Goal: Task Accomplishment & Management: Manage account settings

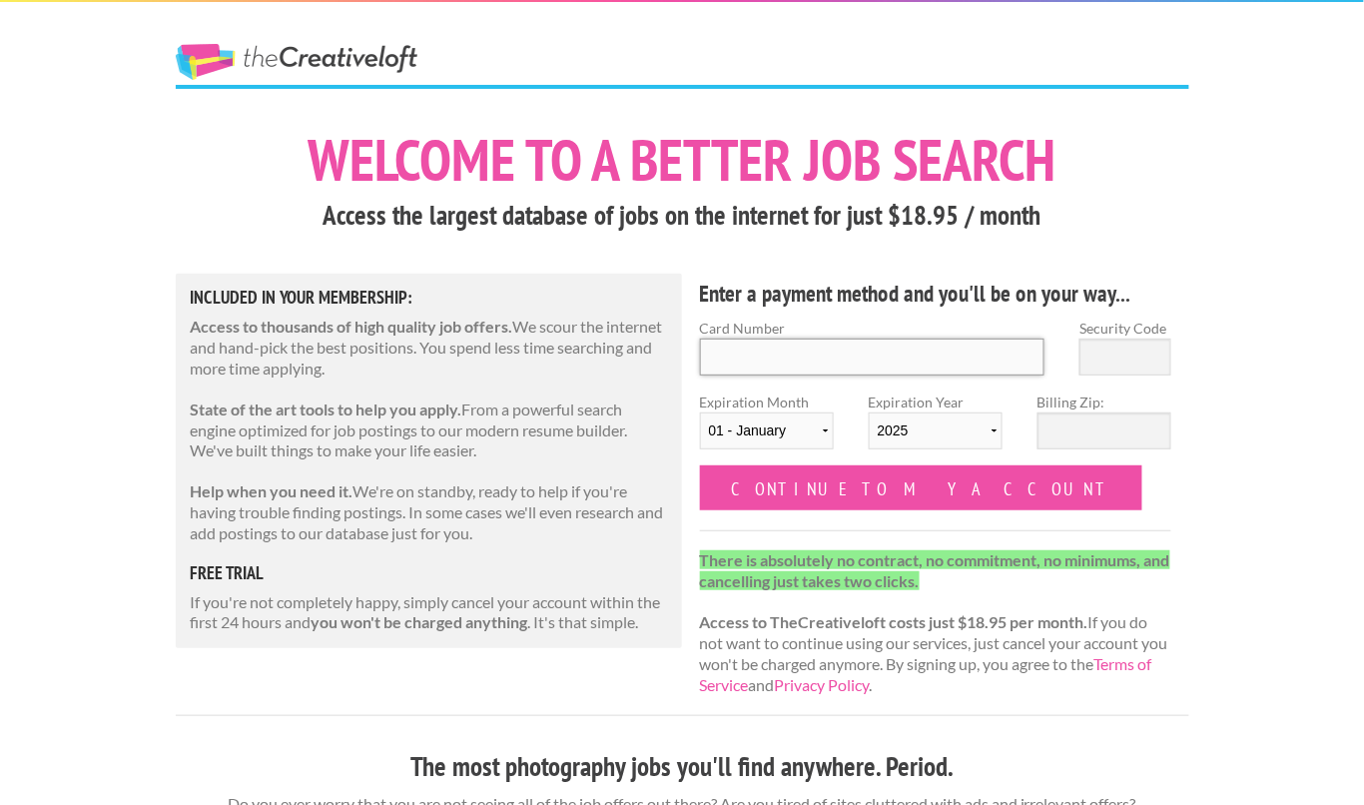
click at [841, 351] on input "Card Number" at bounding box center [873, 357] width 346 height 37
type input "[CREDIT_CARD_NUMBER]"
type input "608"
select select "03"
select select "2027"
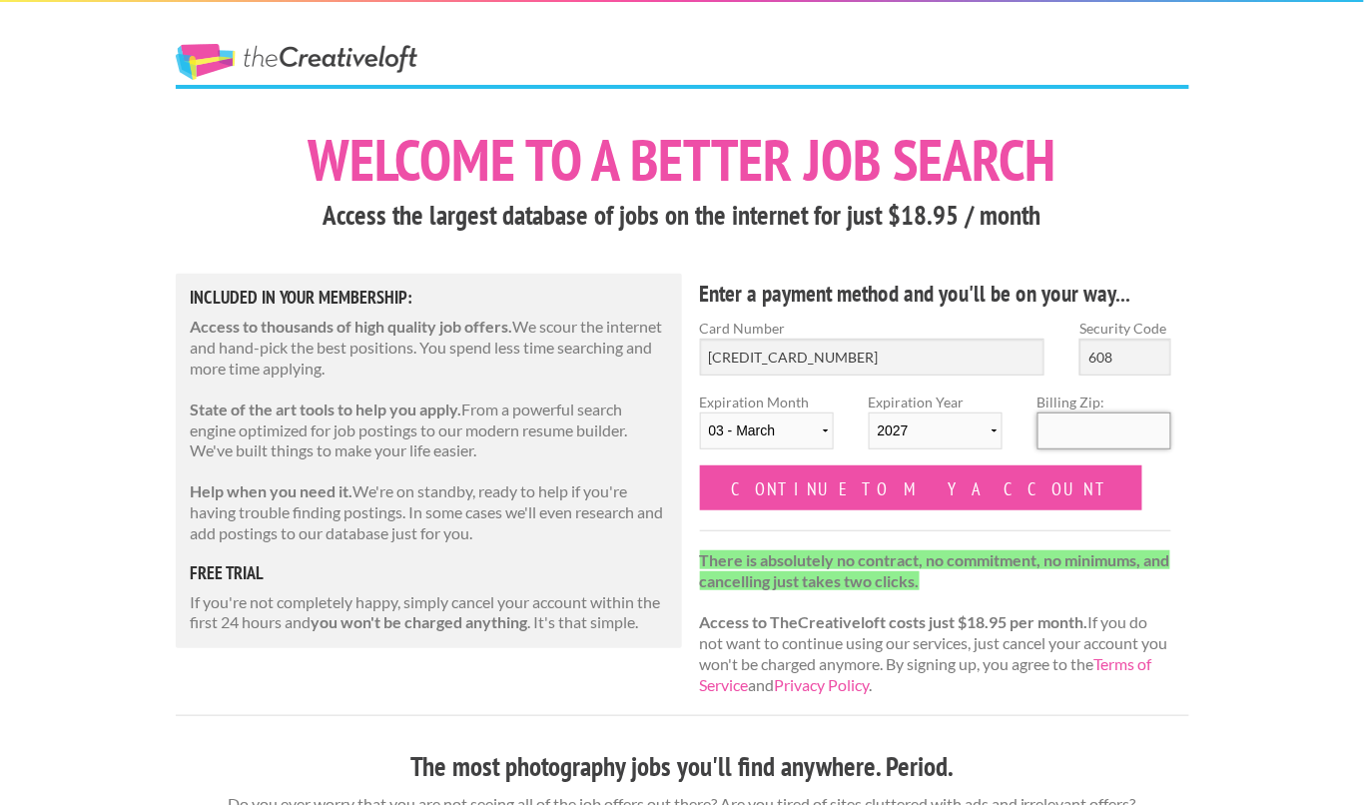
click at [1084, 441] on input "Billing Zip:" at bounding box center [1105, 431] width 134 height 37
type input "98107"
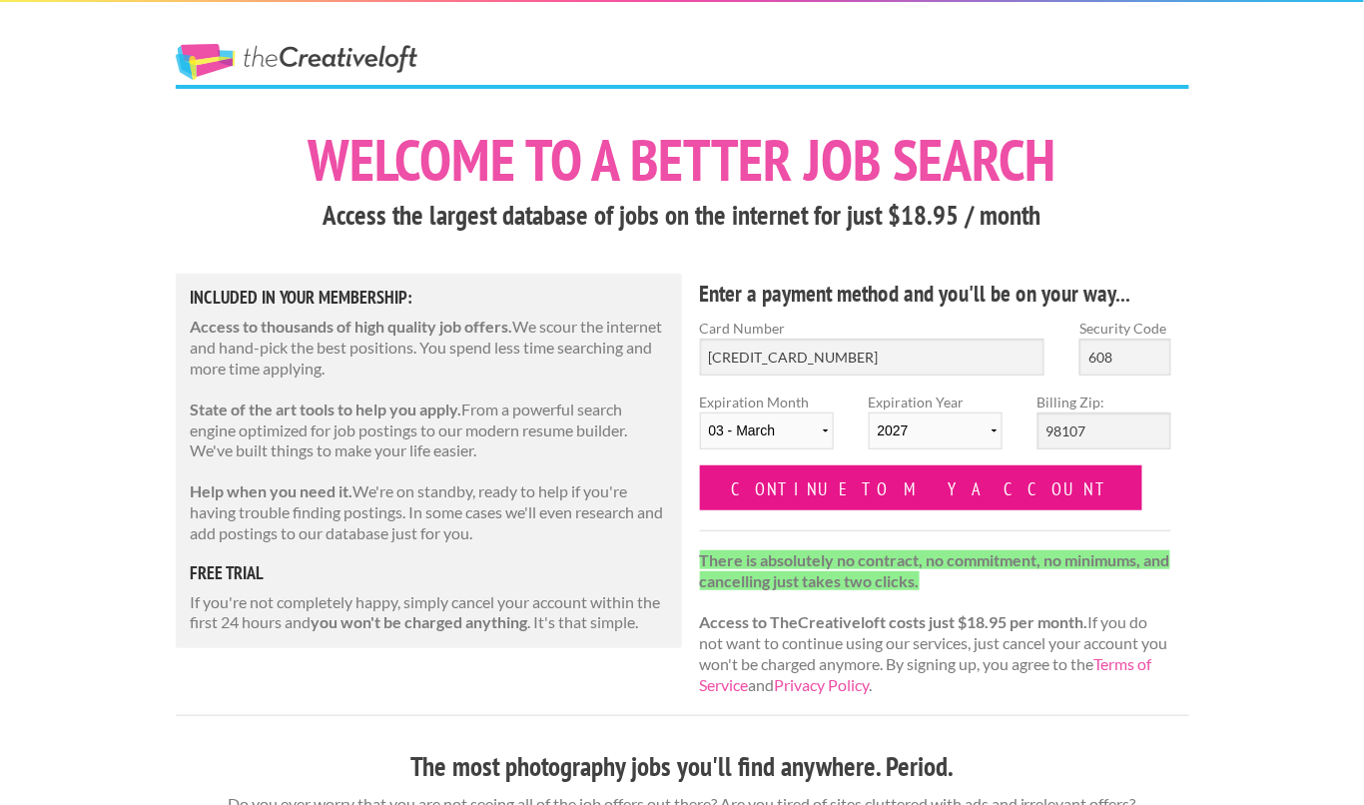
click at [903, 486] on input "Continue to my account" at bounding box center [921, 487] width 443 height 45
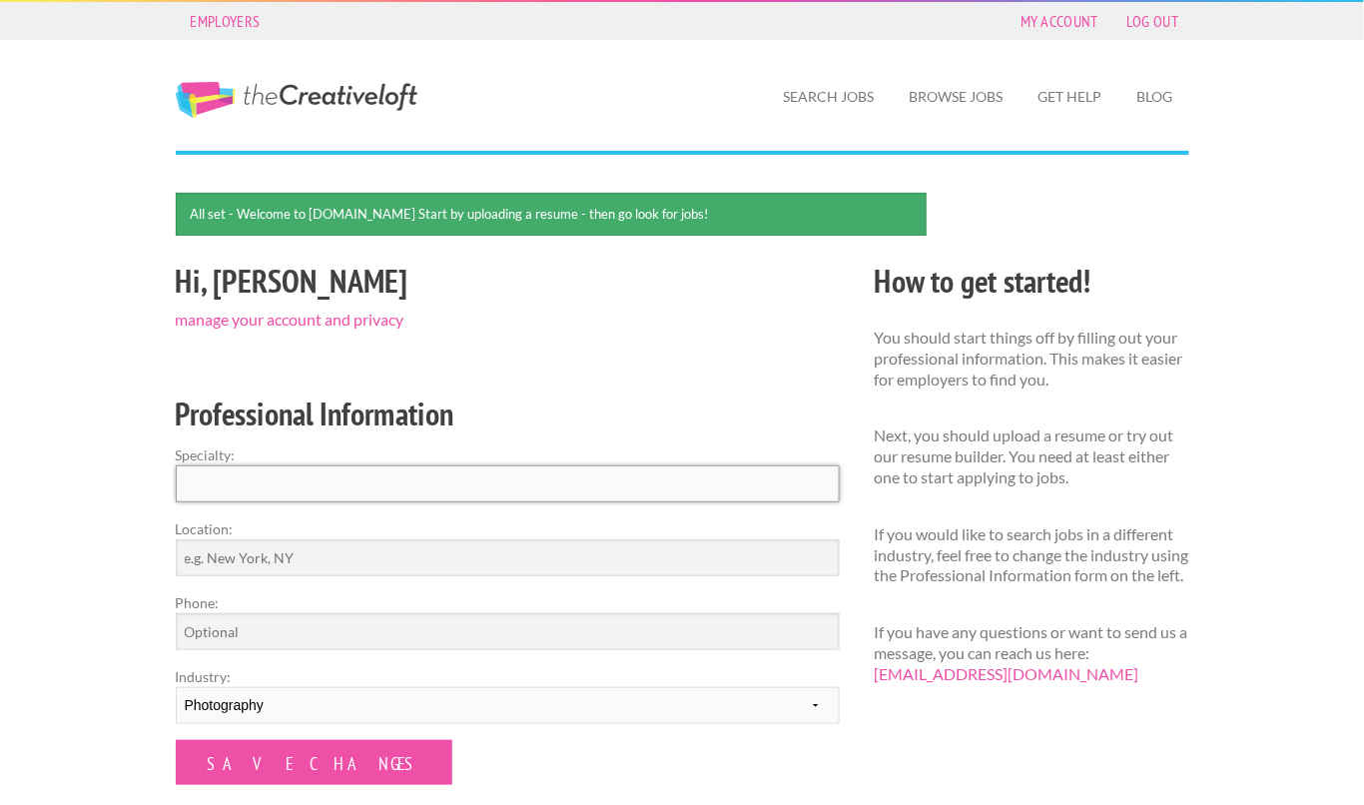
click at [274, 485] on input "Specialty:" at bounding box center [508, 483] width 664 height 37
click at [286, 555] on input "Location:" at bounding box center [508, 557] width 664 height 37
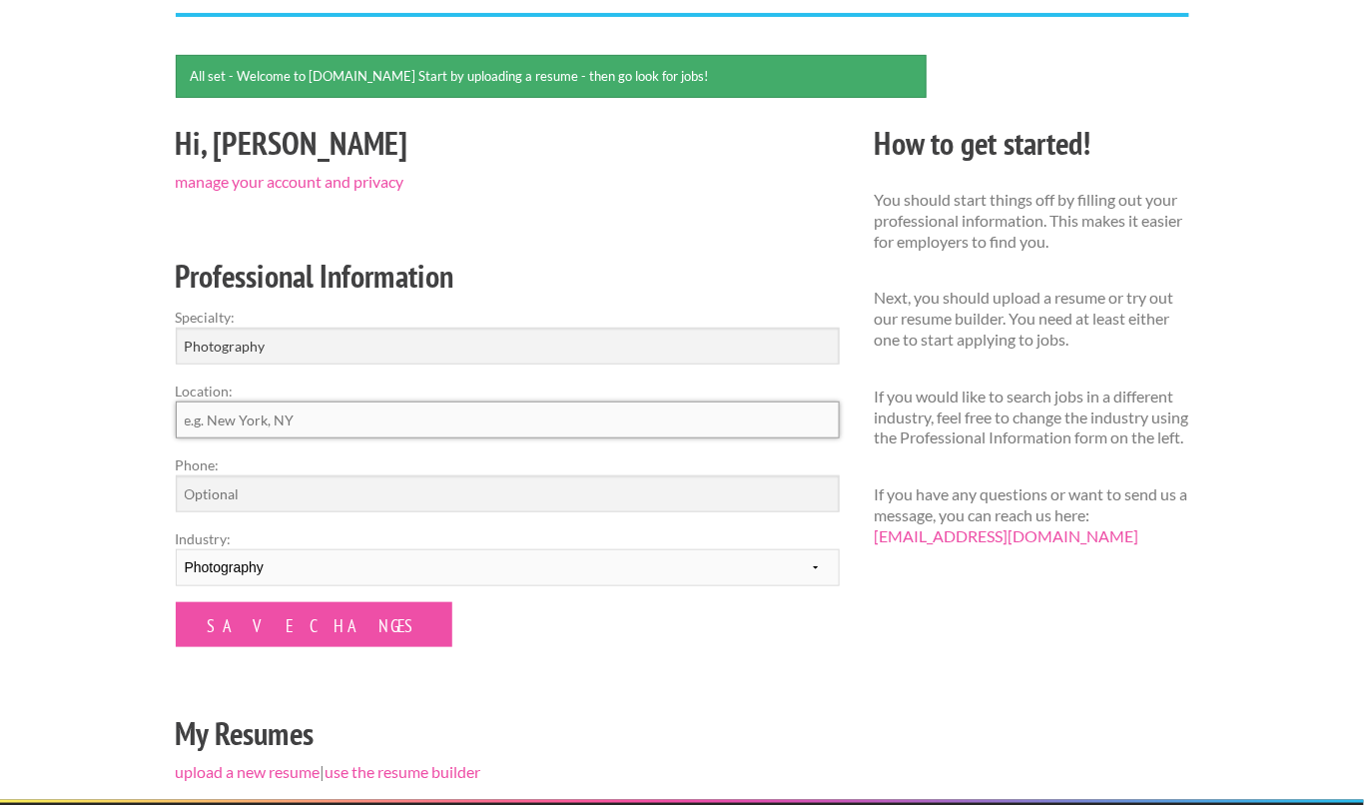
scroll to position [146, 0]
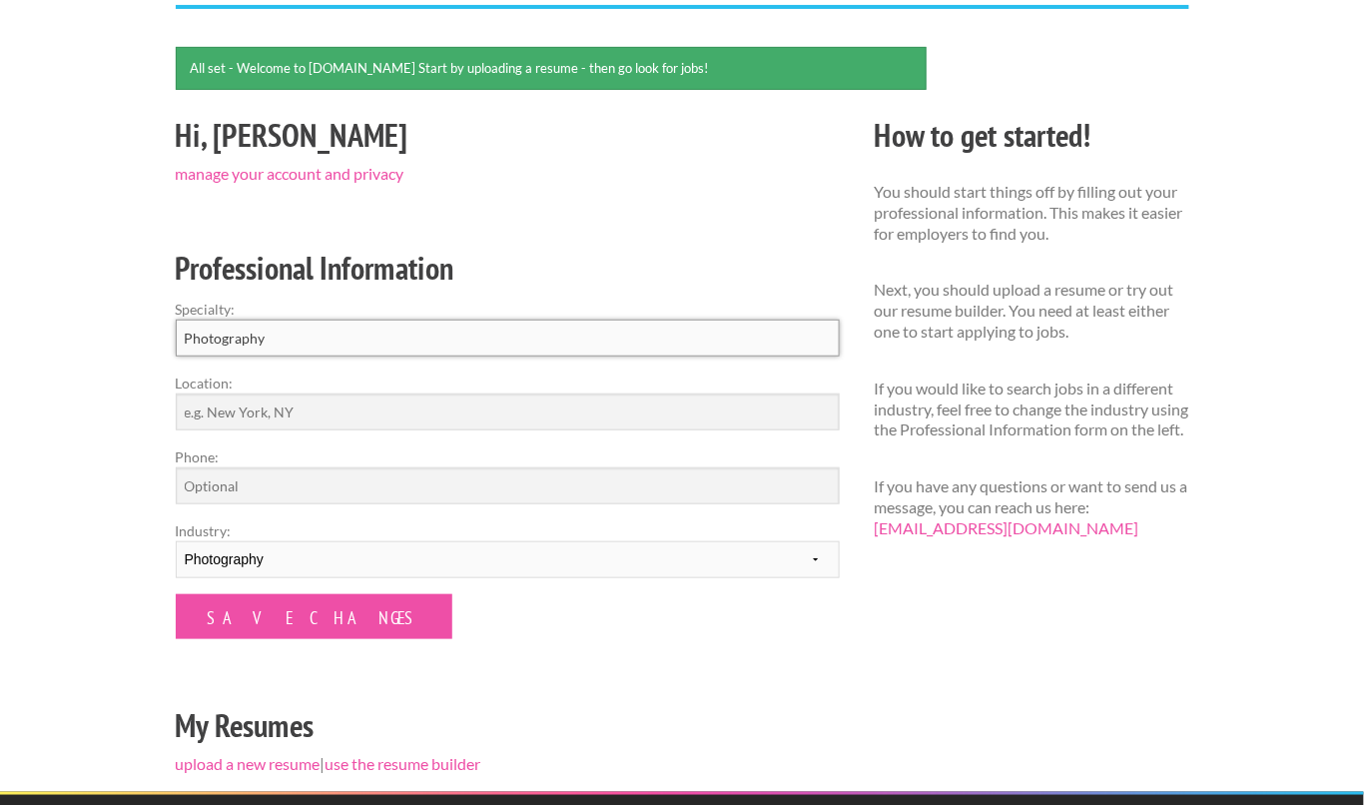
click at [345, 325] on input "Photography" at bounding box center [508, 338] width 664 height 37
click at [352, 330] on input "Photography" at bounding box center [508, 338] width 664 height 37
type input "Photography & Videography"
click at [326, 411] on input "Location:" at bounding box center [508, 412] width 664 height 37
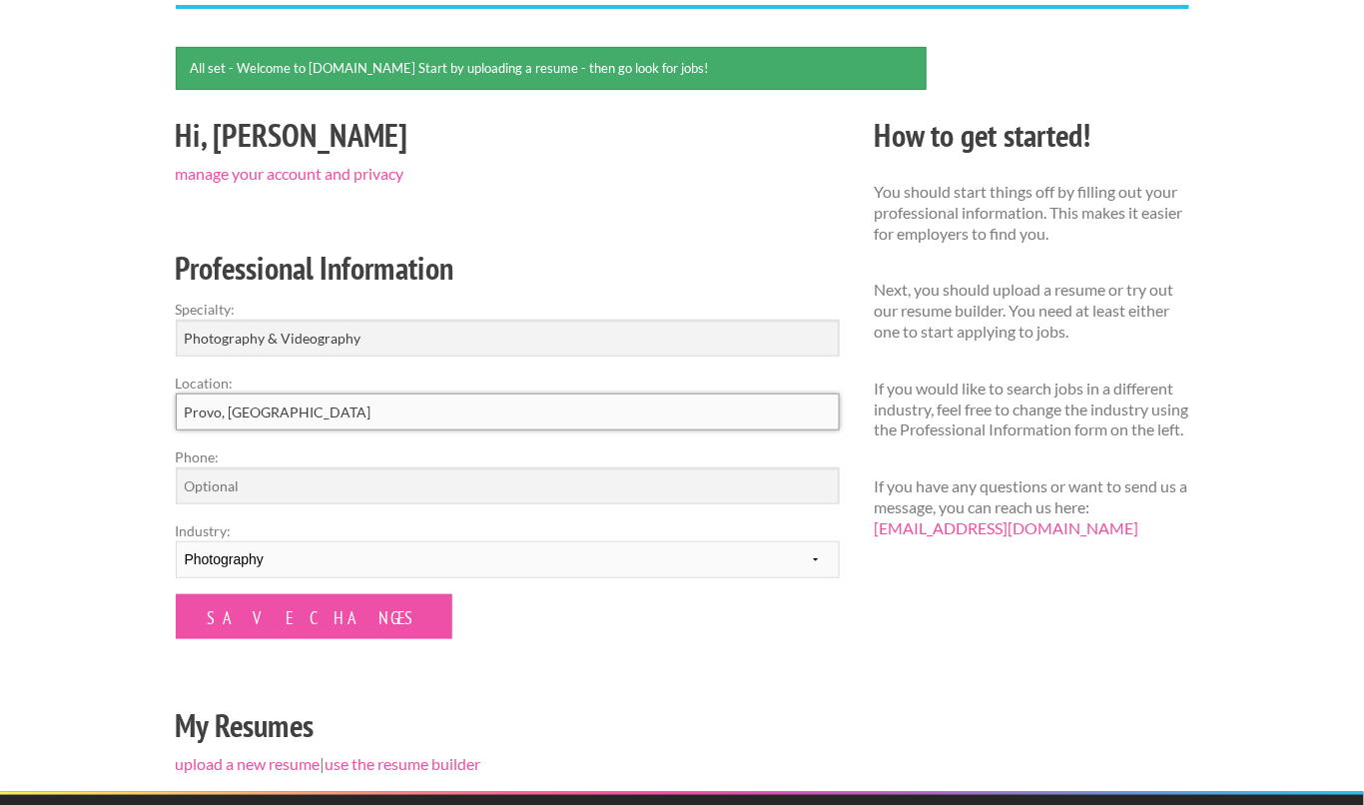
type input "Provo, UT"
click at [335, 490] on input "Phone:" at bounding box center [508, 485] width 664 height 37
type input "2066616075"
click at [533, 606] on form "Specialty: Photography & Videography Location: Provo, UT Phone: 2066616075 Indu…" at bounding box center [508, 469] width 664 height 341
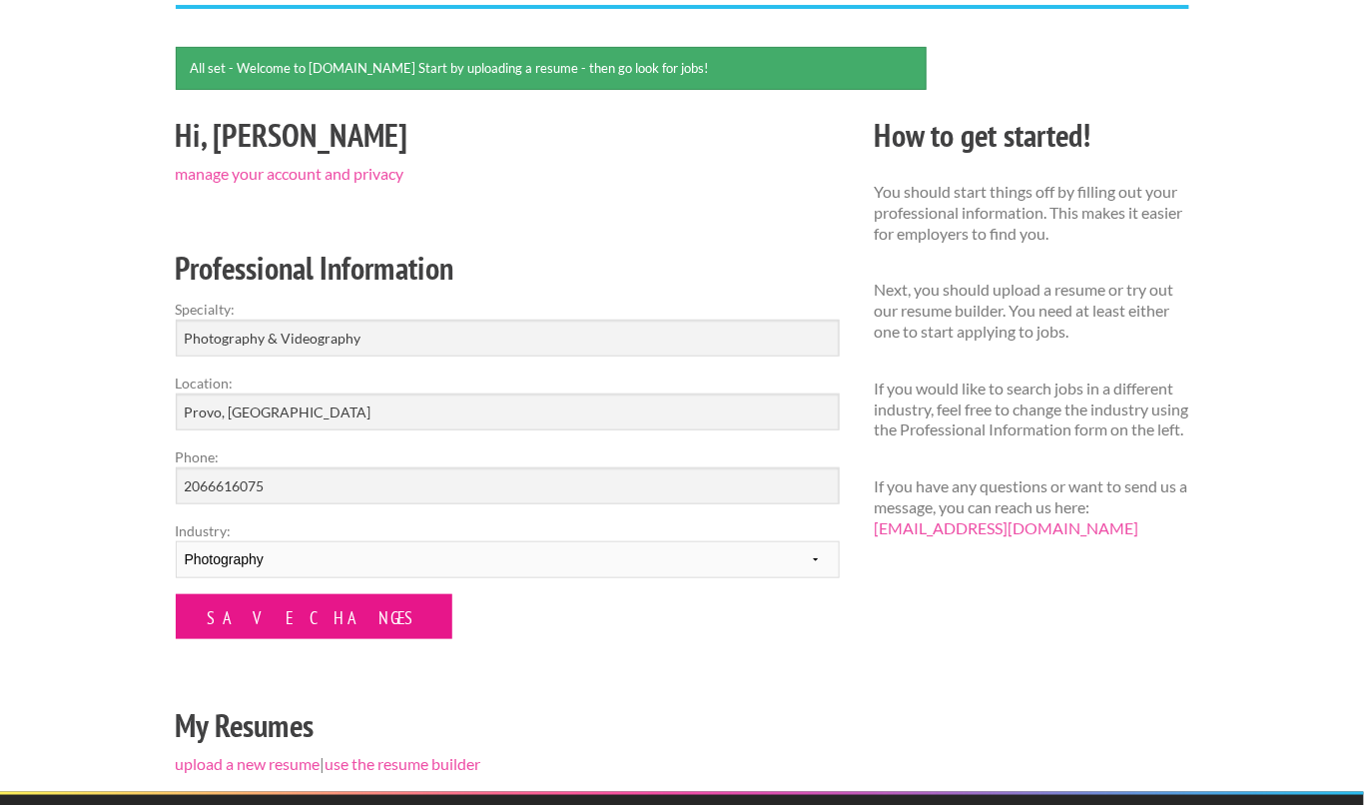
click at [295, 613] on input "Save Changes" at bounding box center [314, 616] width 277 height 45
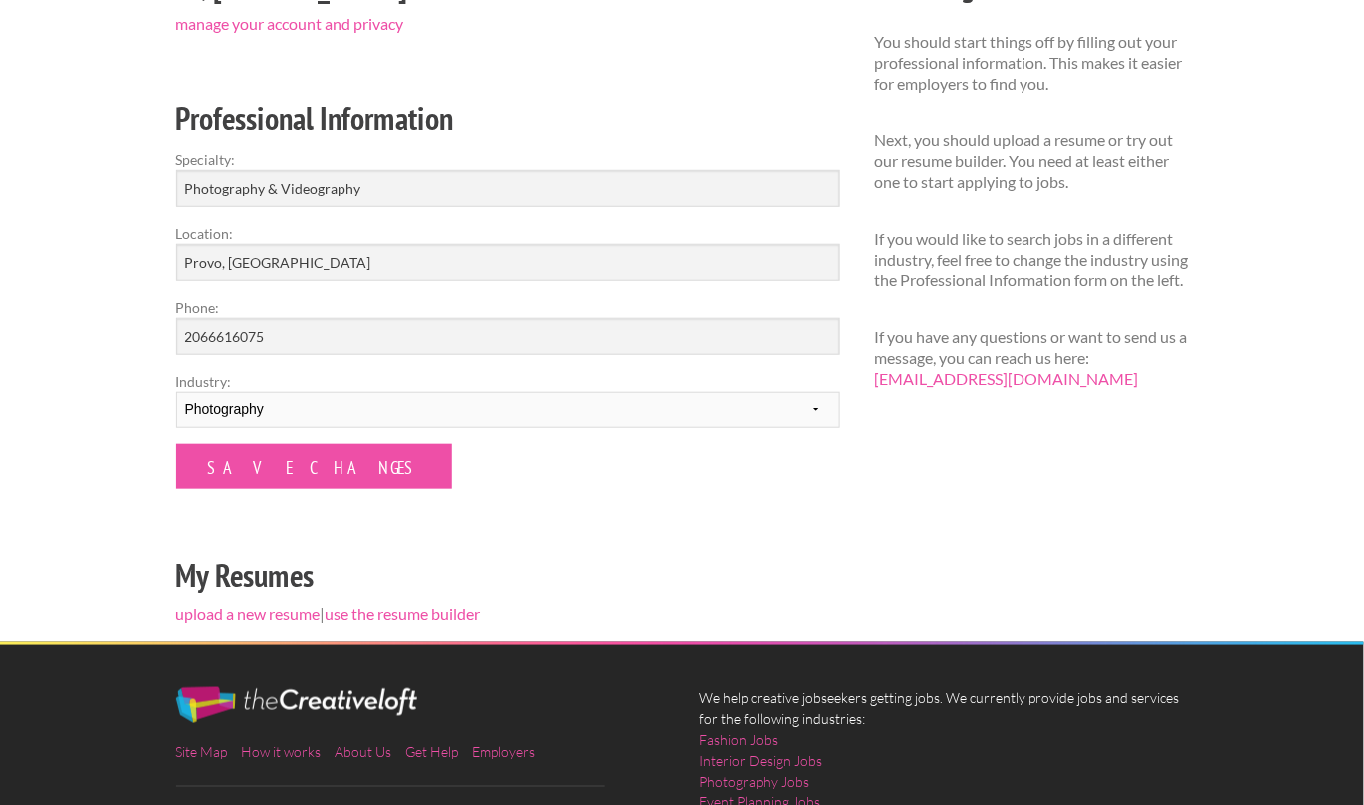
scroll to position [257, 0]
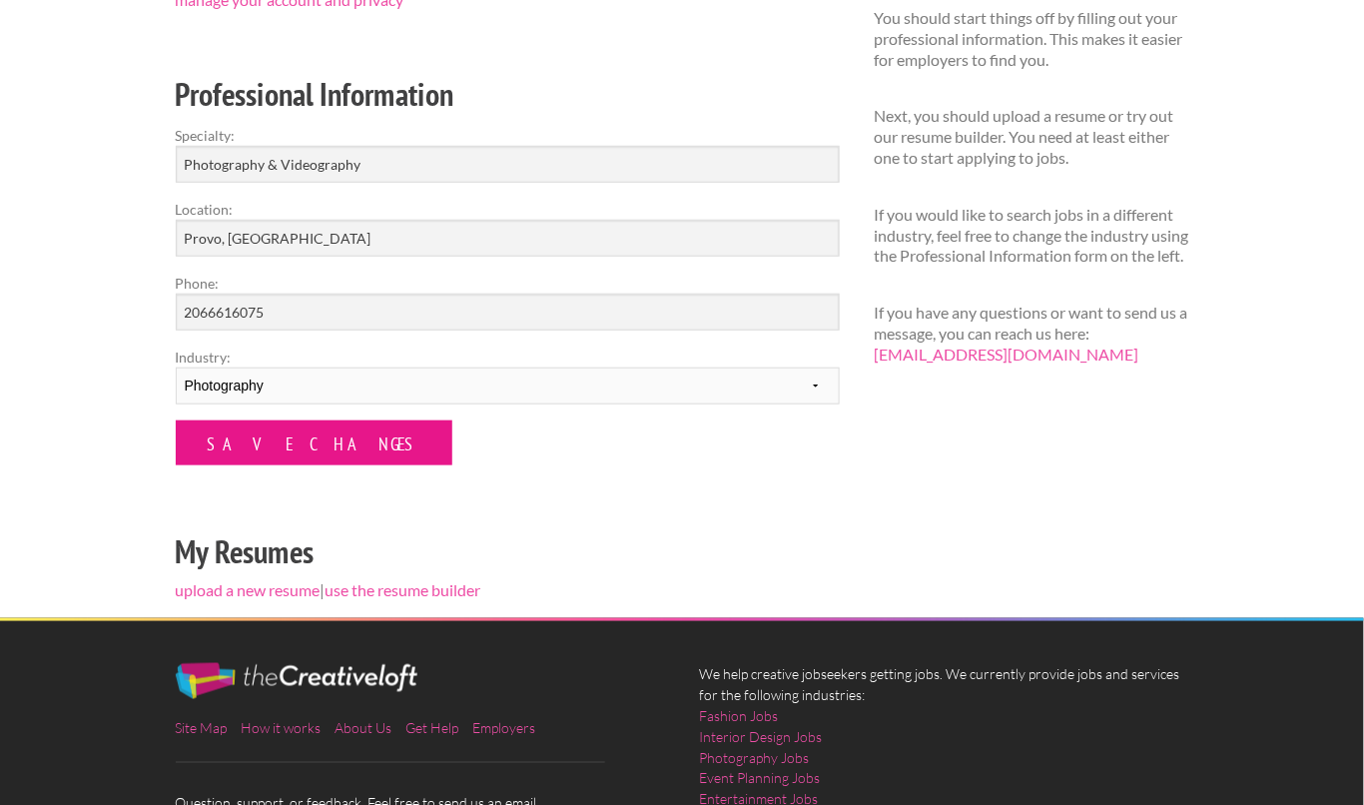
click at [246, 453] on input "Save Changes" at bounding box center [314, 443] width 277 height 45
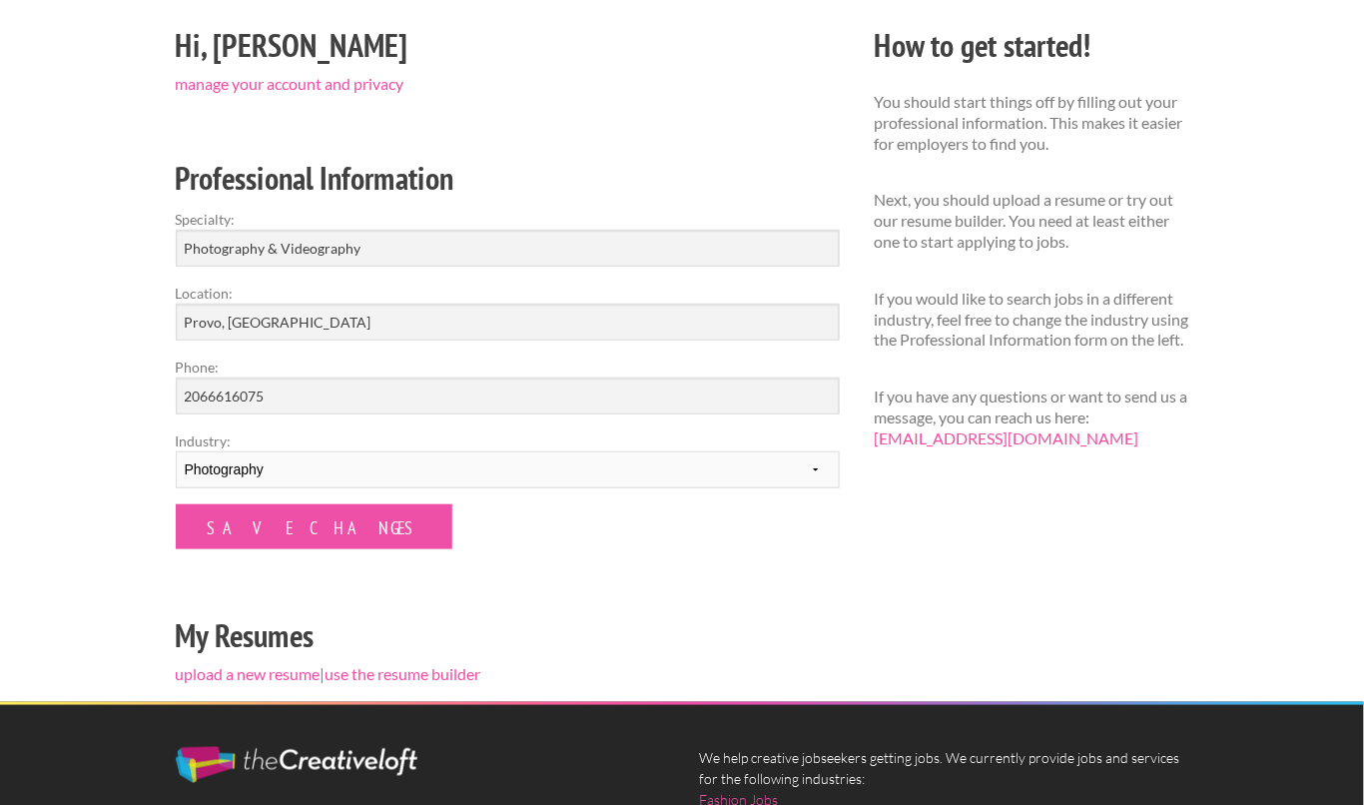
scroll to position [230, 0]
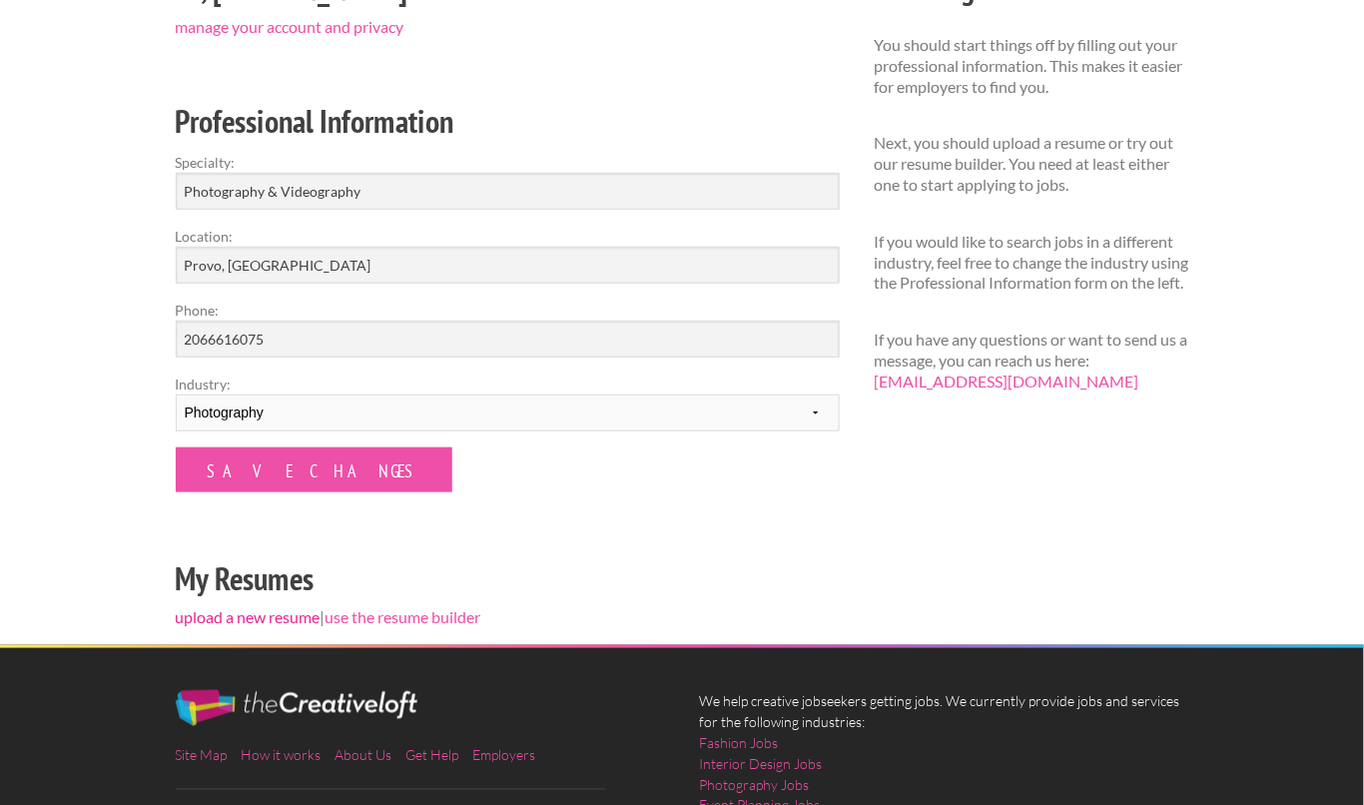
click at [263, 622] on link "upload a new resume" at bounding box center [248, 616] width 145 height 19
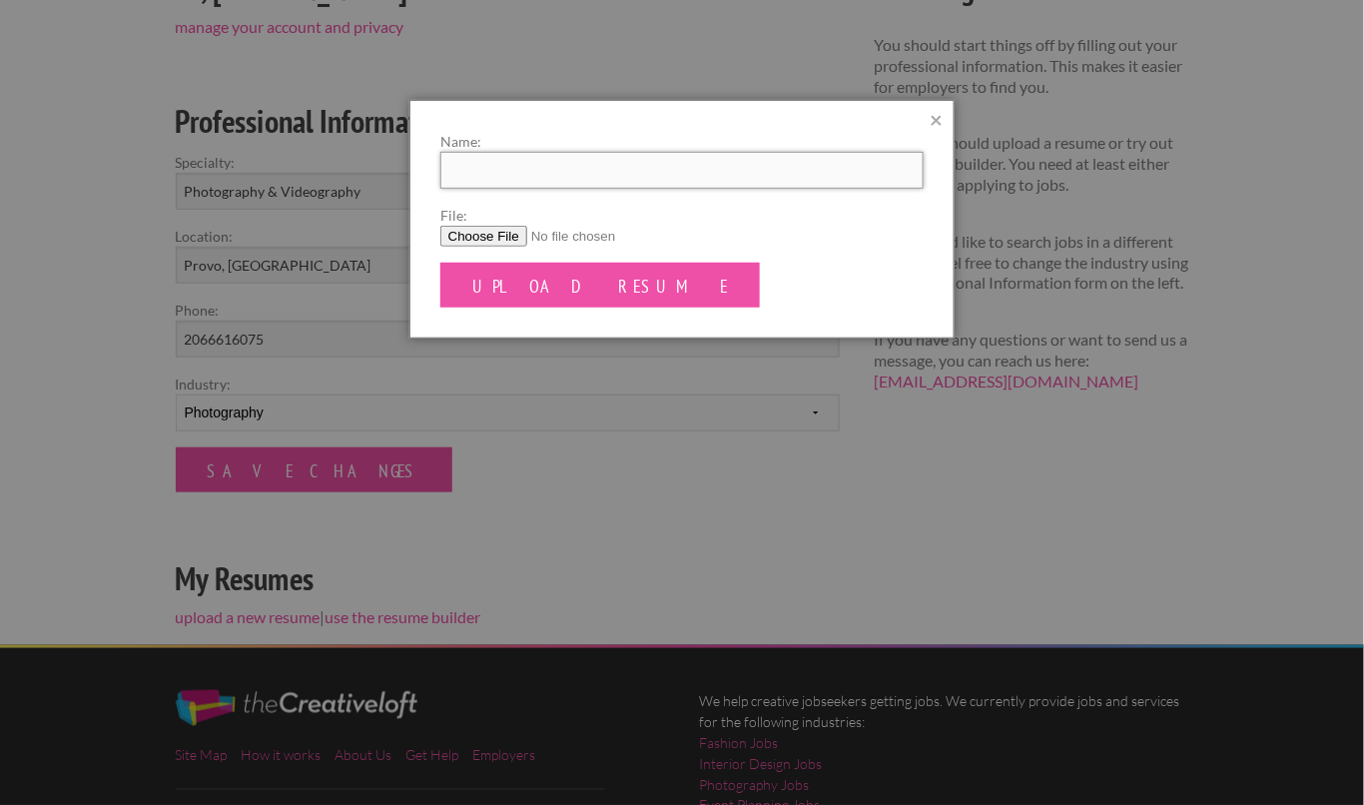
click at [511, 162] on input "Name:" at bounding box center [681, 170] width 483 height 37
type input "Mia Watson_Resume"
click at [484, 226] on input "File:" at bounding box center [681, 236] width 483 height 21
type input "C:\fakepath\Mia-Watson_Resume.pdf"
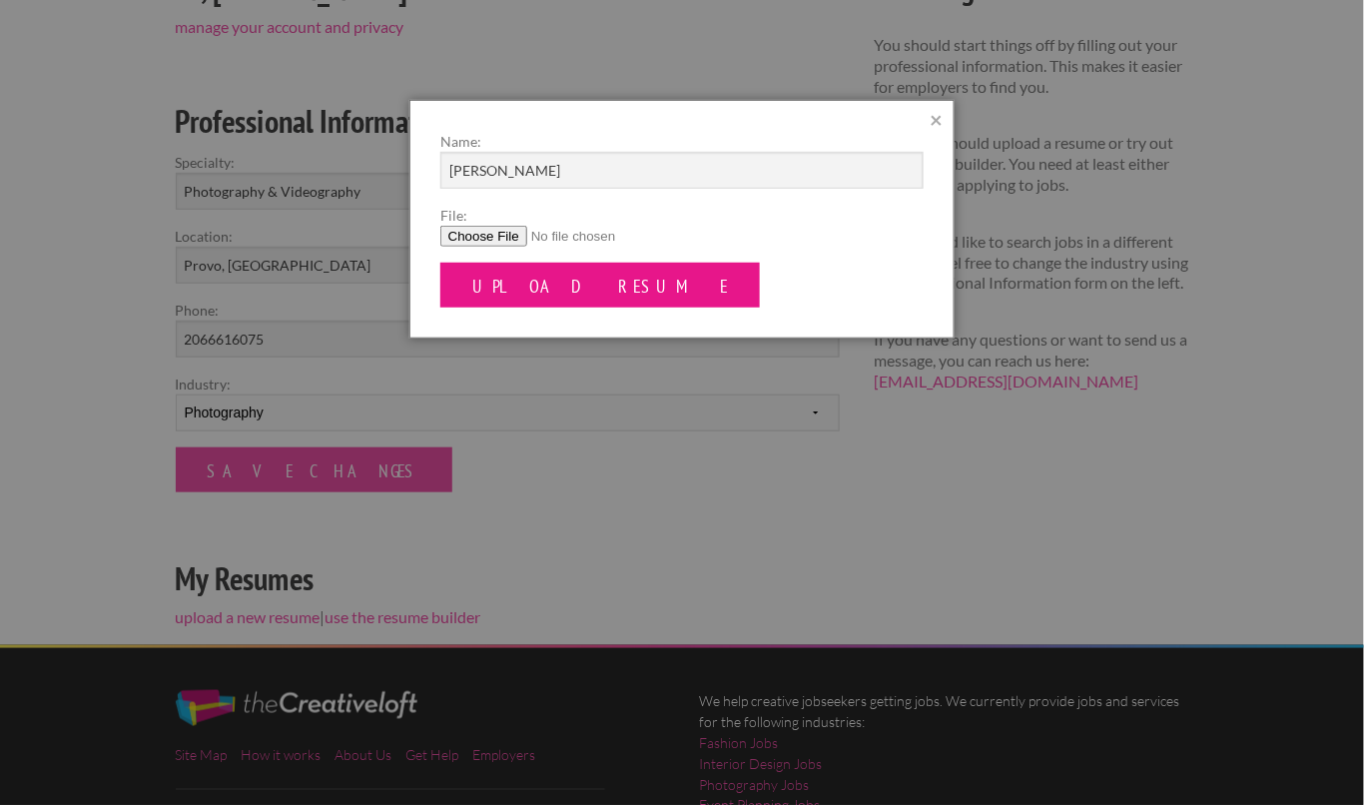
click at [571, 272] on input "Upload Resume" at bounding box center [600, 285] width 320 height 45
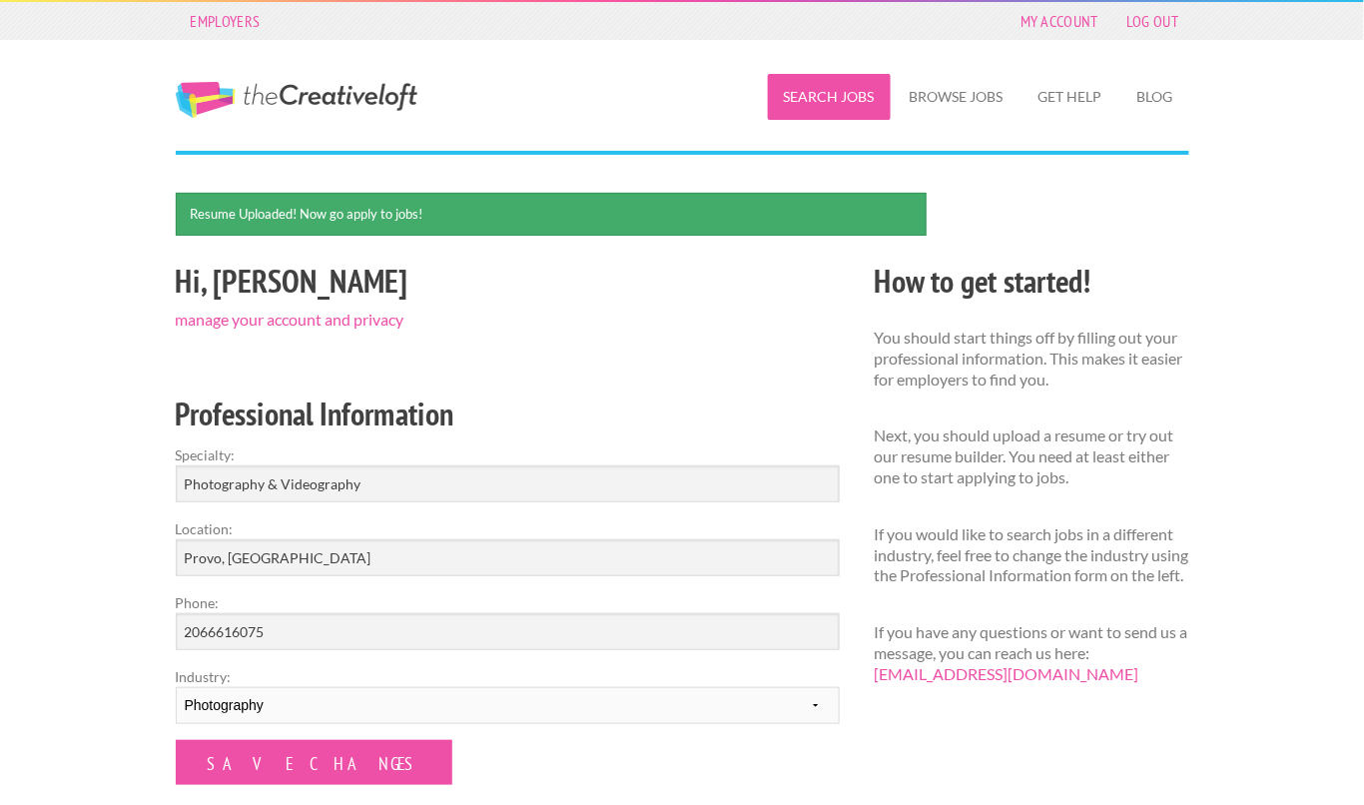
click at [850, 93] on link "Search Jobs" at bounding box center [829, 97] width 123 height 46
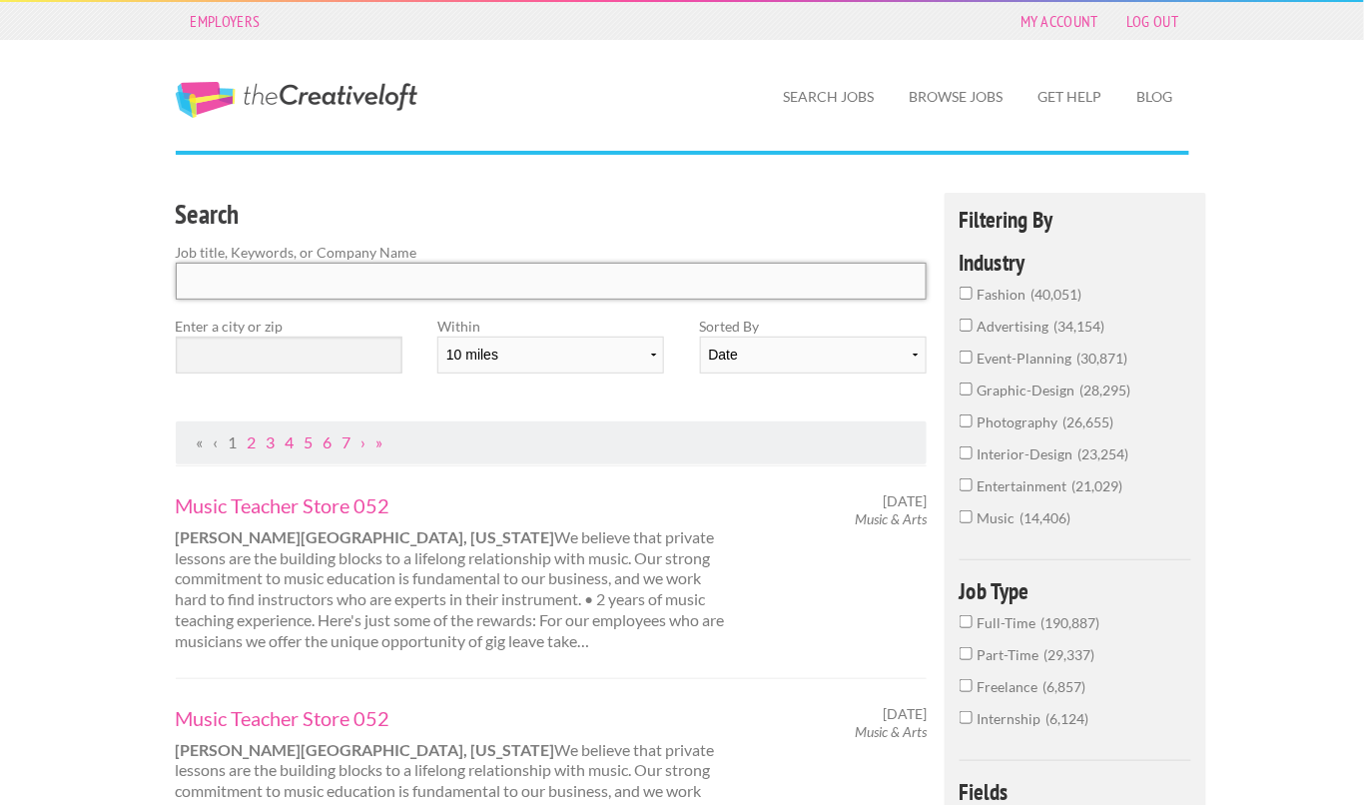
click at [373, 281] on input "Search" at bounding box center [552, 281] width 752 height 37
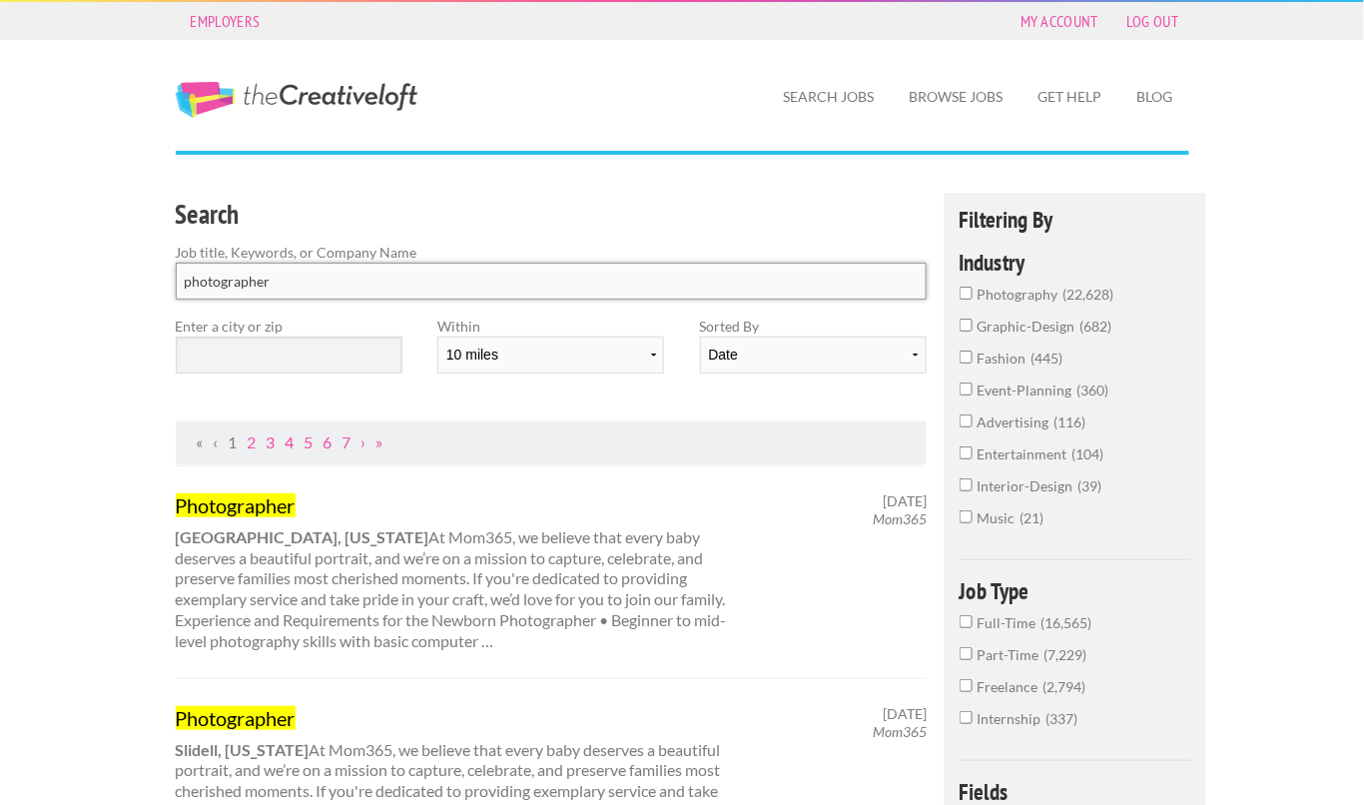
type input "photographer"
click at [246, 351] on input "text" at bounding box center [289, 355] width 227 height 37
click at [635, 350] on select "10 miles 20 miles 50 miles 100 miles 200 miles 300 miles 400 miles 500 miles" at bounding box center [550, 355] width 227 height 37
select select "50"
click at [437, 337] on select "10 miles 20 miles 50 miles 100 miles 200 miles 300 miles 400 miles 500 miles" at bounding box center [550, 355] width 227 height 37
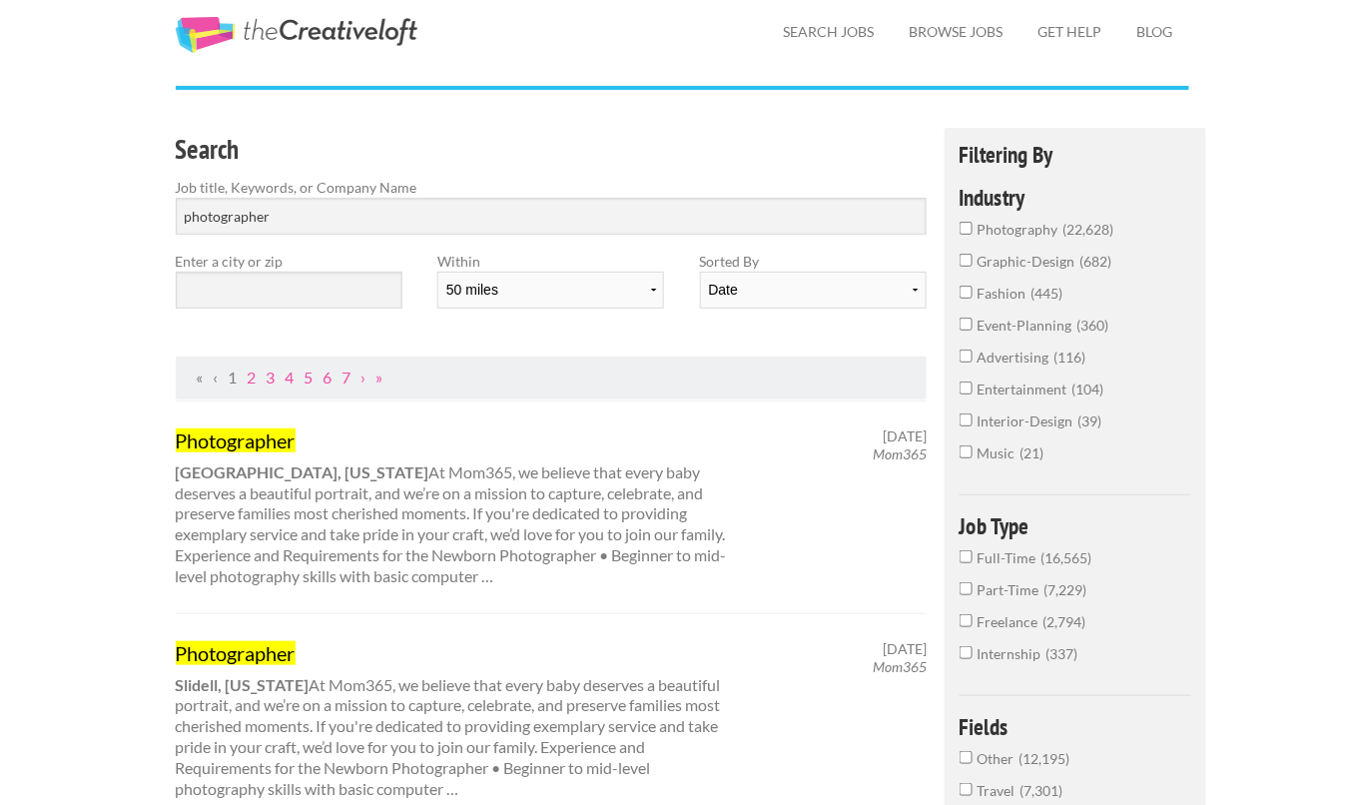
scroll to position [117, 0]
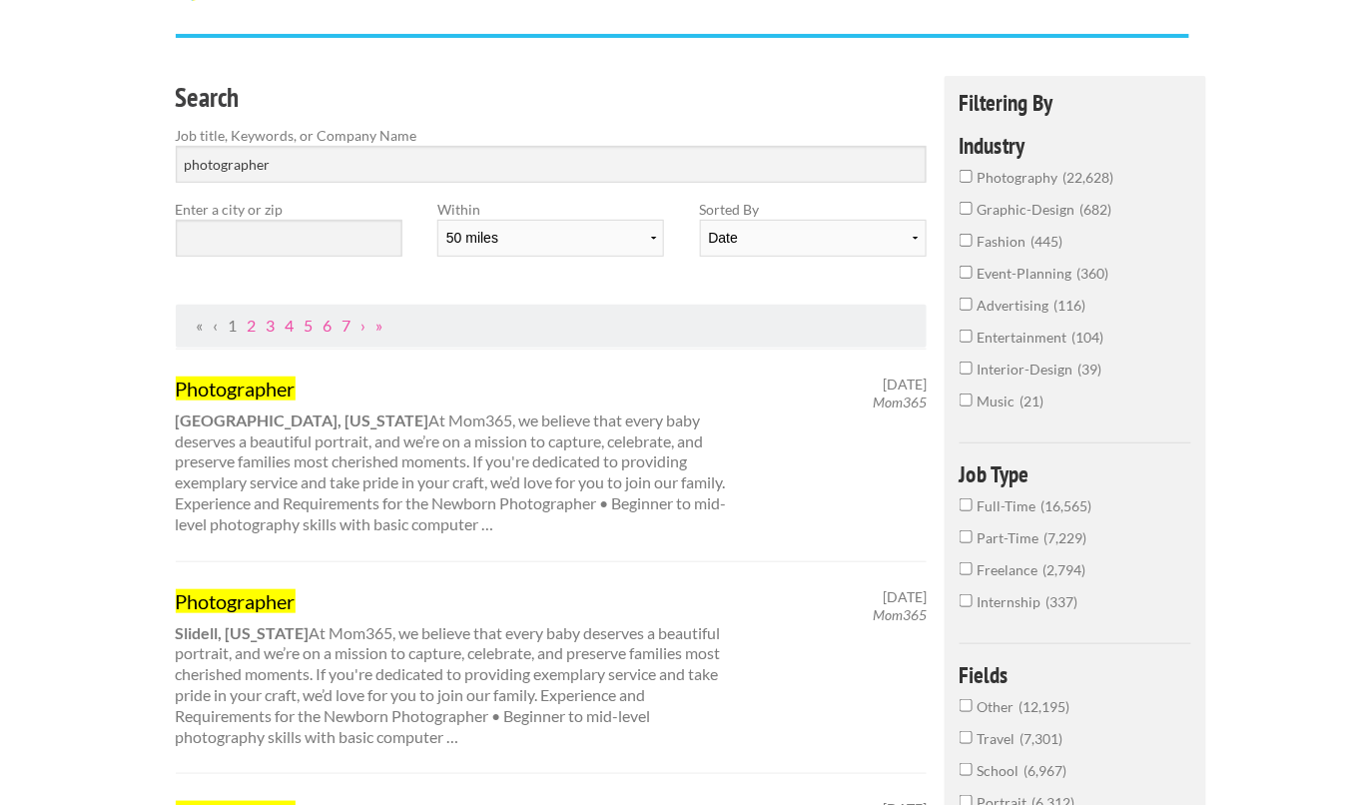
click at [365, 203] on label "Enter a city or zip" at bounding box center [289, 209] width 227 height 21
click at [362, 233] on input "text" at bounding box center [289, 238] width 227 height 37
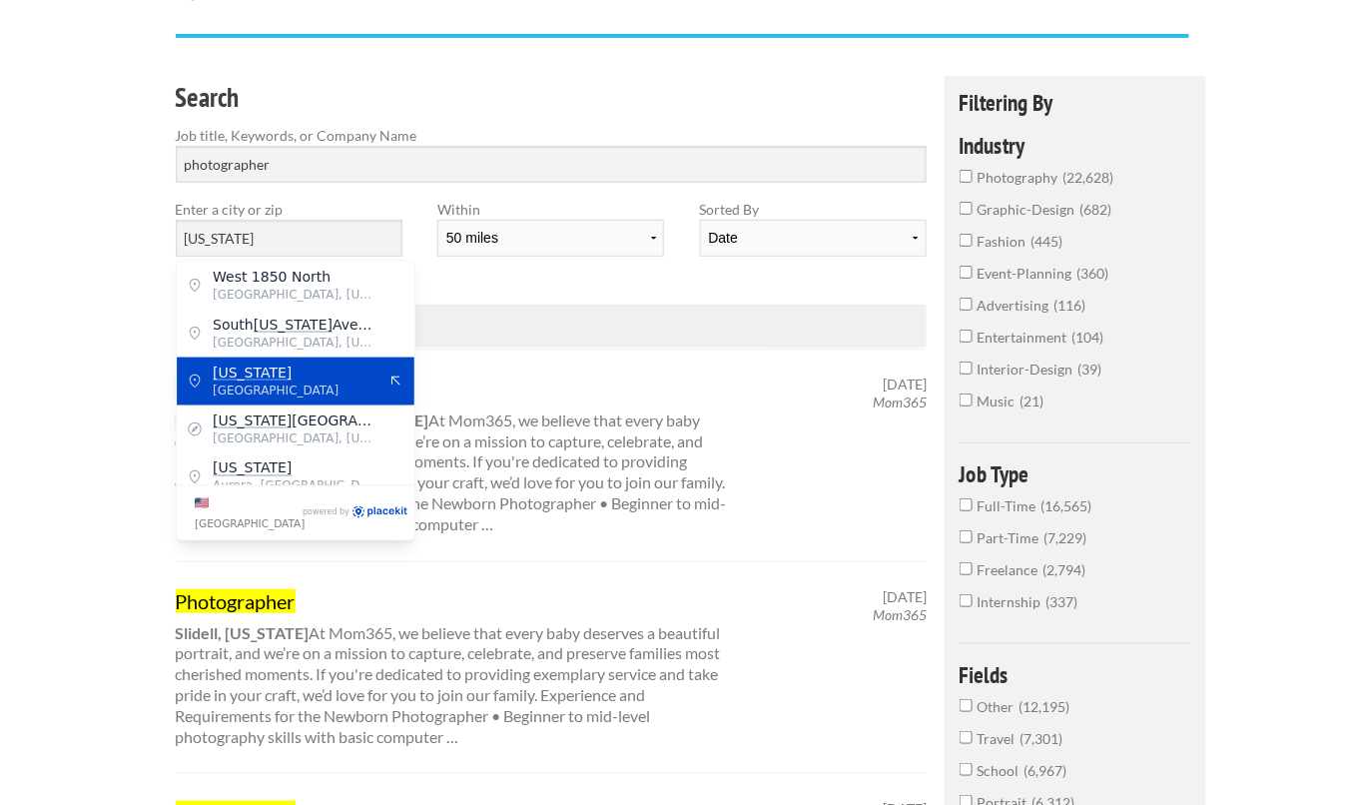
click at [295, 391] on span "United States of America" at bounding box center [295, 391] width 164 height 18
type input "Utah"
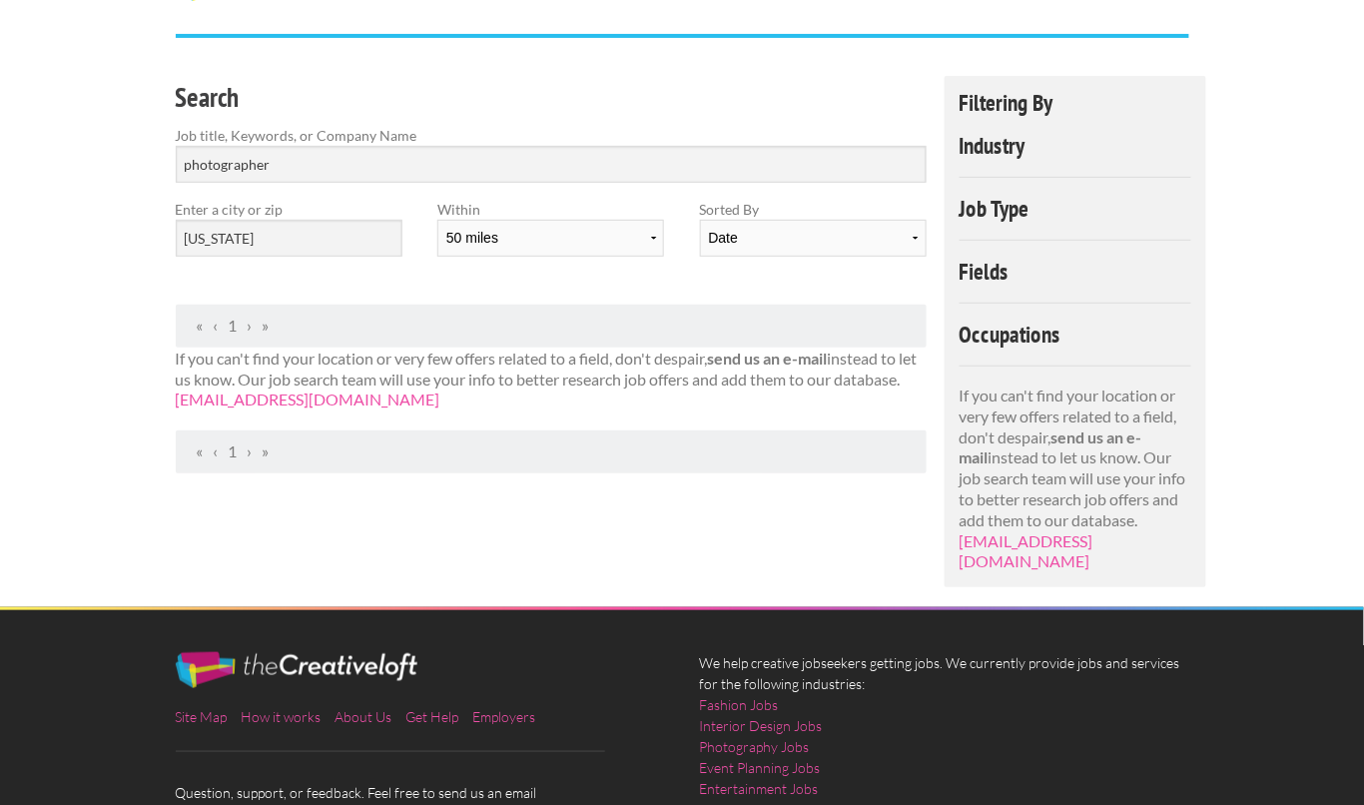
click at [101, 299] on div "Employers My Account Log Out The Creative Loft Search Jobs Browse Jobs Get Help…" at bounding box center [682, 428] width 1364 height 1090
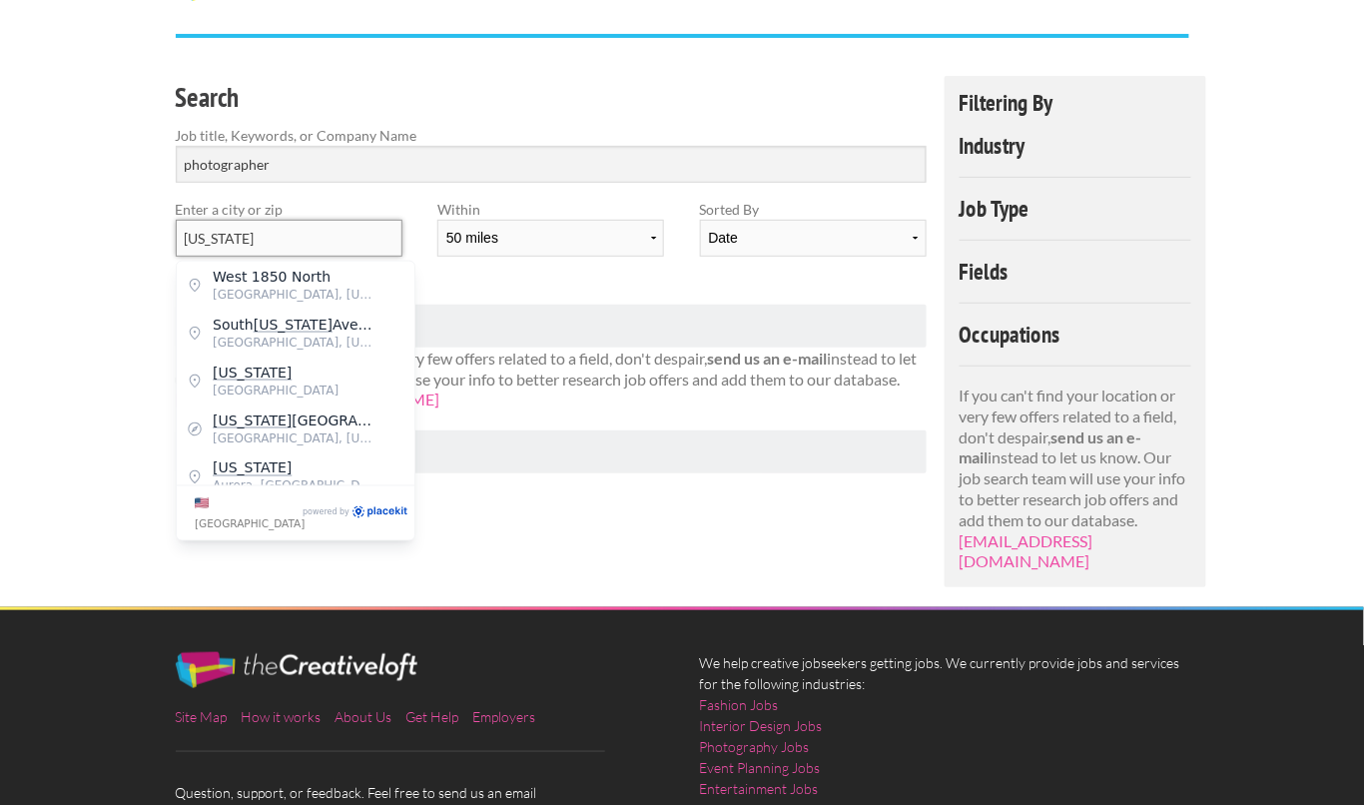
click at [325, 235] on input "Utah" at bounding box center [289, 238] width 227 height 37
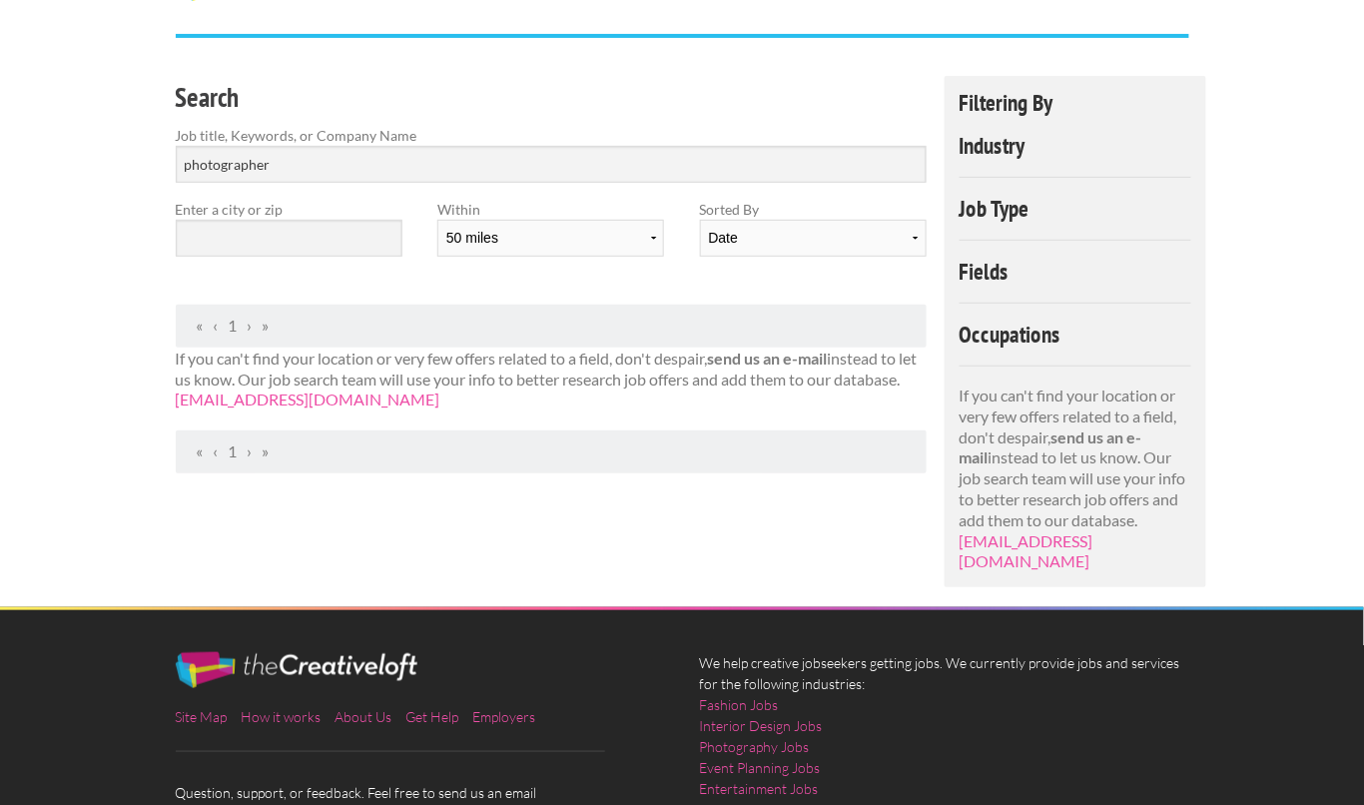
click at [114, 284] on div "Employers My Account Log Out The Creative Loft Search Jobs Browse Jobs Get Help…" at bounding box center [682, 428] width 1364 height 1090
click at [256, 243] on input "text" at bounding box center [289, 238] width 227 height 37
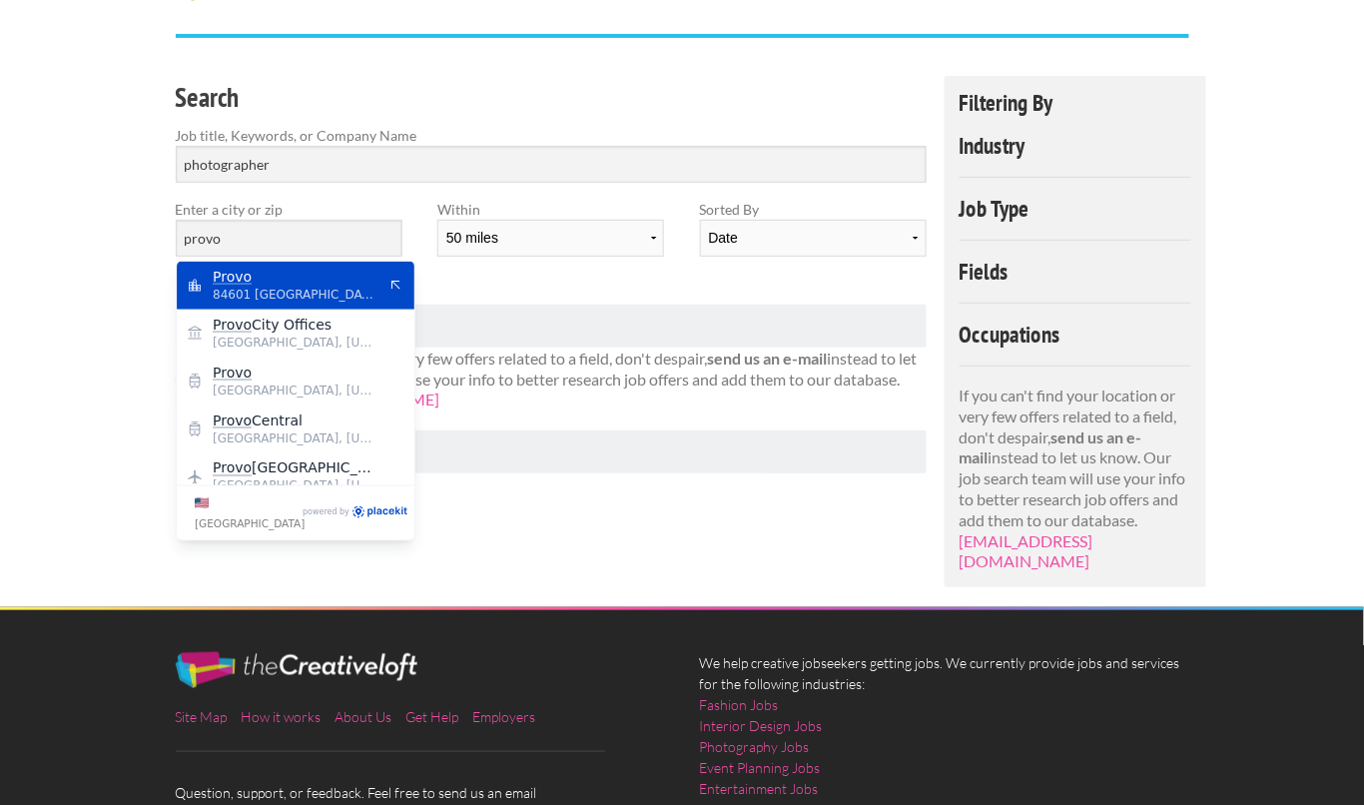
click at [308, 280] on span "Provo" at bounding box center [295, 277] width 164 height 18
type input "Provo"
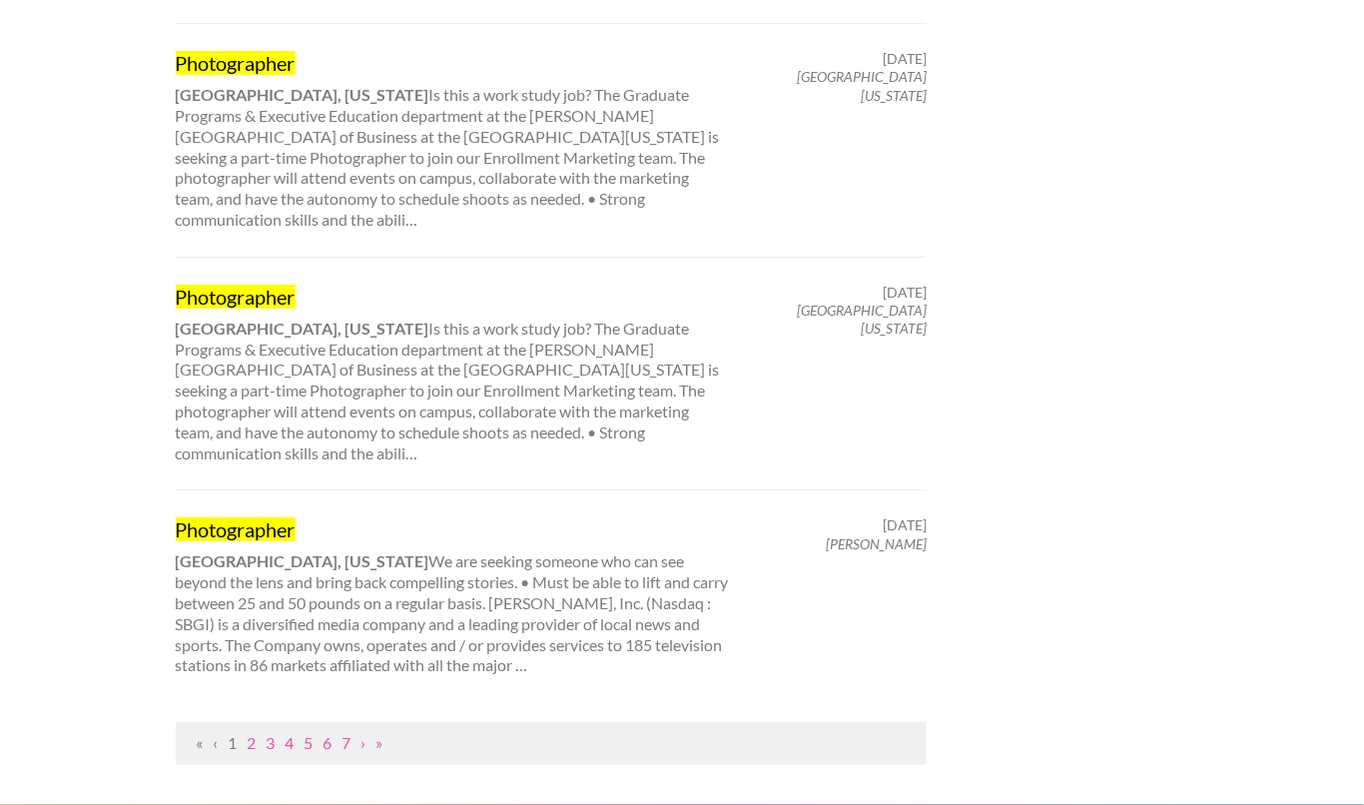
scroll to position [1944, 0]
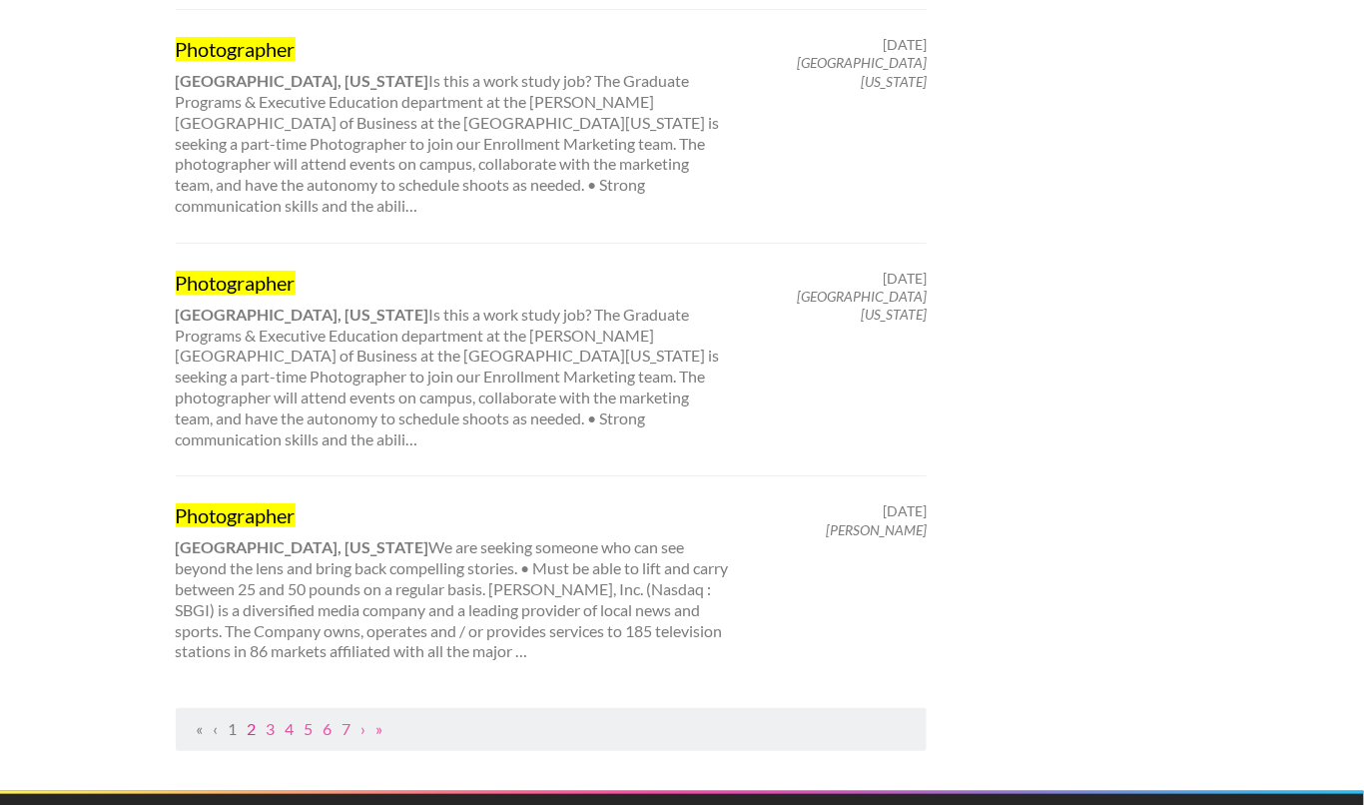
click at [252, 719] on link "2" at bounding box center [252, 728] width 9 height 19
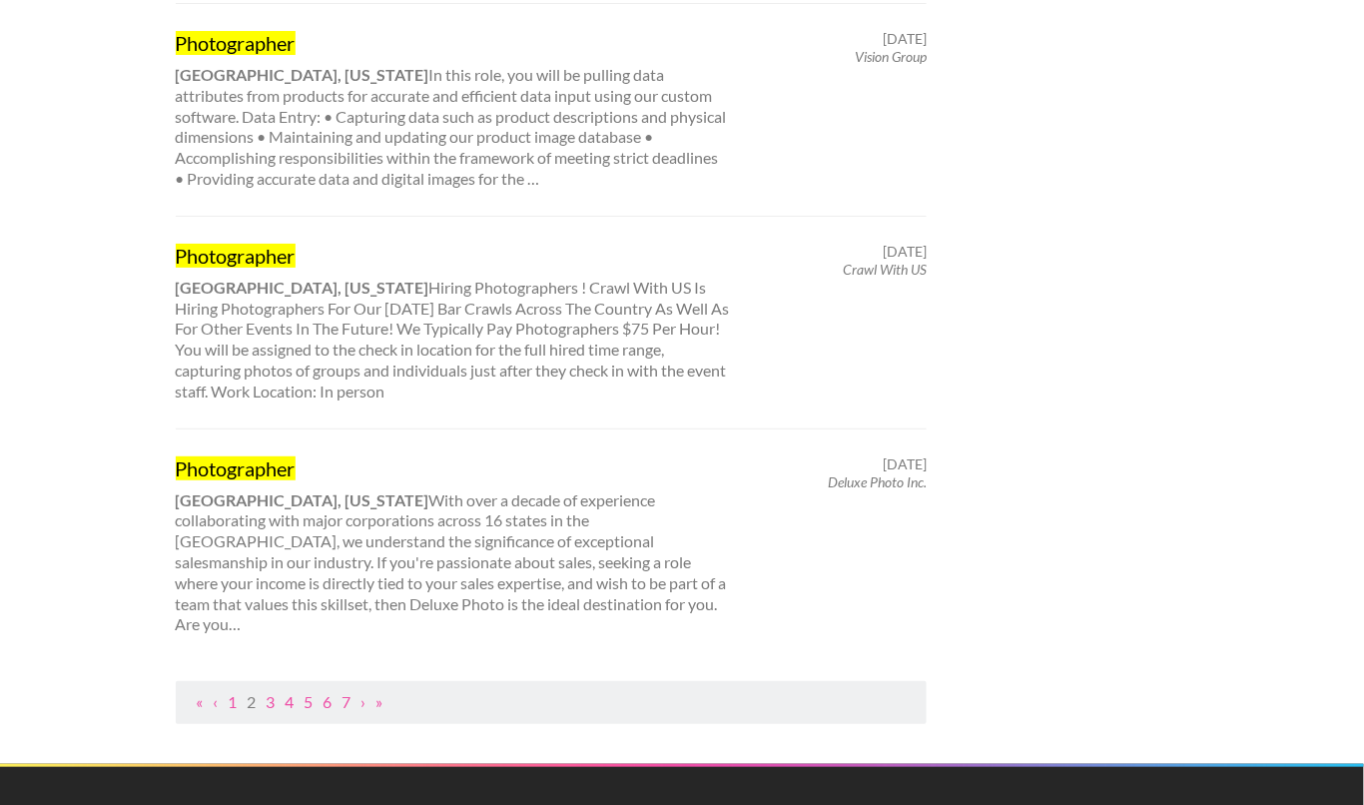
scroll to position [1973, 0]
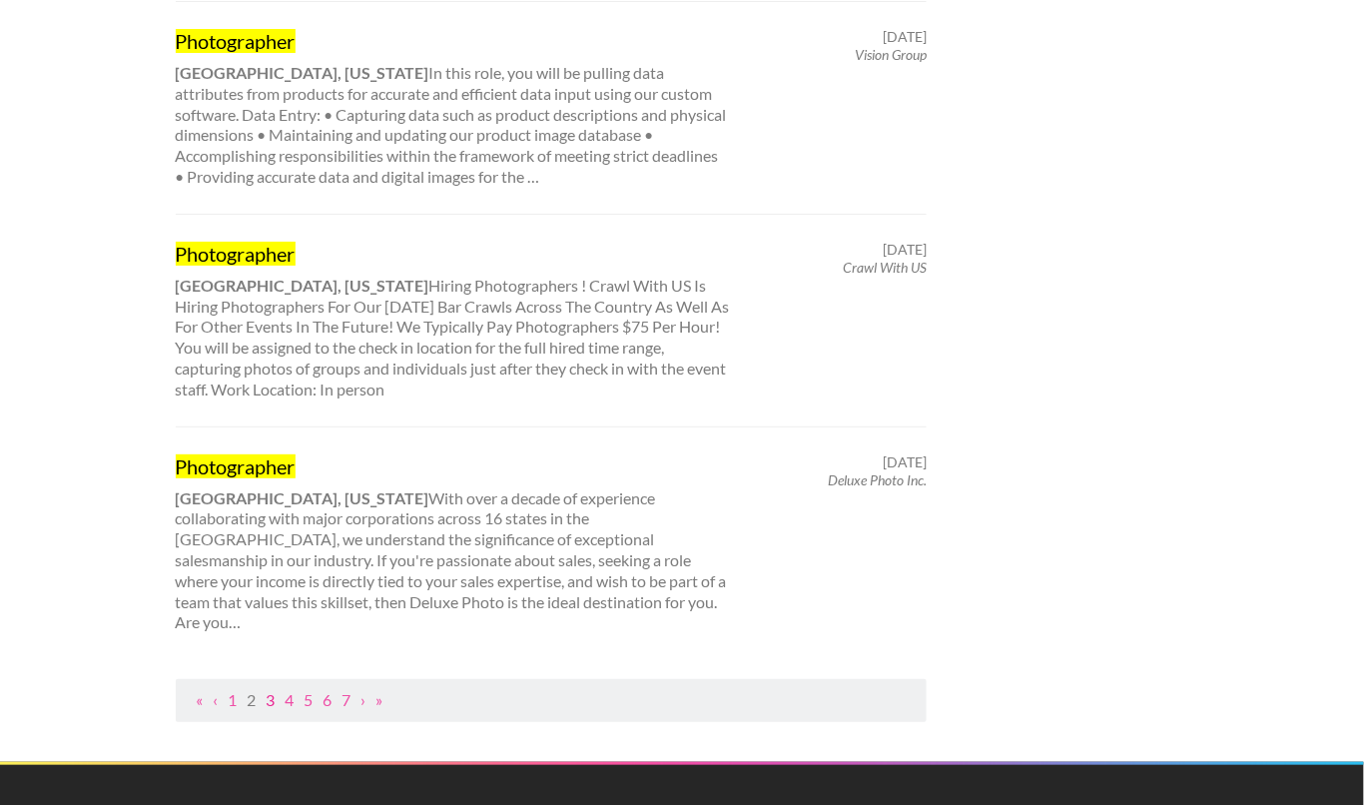
click at [272, 690] on link "3" at bounding box center [271, 699] width 9 height 19
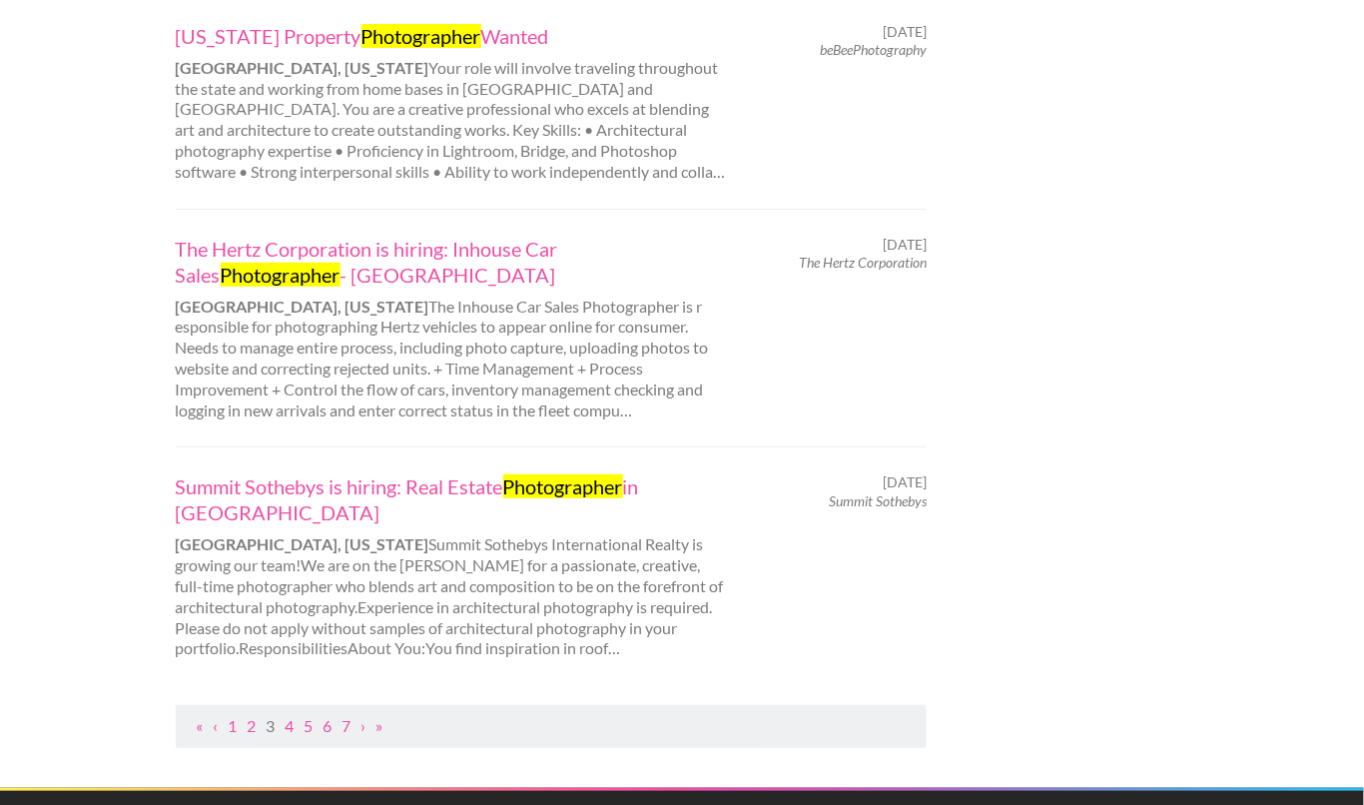
scroll to position [2130, 0]
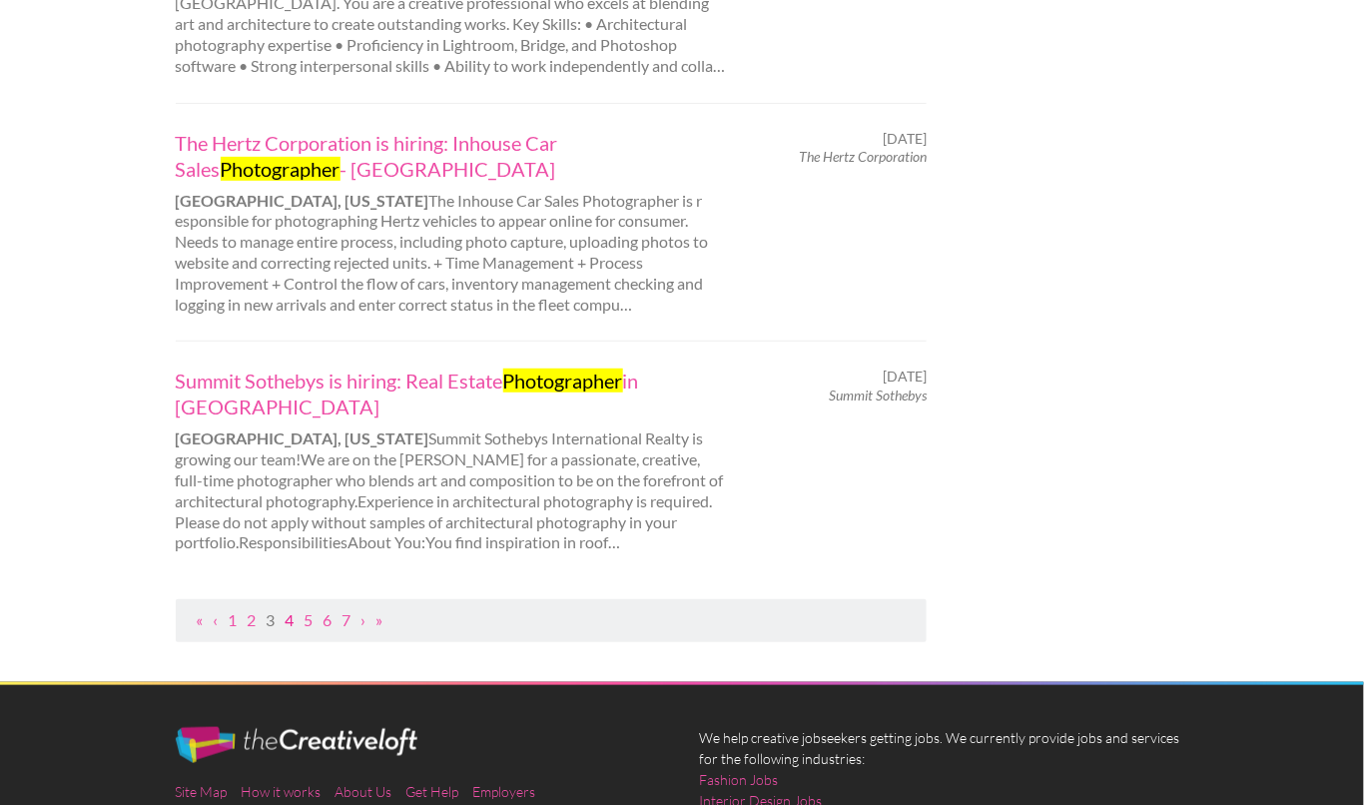
click at [291, 610] on link "4" at bounding box center [290, 619] width 9 height 19
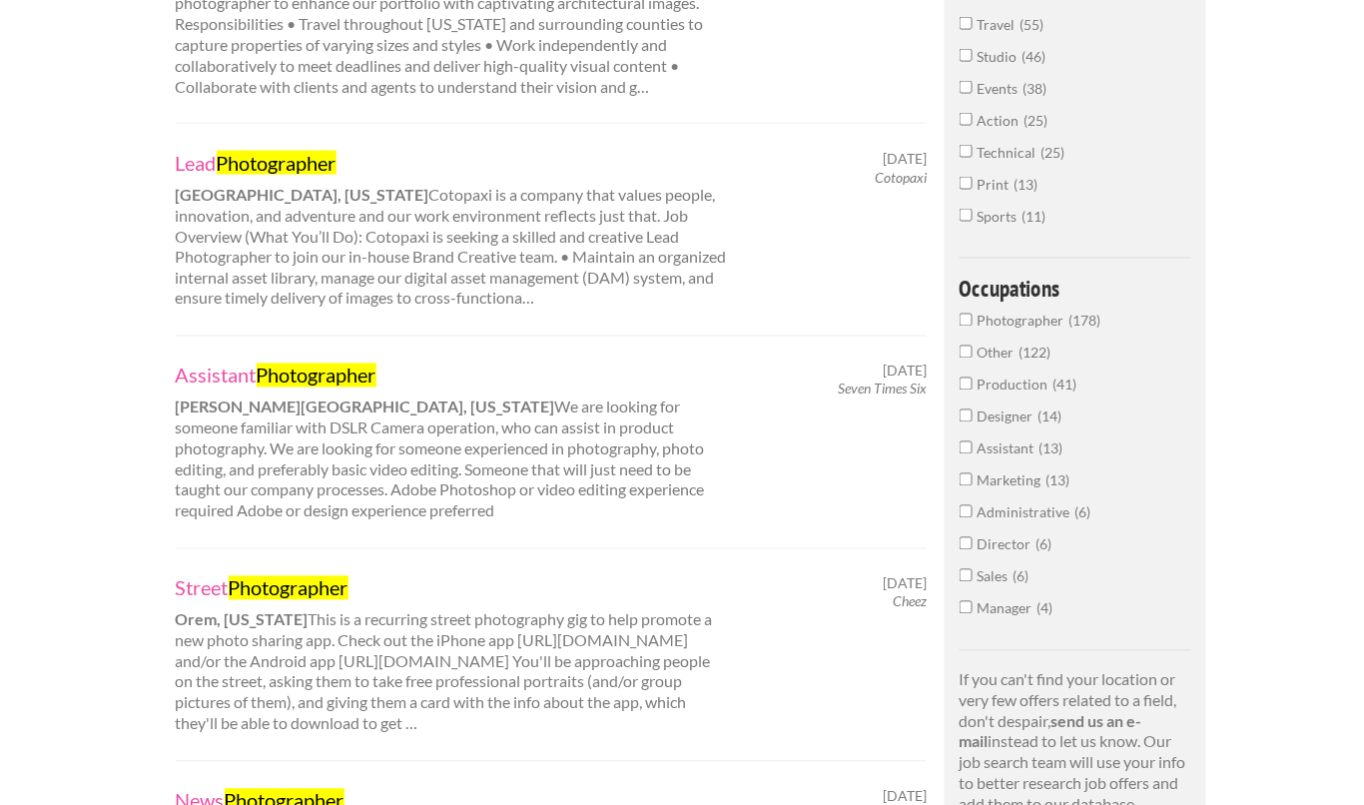
scroll to position [762, 0]
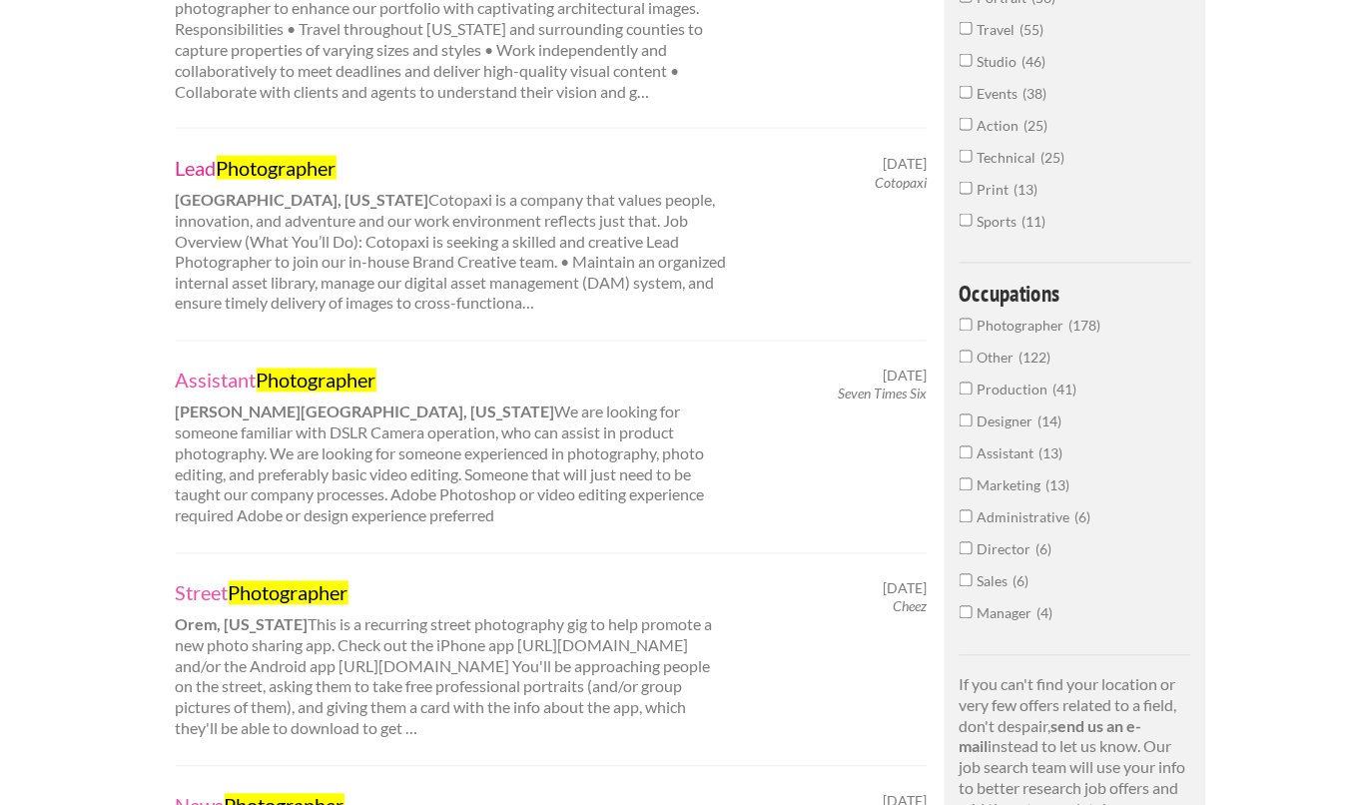
click at [192, 160] on link "Lead Photographer" at bounding box center [453, 168] width 555 height 26
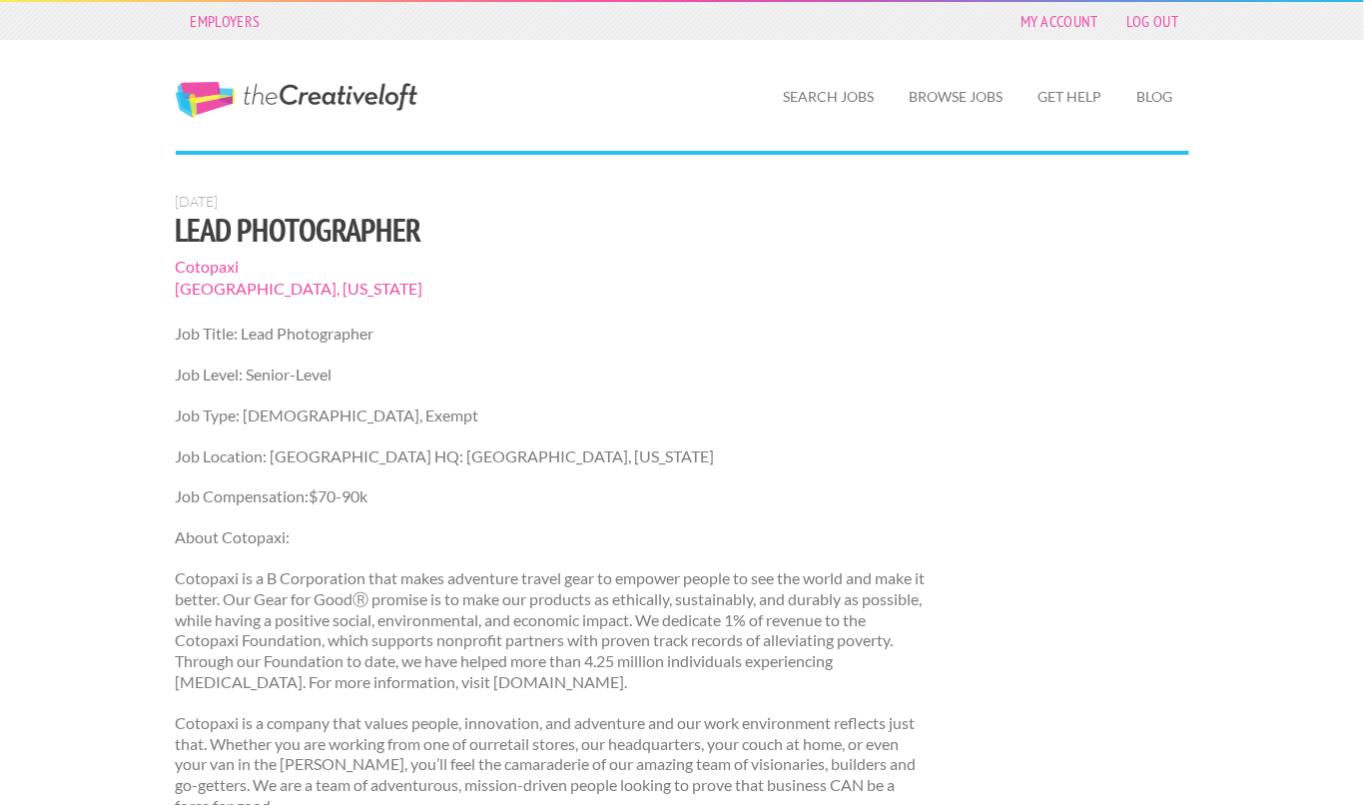
click at [204, 265] on span "Cotopaxi" at bounding box center [552, 267] width 752 height 22
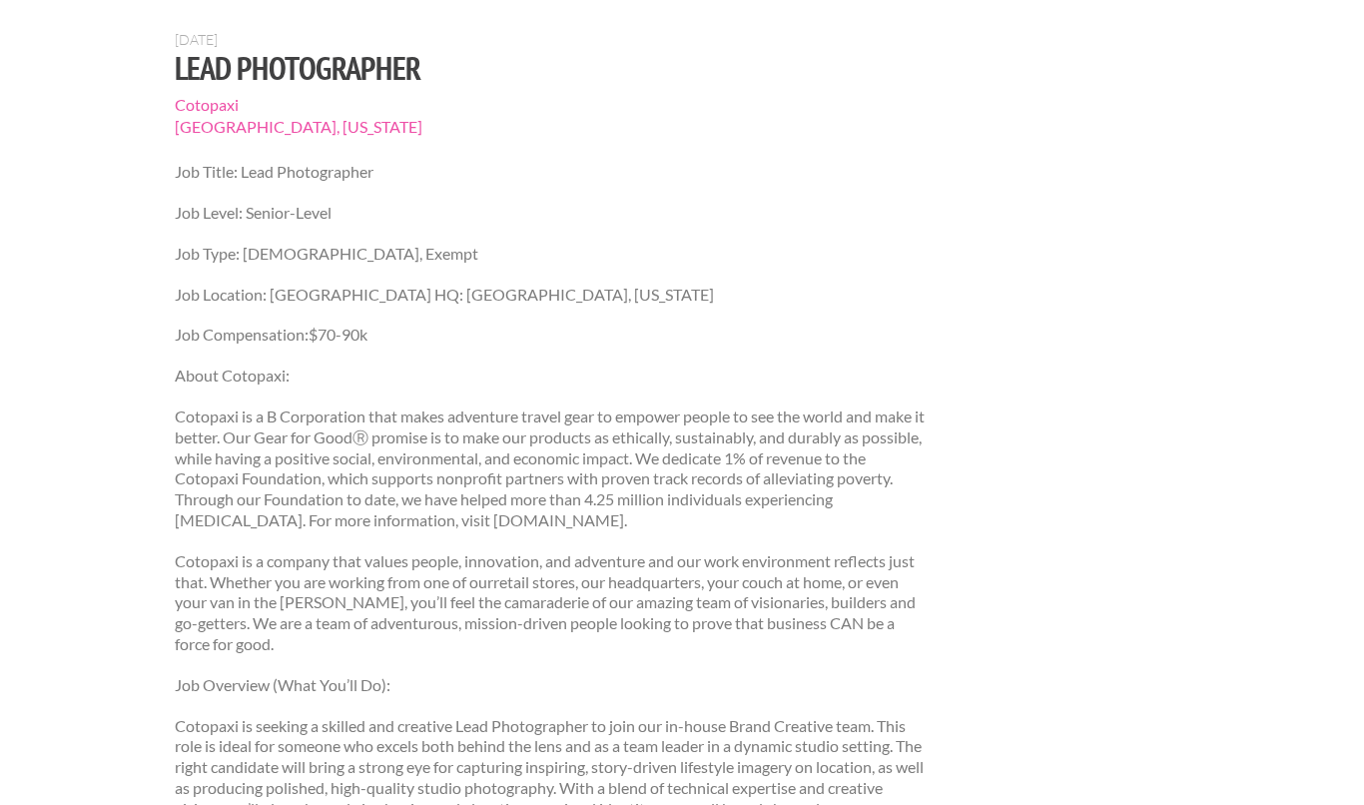
scroll to position [168, 0]
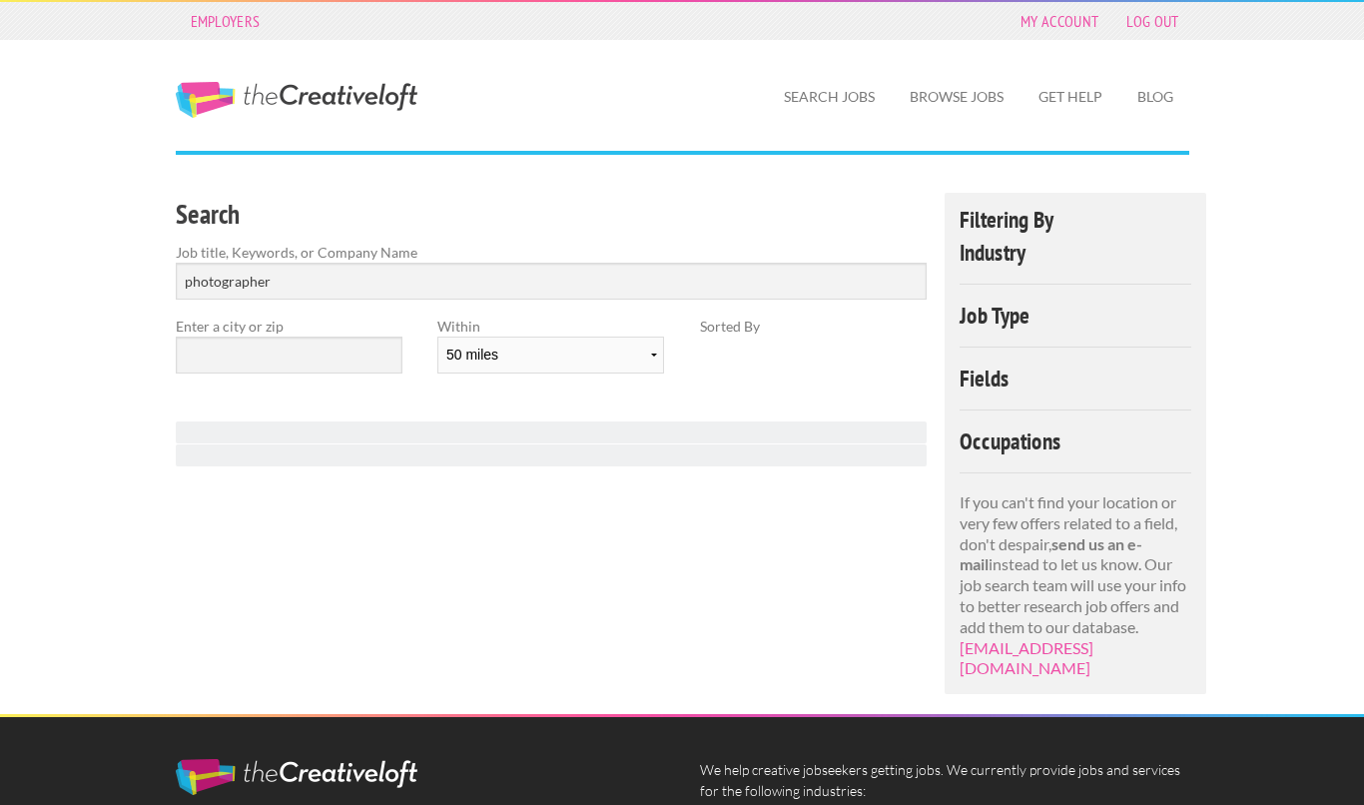
select select "50"
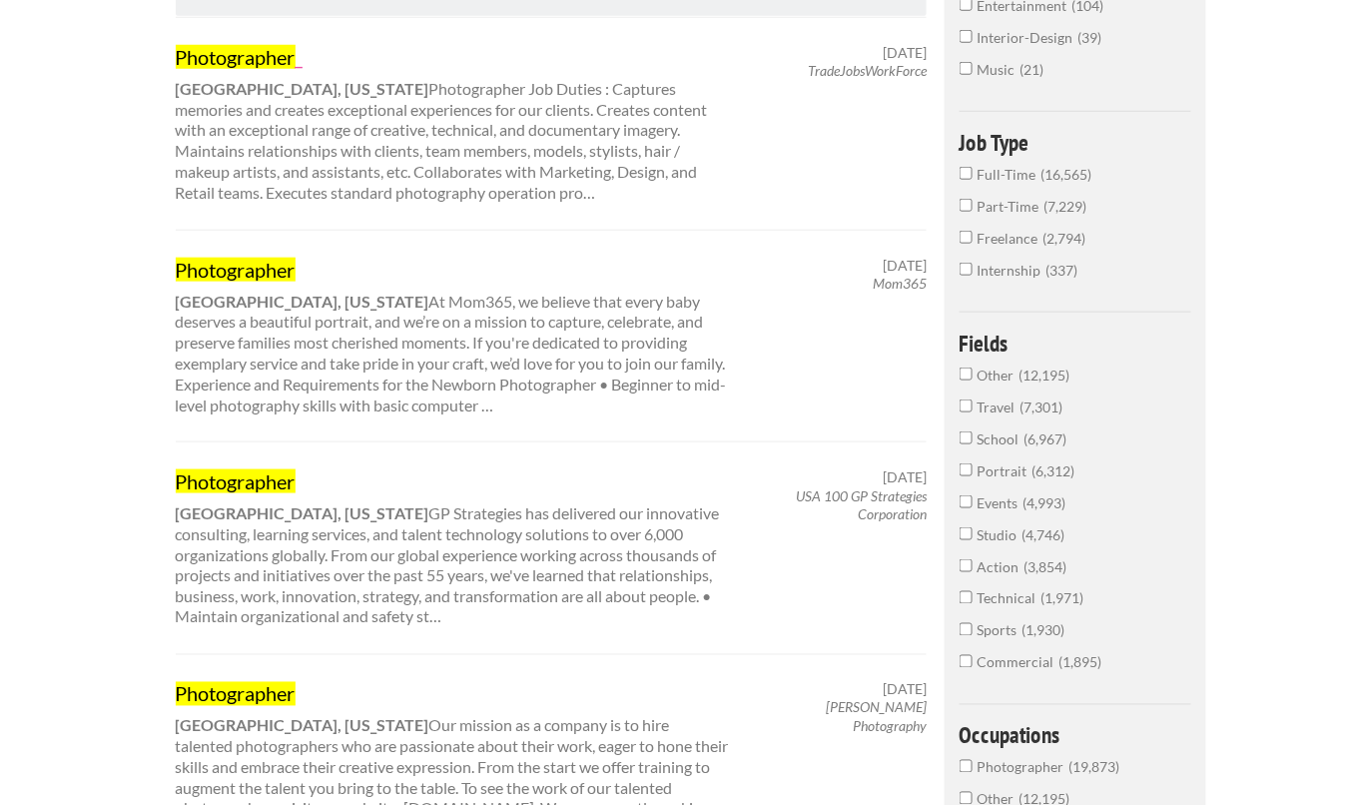
scroll to position [128, 0]
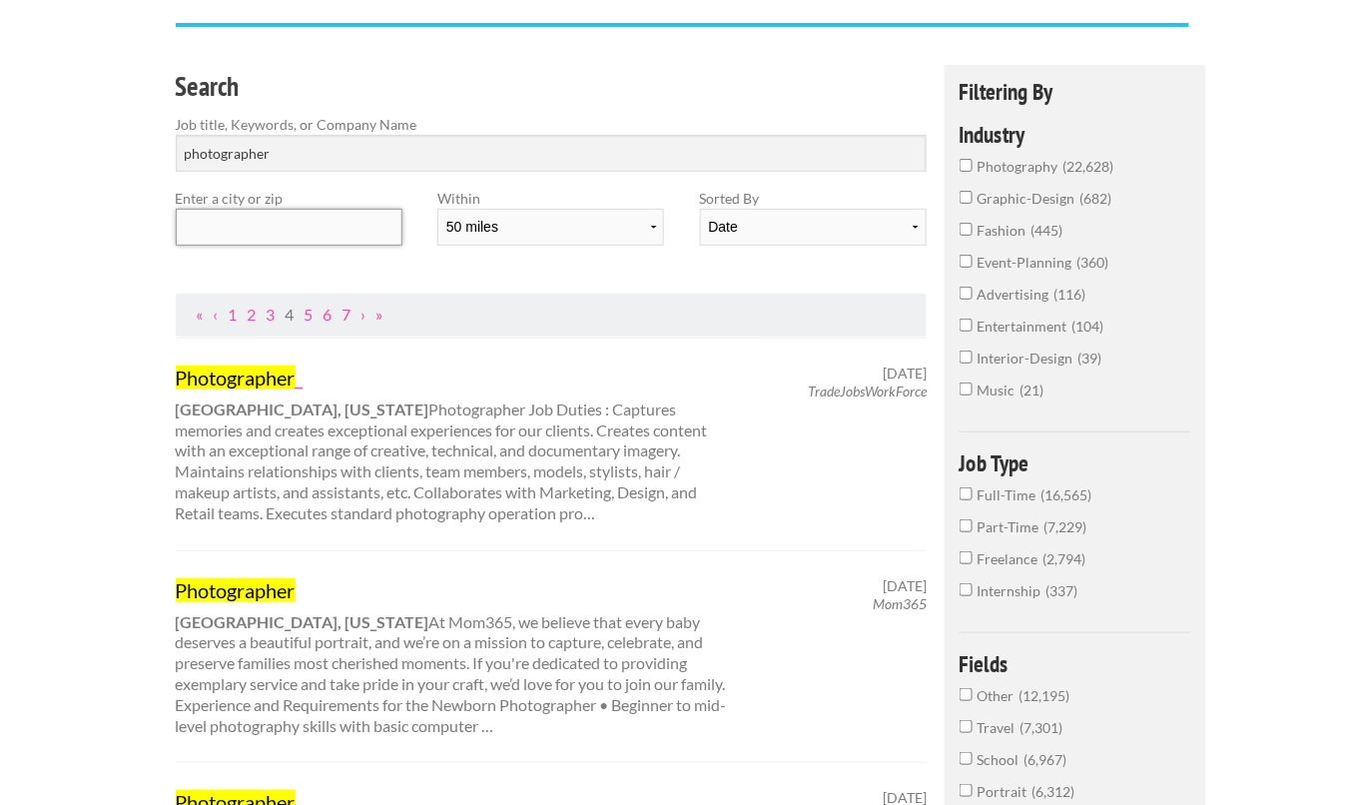
click at [222, 234] on input "text" at bounding box center [289, 227] width 227 height 37
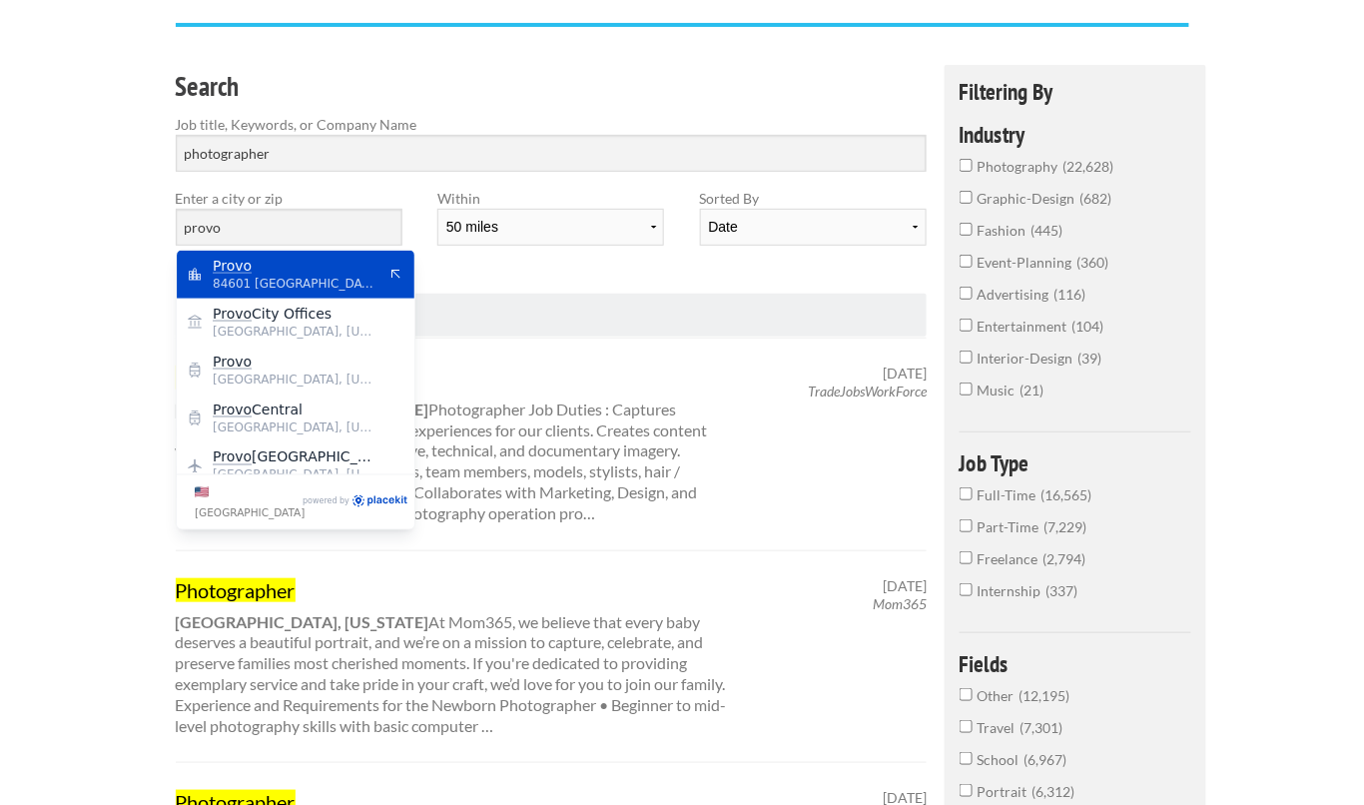
click at [276, 276] on span "84601 United States of America" at bounding box center [295, 284] width 164 height 18
type input "Provo"
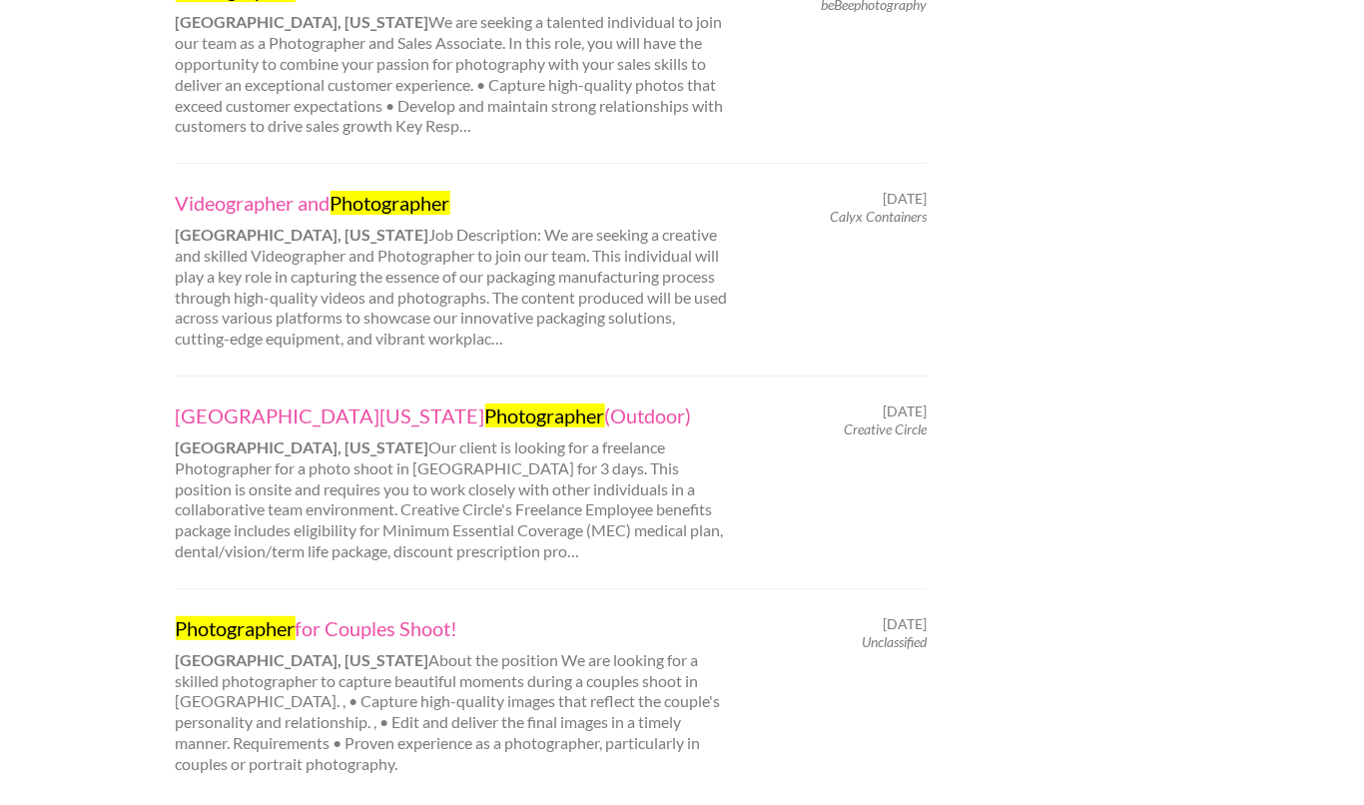
scroll to position [1789, 0]
click at [324, 202] on link "Videographer and Photographer" at bounding box center [453, 204] width 555 height 26
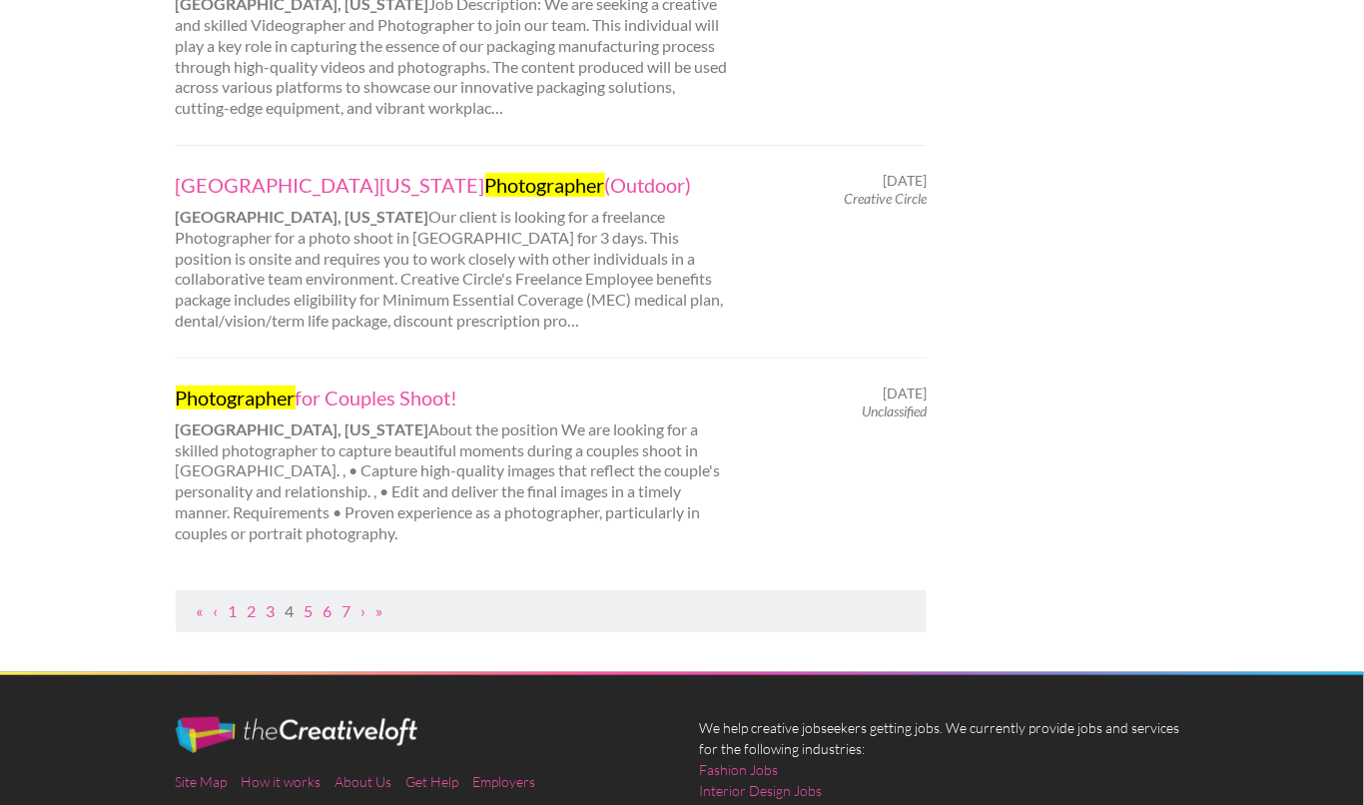
scroll to position [2027, 0]
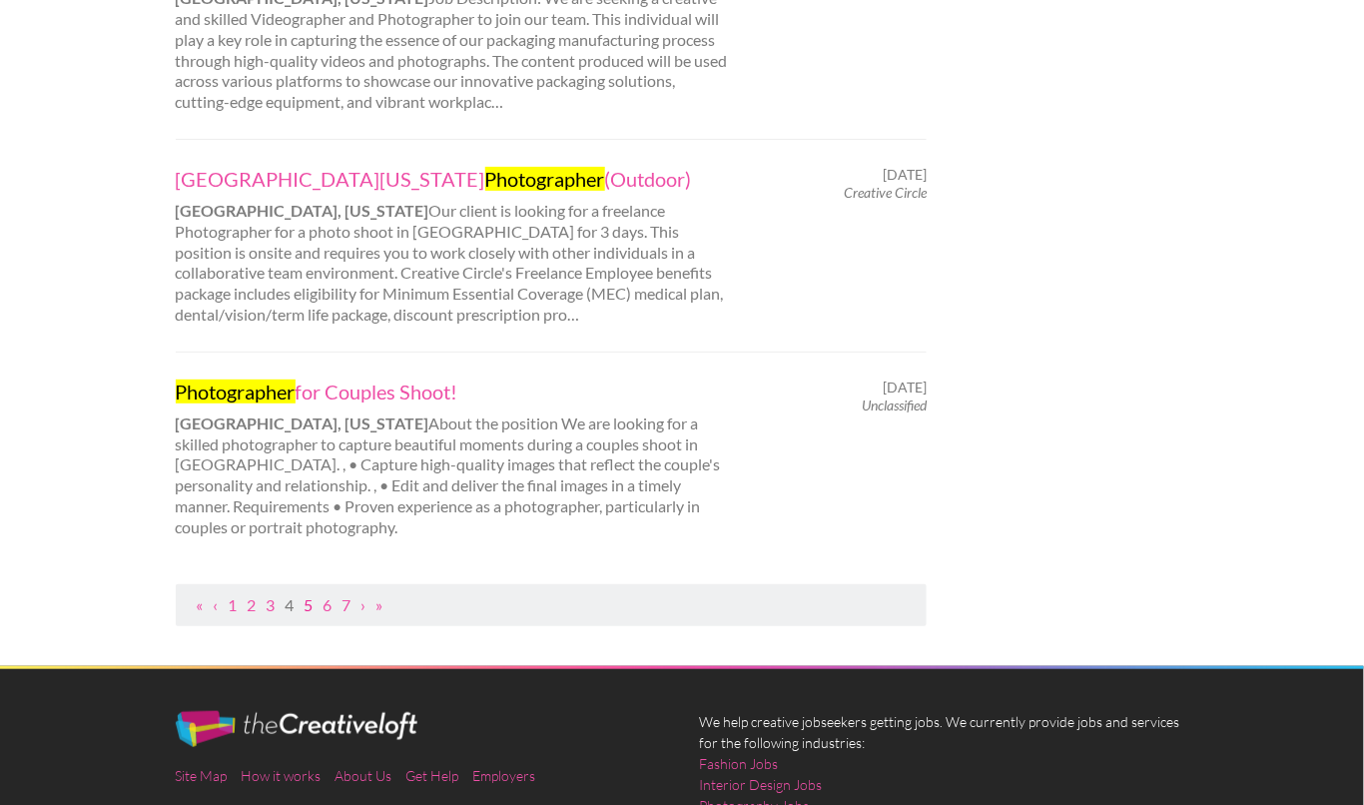
click at [310, 595] on link "5" at bounding box center [309, 604] width 9 height 19
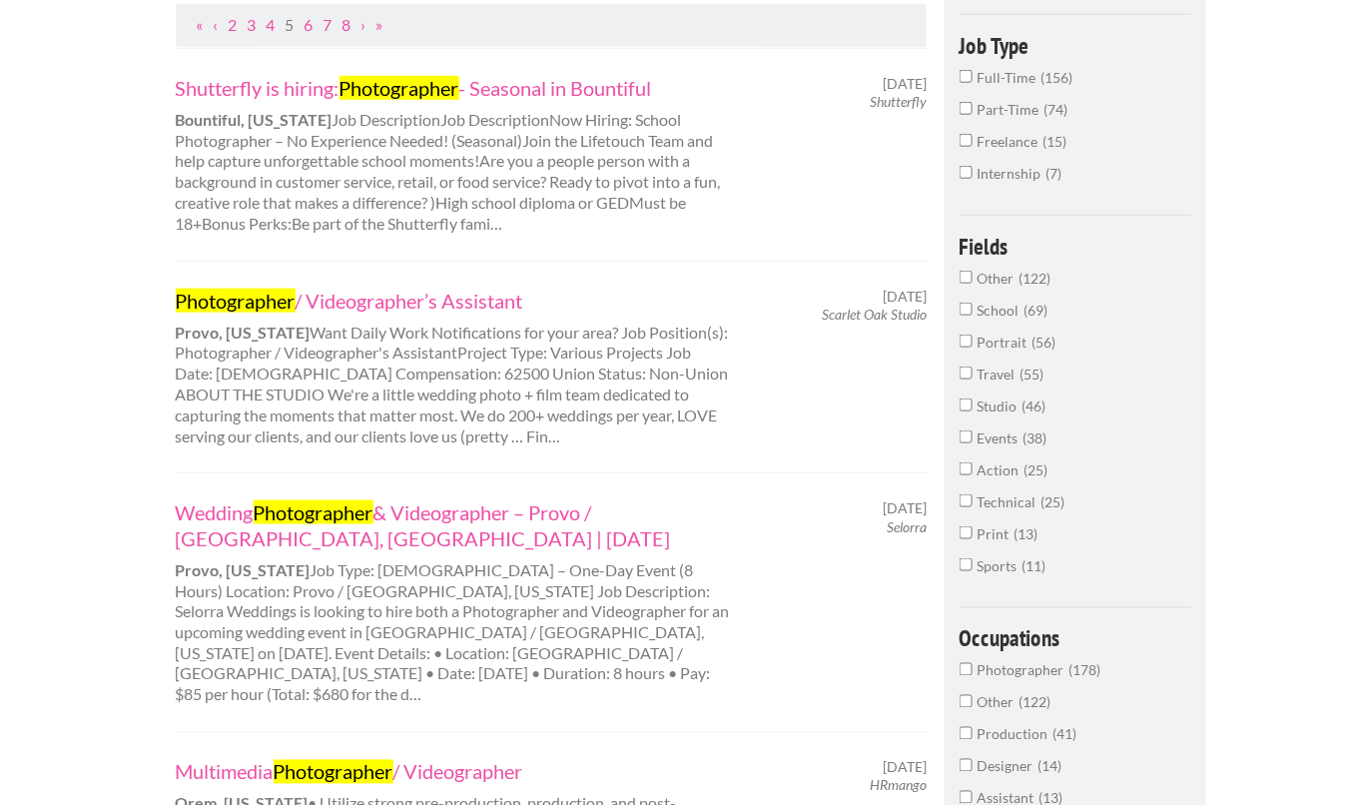
scroll to position [430, 0]
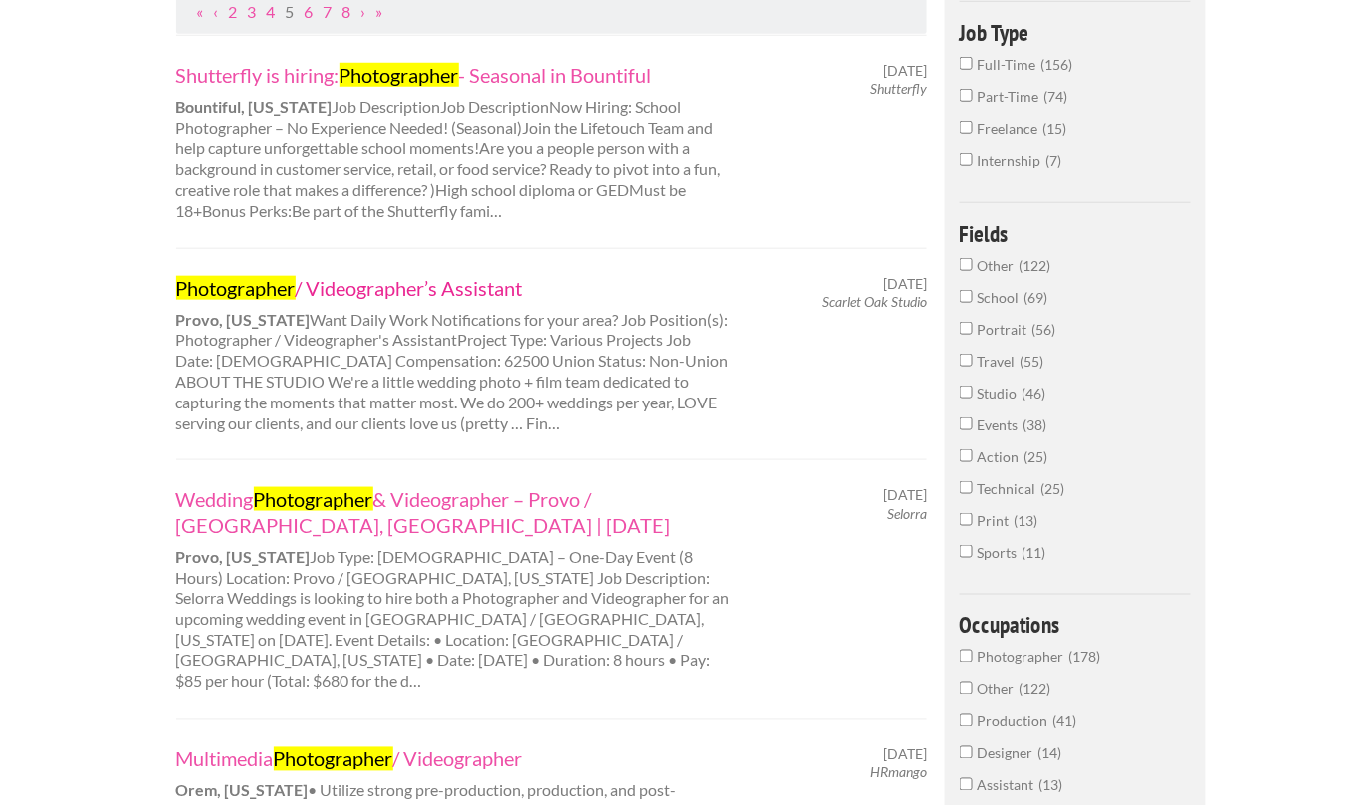
click at [424, 286] on link "Photographer / Videographer’s Assistant" at bounding box center [453, 288] width 555 height 26
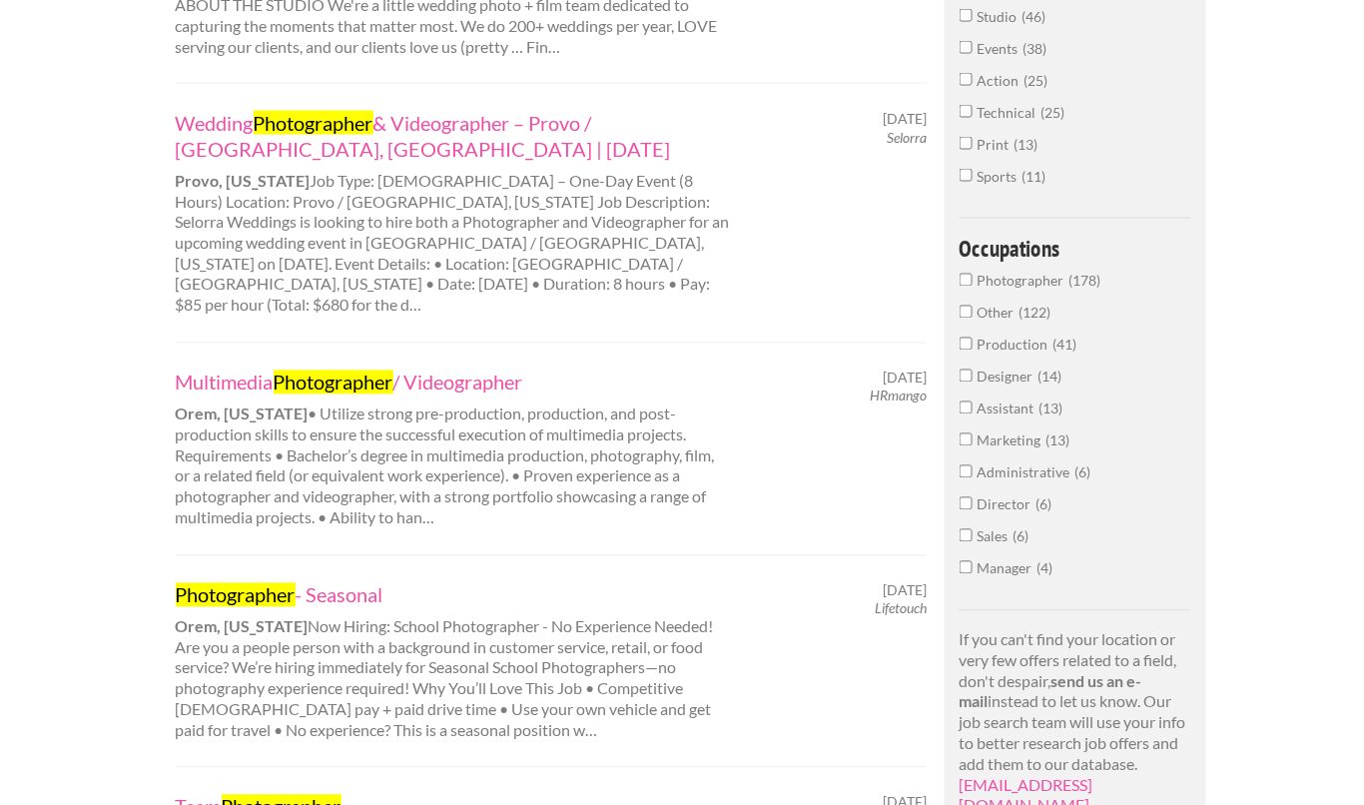
scroll to position [827, 0]
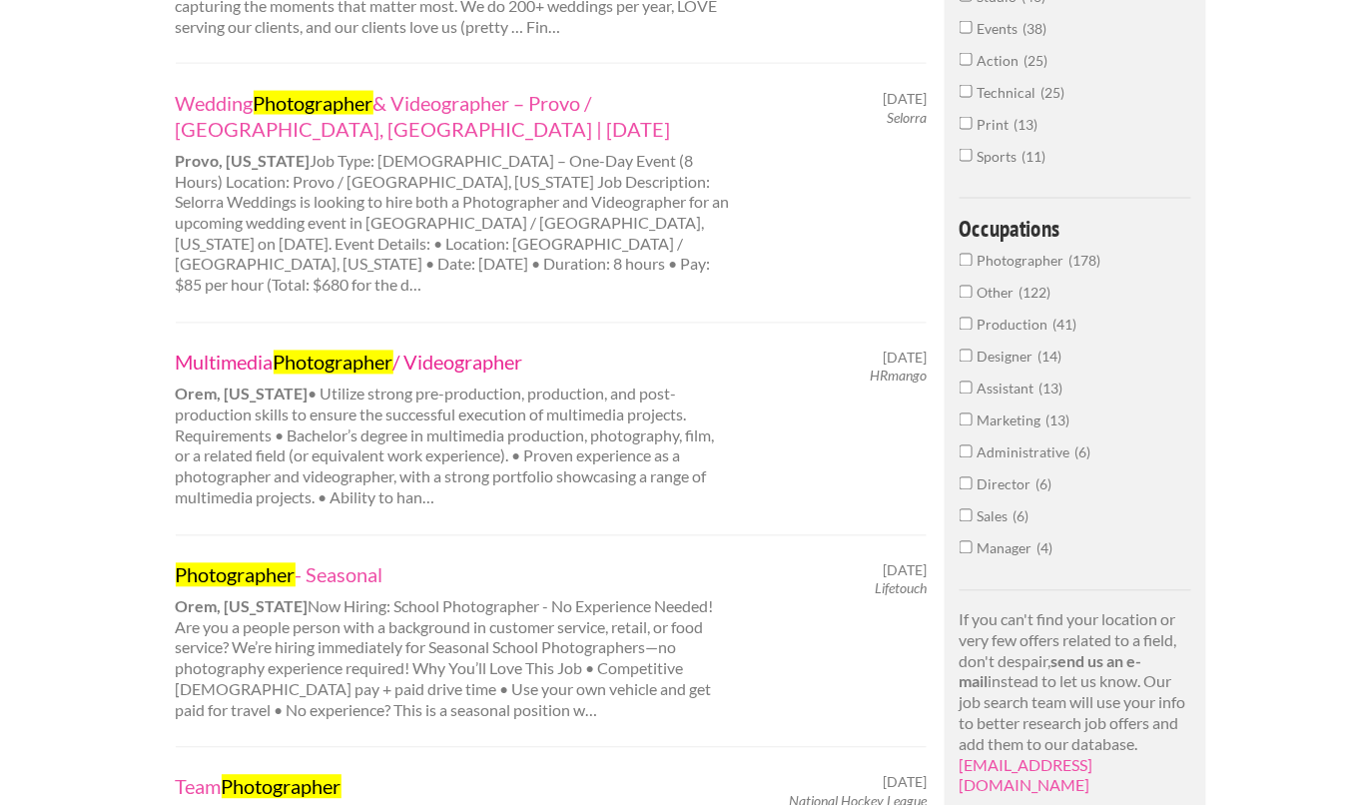
click at [246, 350] on link "Multimedia Photographer / Videographer" at bounding box center [453, 363] width 555 height 26
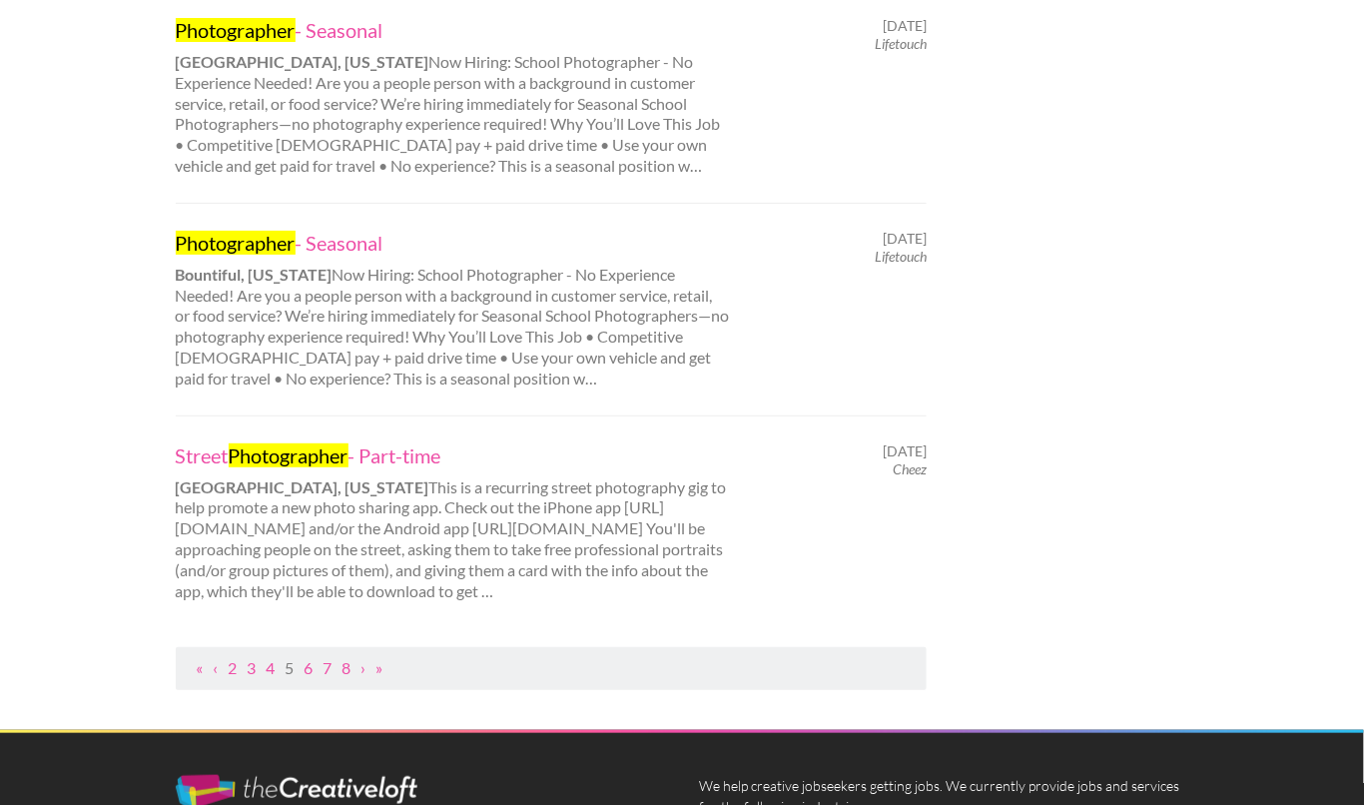
scroll to position [2041, 0]
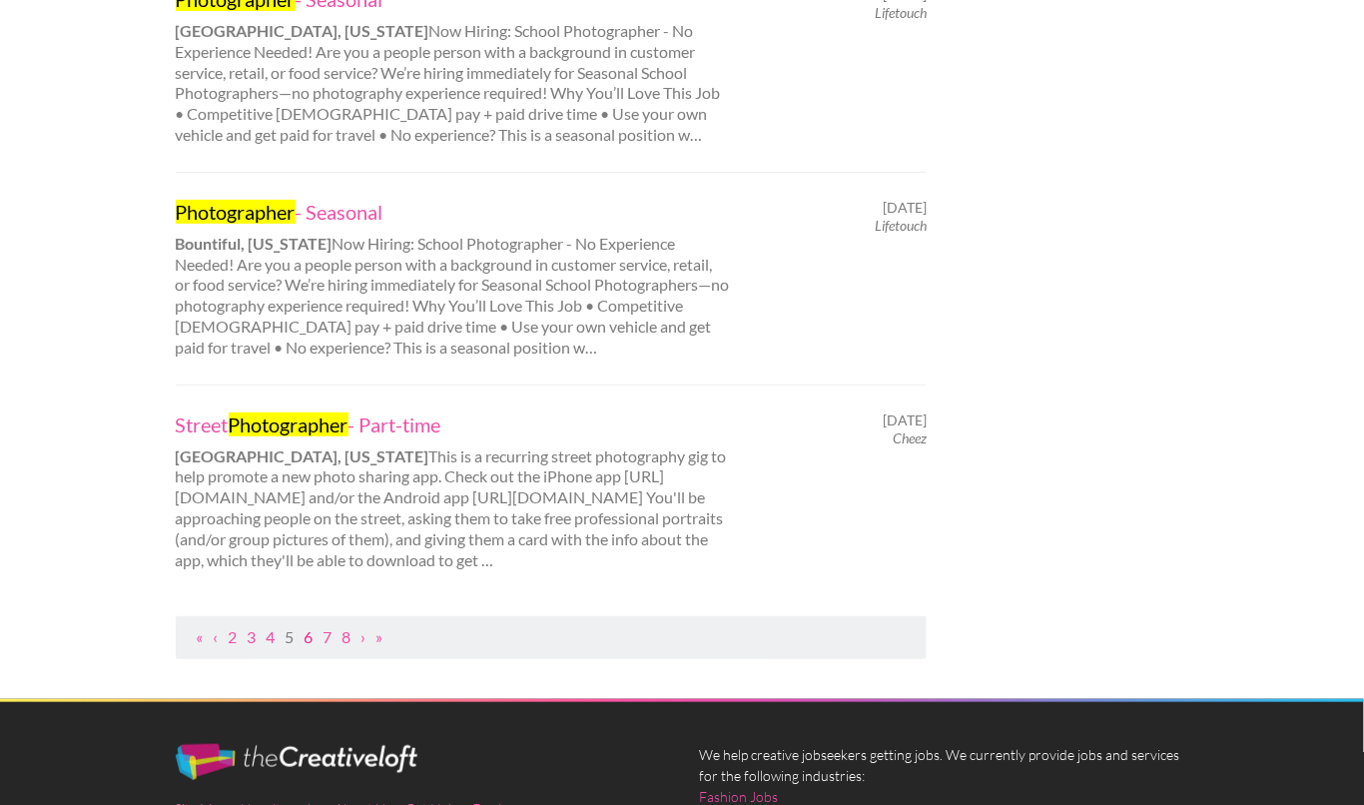
click at [309, 627] on link "6" at bounding box center [309, 636] width 9 height 19
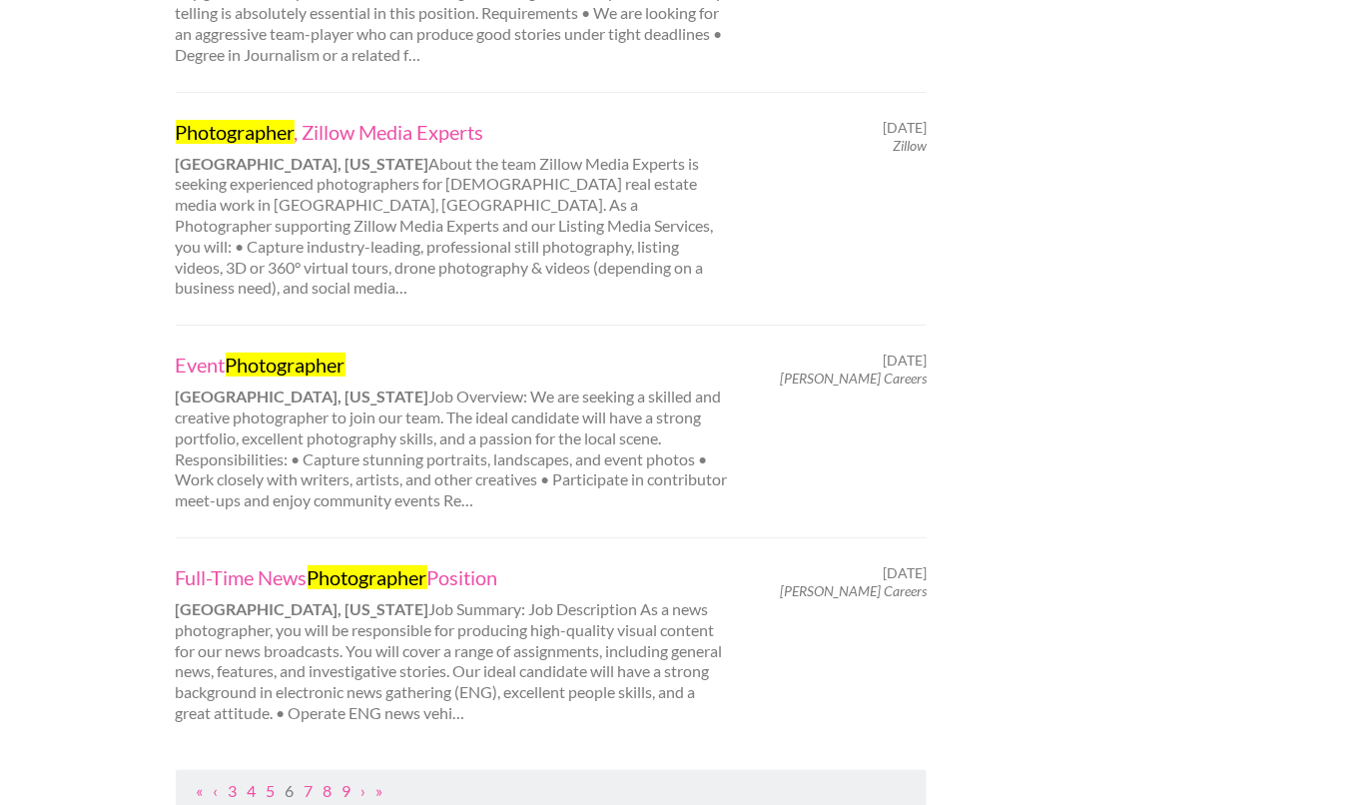
scroll to position [1860, 0]
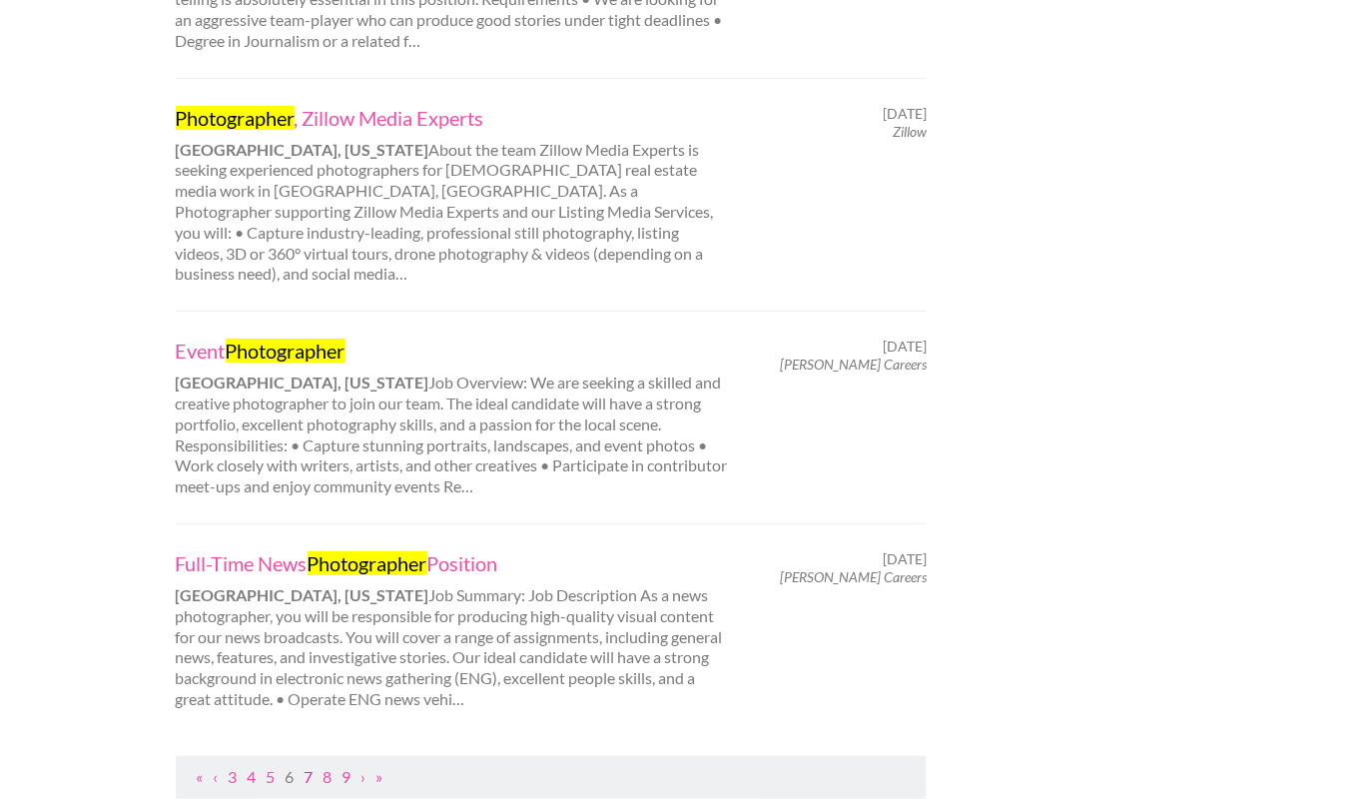
click at [310, 767] on link "7" at bounding box center [309, 776] width 9 height 19
click at [309, 767] on link "7" at bounding box center [309, 776] width 9 height 19
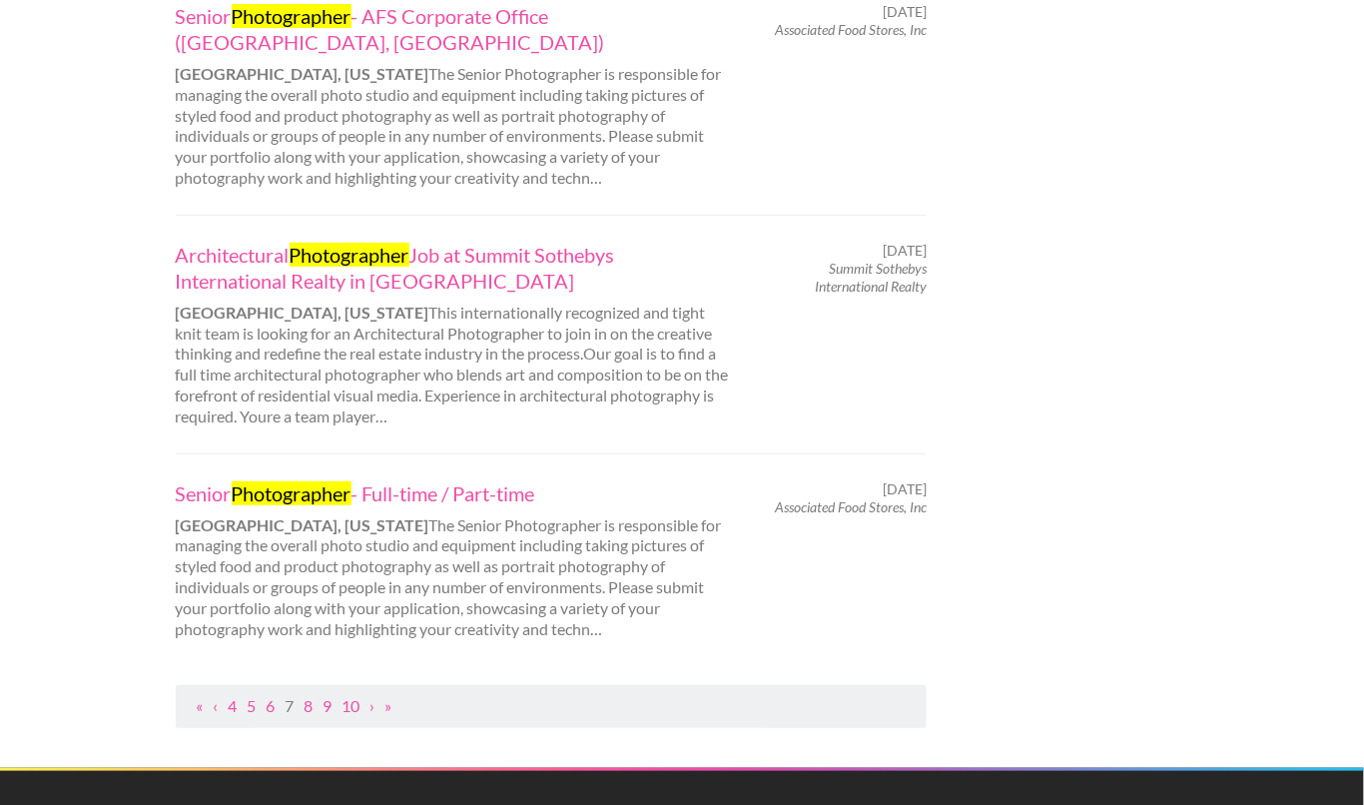
scroll to position [2081, 0]
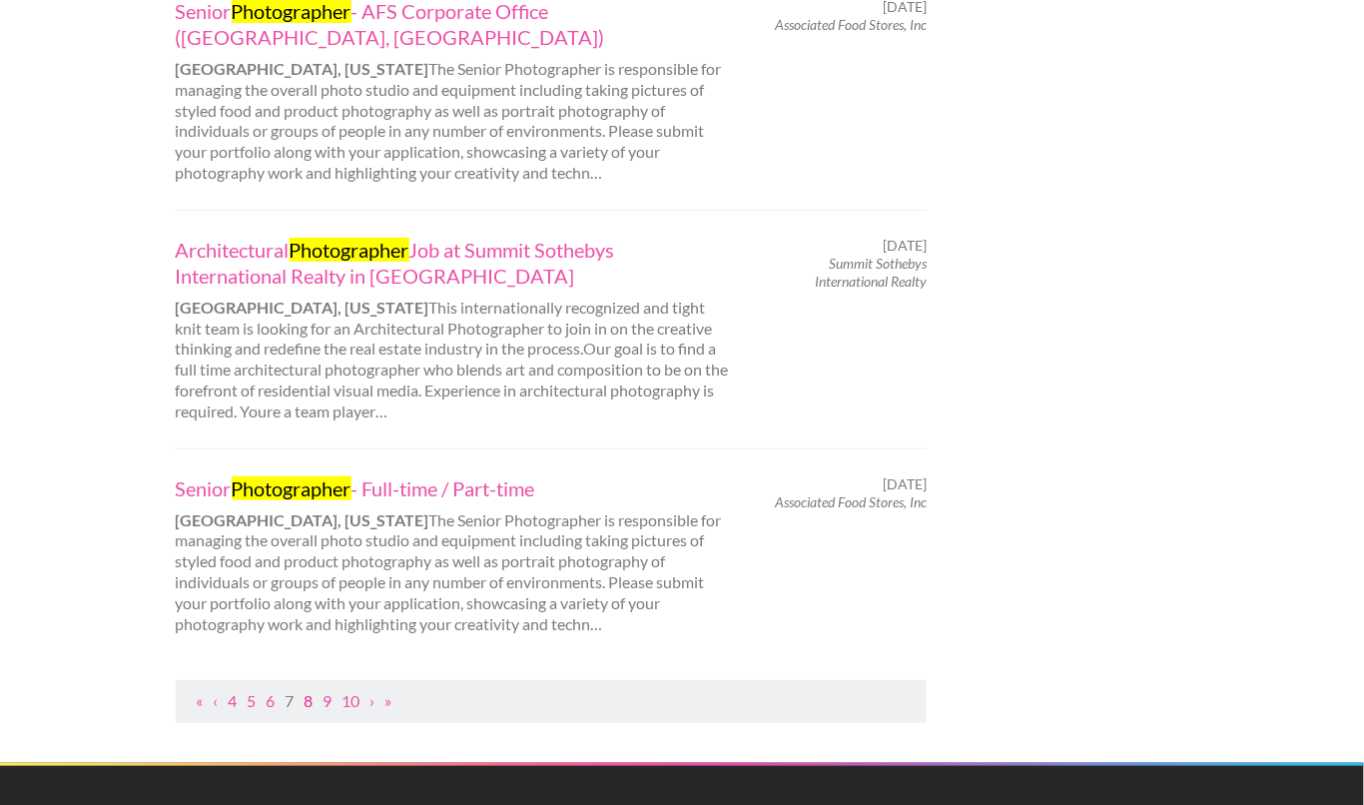
click at [310, 691] on link "8" at bounding box center [309, 700] width 9 height 19
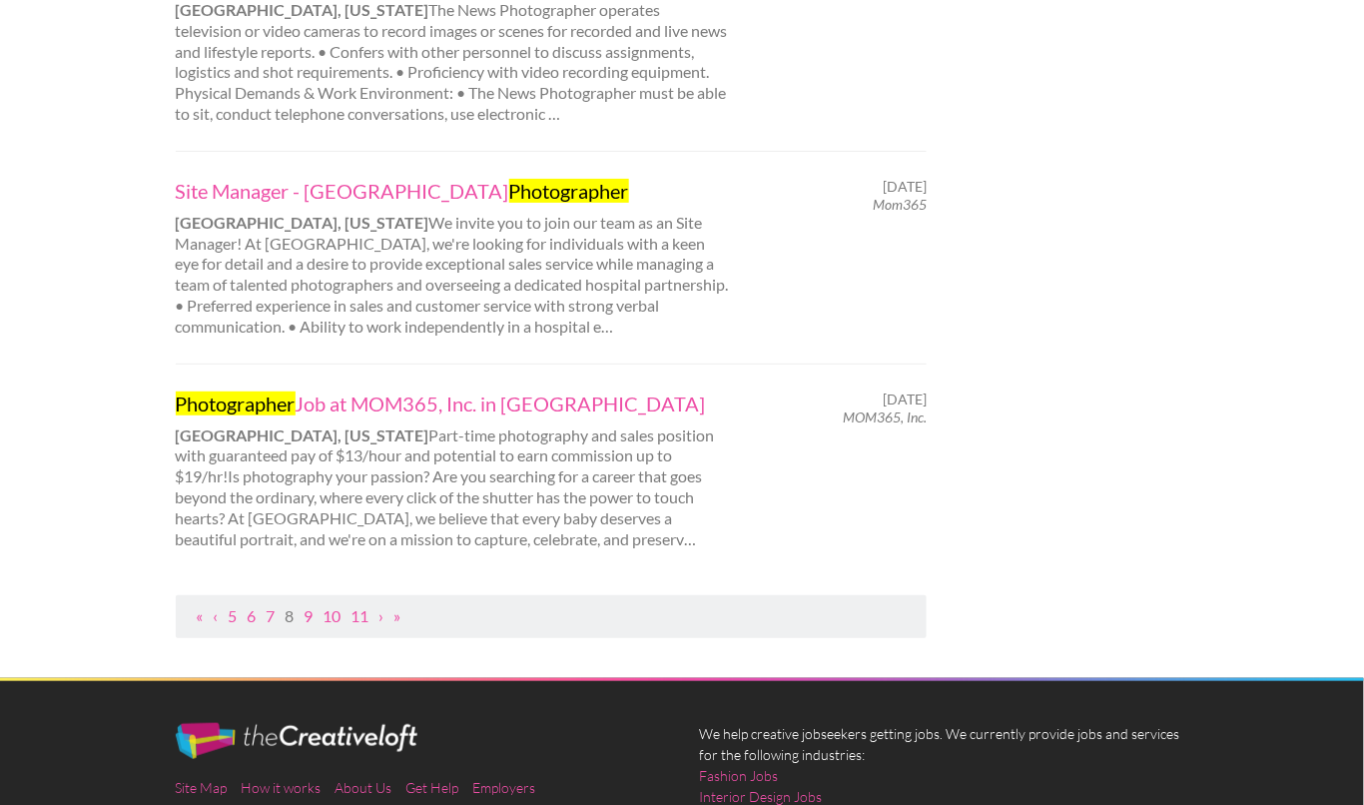
scroll to position [2043, 0]
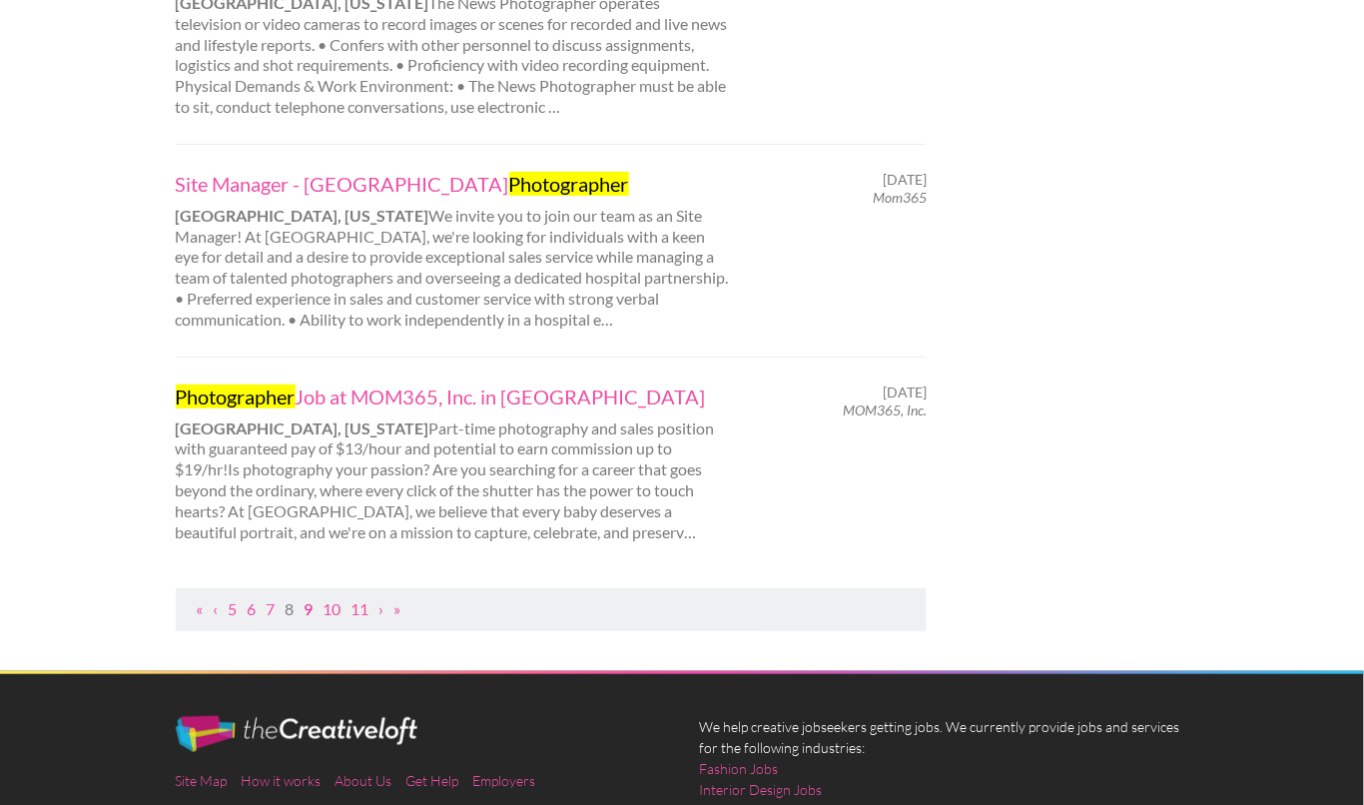
click at [311, 599] on link "9" at bounding box center [309, 608] width 9 height 19
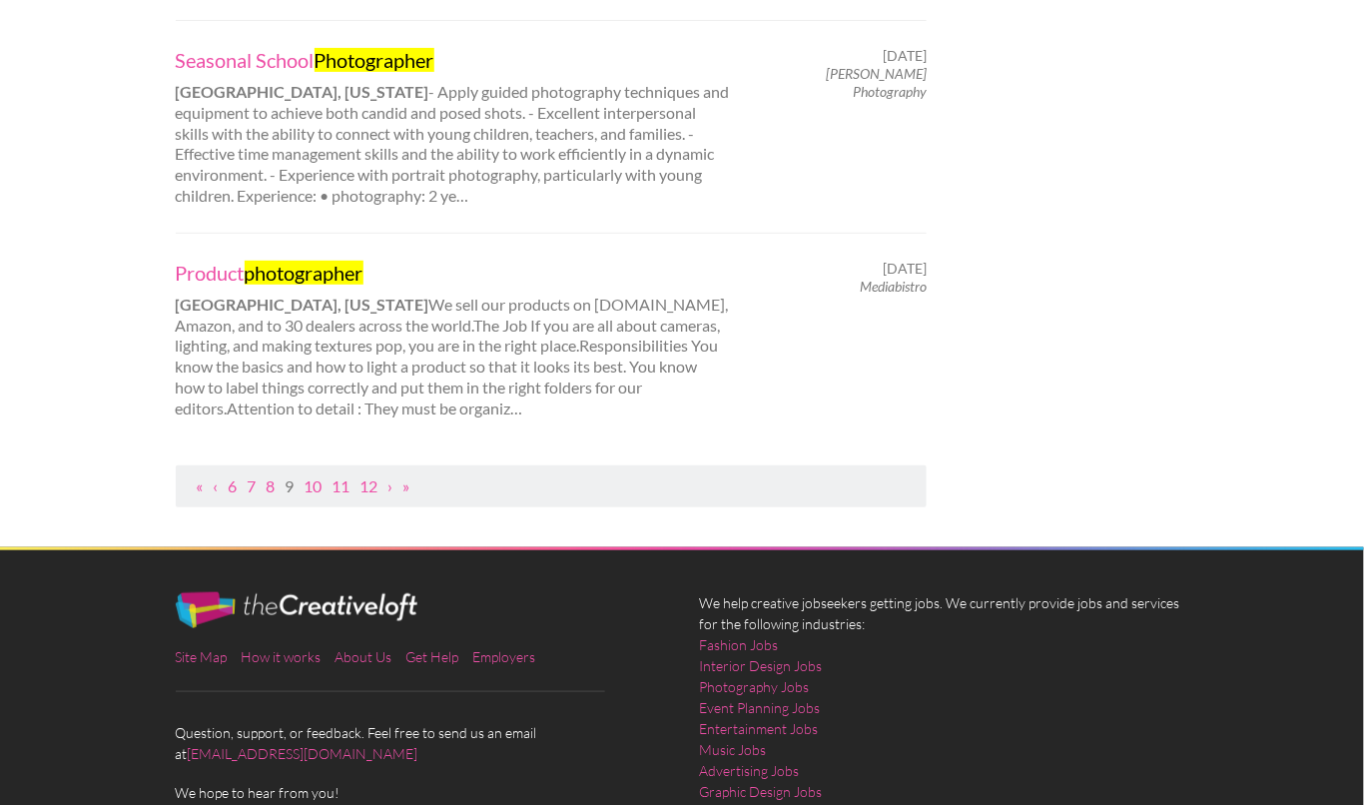
scroll to position [2180, 0]
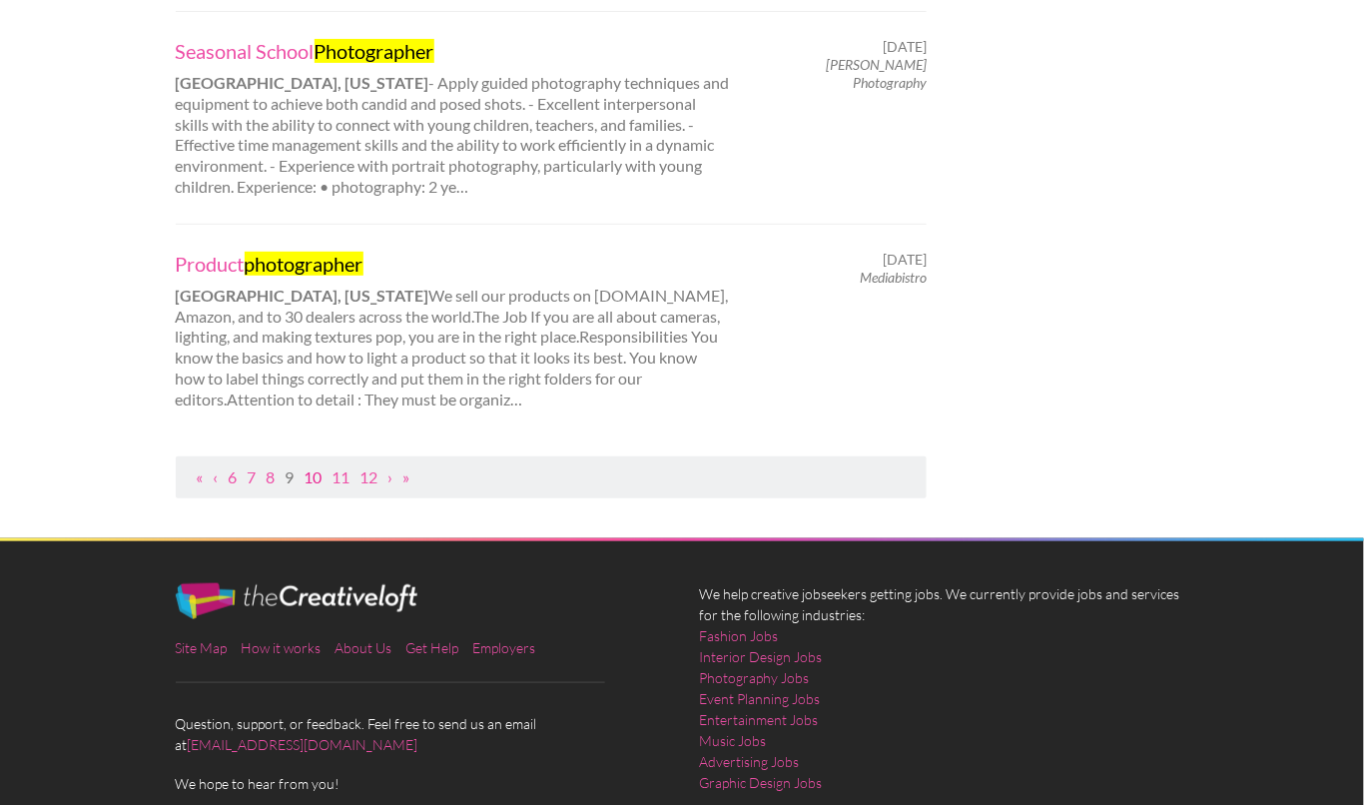
click at [317, 467] on link "10" at bounding box center [314, 476] width 18 height 19
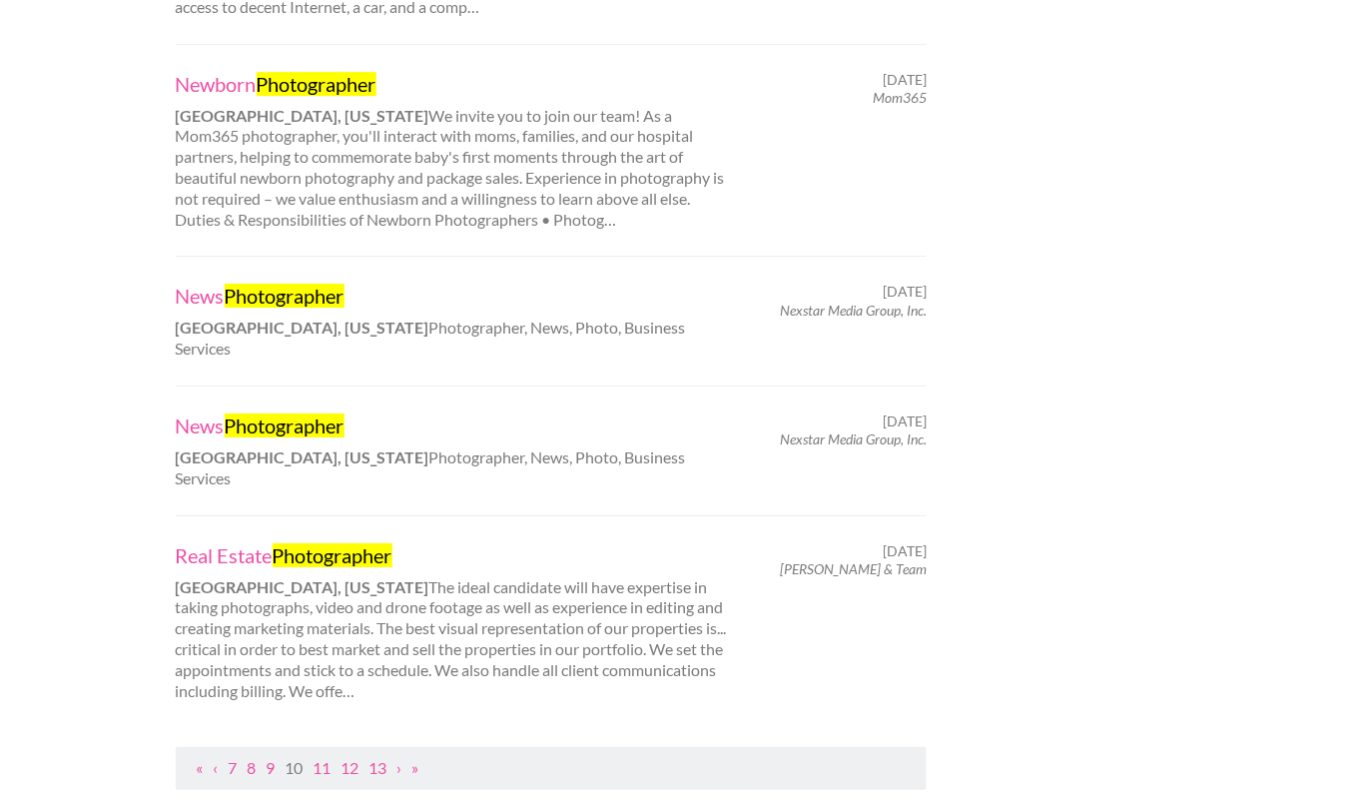
scroll to position [1824, 0]
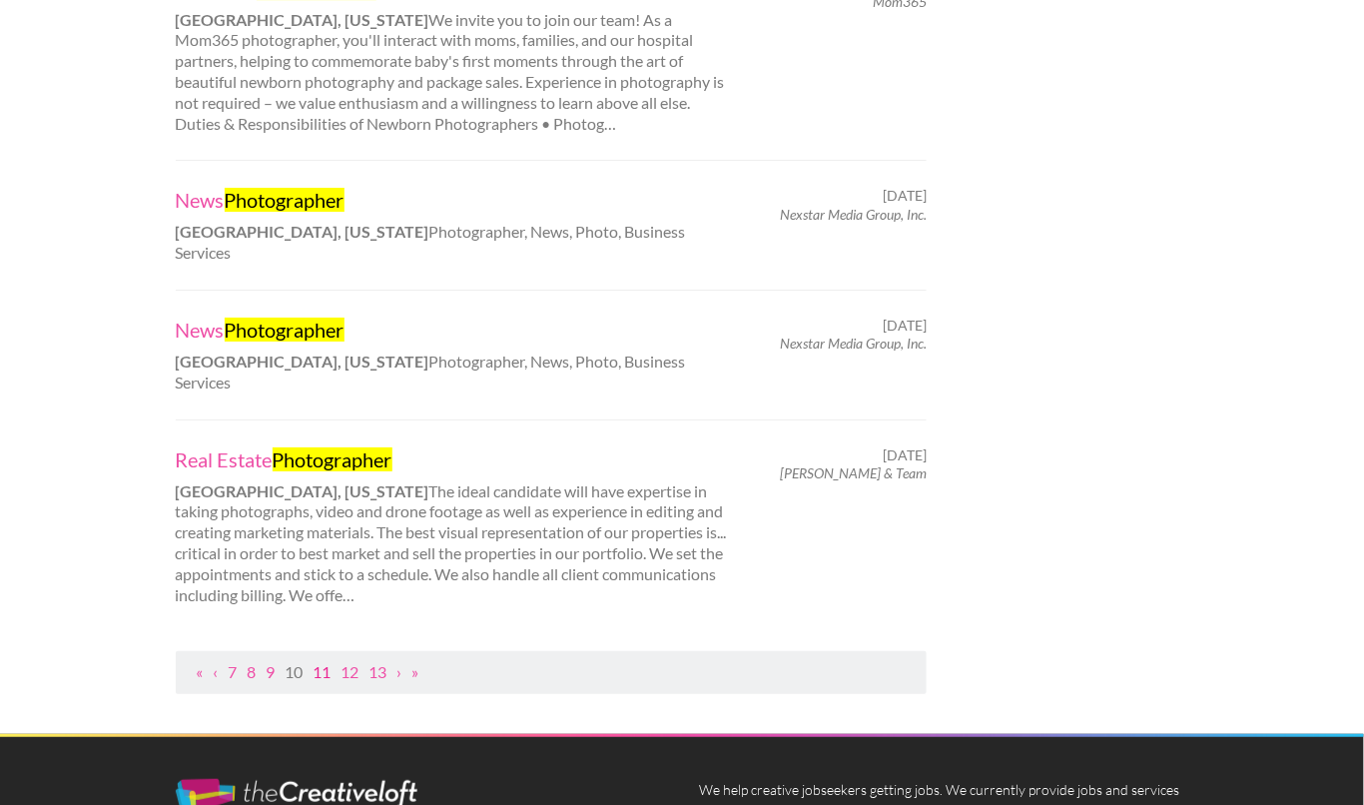
click at [323, 662] on link "11" at bounding box center [323, 671] width 18 height 19
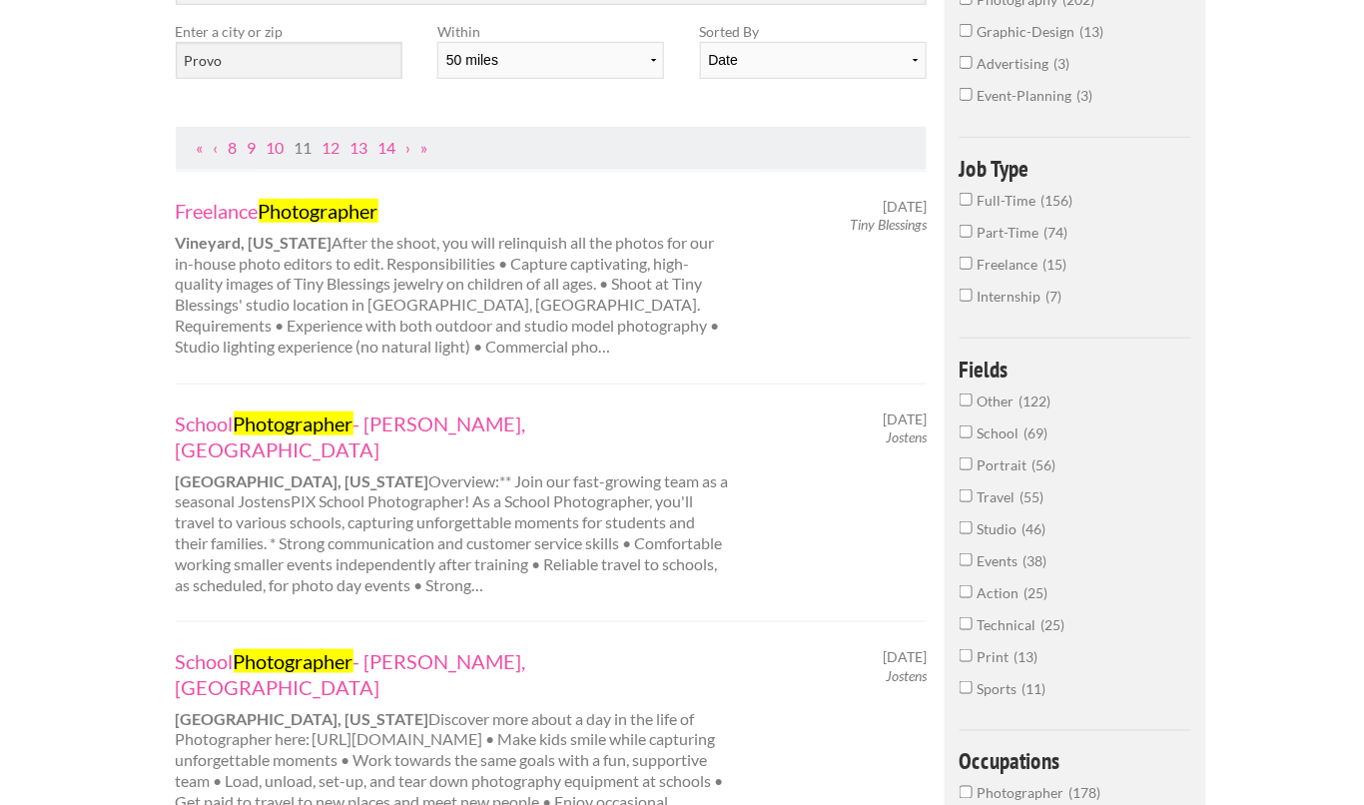
scroll to position [312, 0]
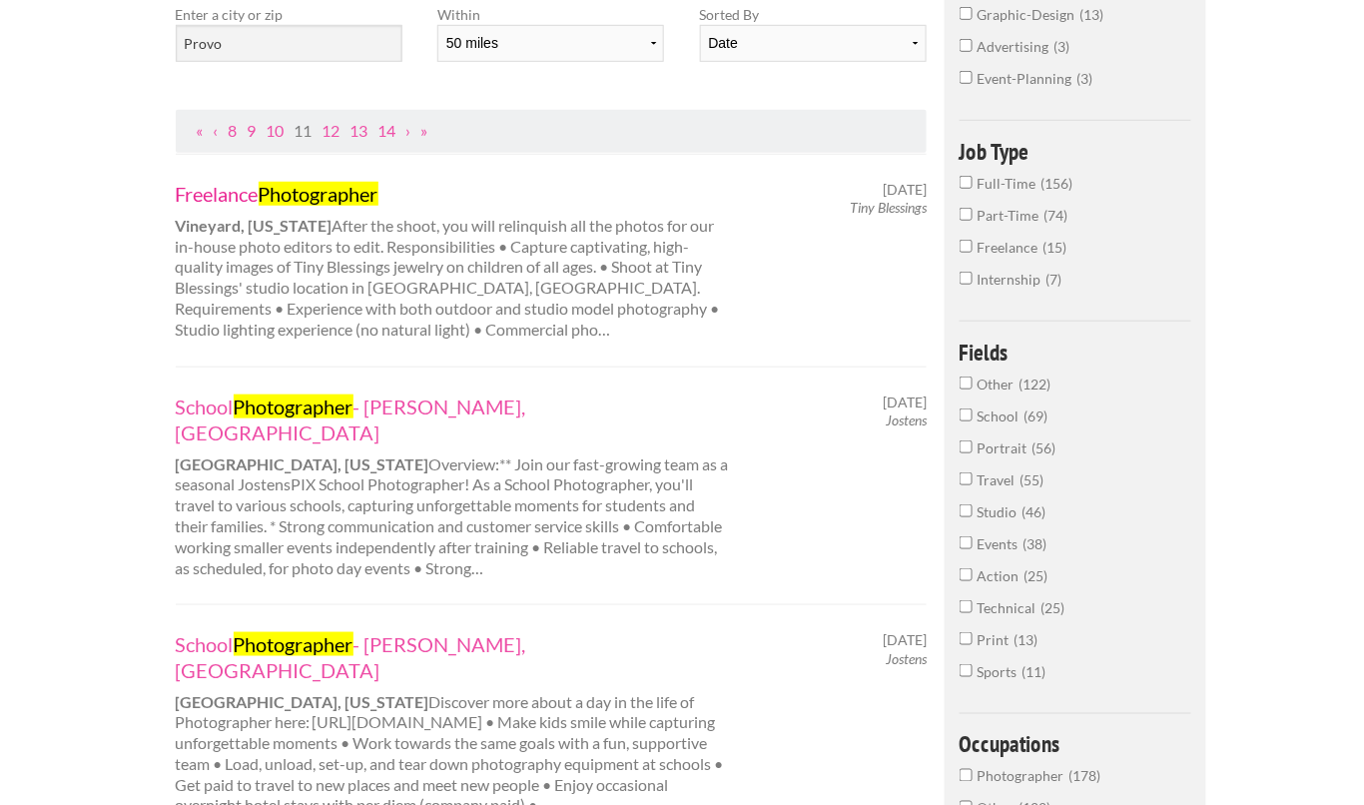
click at [254, 190] on link "Freelance Photographer" at bounding box center [453, 194] width 555 height 26
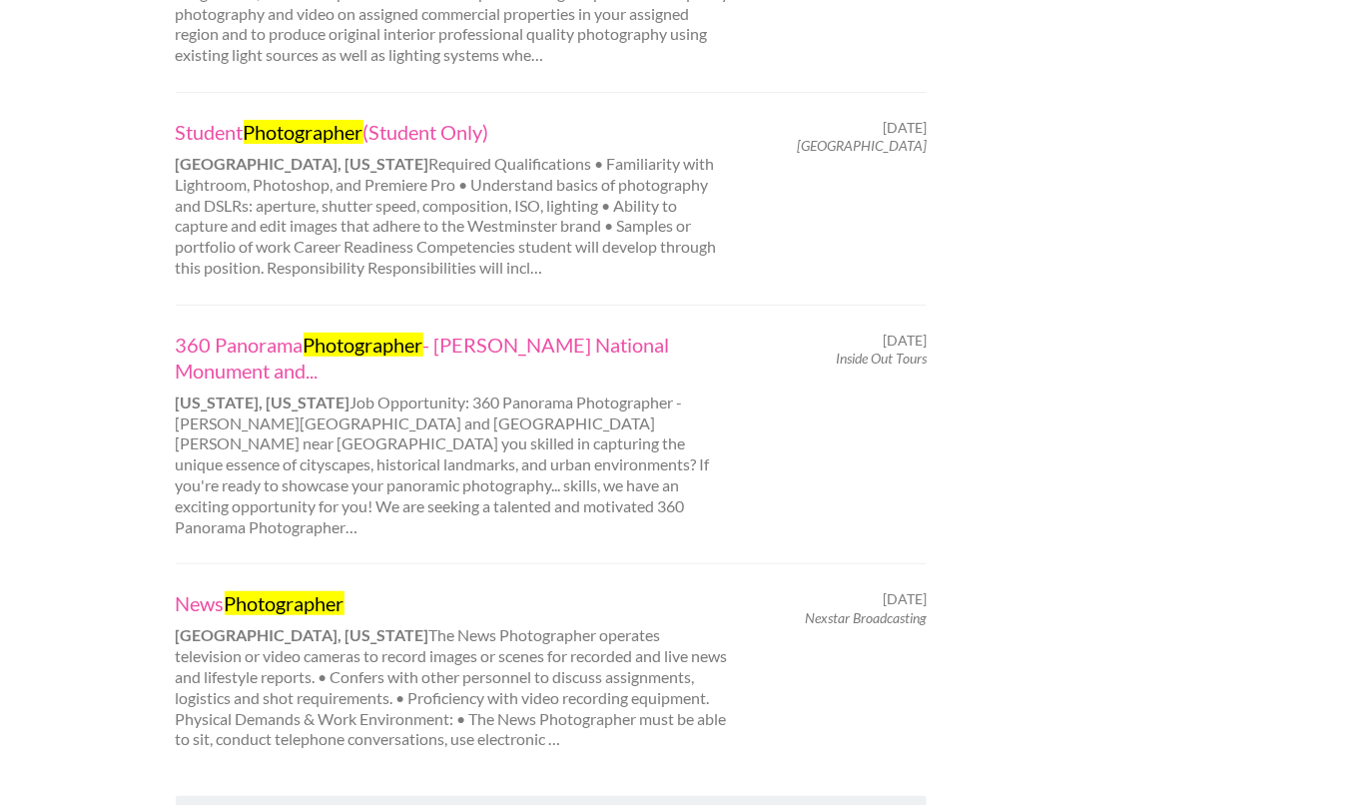
scroll to position [2039, 0]
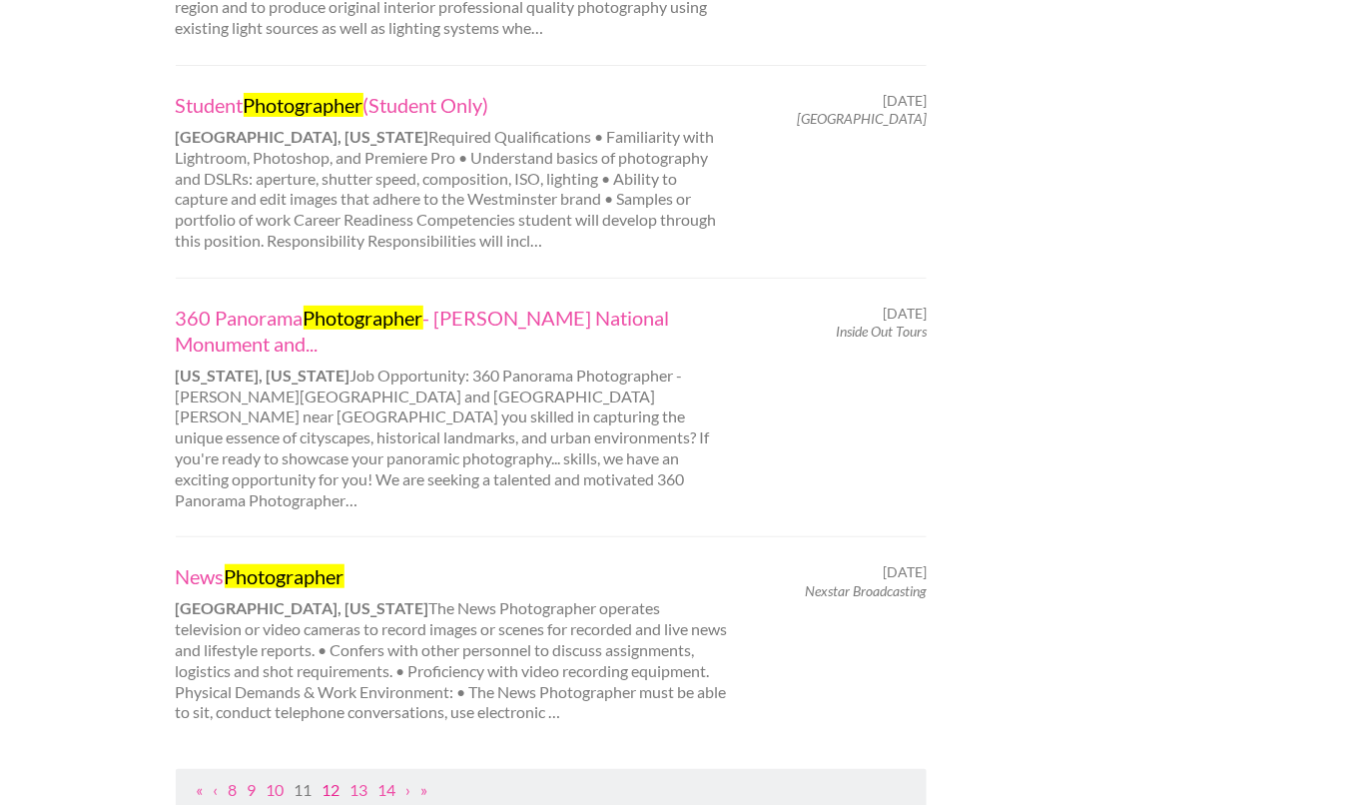
click at [341, 780] on link "12" at bounding box center [332, 789] width 18 height 19
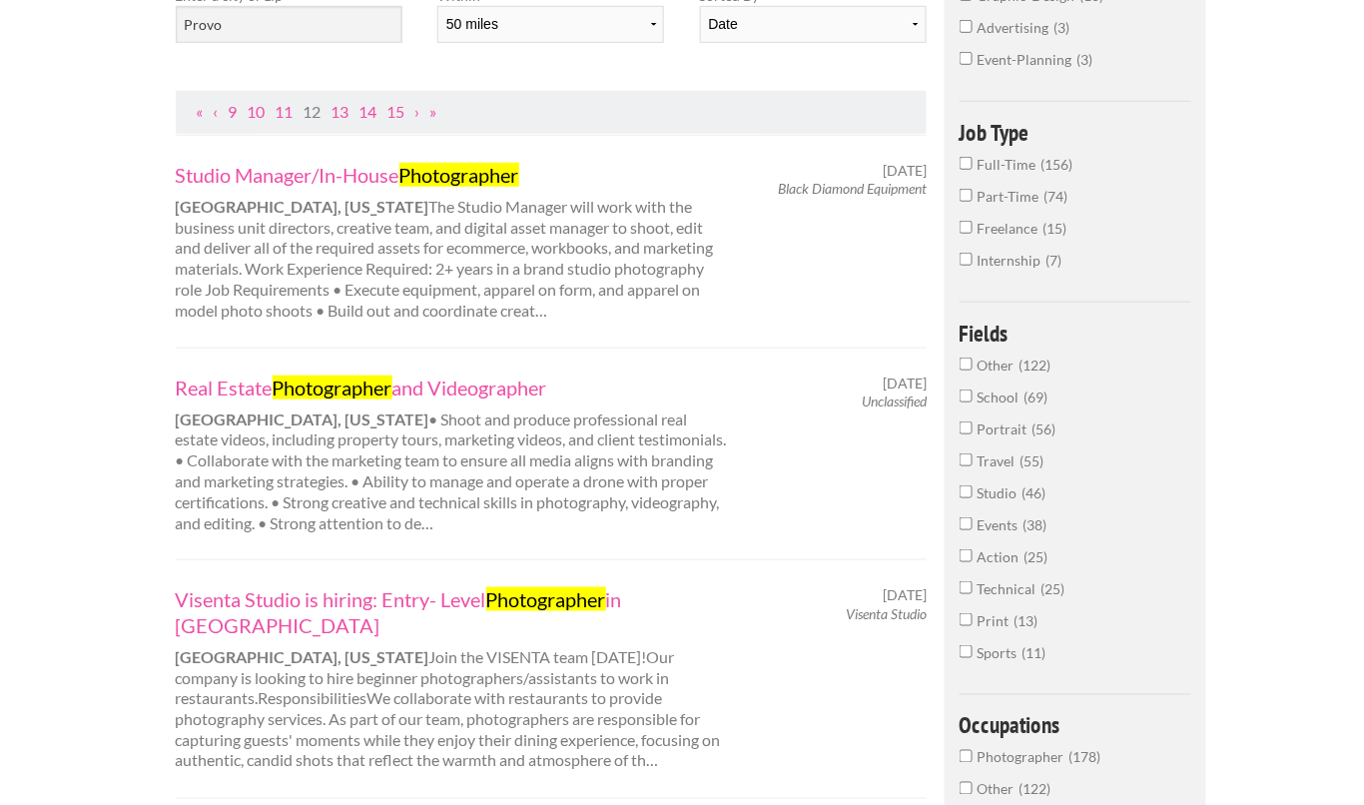
scroll to position [324, 0]
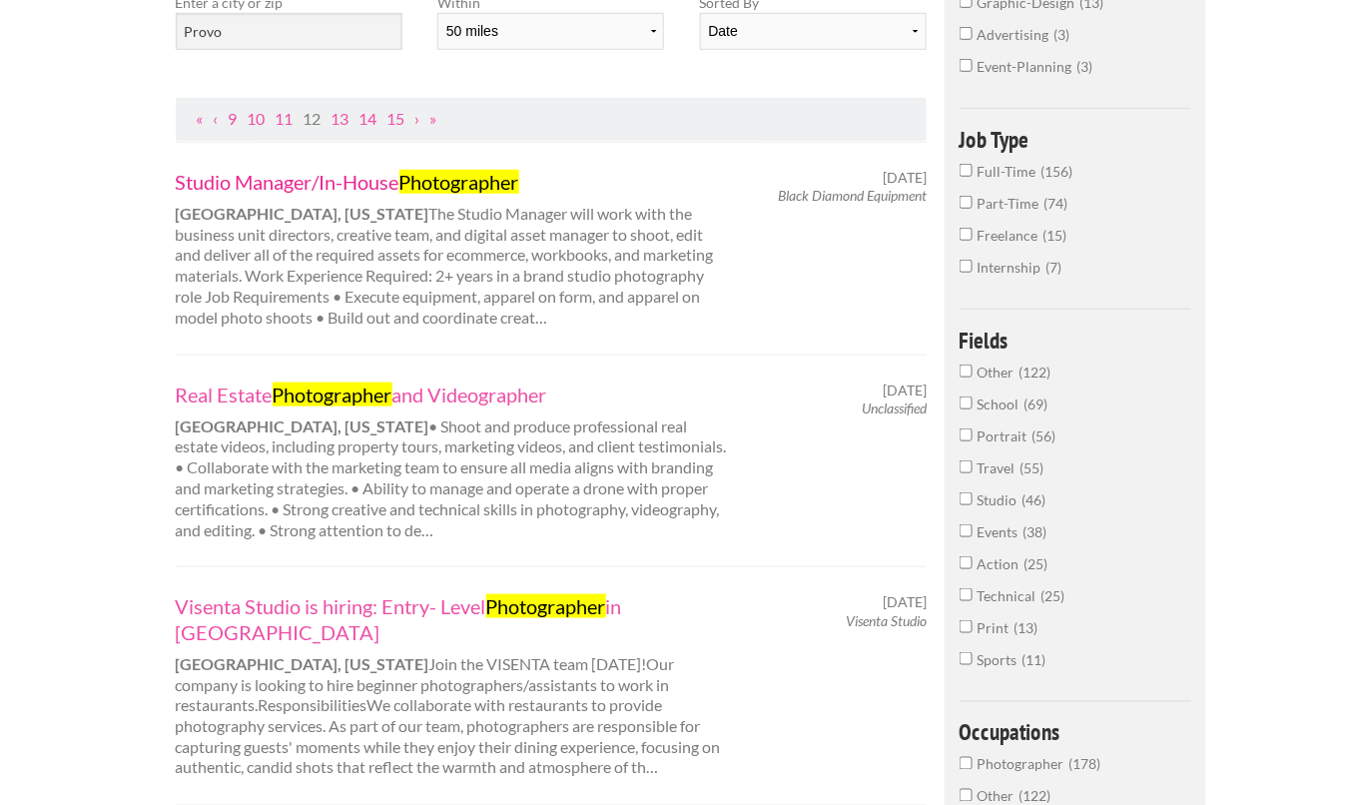
click at [327, 183] on link "Studio Manager/In-House Photographer" at bounding box center [453, 182] width 555 height 26
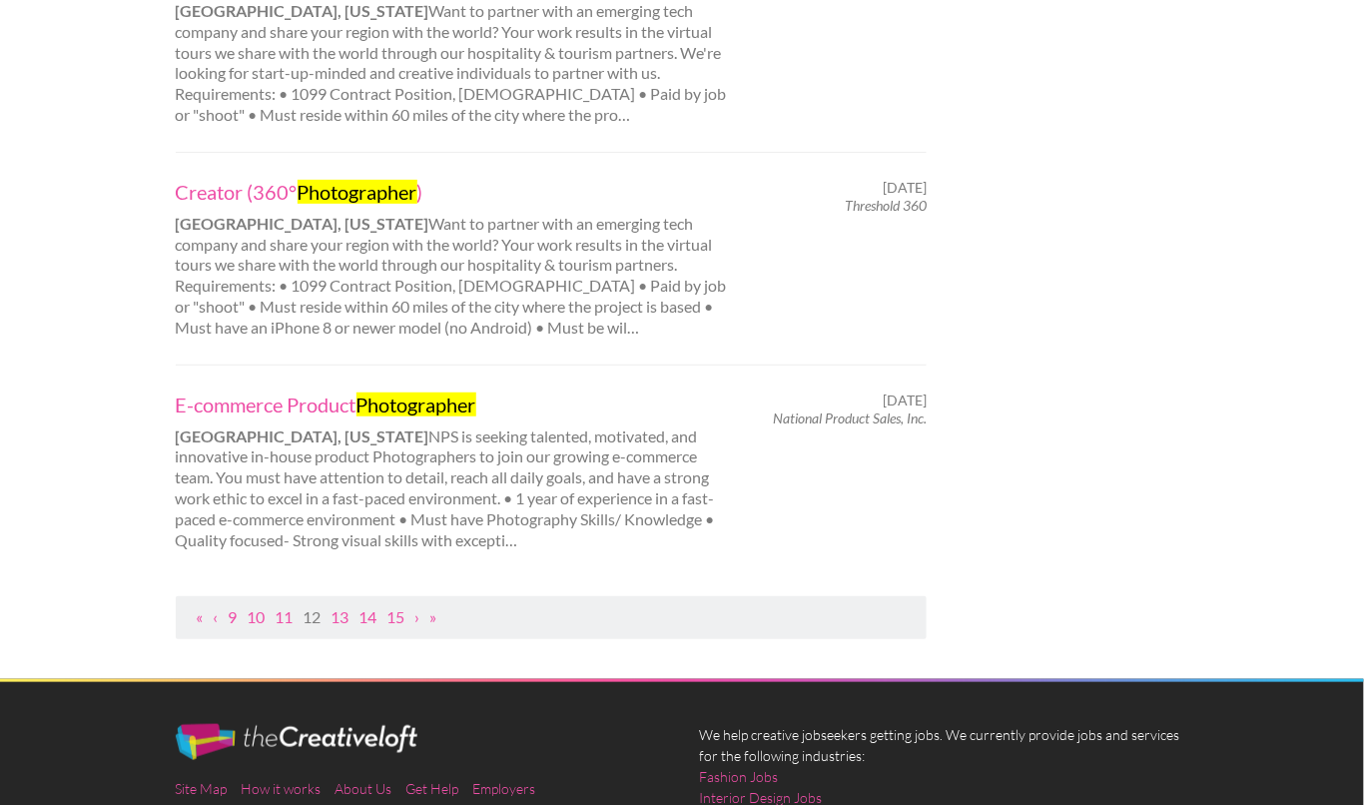
scroll to position [2118, 0]
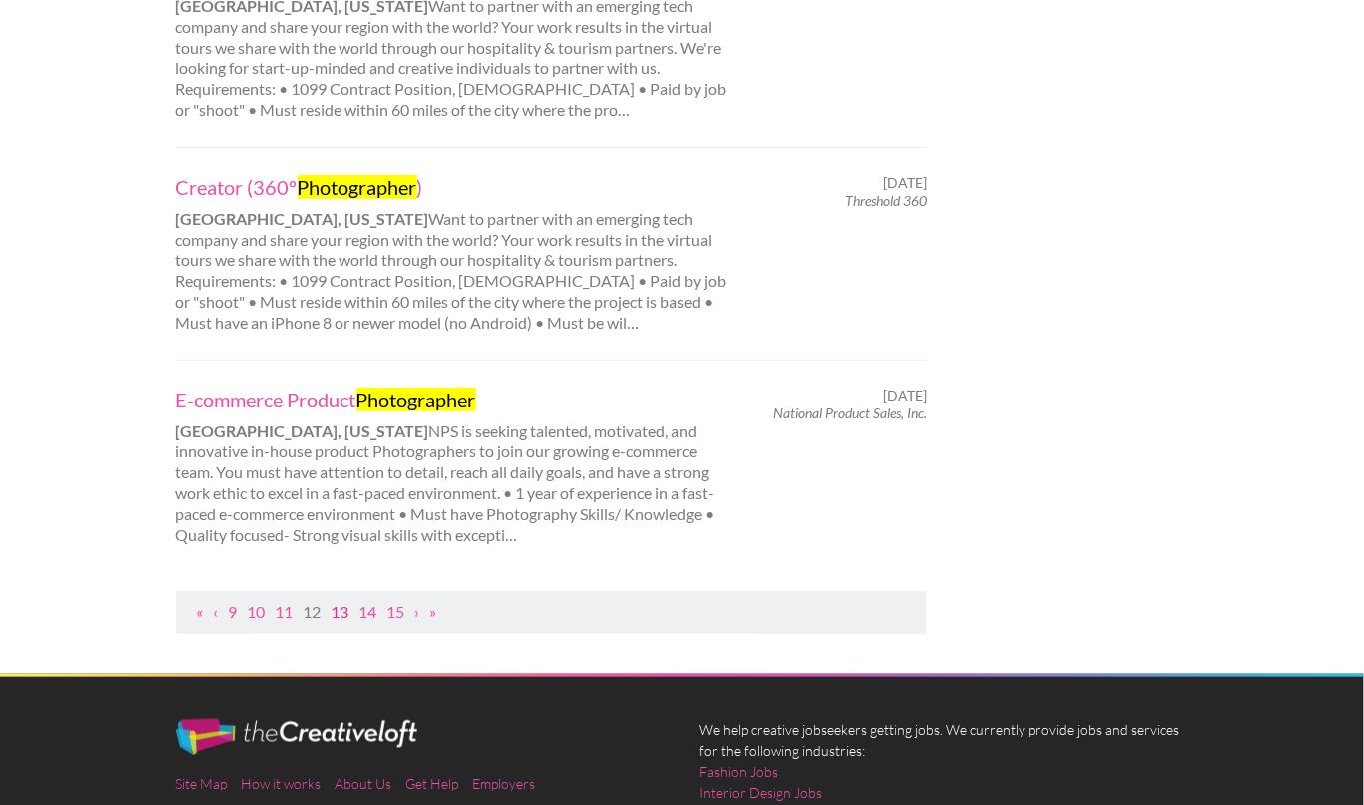
click at [346, 602] on link "13" at bounding box center [341, 611] width 18 height 19
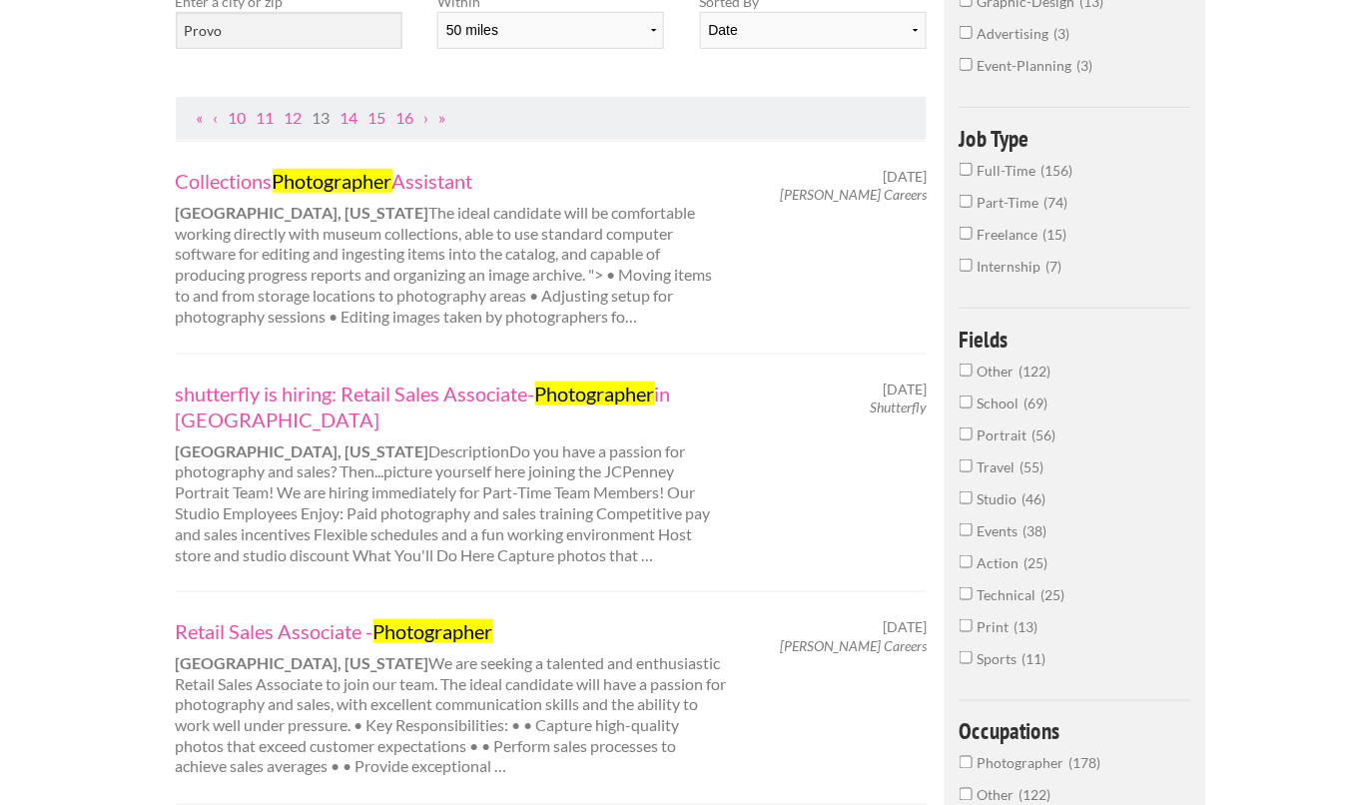
scroll to position [335, 0]
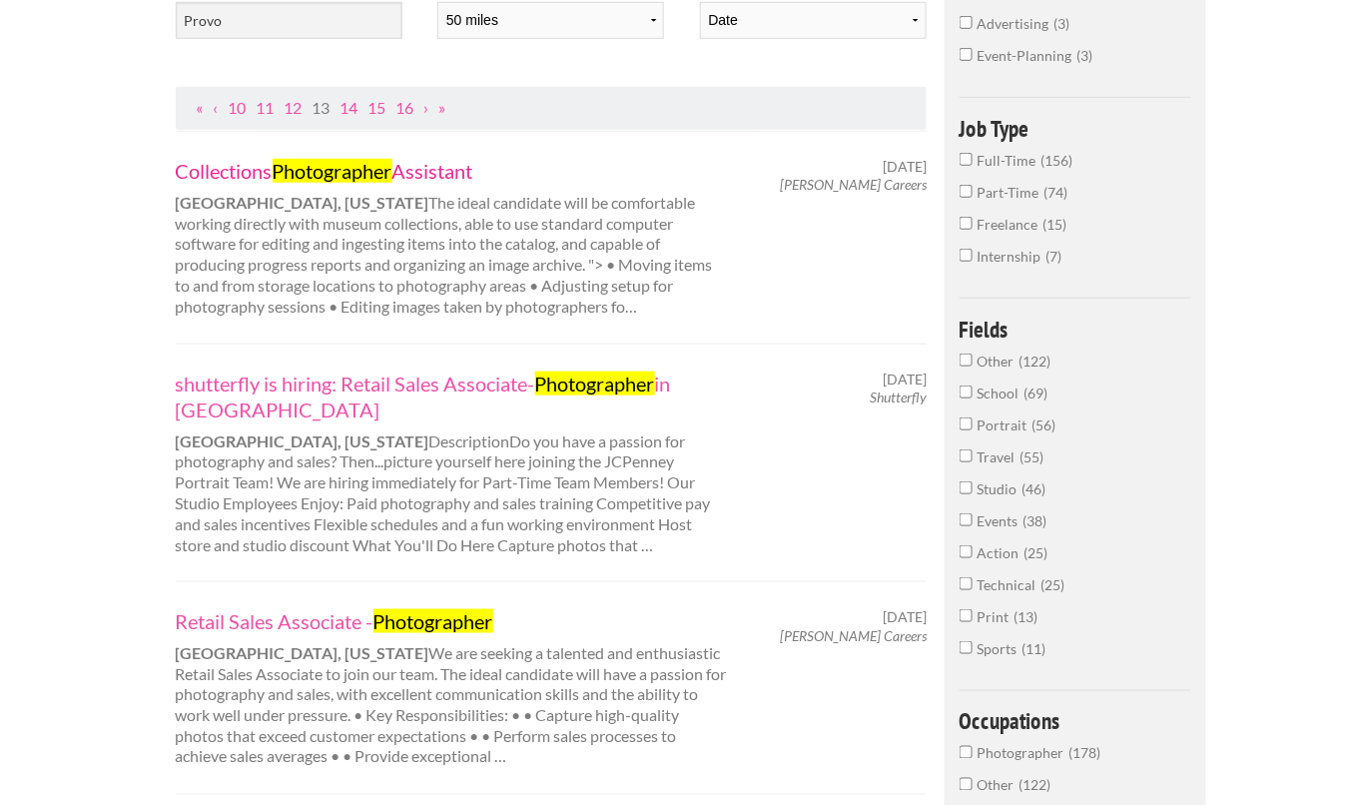
click at [251, 174] on link "Collections Photographer Assistant" at bounding box center [453, 171] width 555 height 26
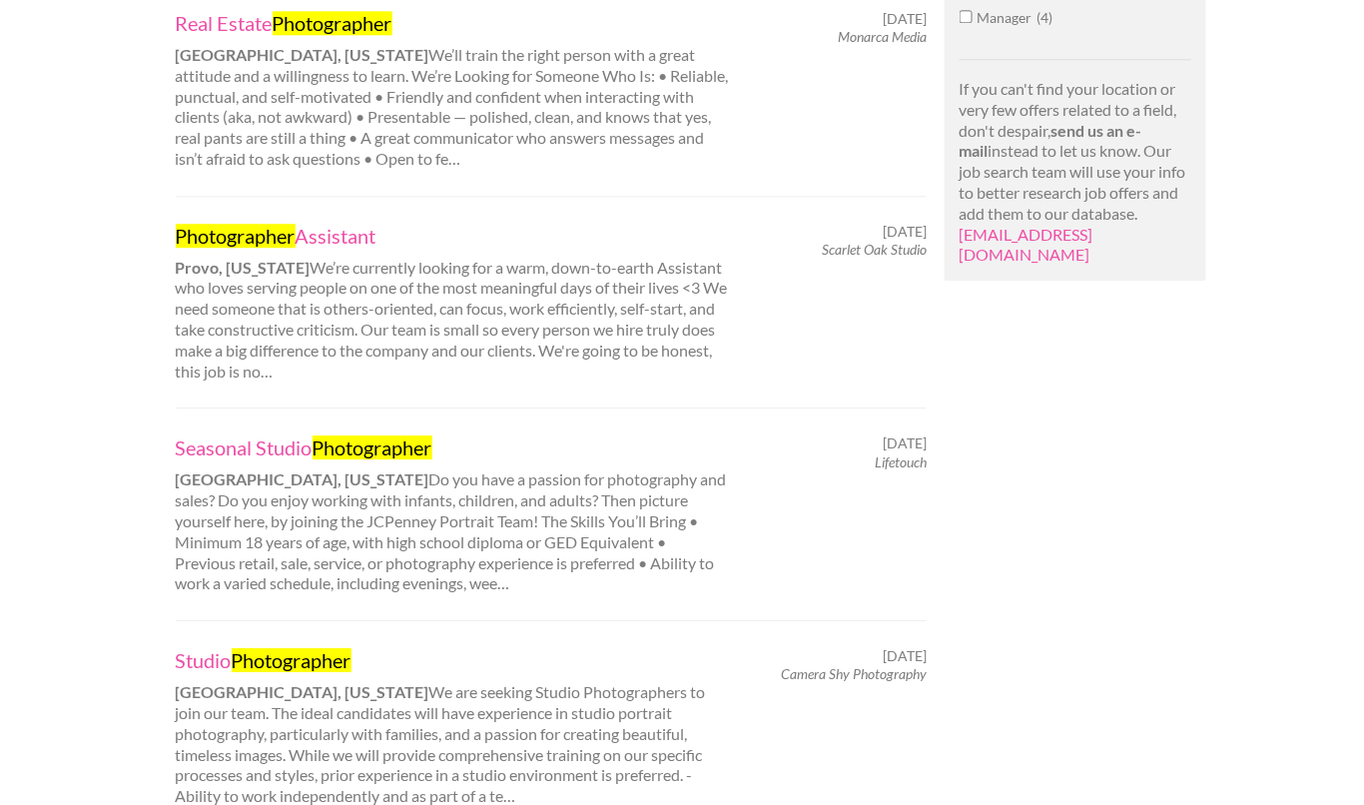
scroll to position [1446, 0]
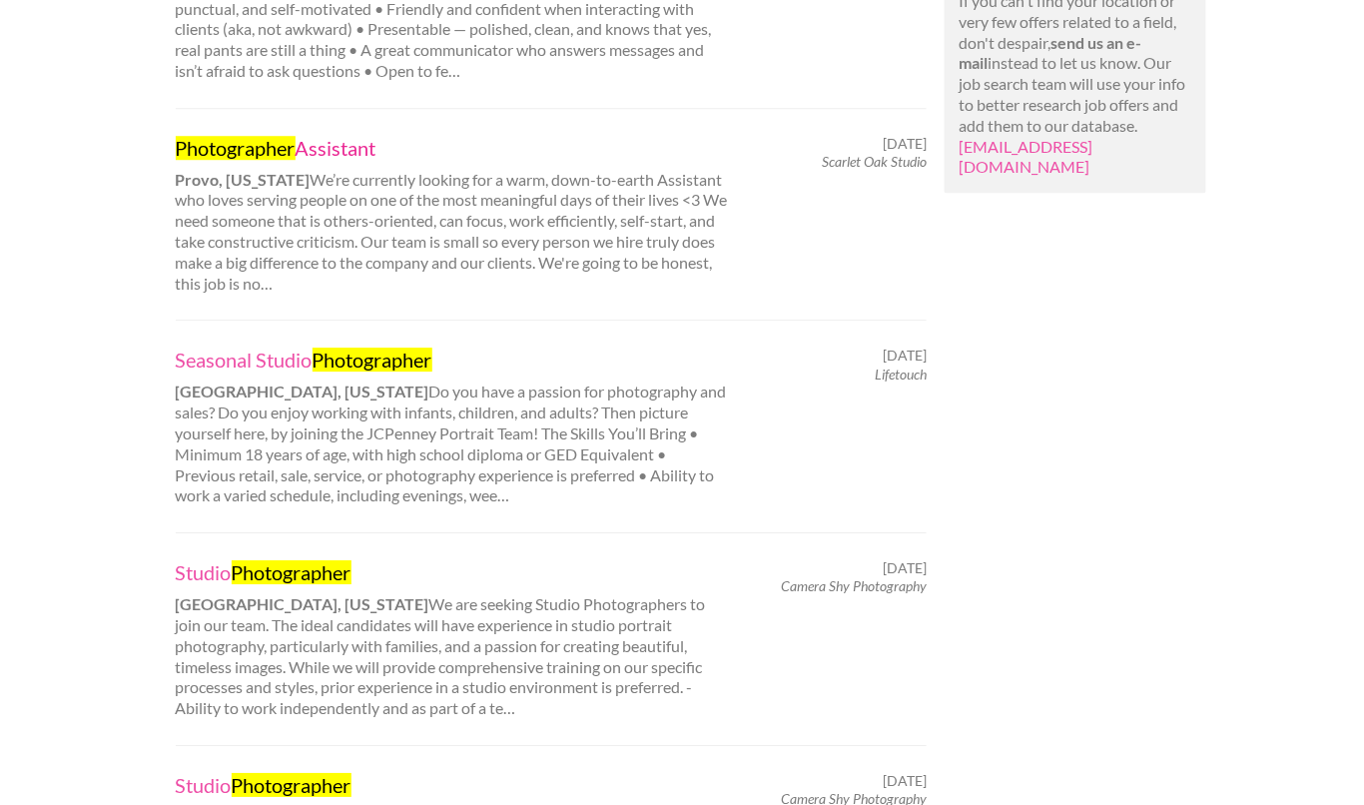
click at [326, 139] on link "Photographer Assistant" at bounding box center [453, 148] width 555 height 26
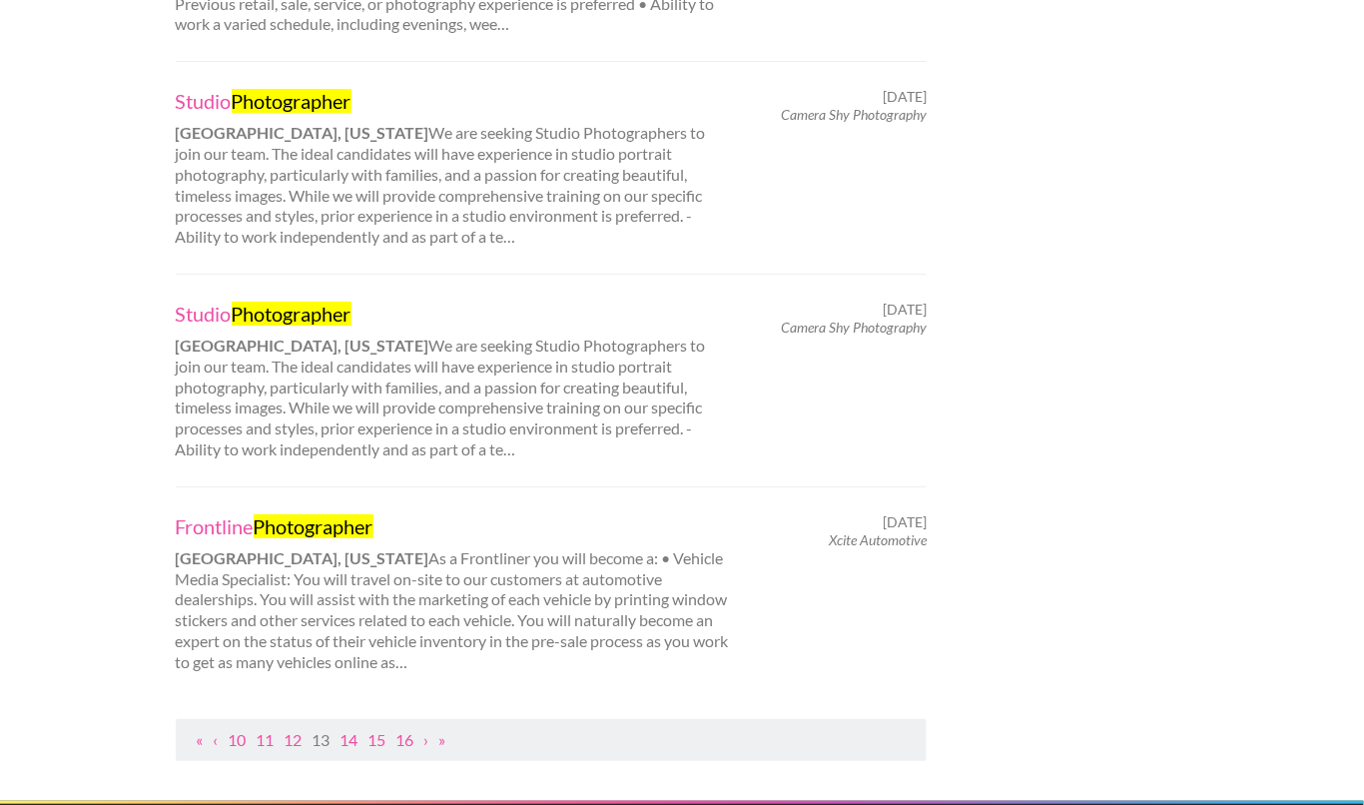
scroll to position [1906, 0]
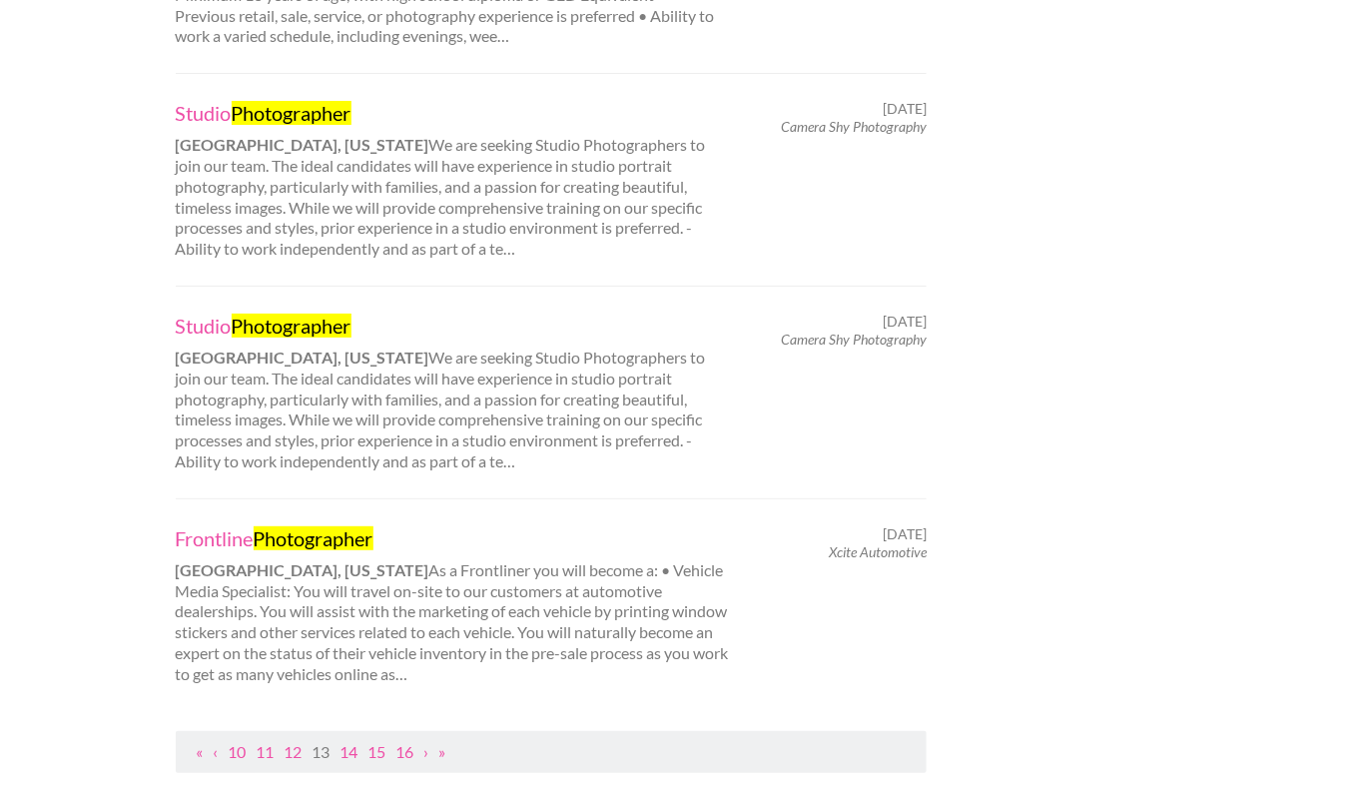
click at [347, 742] on li "14" at bounding box center [350, 752] width 18 height 21
click at [352, 746] on link "14" at bounding box center [350, 751] width 18 height 19
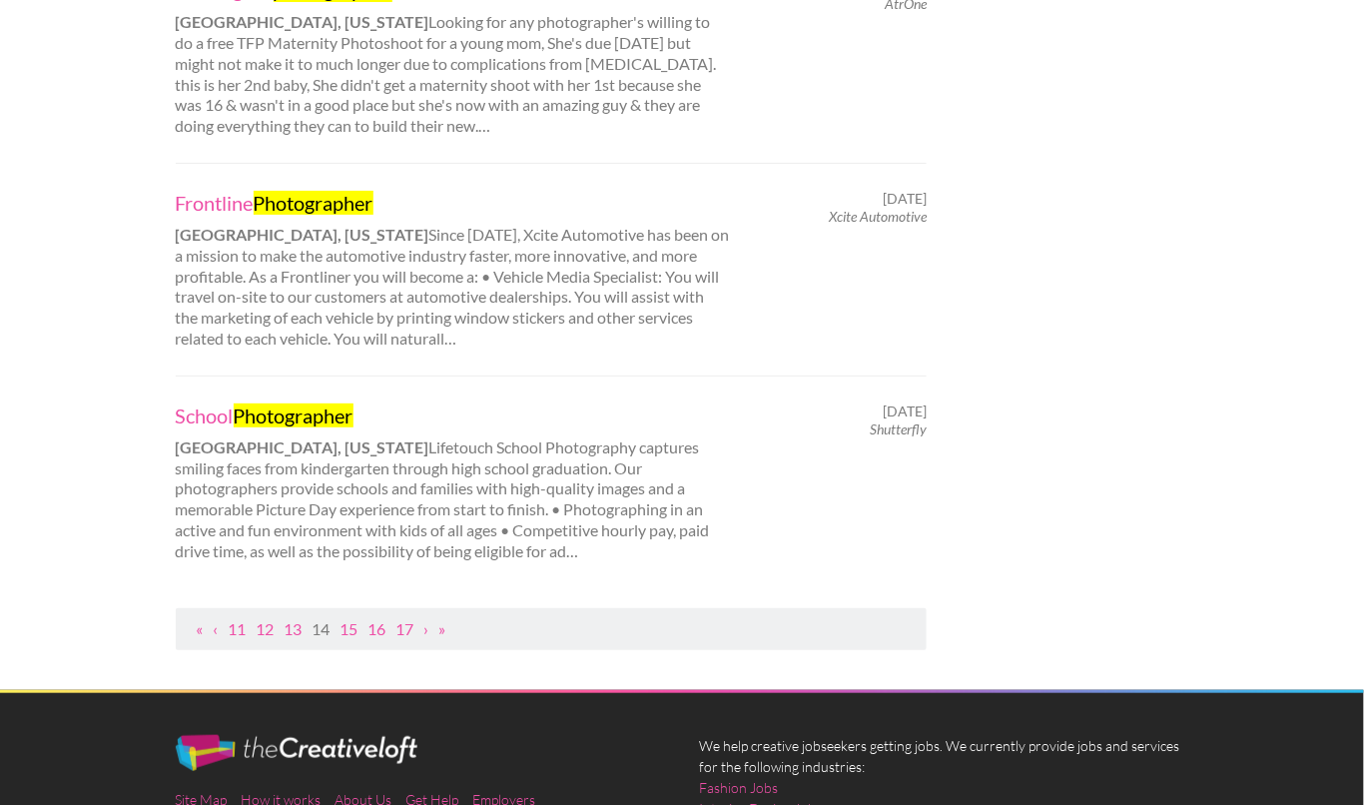
scroll to position [2025, 0]
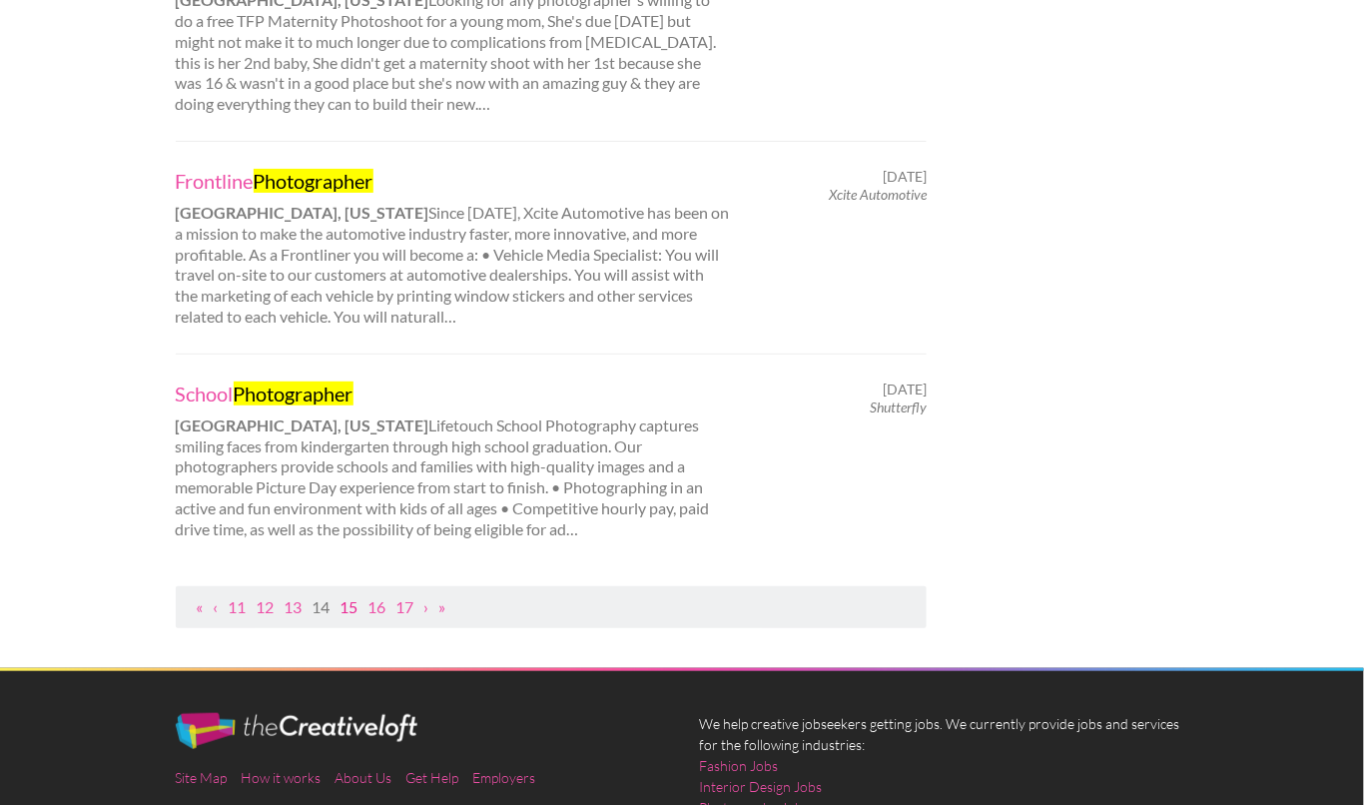
click at [357, 602] on link "15" at bounding box center [350, 606] width 18 height 19
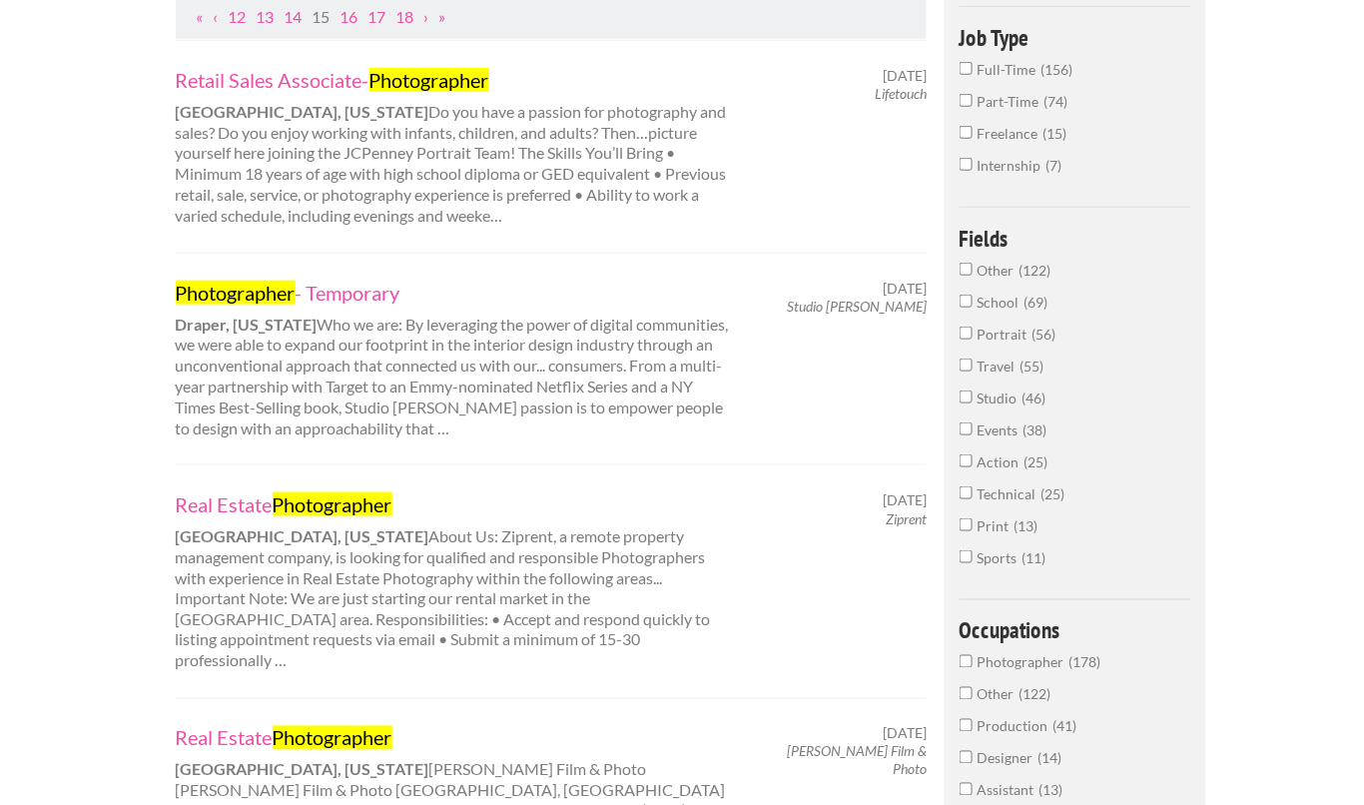
scroll to position [440, 0]
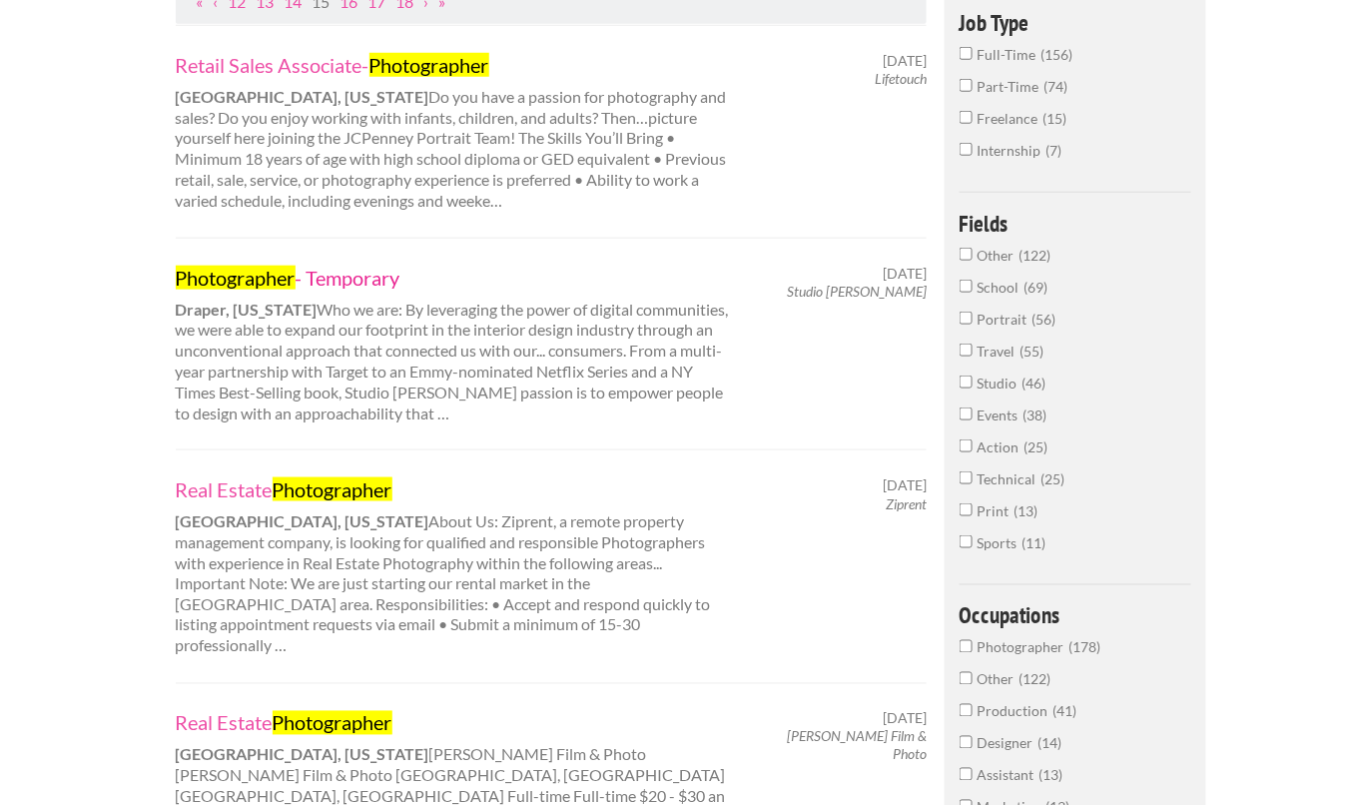
click at [292, 268] on mark "Photographer" at bounding box center [236, 278] width 120 height 24
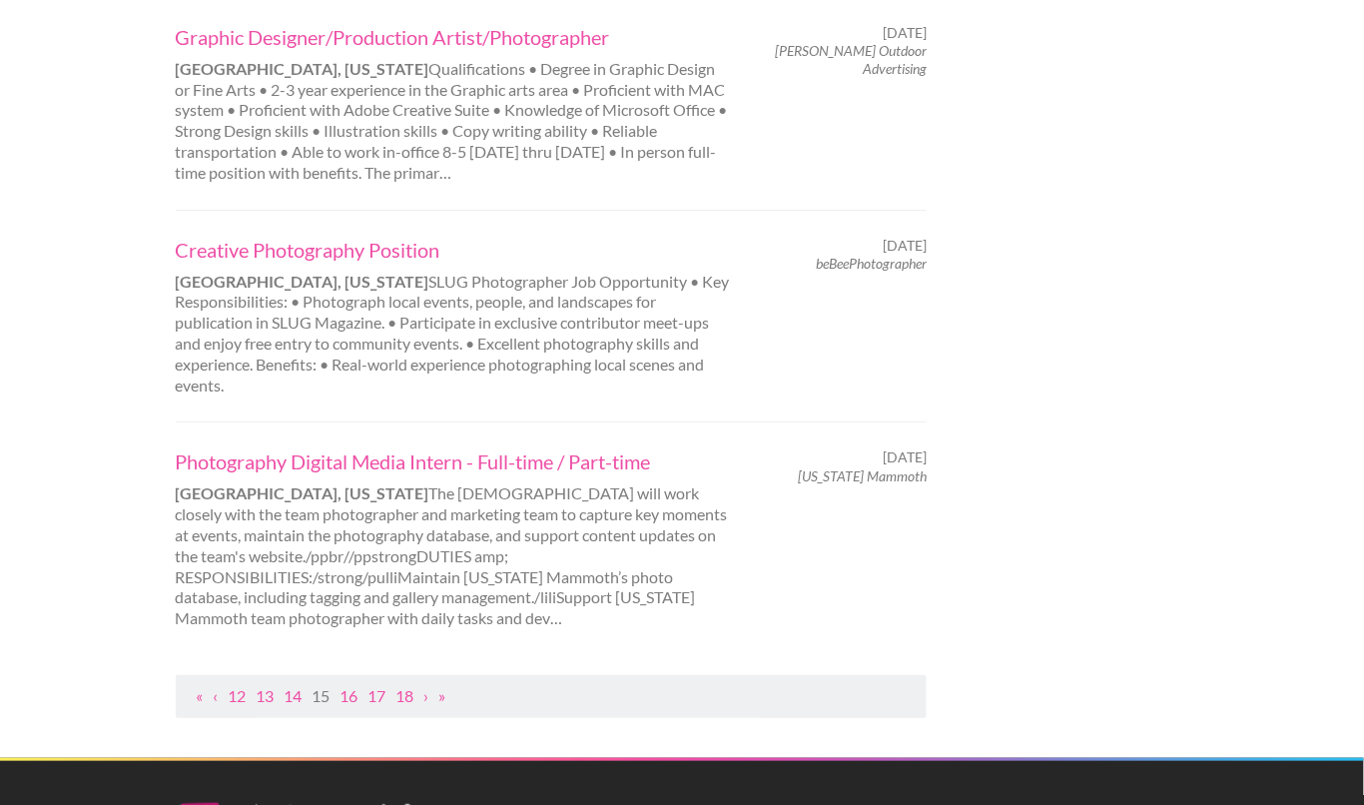
scroll to position [2001, 0]
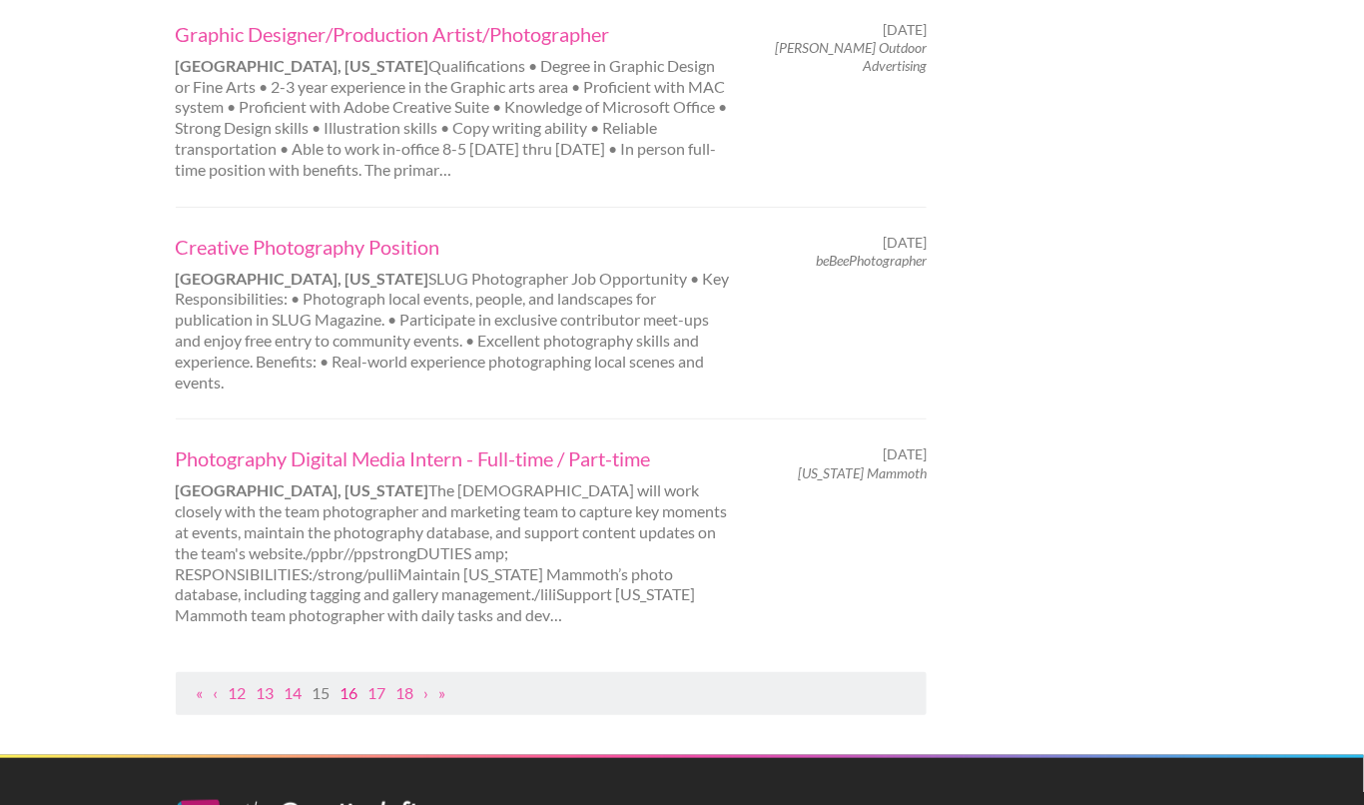
click at [350, 683] on link "16" at bounding box center [350, 692] width 18 height 19
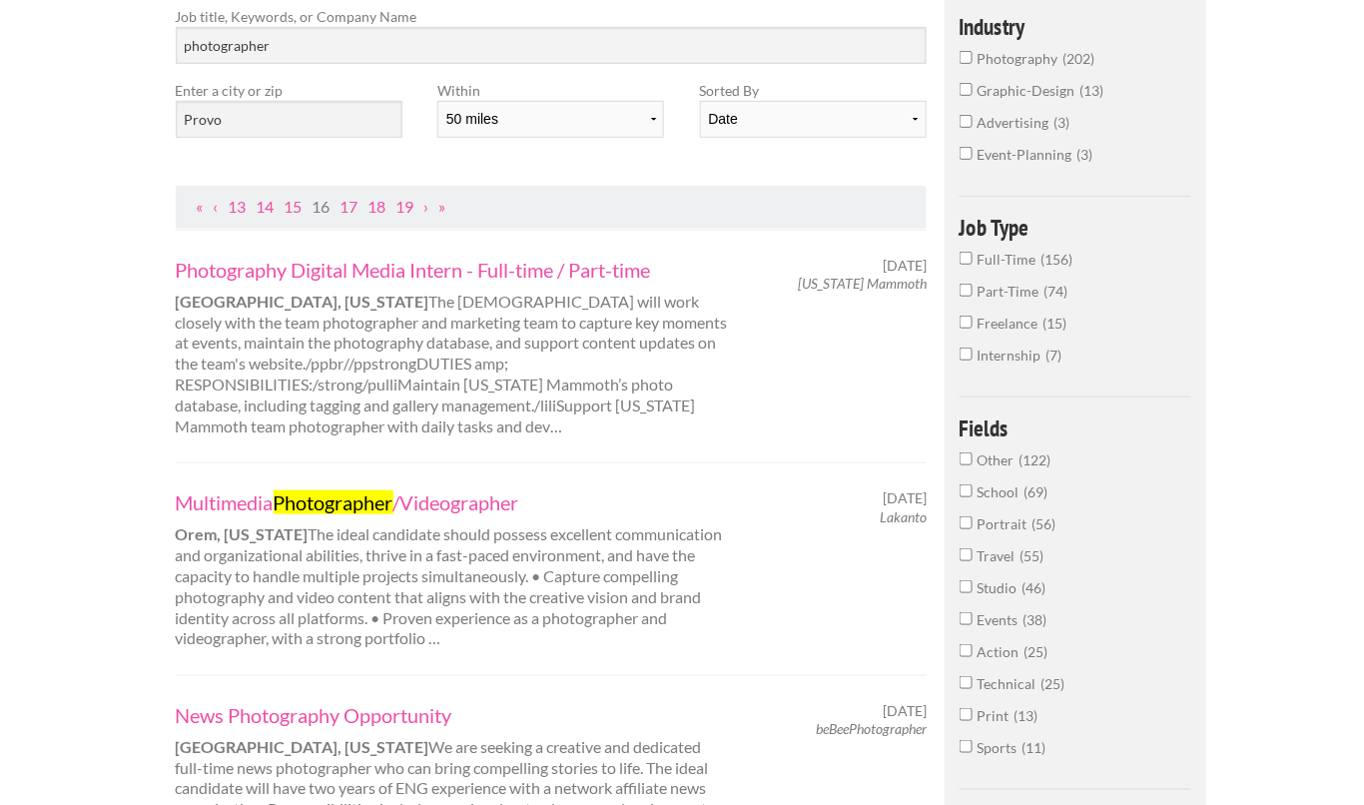
scroll to position [254, 0]
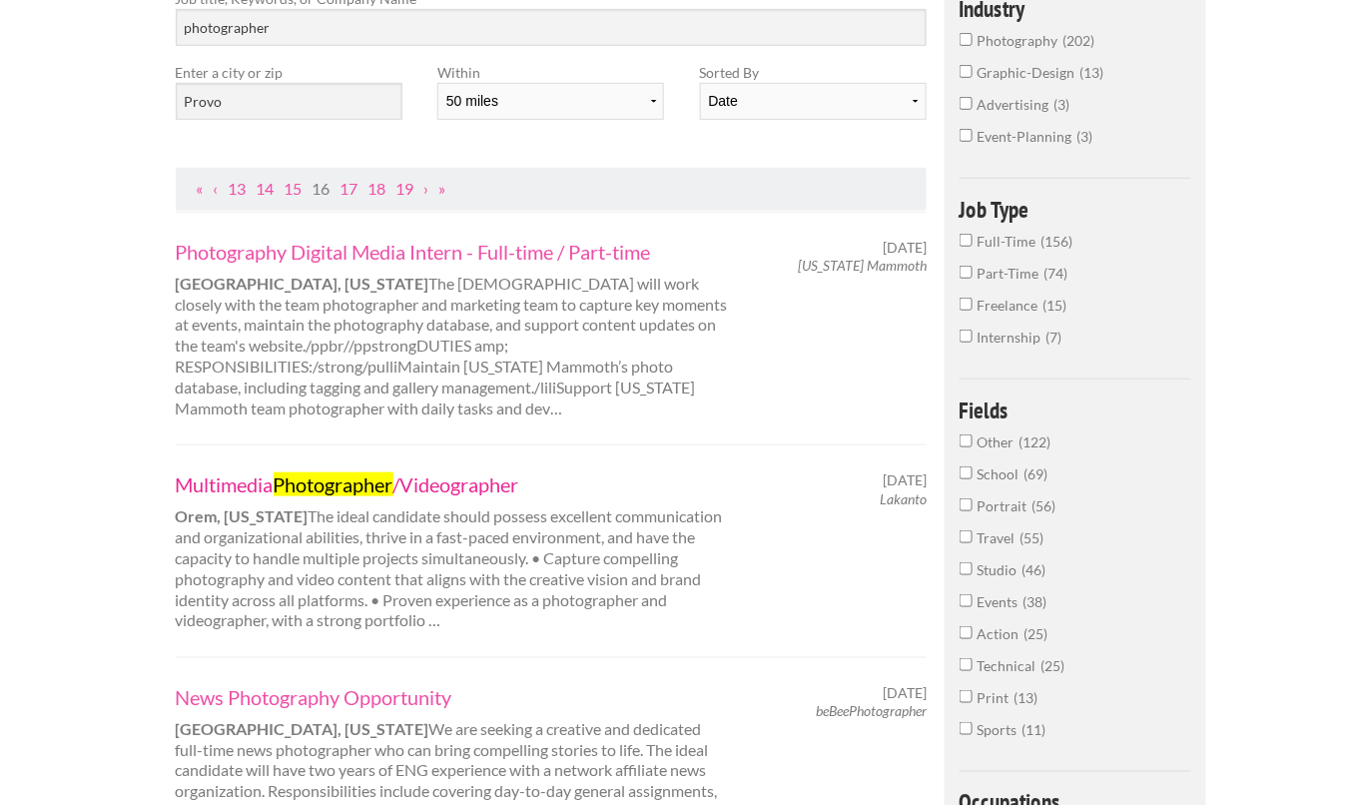
click at [221, 488] on link "Multimedia Photographer /Videographer" at bounding box center [453, 484] width 555 height 26
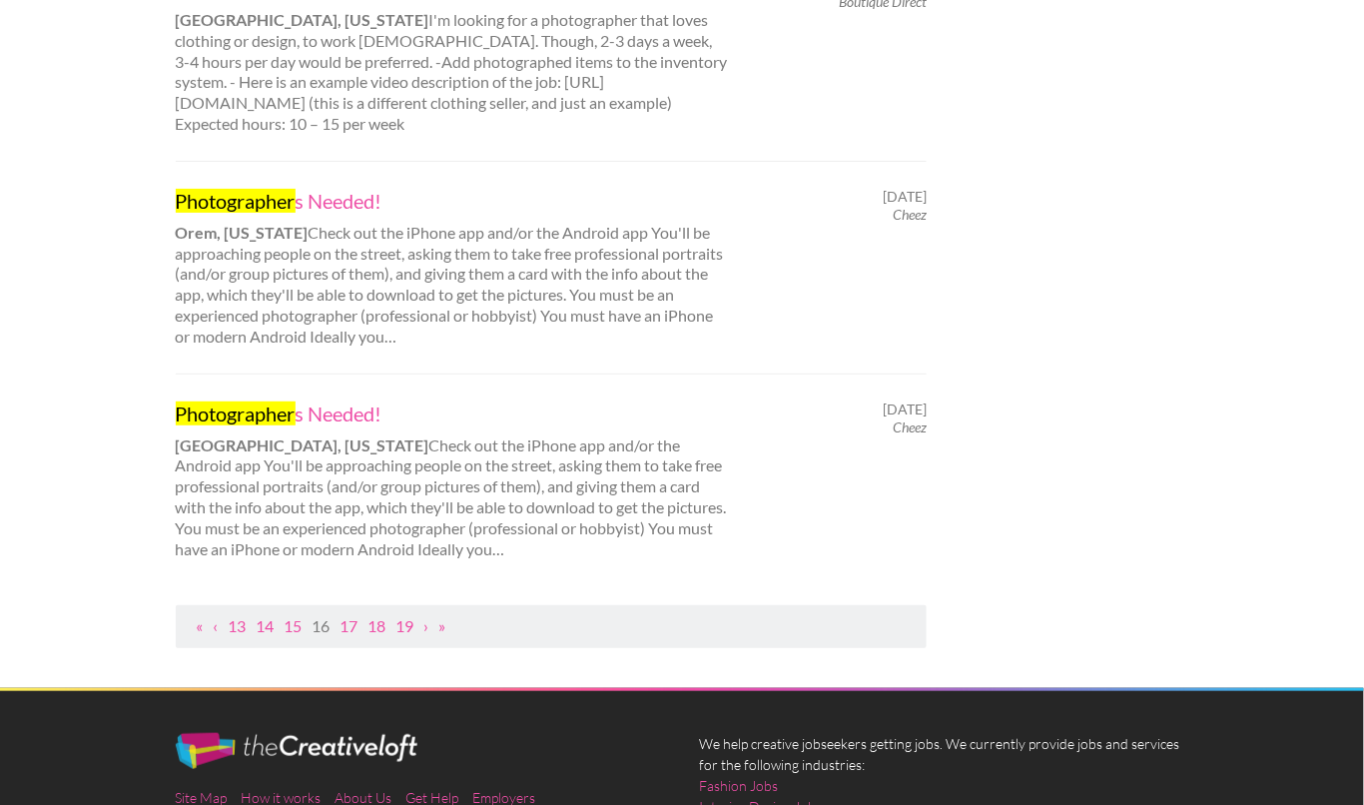
scroll to position [2029, 0]
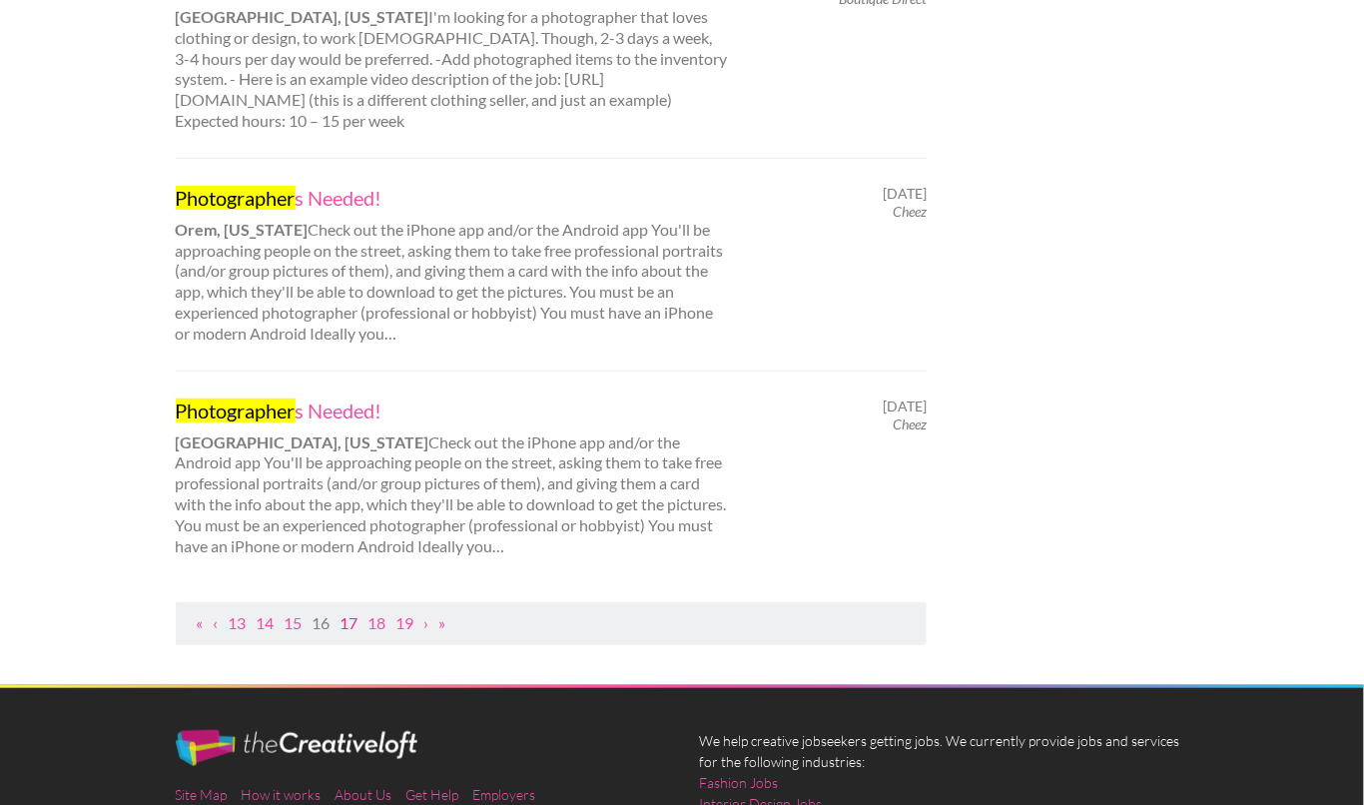
click at [355, 613] on link "17" at bounding box center [350, 622] width 18 height 19
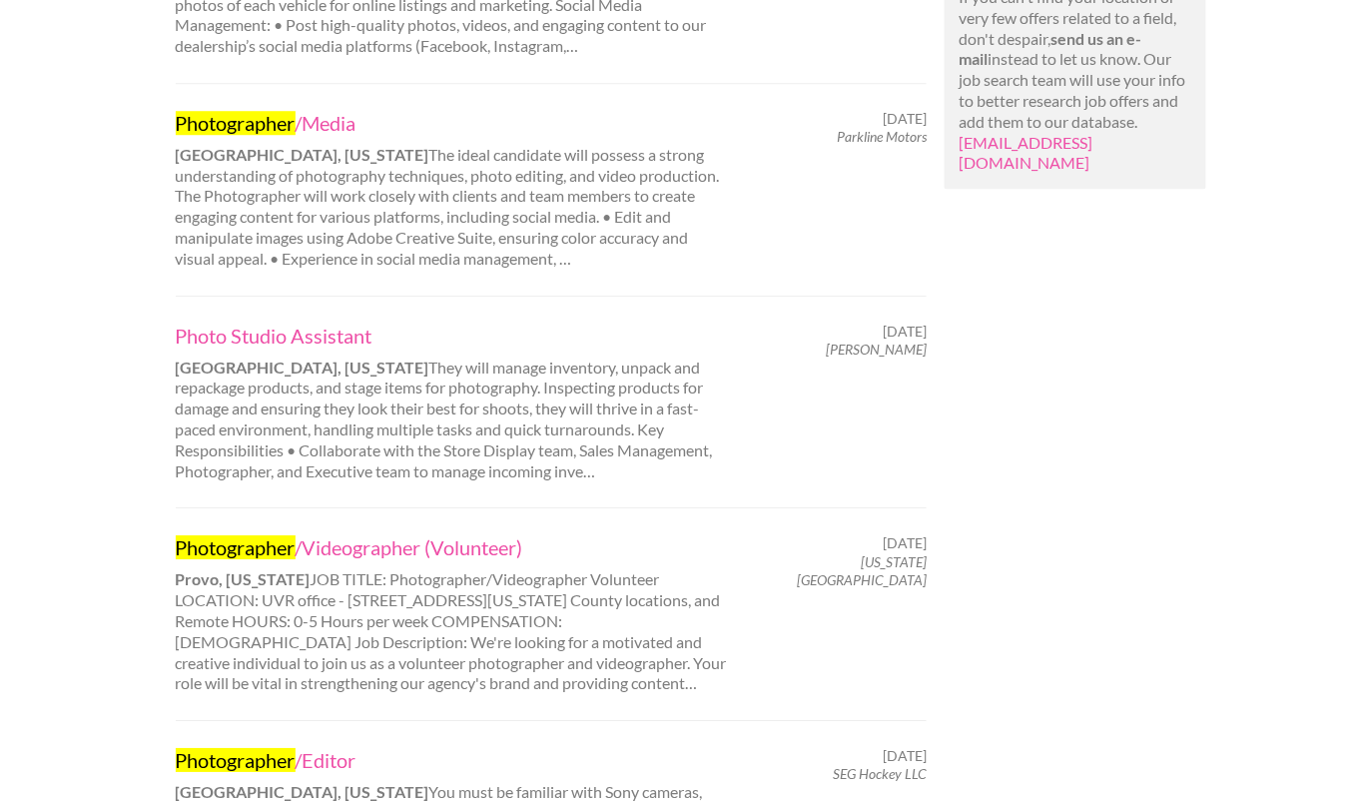
scroll to position [1454, 0]
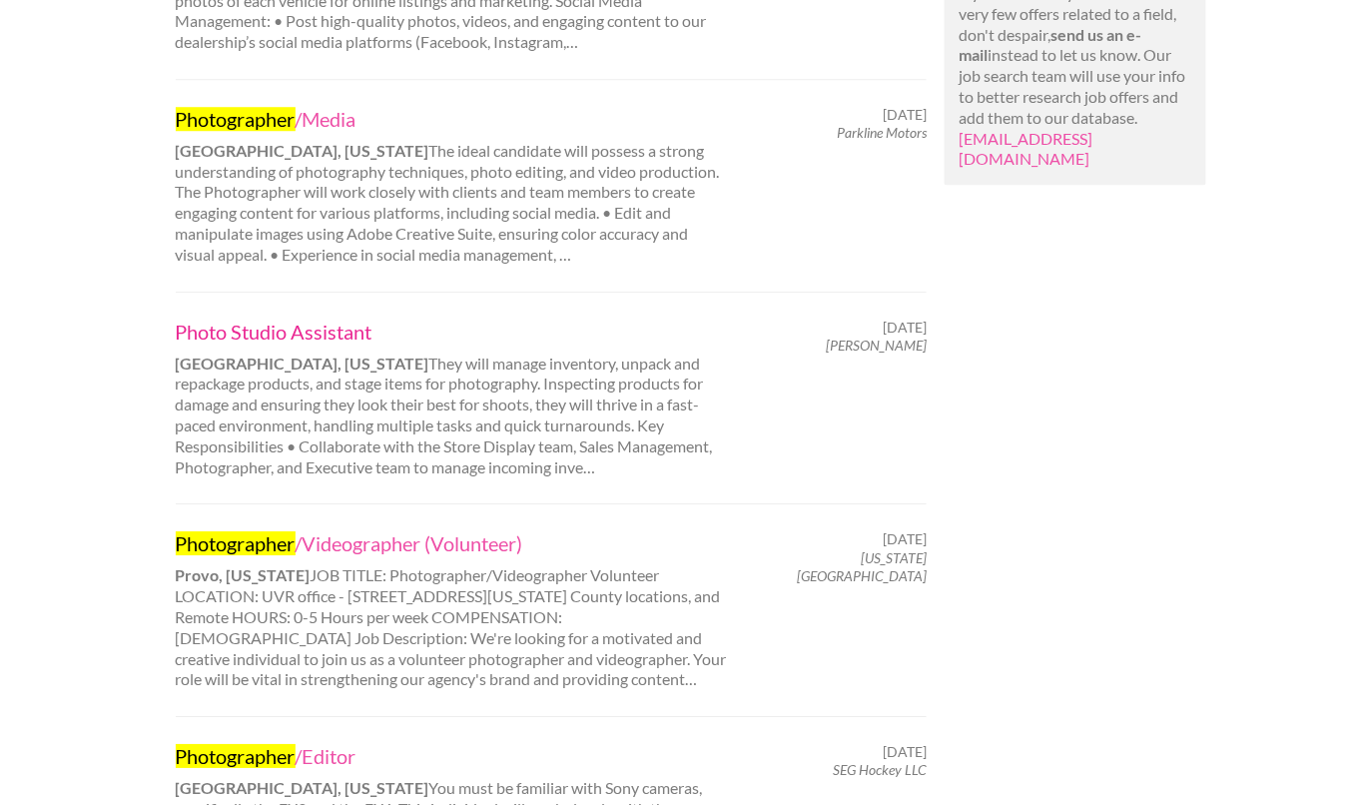
click at [239, 328] on link "Photo Studio Assistant" at bounding box center [453, 332] width 555 height 26
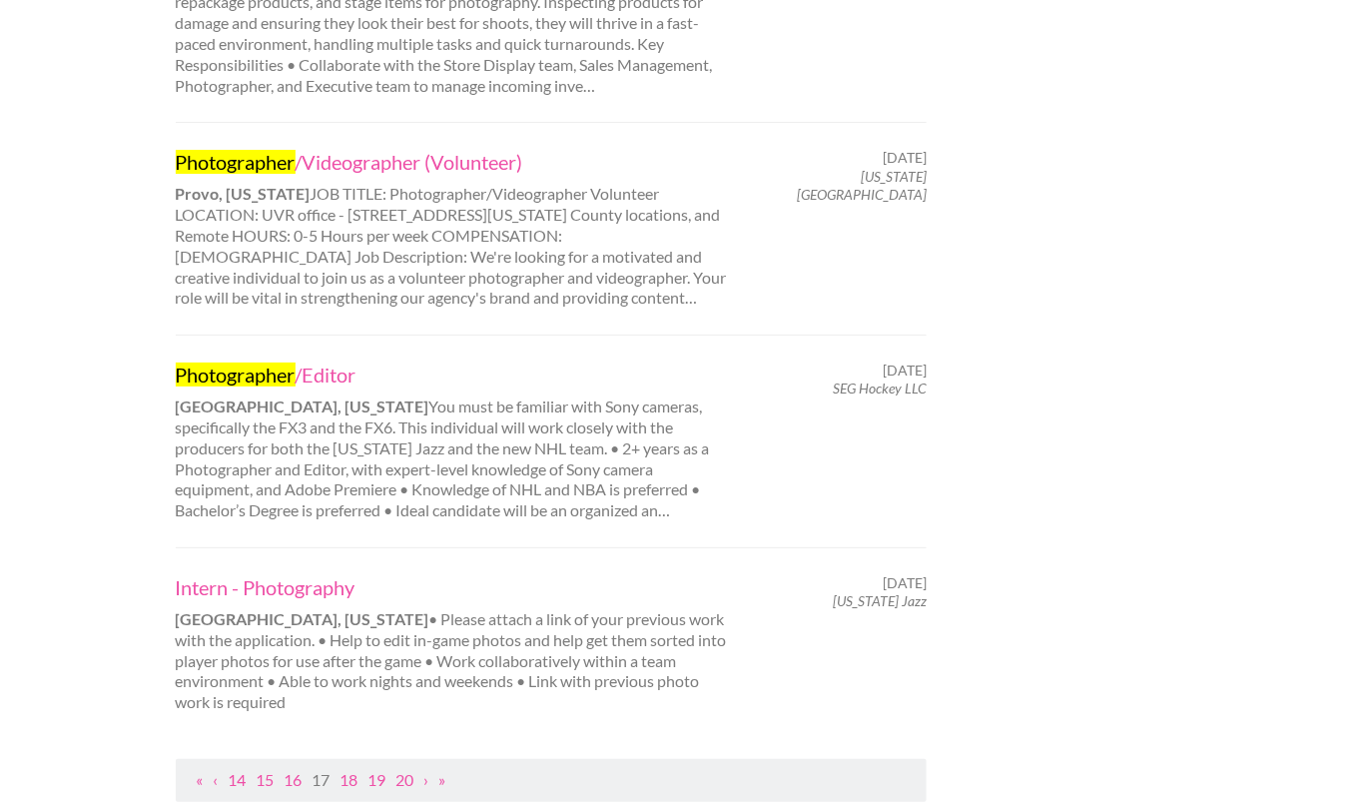
scroll to position [1905, 0]
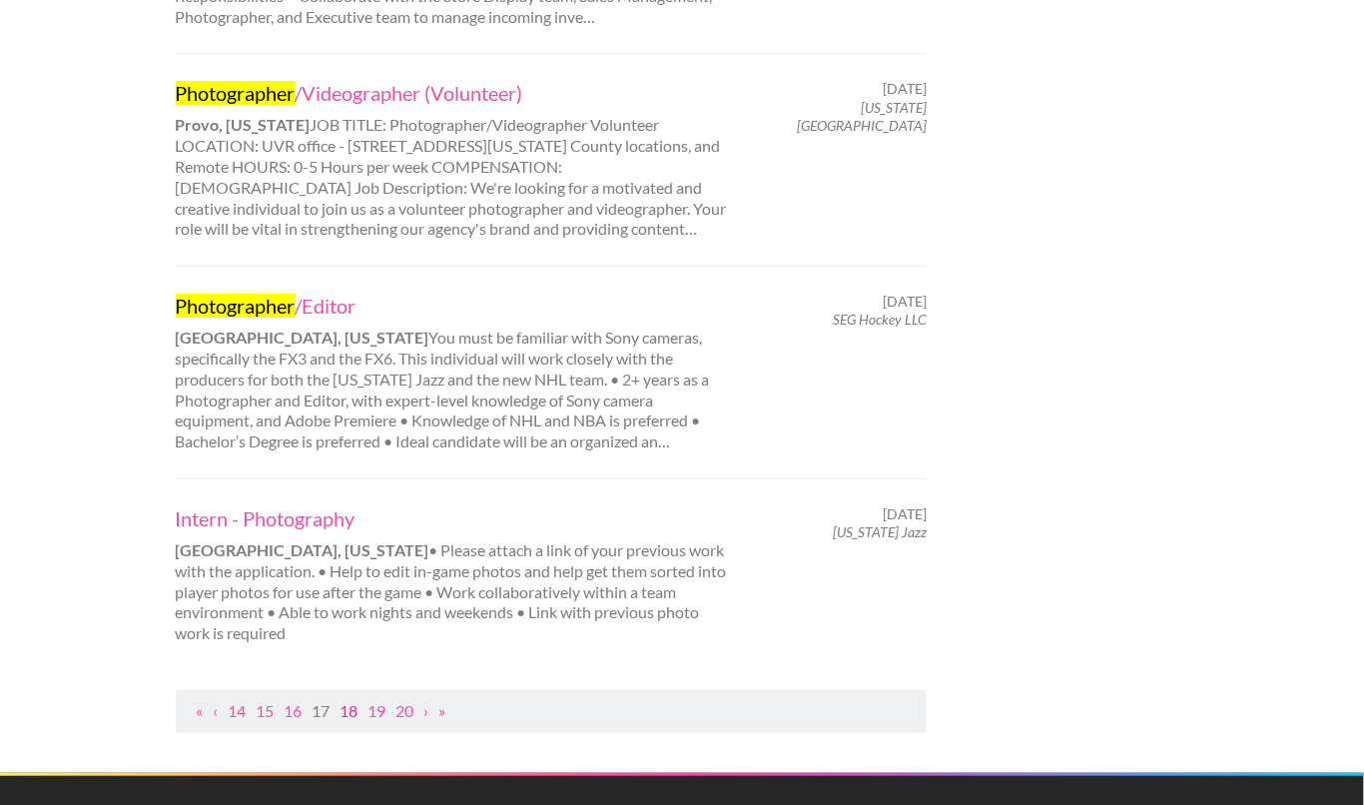
click at [356, 705] on link "18" at bounding box center [350, 710] width 18 height 19
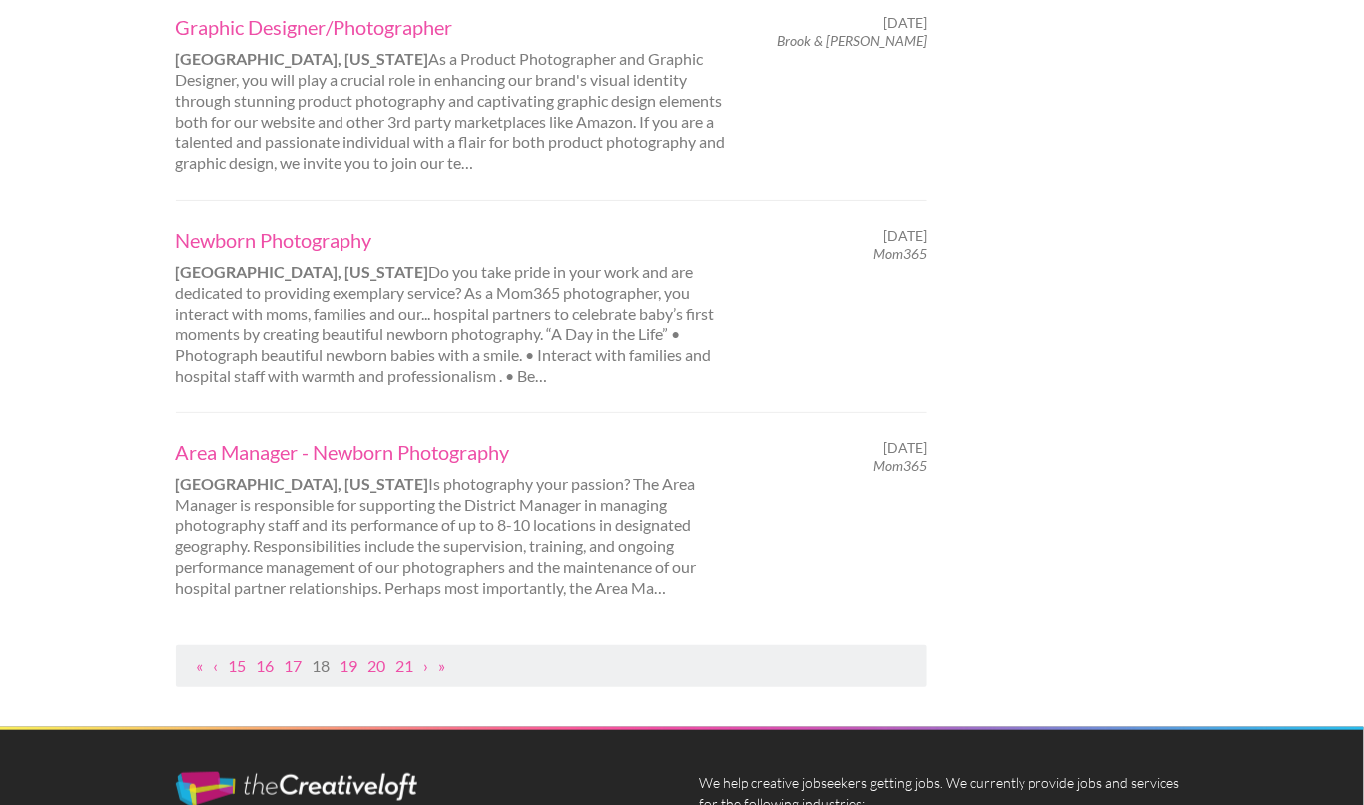
scroll to position [2012, 0]
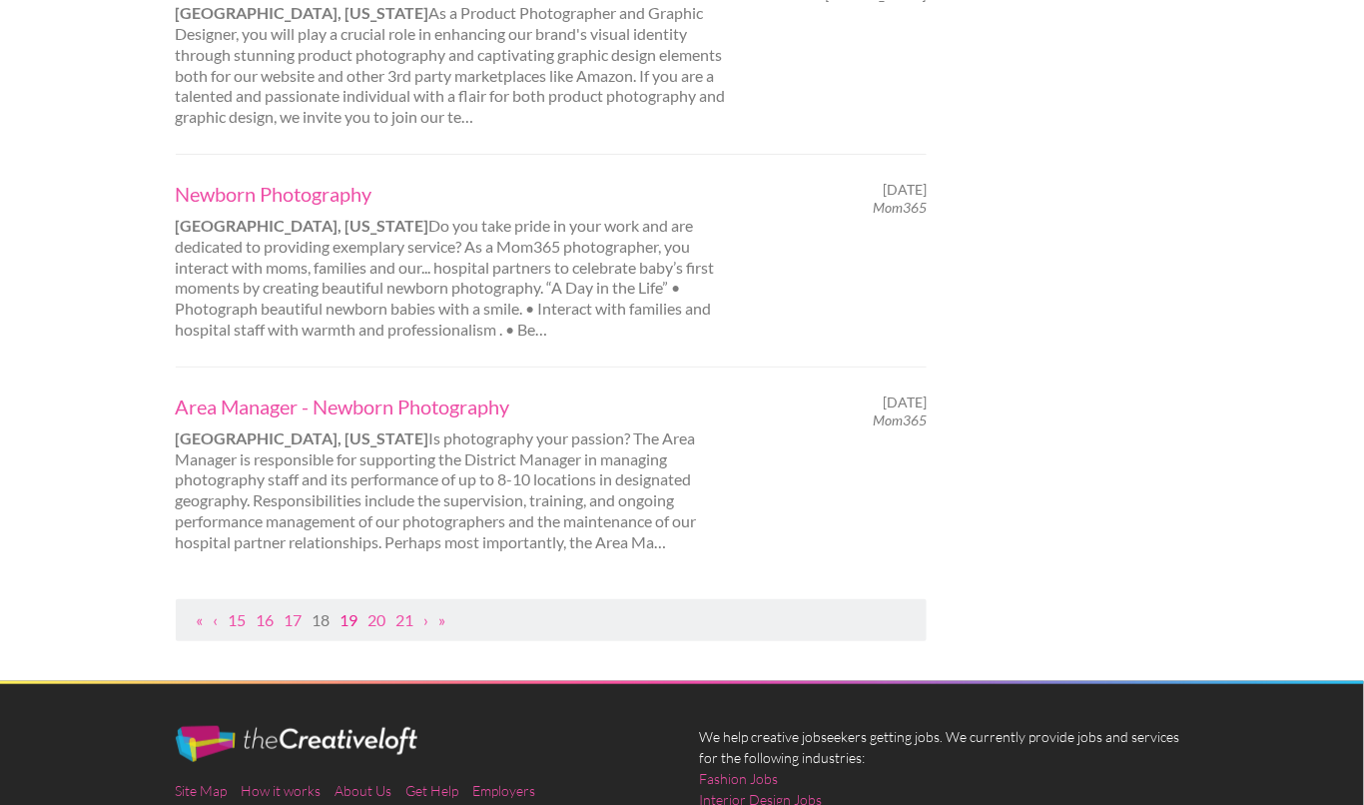
click at [356, 610] on link "19" at bounding box center [350, 619] width 18 height 19
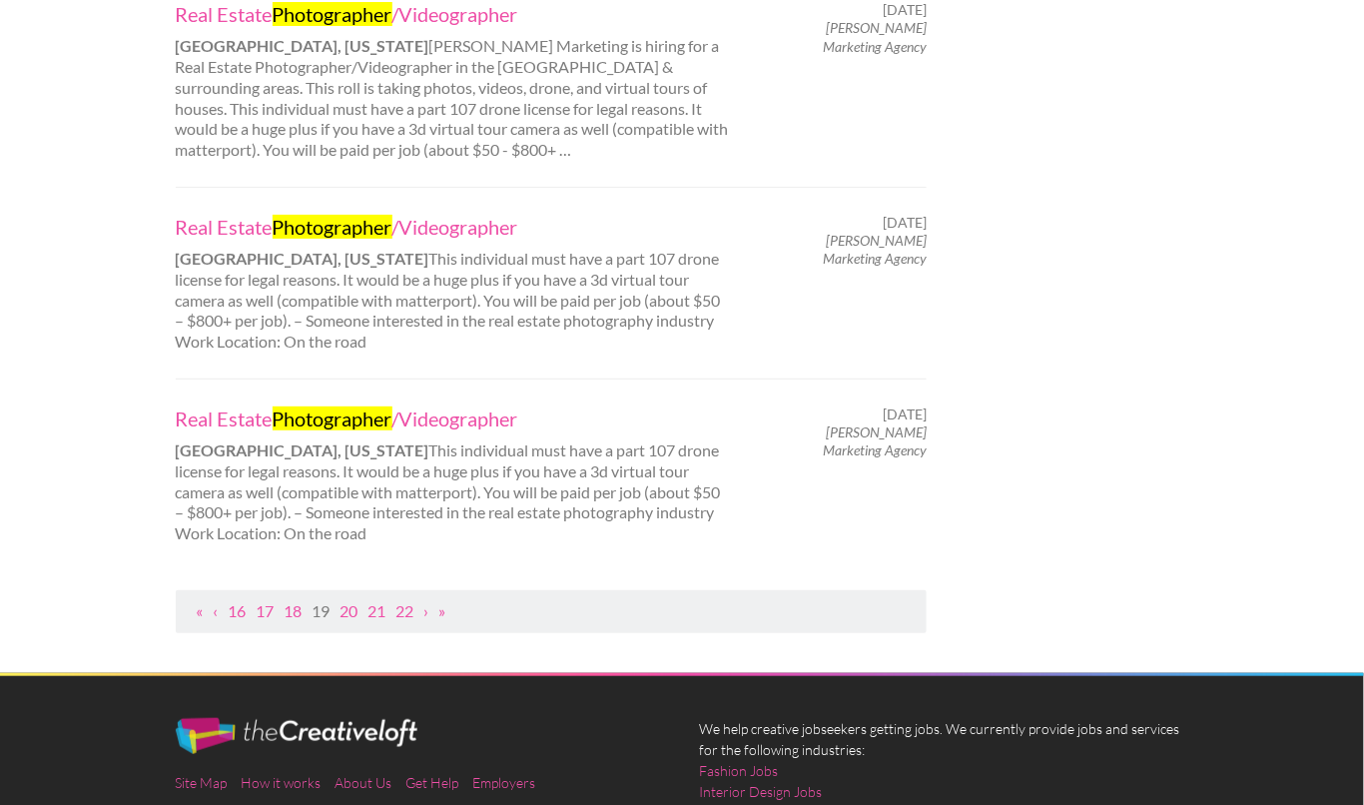
scroll to position [2024, 0]
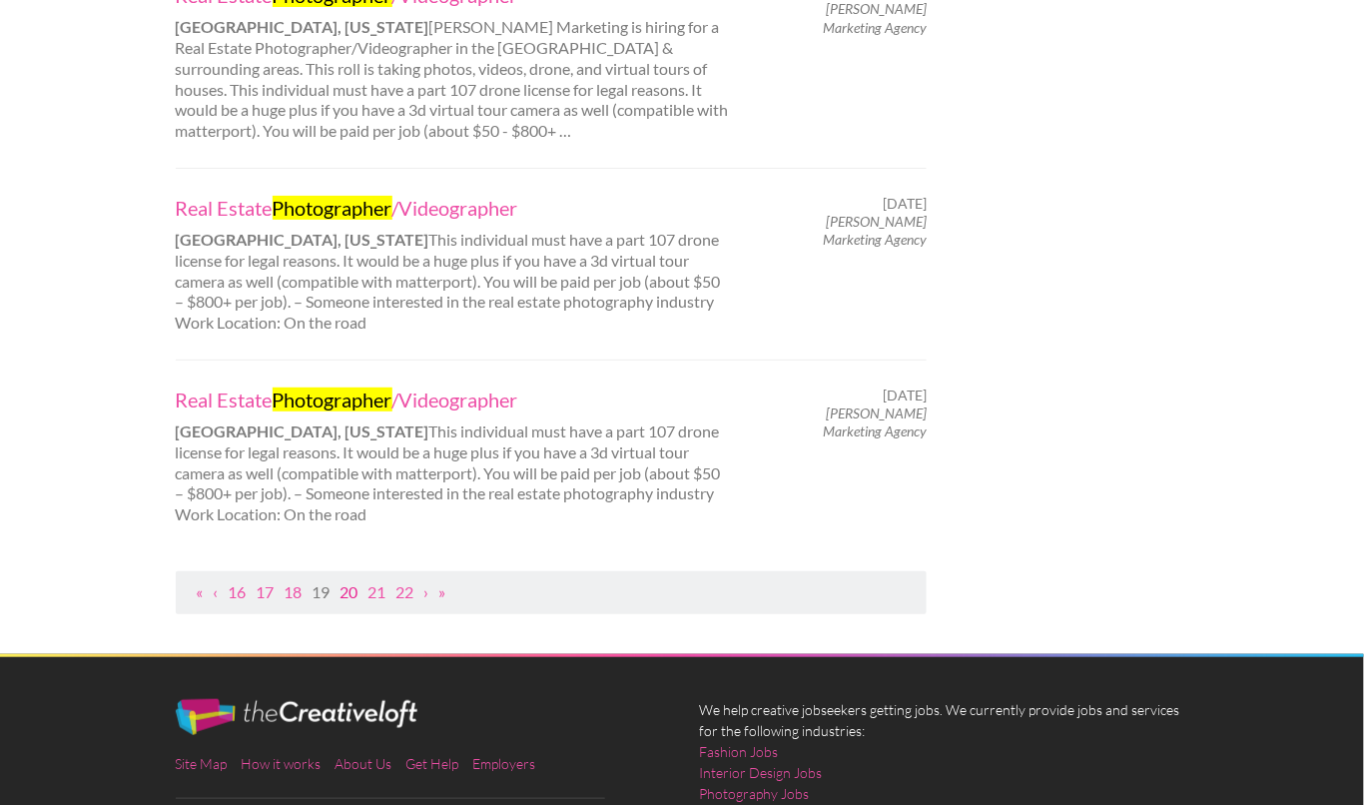
click at [352, 582] on link "20" at bounding box center [350, 591] width 18 height 19
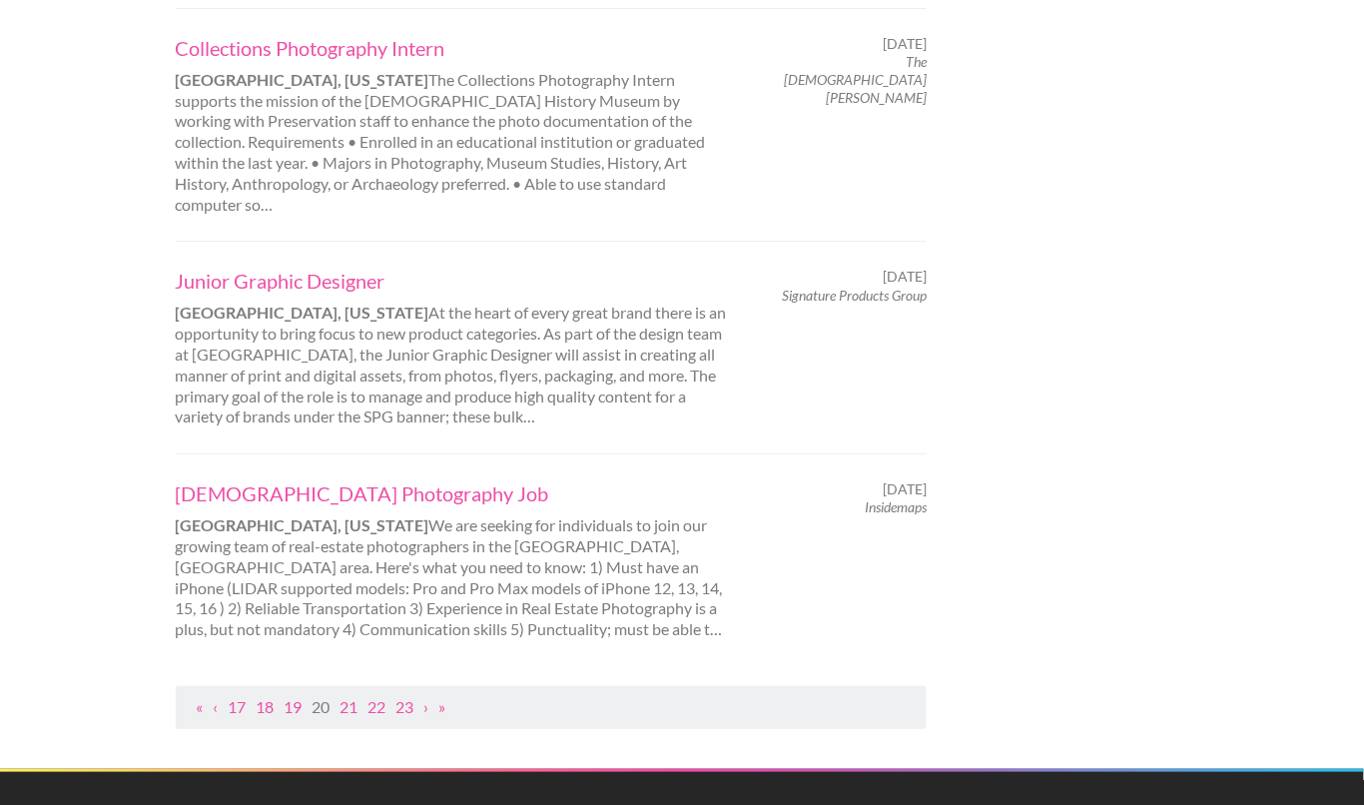
scroll to position [2014, 0]
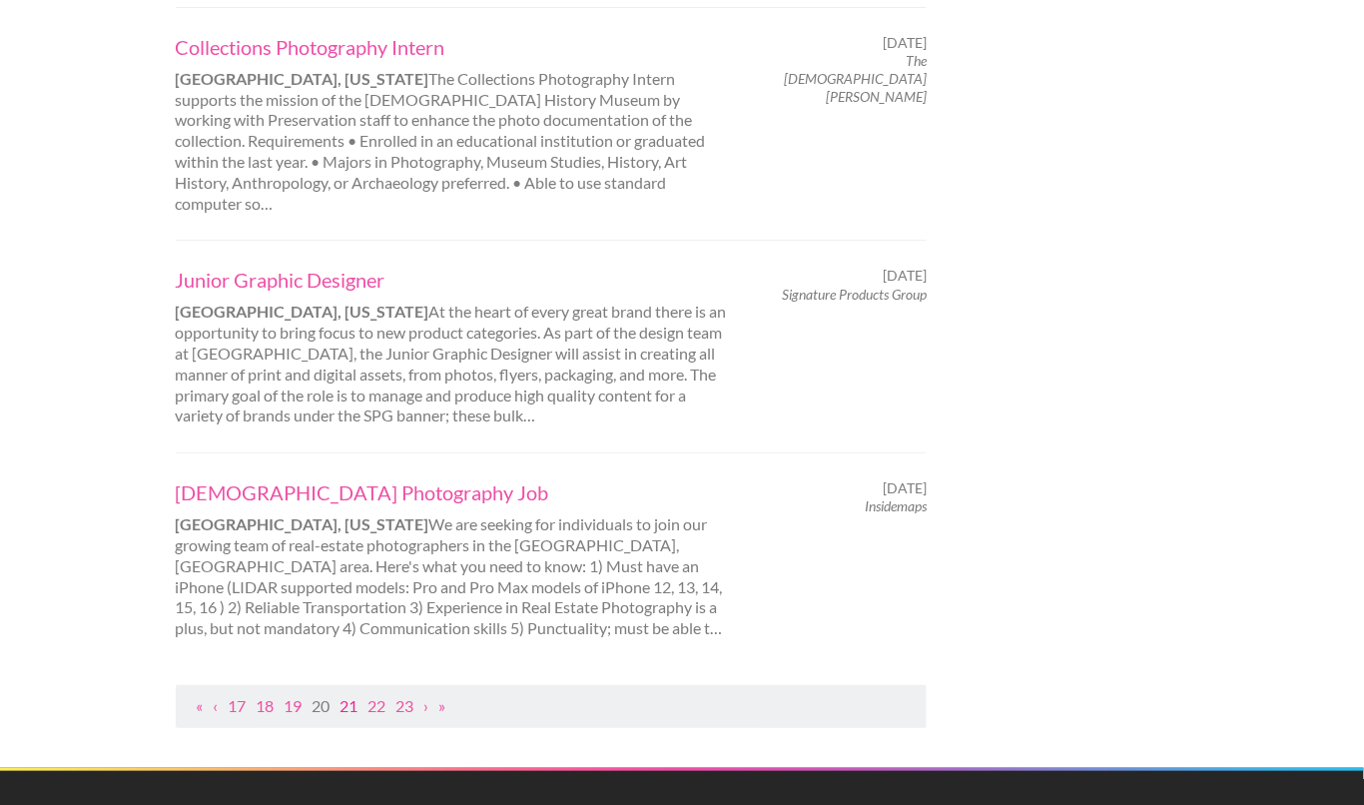
click at [356, 696] on link "21" at bounding box center [350, 705] width 18 height 19
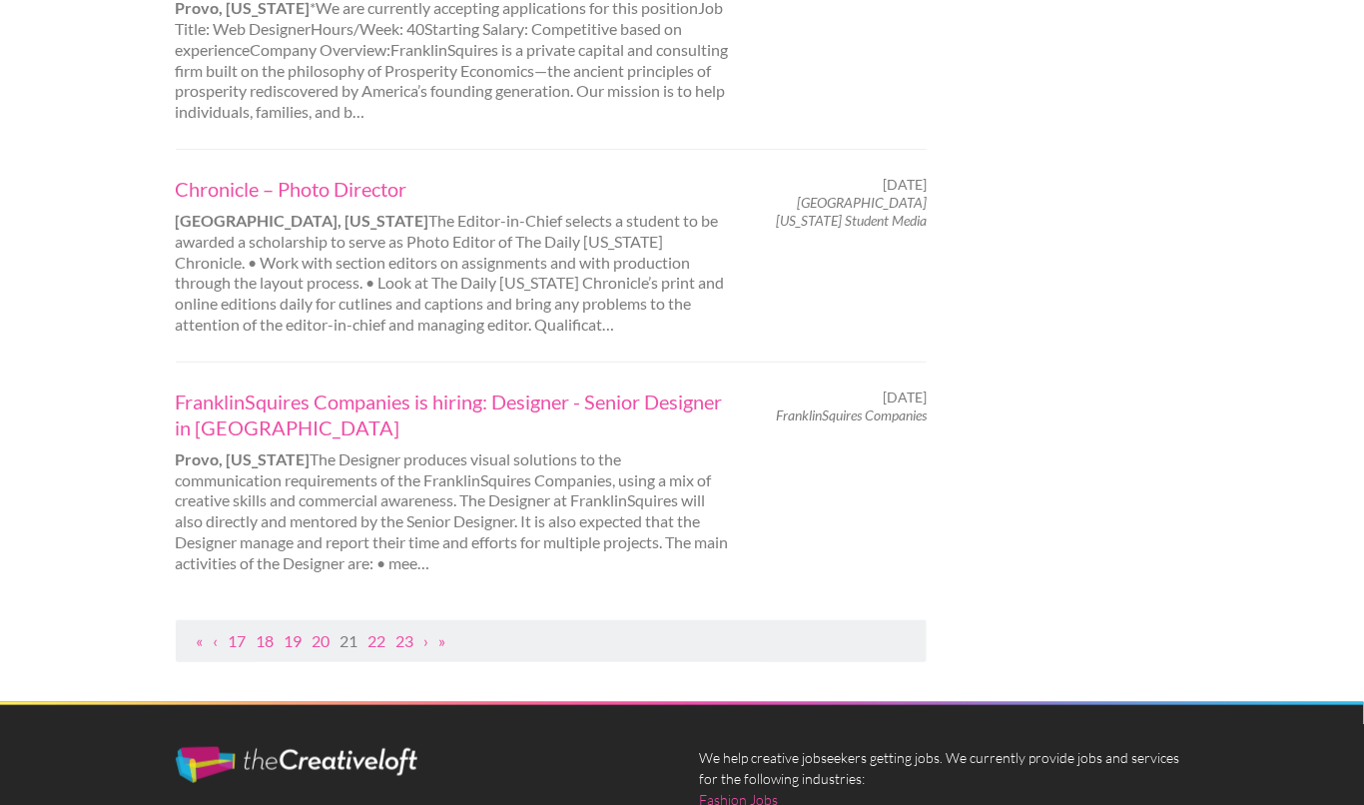
scroll to position [2130, 0]
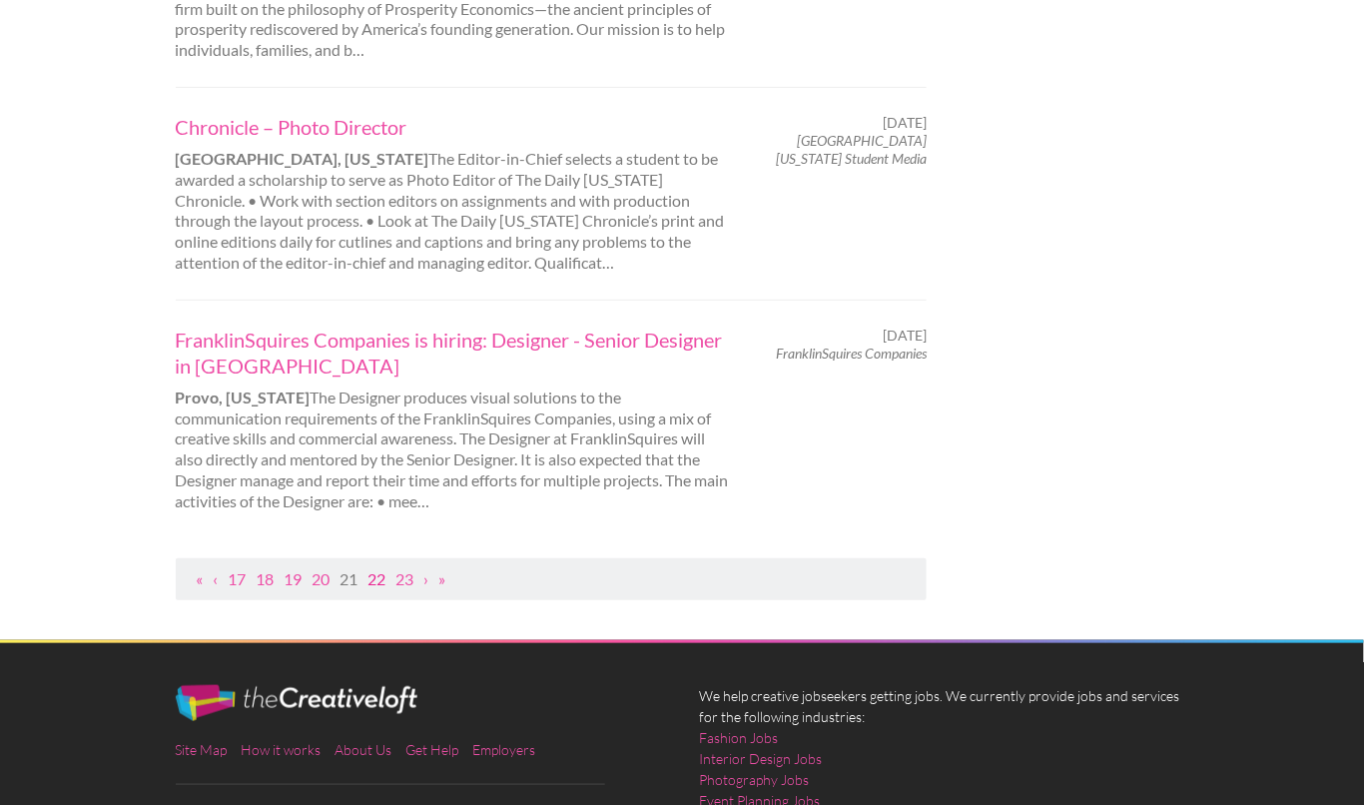
click at [387, 579] on link "22" at bounding box center [378, 578] width 18 height 19
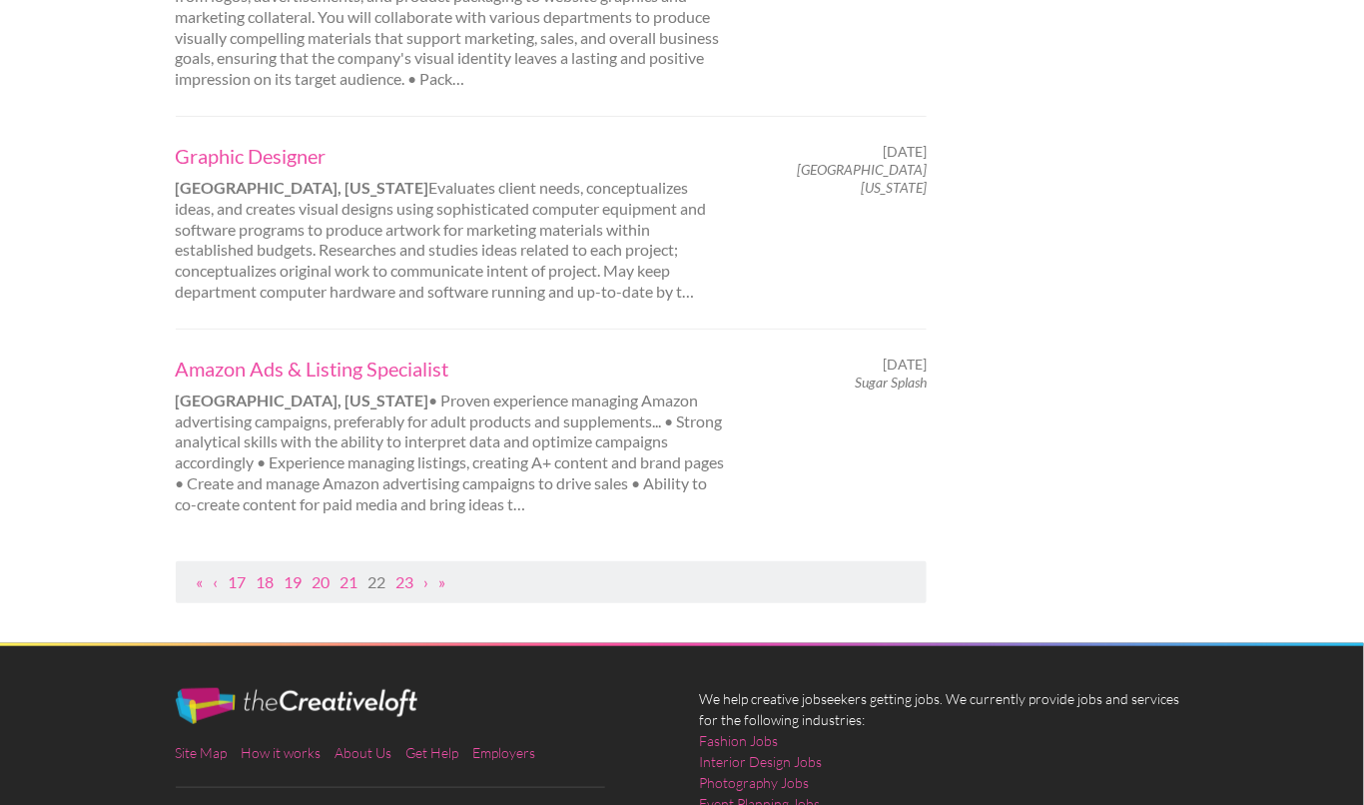
scroll to position [2063, 0]
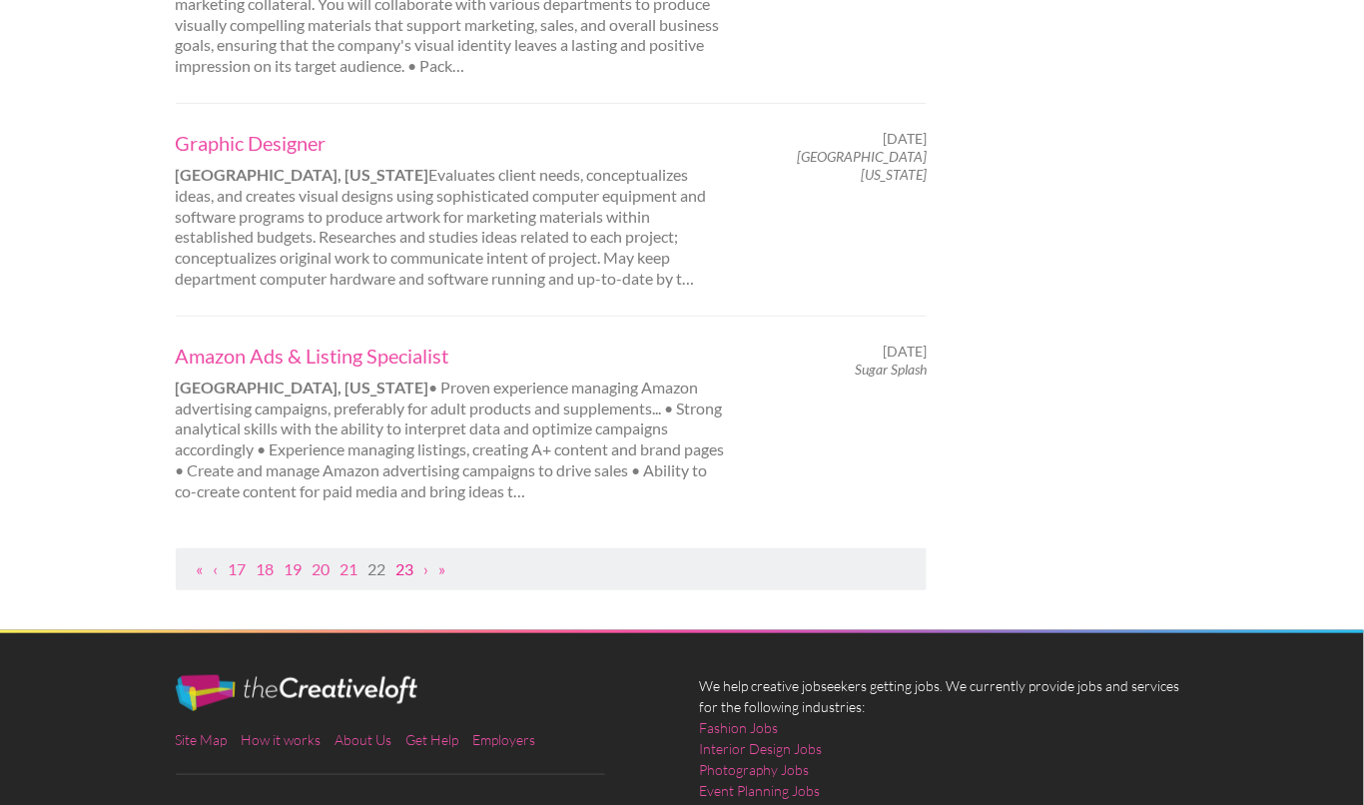
click at [415, 561] on link "23" at bounding box center [406, 568] width 18 height 19
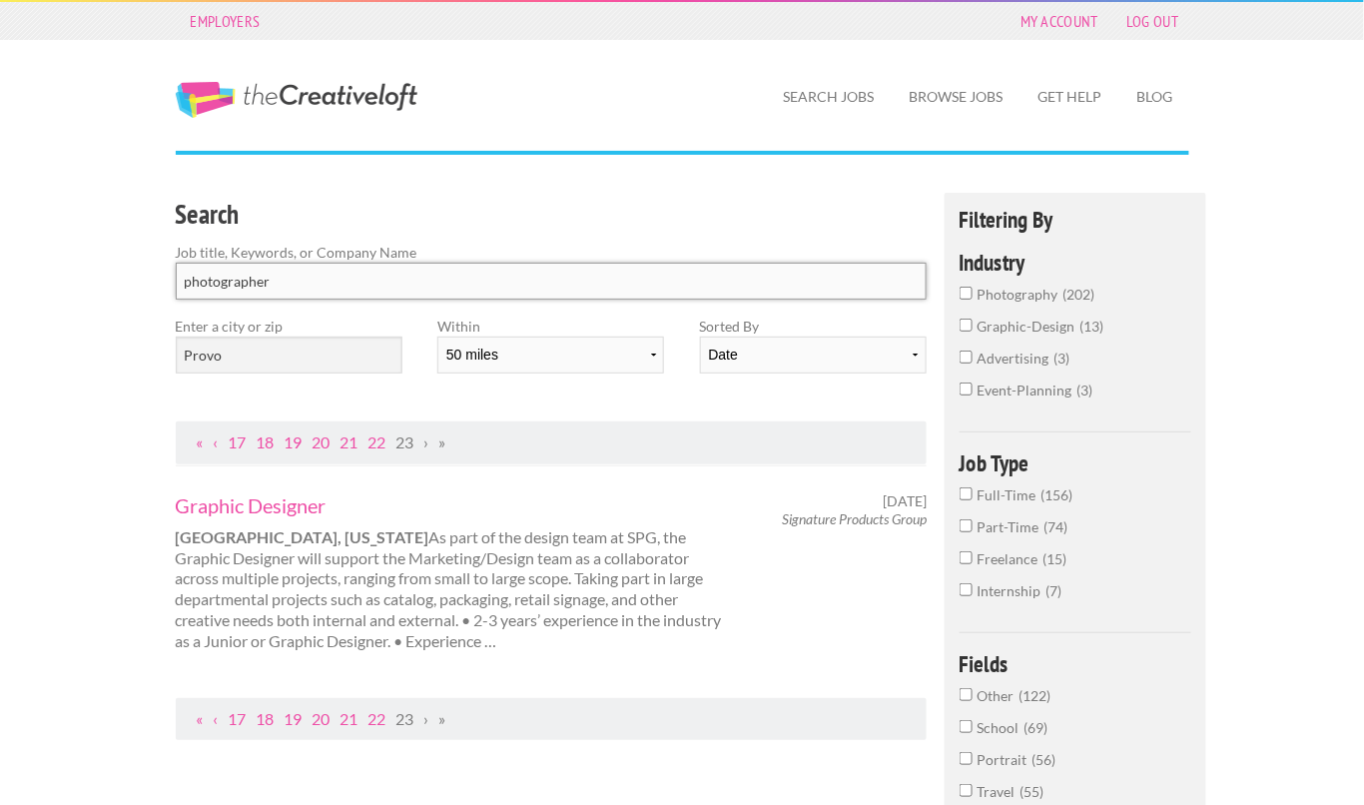
click at [239, 291] on input "photographer" at bounding box center [552, 281] width 752 height 37
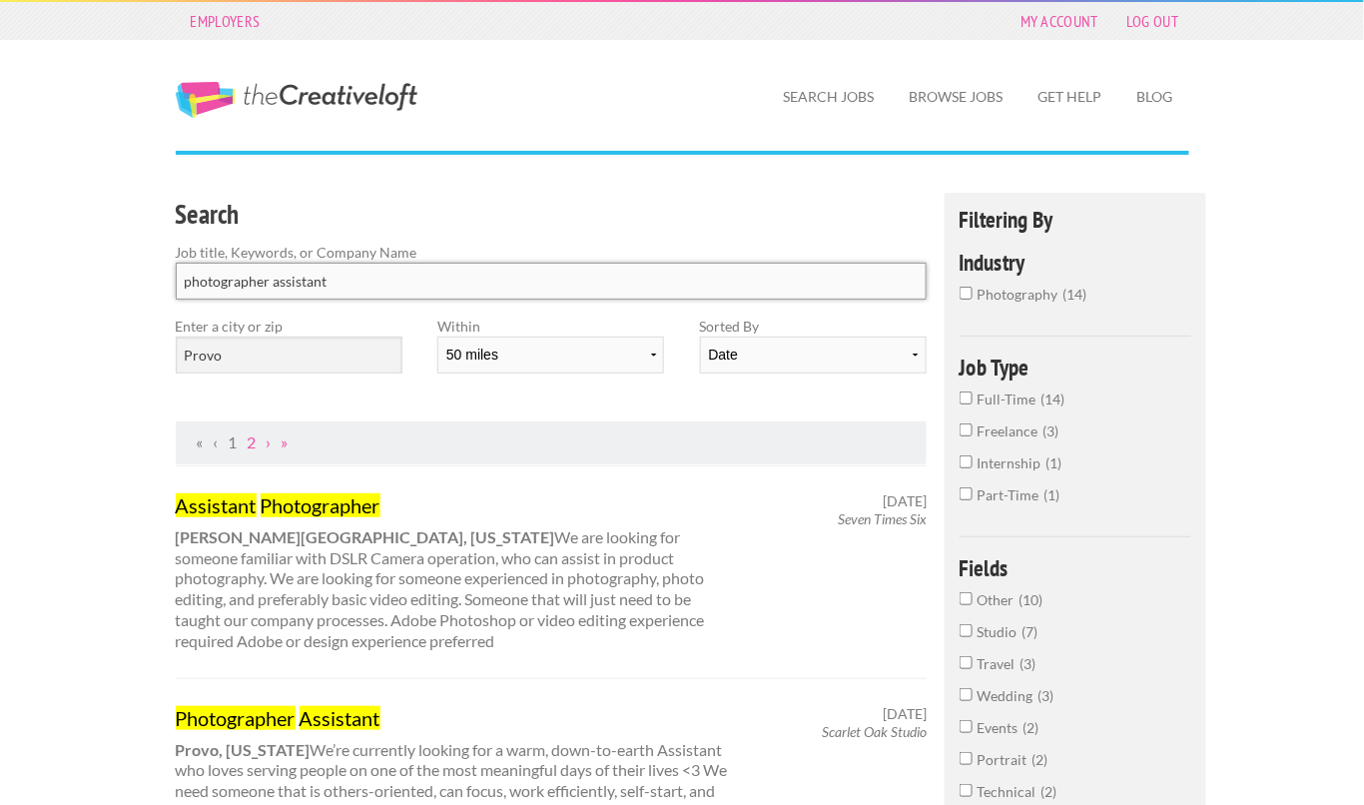
click at [294, 291] on input "photographer assistant" at bounding box center [552, 281] width 752 height 37
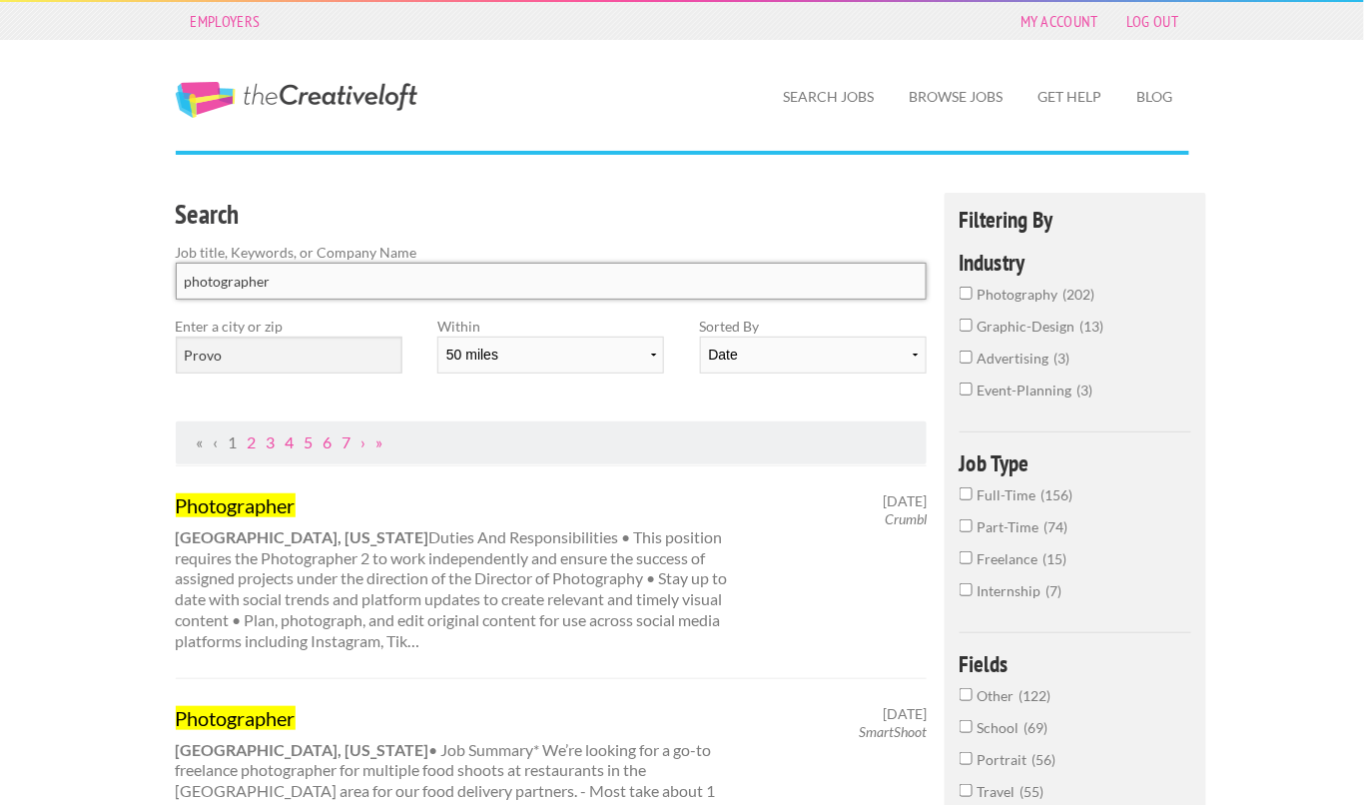
click at [185, 281] on input "photographer" at bounding box center [552, 281] width 752 height 37
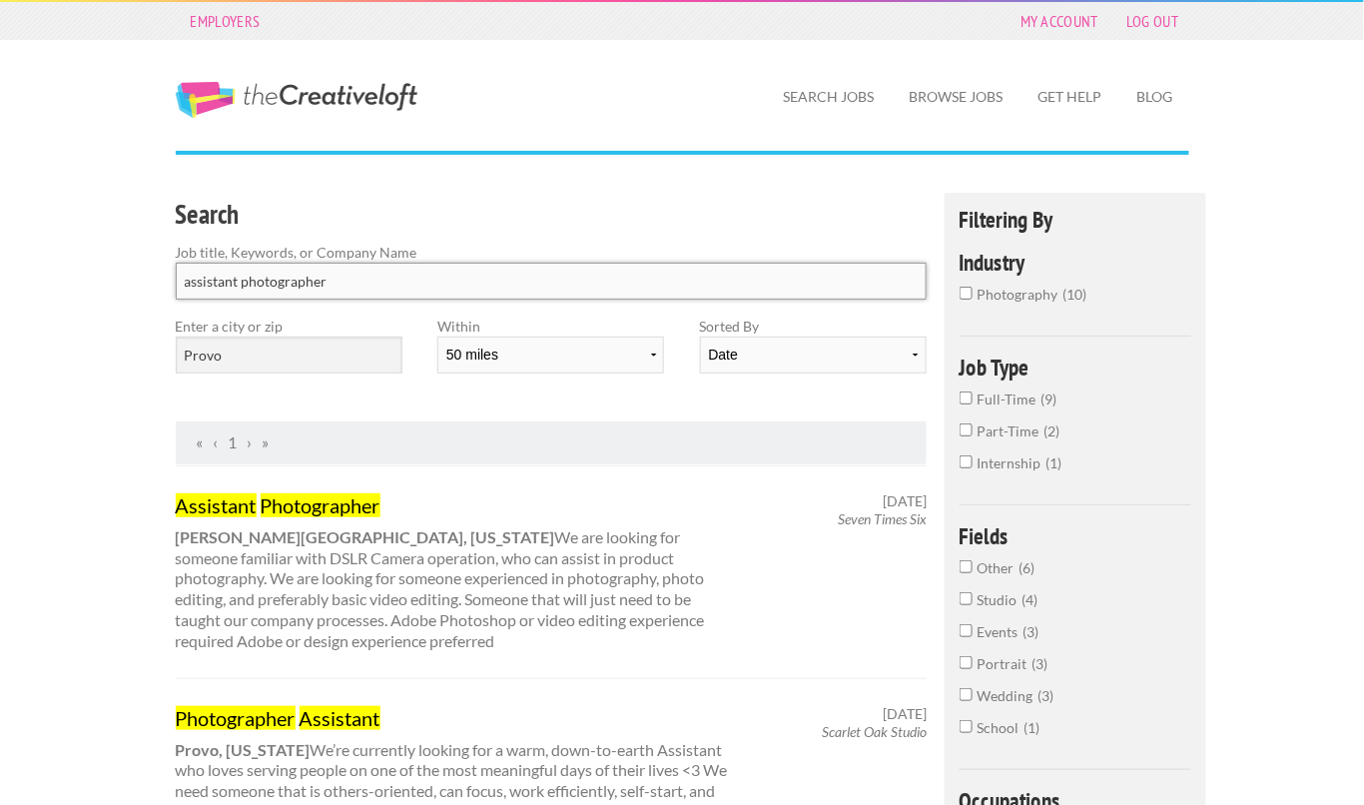
click button "submit" at bounding box center [0, 0] width 0 height 0
click at [289, 269] on input "assistant photographer" at bounding box center [552, 281] width 752 height 37
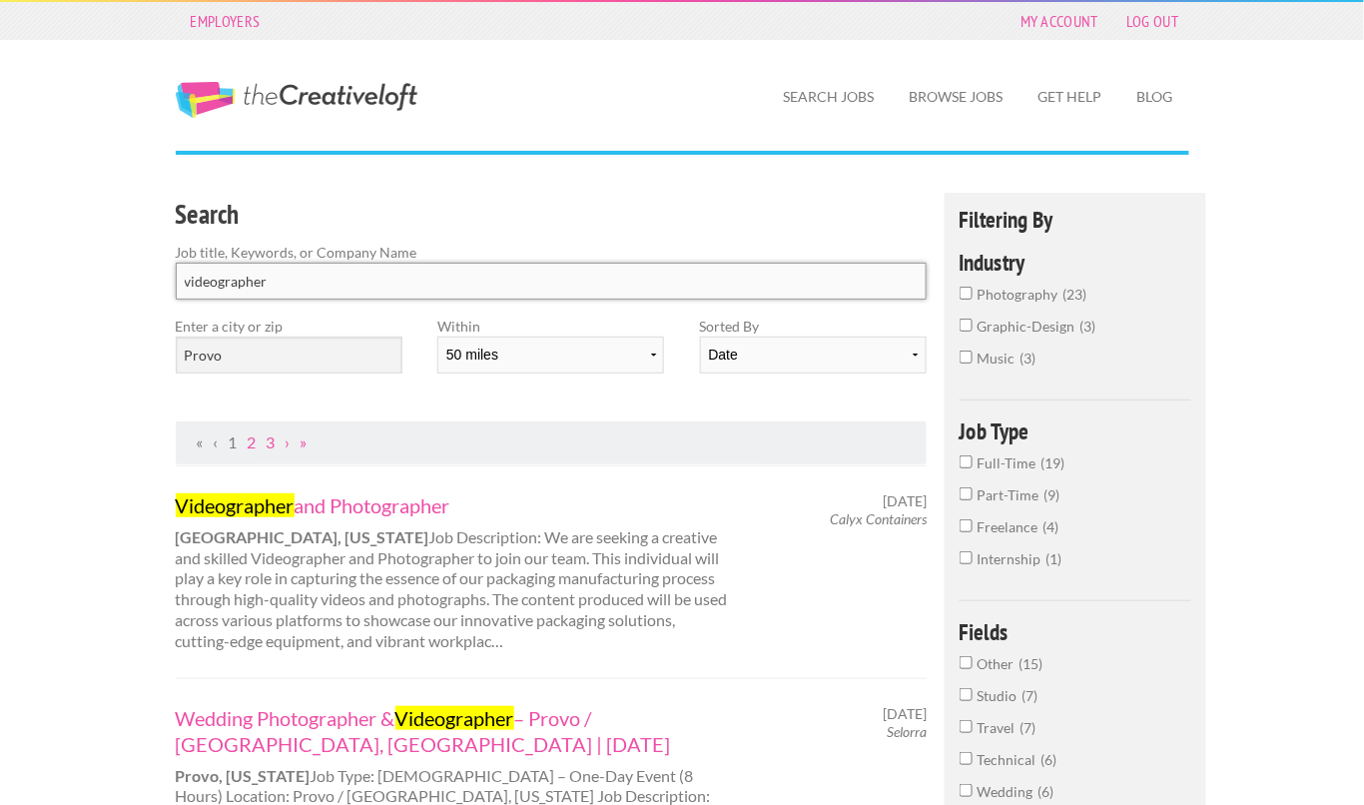
type input "videographer"
click button "submit" at bounding box center [0, 0] width 0 height 0
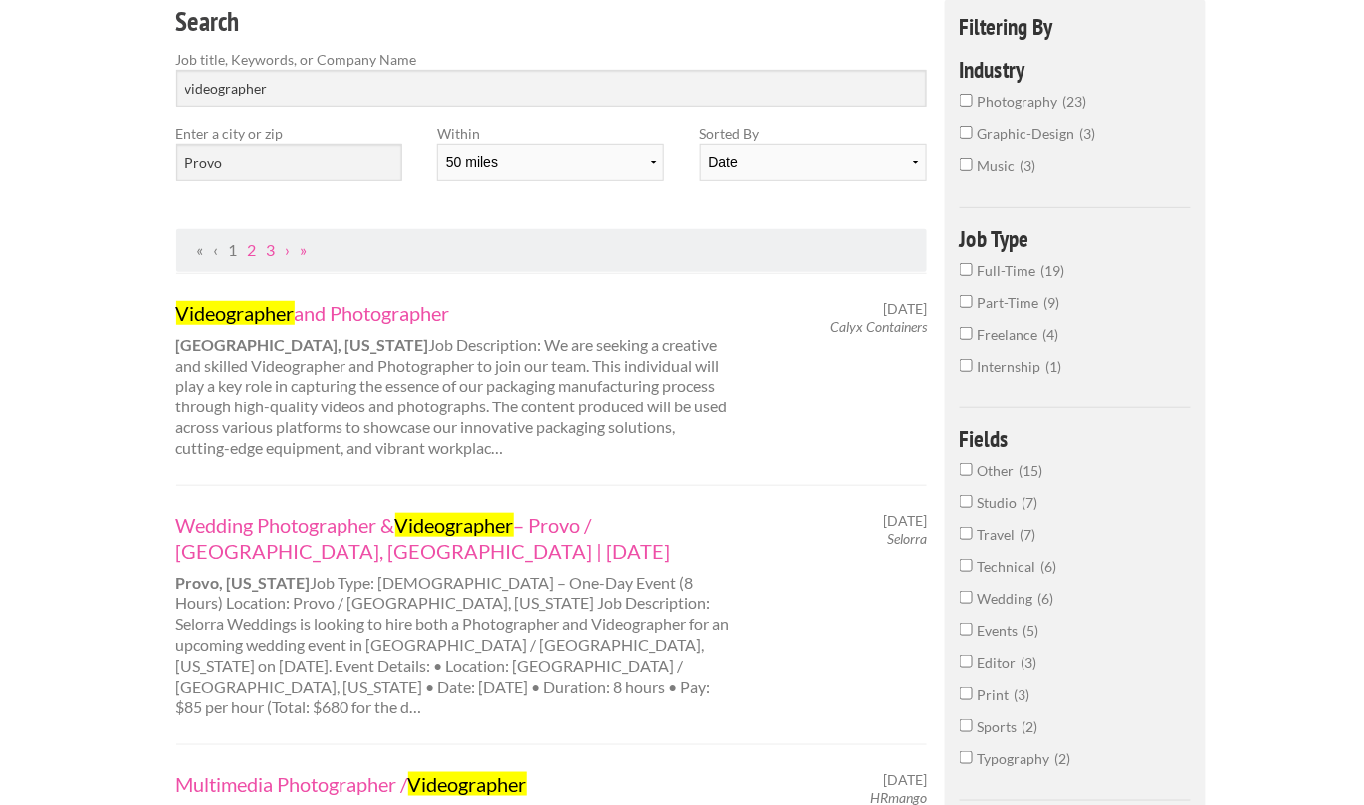
scroll to position [231, 0]
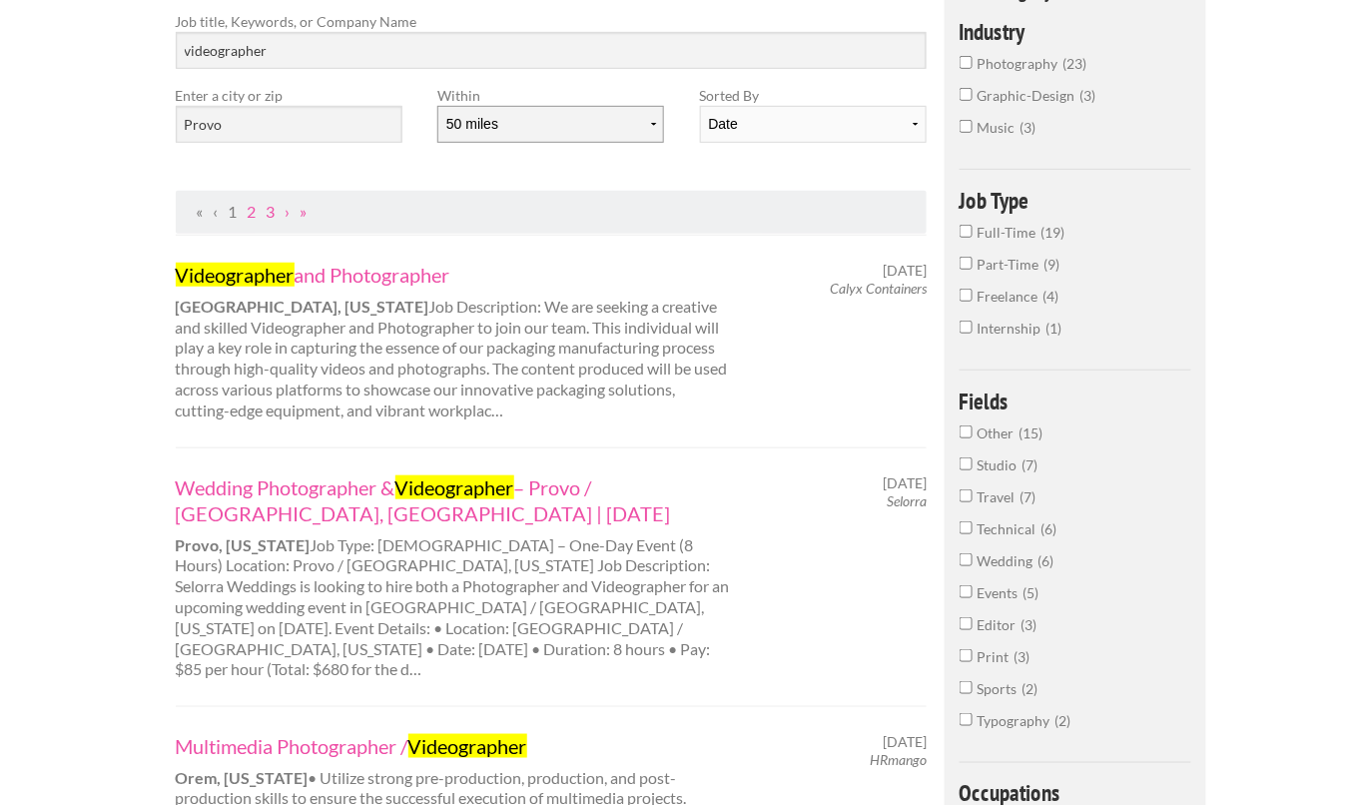
click at [623, 109] on select "10 miles 20 miles 50 miles 100 miles 200 miles 300 miles 400 miles 500 miles" at bounding box center [550, 124] width 227 height 37
select select "20"
click at [437, 106] on select "10 miles 20 miles 50 miles 100 miles 200 miles 300 miles 400 miles 500 miles" at bounding box center [550, 124] width 227 height 37
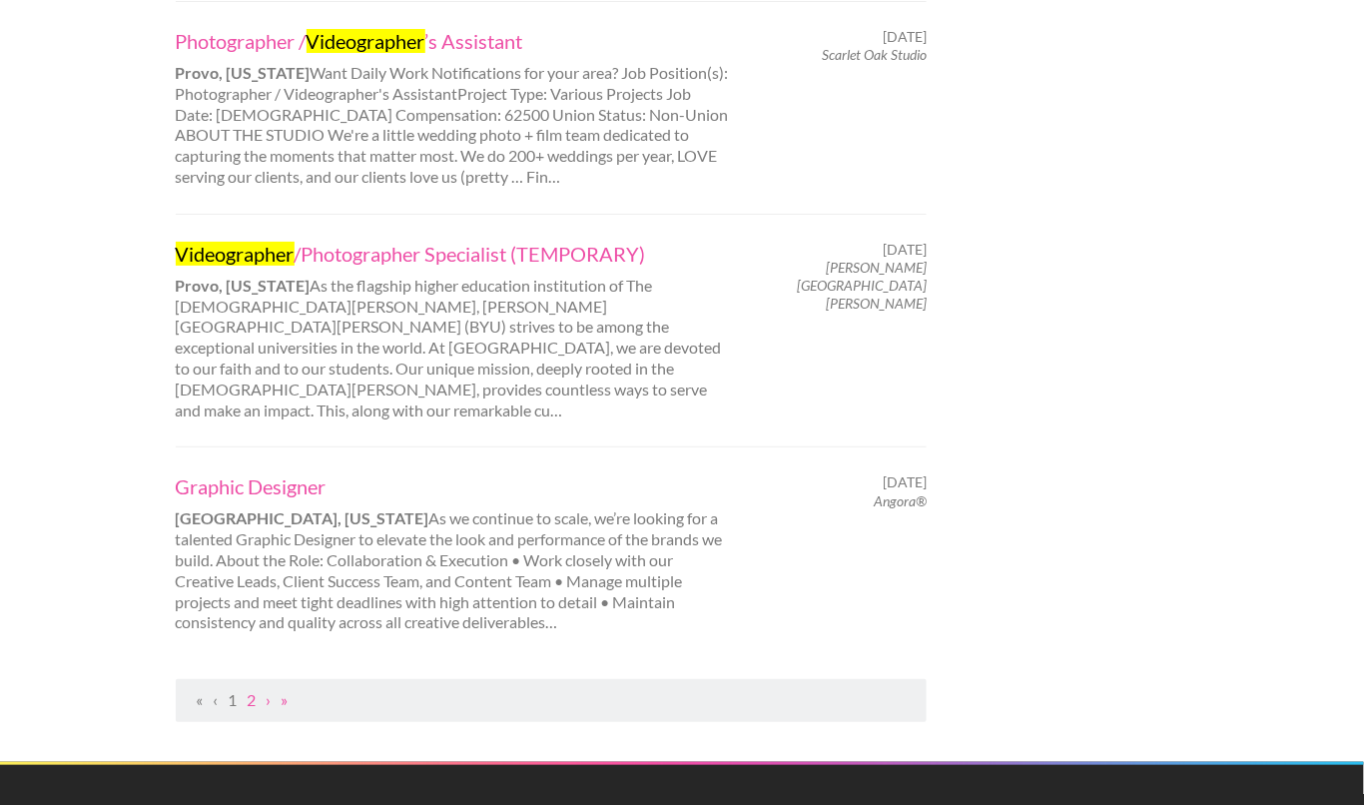
scroll to position [2004, 0]
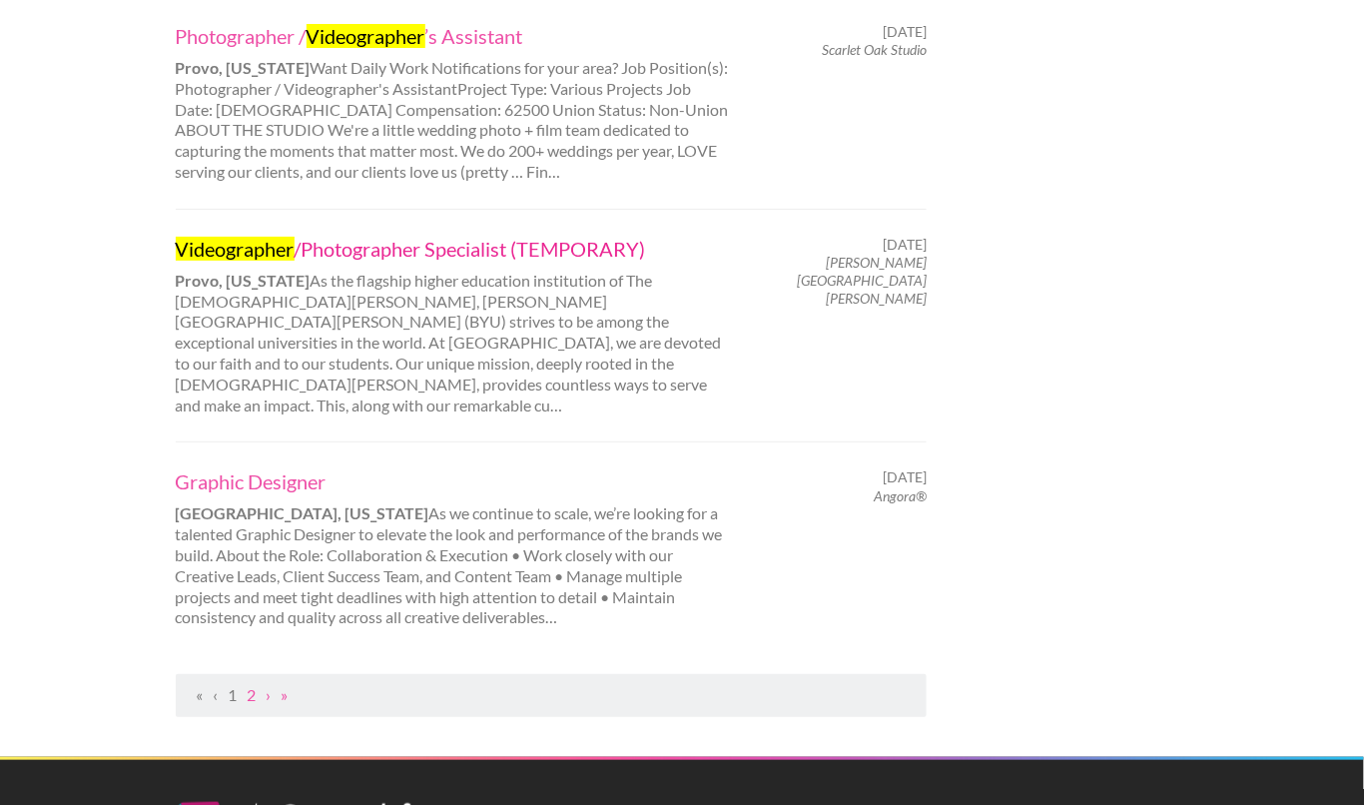
click at [315, 236] on link "Videographer /Photographer Specialist (TEMPORARY)" at bounding box center [453, 249] width 555 height 26
click at [255, 685] on link "2" at bounding box center [252, 694] width 9 height 19
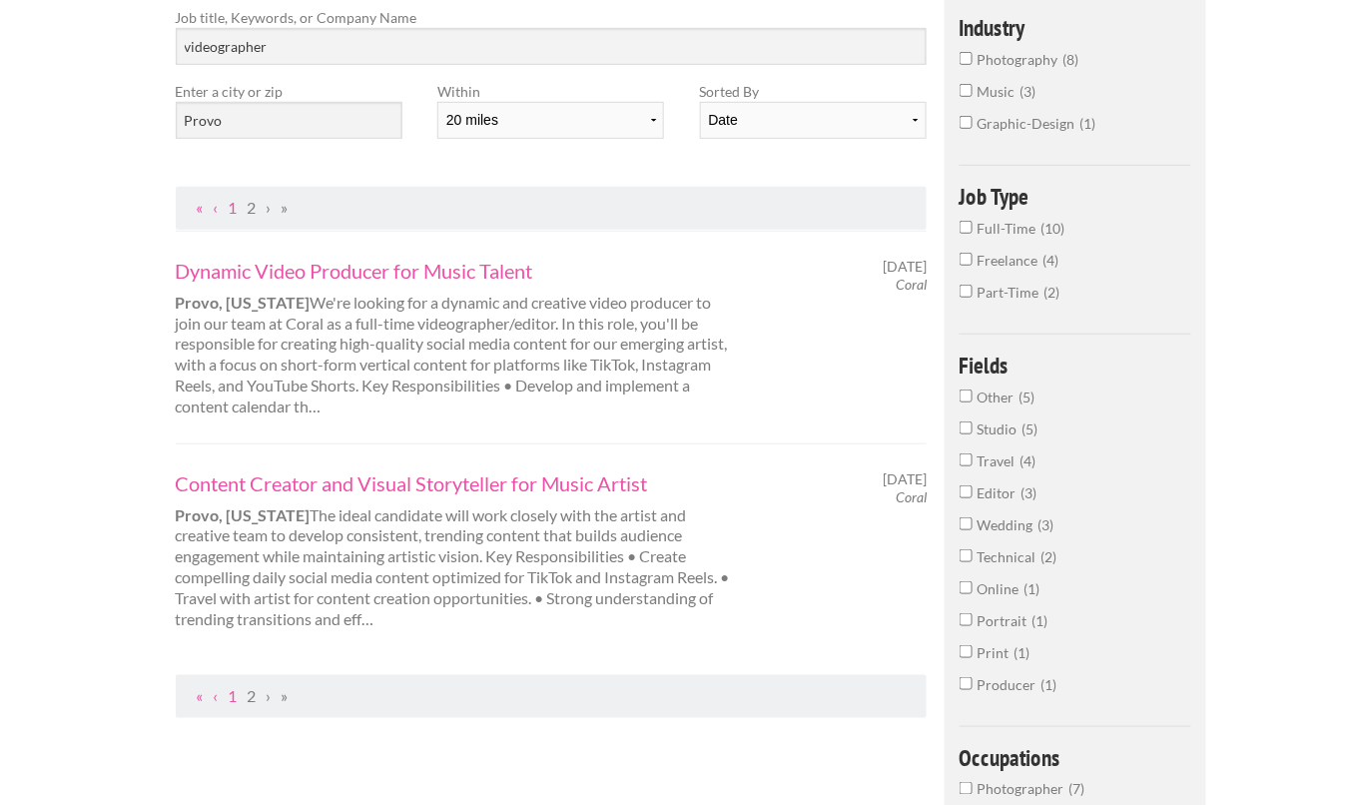
scroll to position [237, 0]
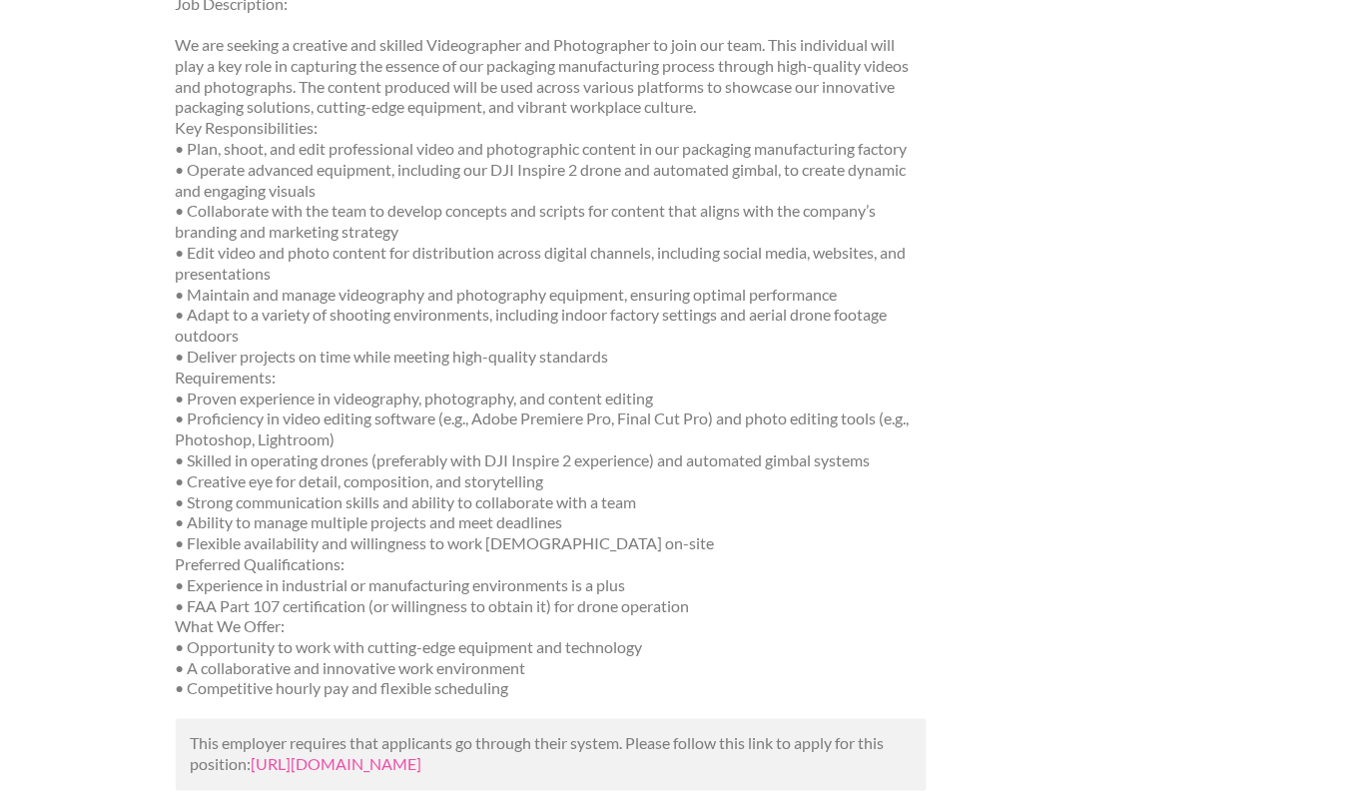
scroll to position [351, 0]
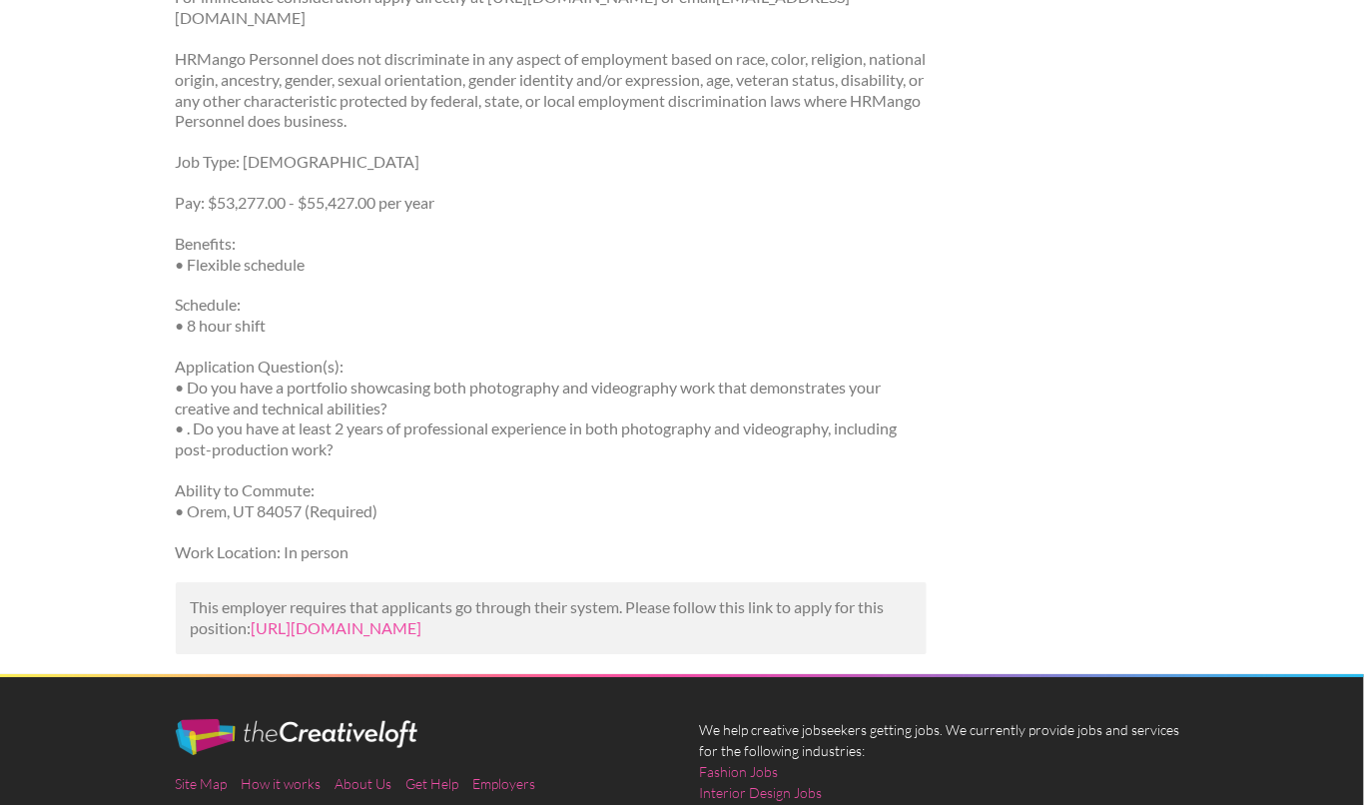
scroll to position [1441, 0]
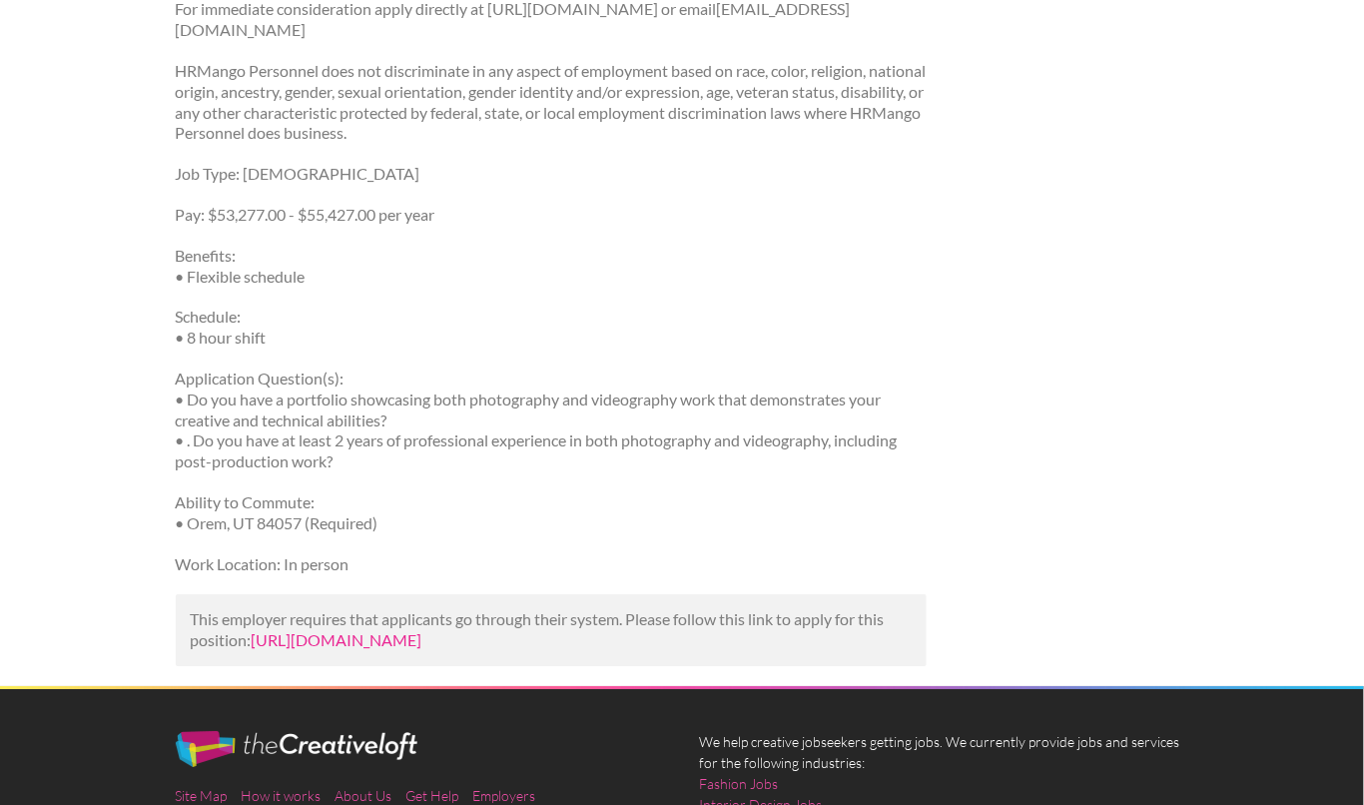
click at [356, 645] on link "[URL][DOMAIN_NAME]" at bounding box center [337, 639] width 171 height 19
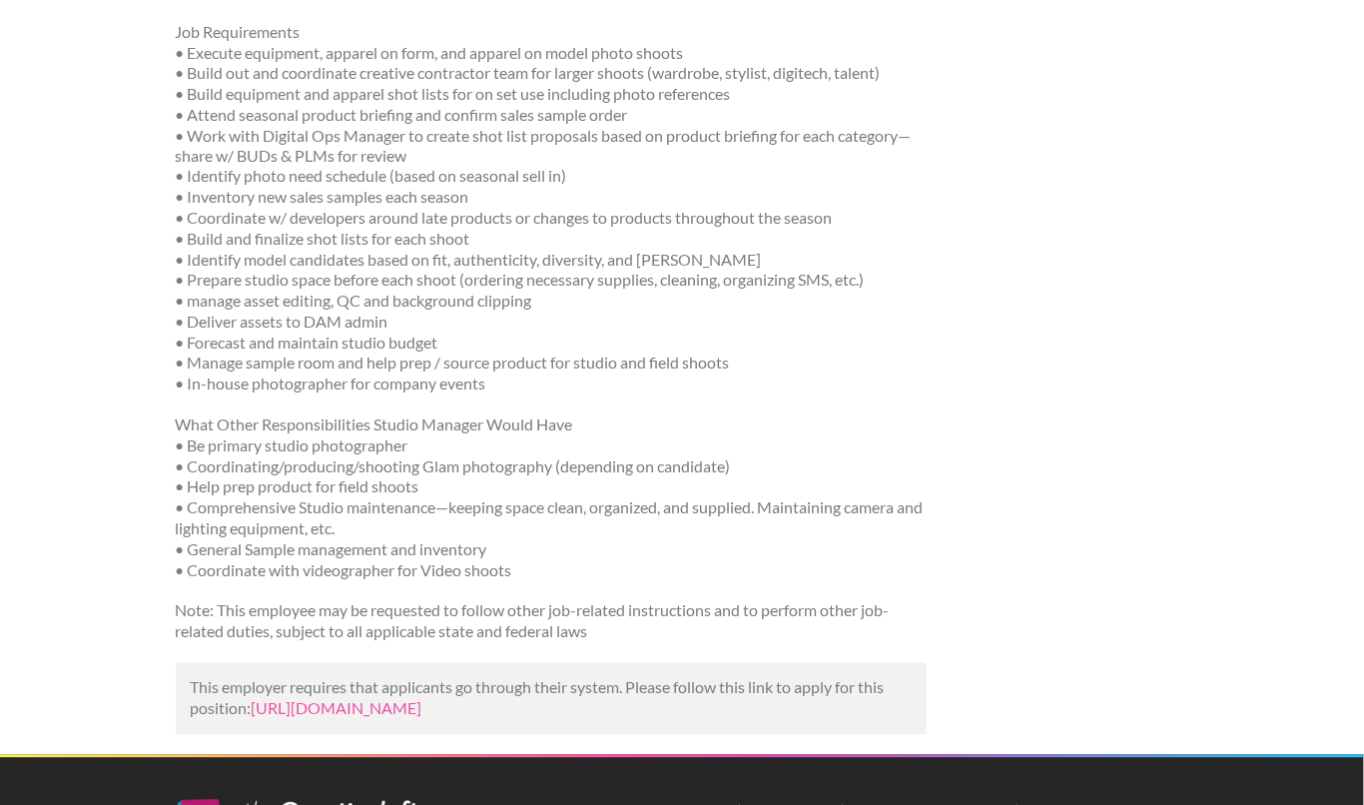
scroll to position [879, 0]
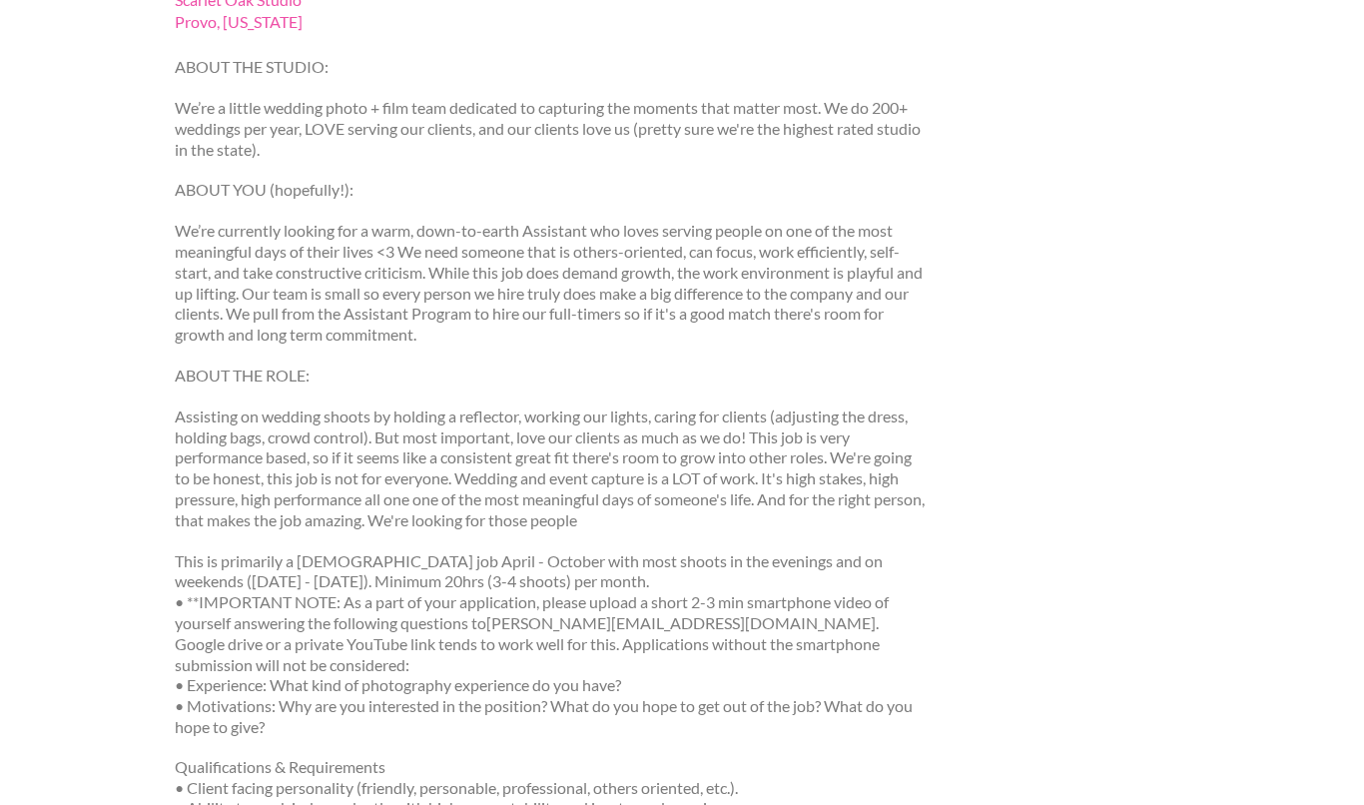
scroll to position [273, 0]
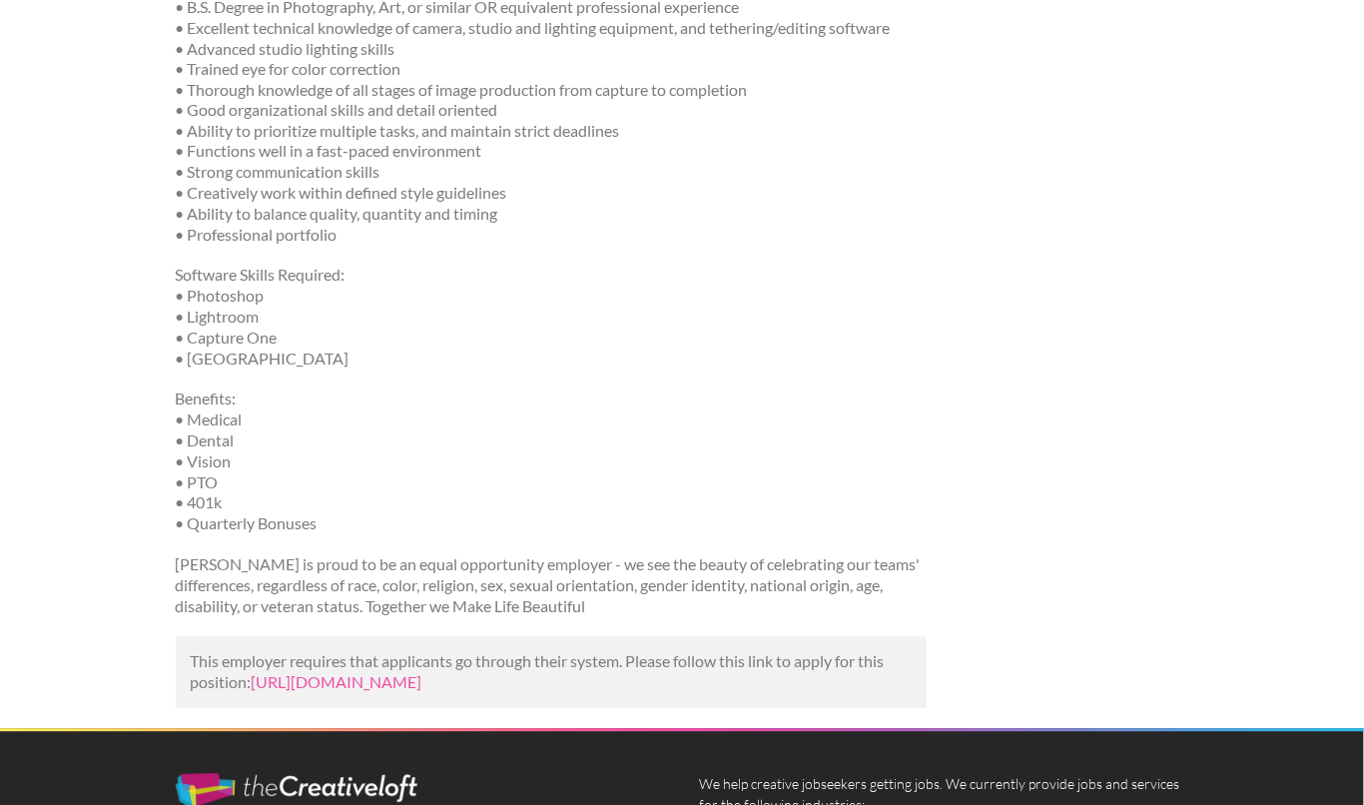
scroll to position [924, 0]
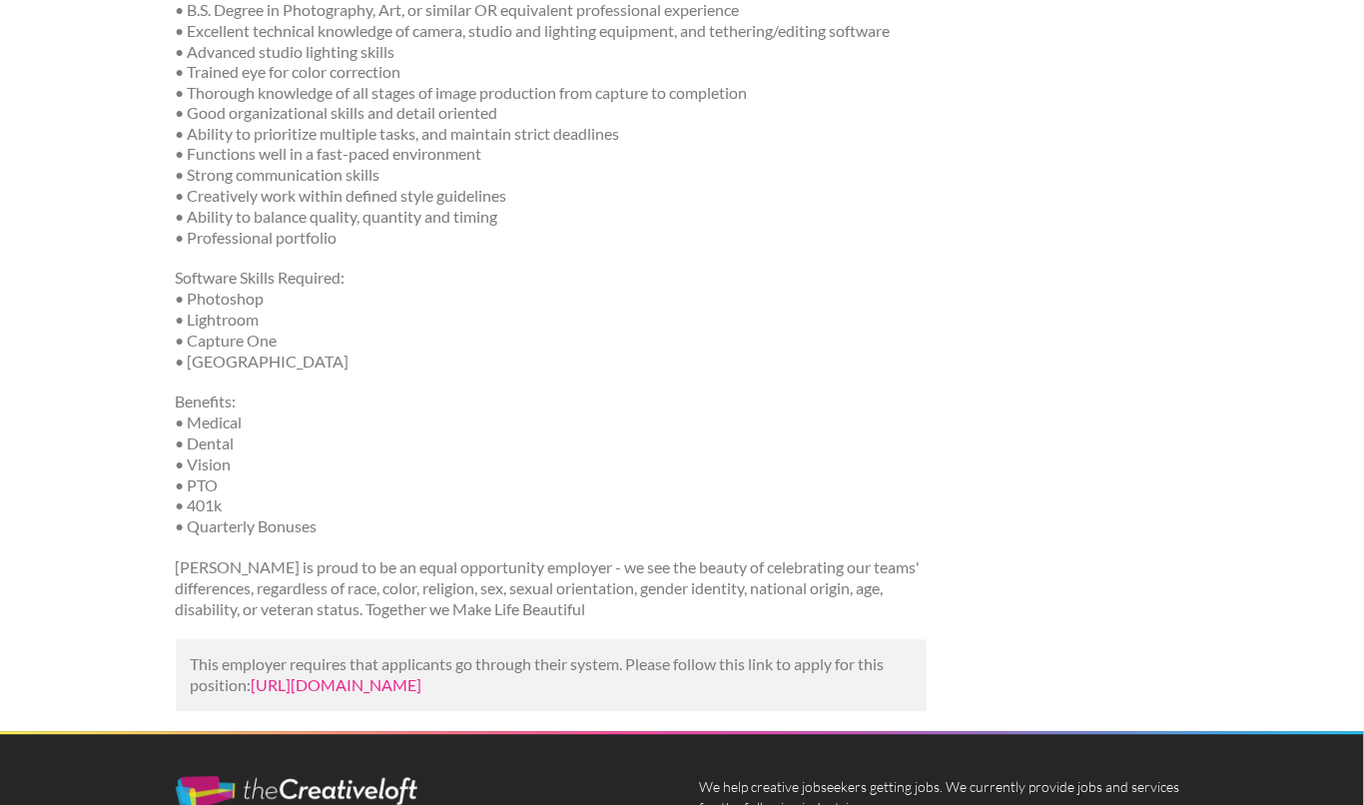
click at [423, 695] on link "https://www.indeed.com/viewjob?jk=1c38b62f43e7deb4&utm_campaign=google_jobs_app…" at bounding box center [337, 685] width 171 height 19
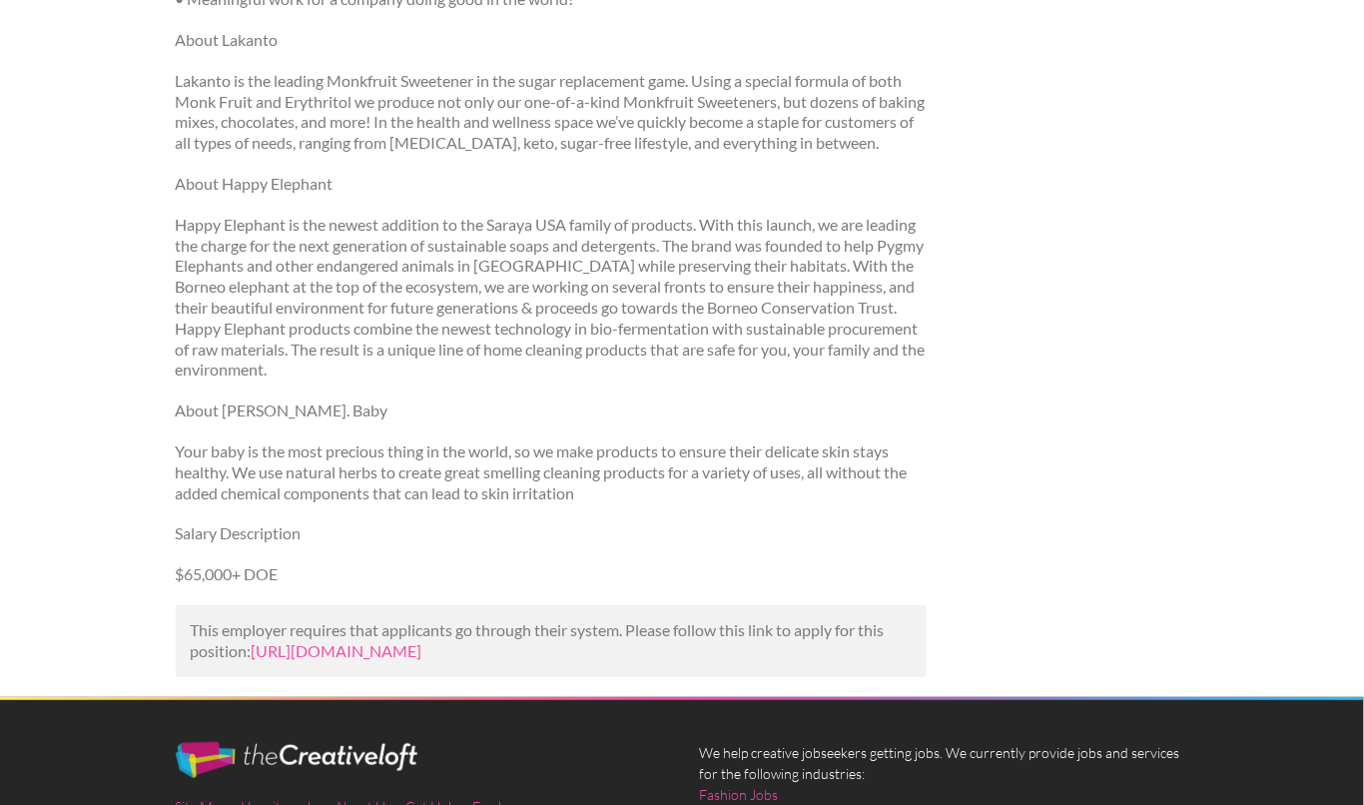
scroll to position [1798, 0]
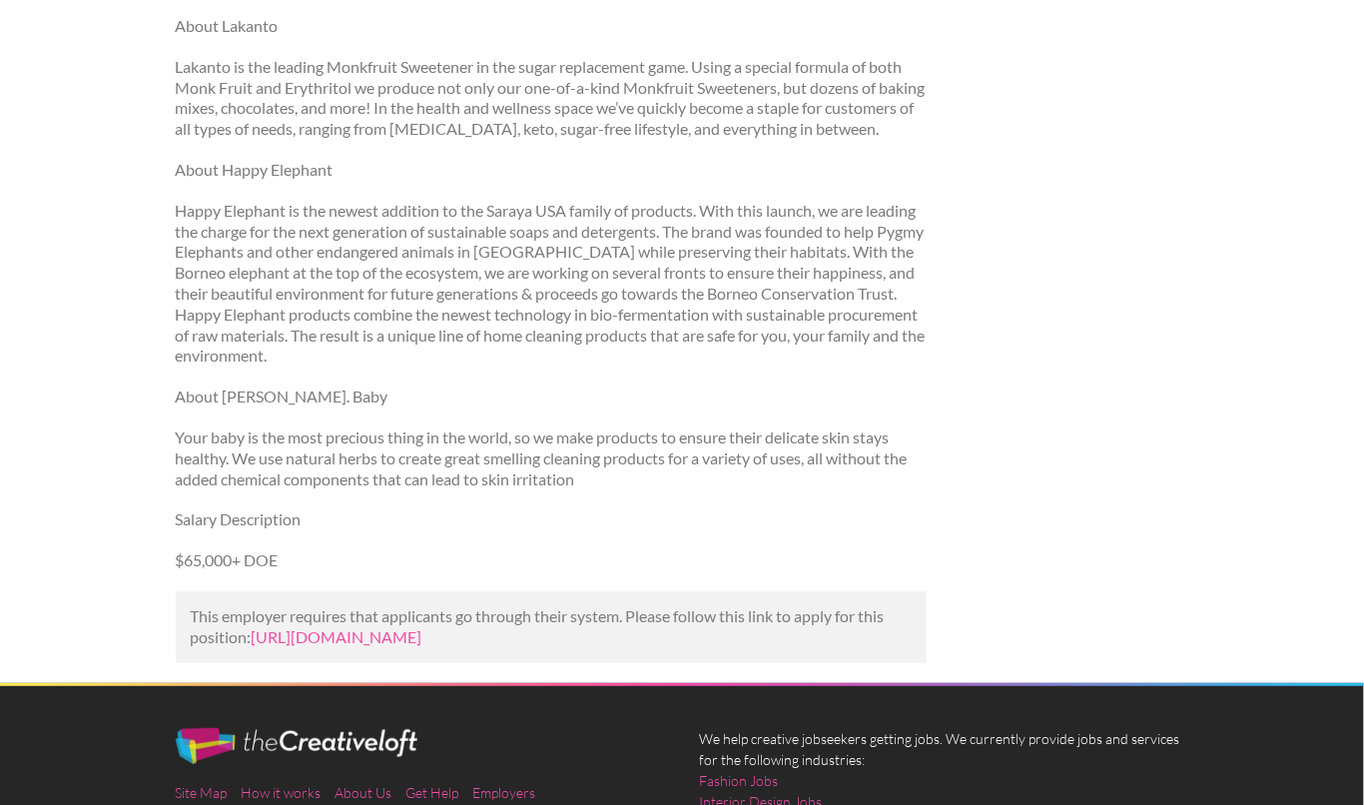
click at [289, 663] on div "This employer requires that applicants go through their system. Please follow t…" at bounding box center [552, 627] width 752 height 72
click at [292, 646] on link "https://www.linkedin.com/jobs/view/multimedia-photographer-videographer-at-laka…" at bounding box center [337, 636] width 171 height 19
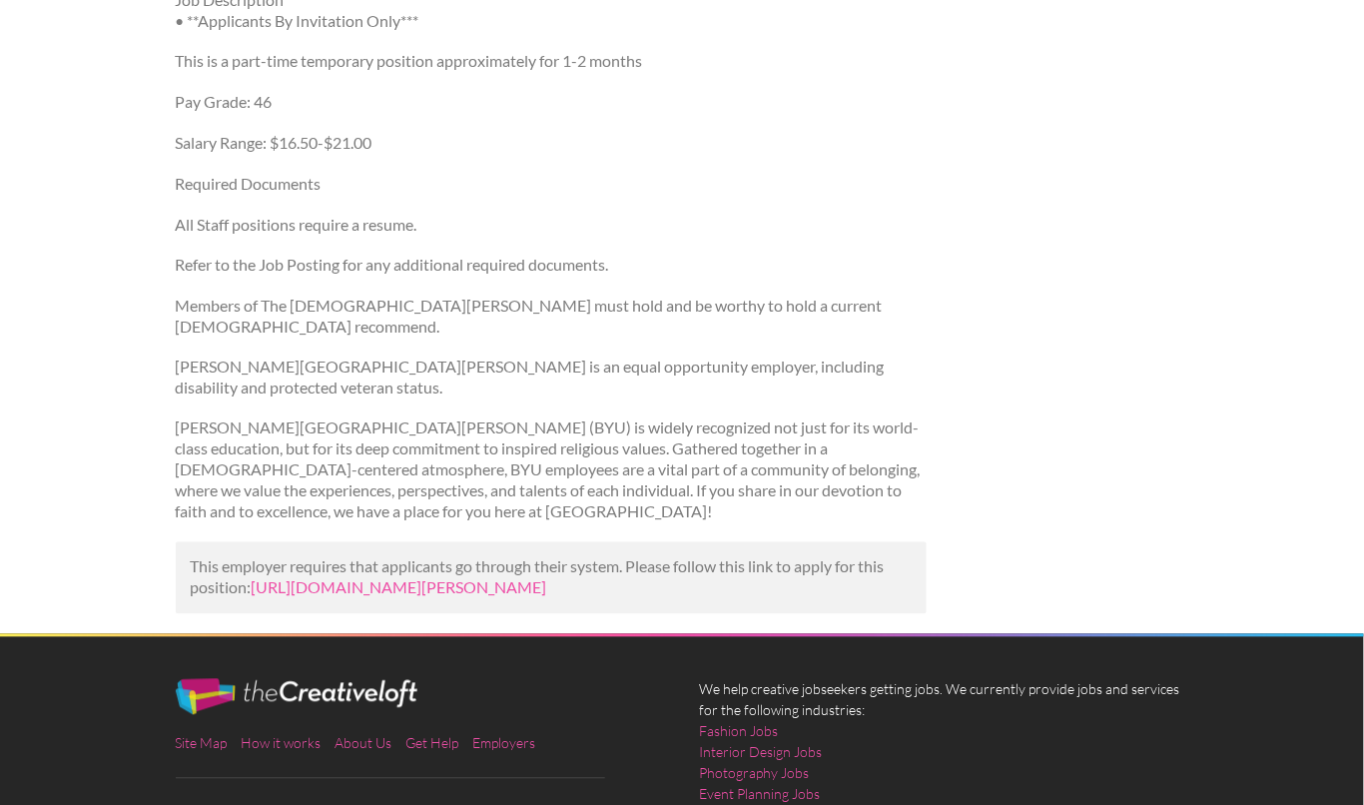
scroll to position [686, 0]
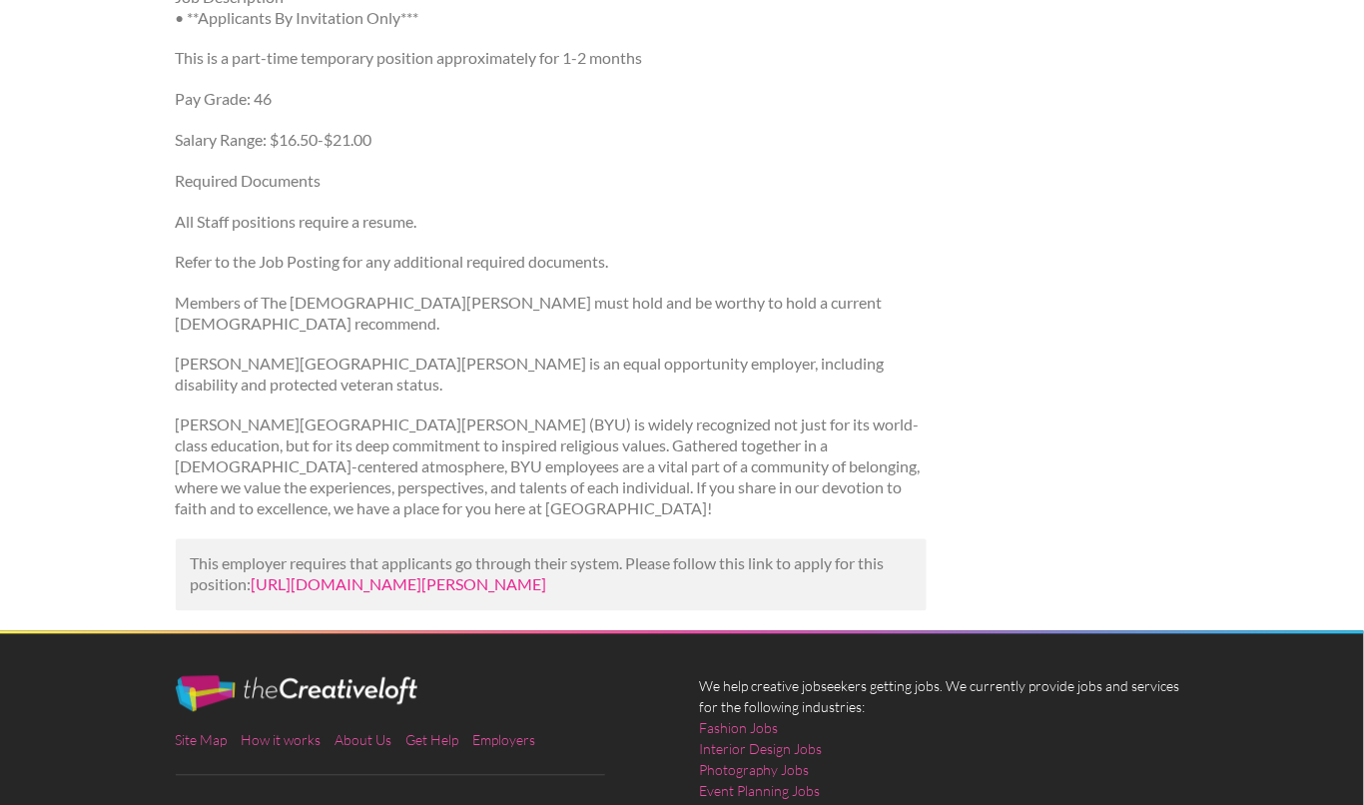
click at [391, 594] on link "[URL][DOMAIN_NAME][PERSON_NAME]" at bounding box center [400, 584] width 296 height 19
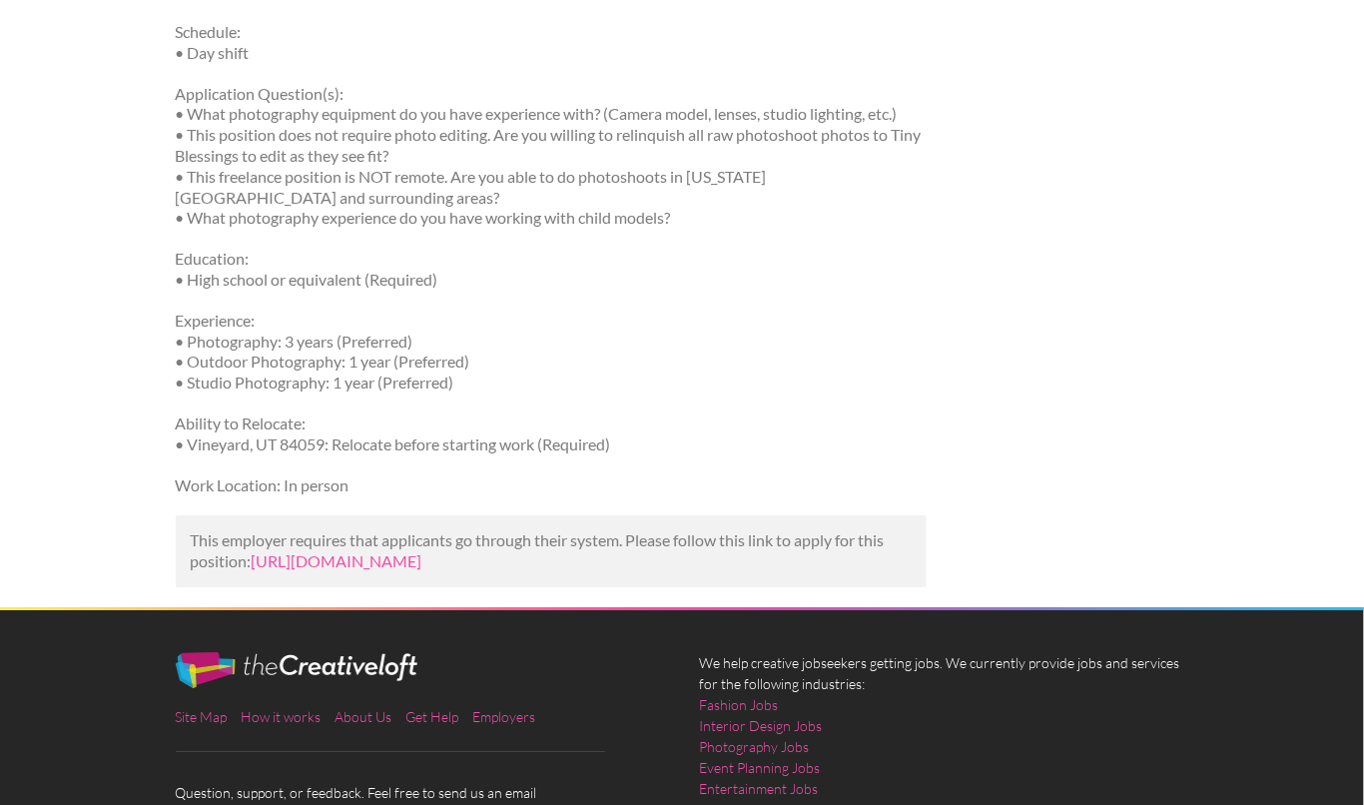
scroll to position [1464, 0]
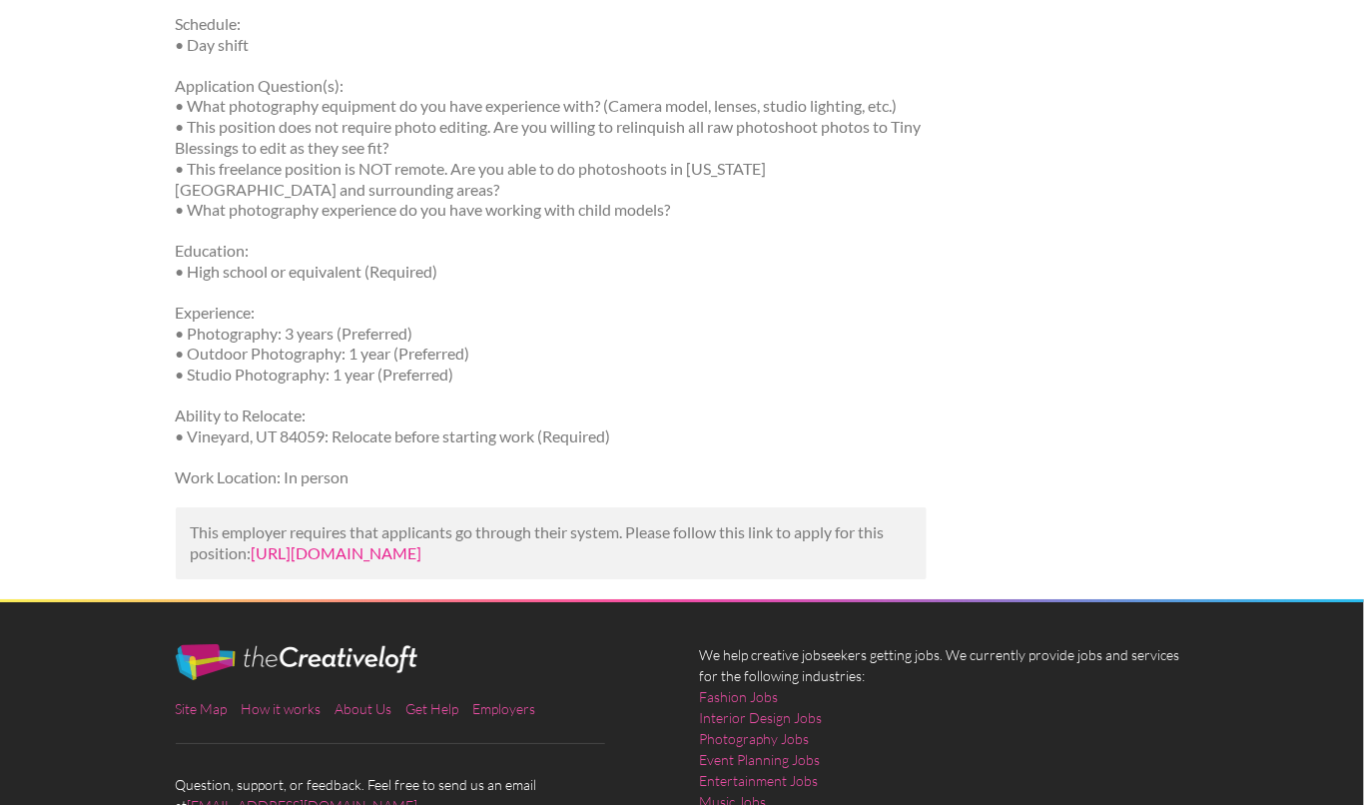
click at [328, 562] on link "https://www.indeed.com/viewjob?jk=dee0cc11a0adc98f&utm_campaign=google_jobs_app…" at bounding box center [337, 552] width 171 height 19
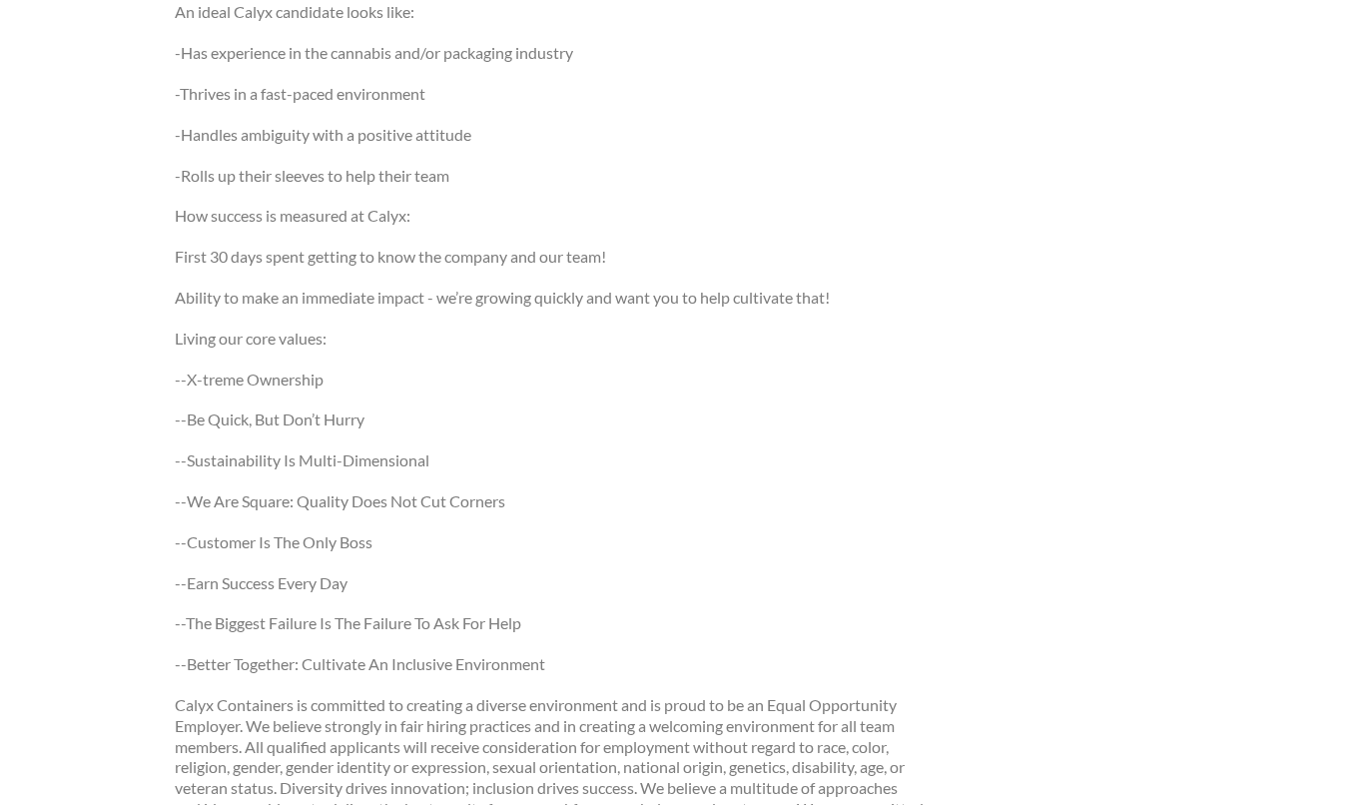
scroll to position [2173, 0]
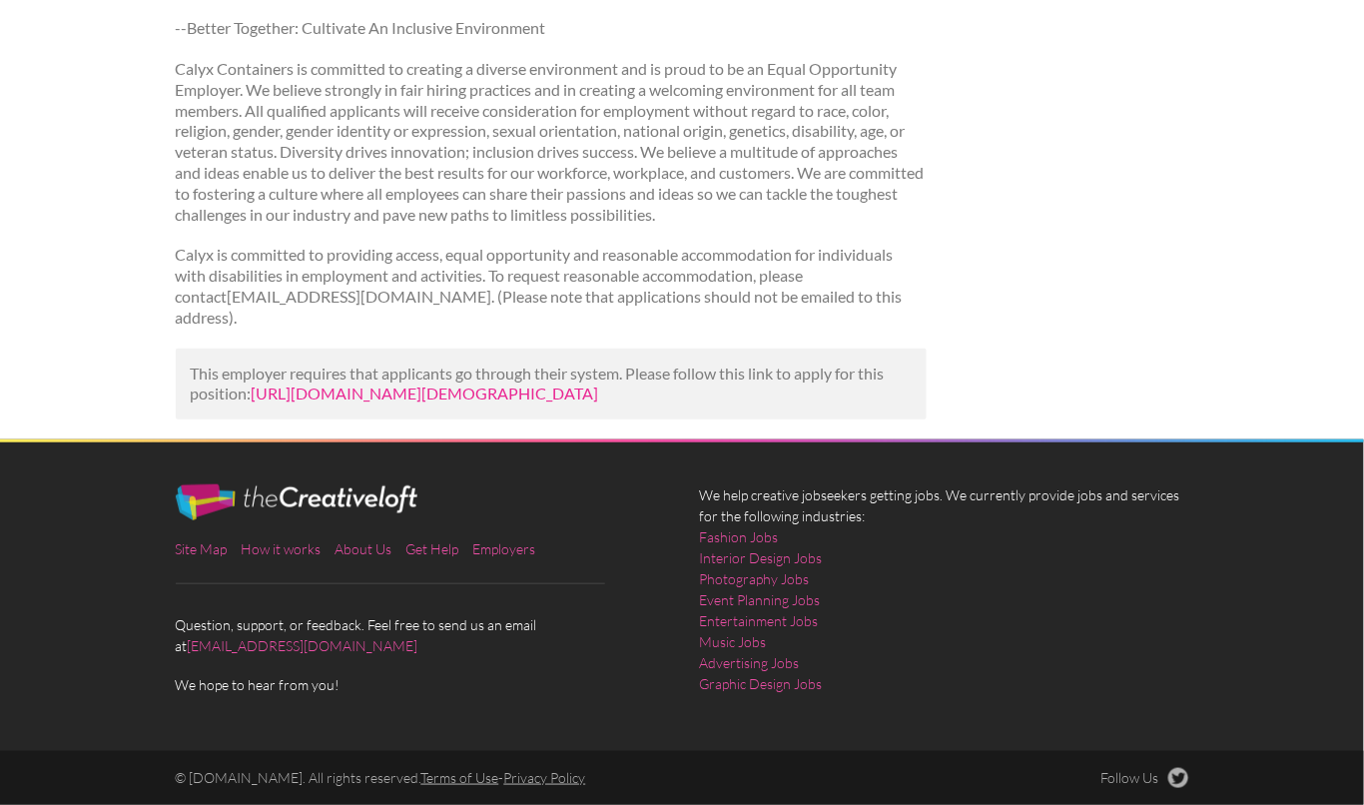
click at [388, 384] on link "[URL][DOMAIN_NAME][DEMOGRAPHIC_DATA]" at bounding box center [426, 393] width 348 height 19
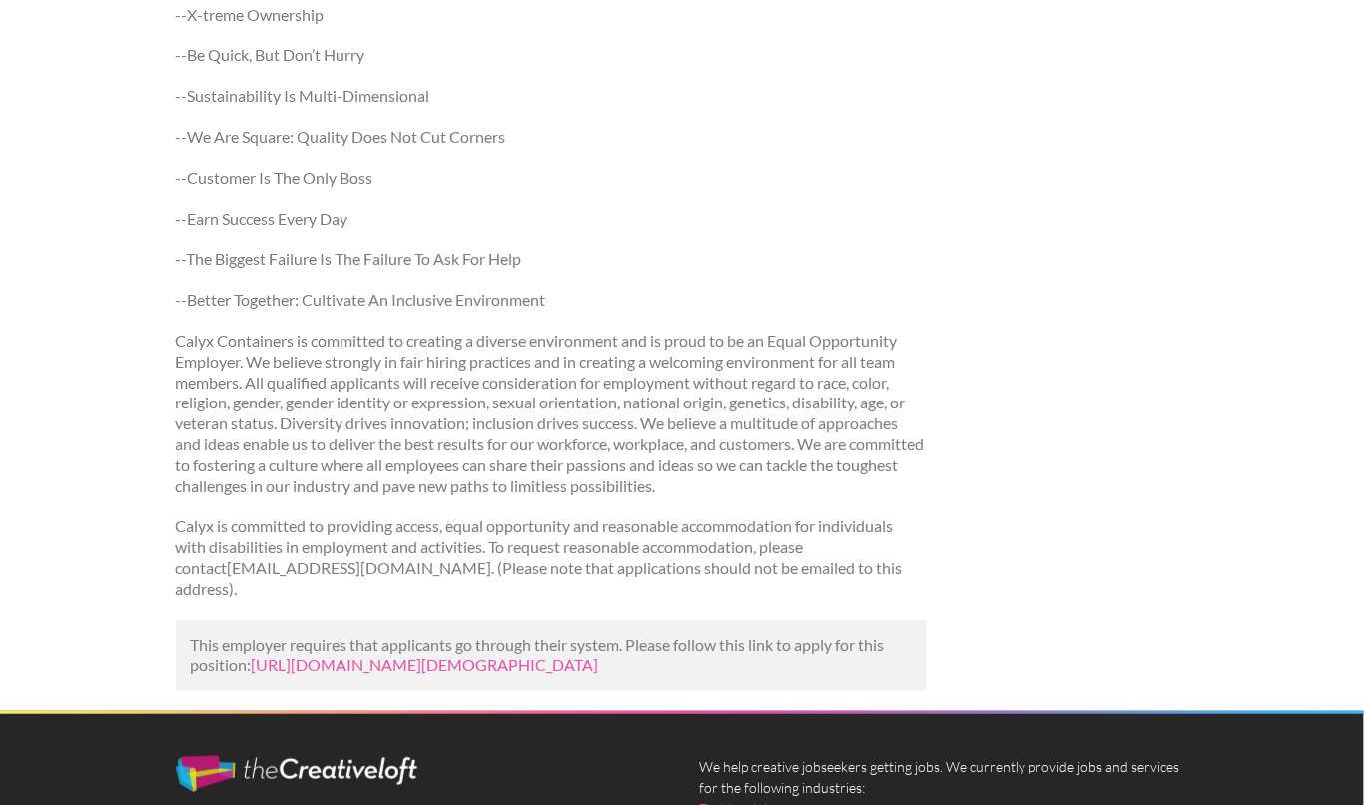
scroll to position [2173, 0]
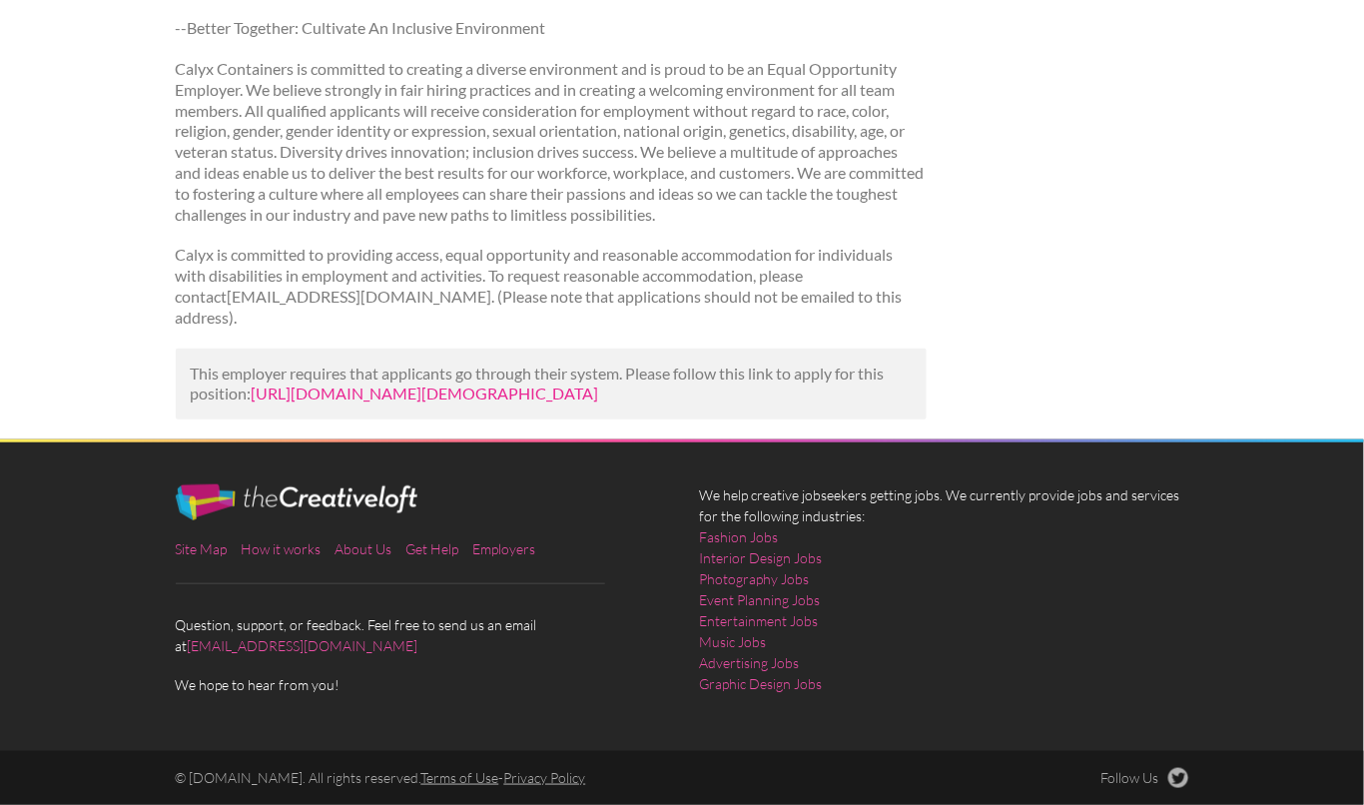
click at [460, 384] on link "[URL][DOMAIN_NAME][DEMOGRAPHIC_DATA]" at bounding box center [426, 393] width 348 height 19
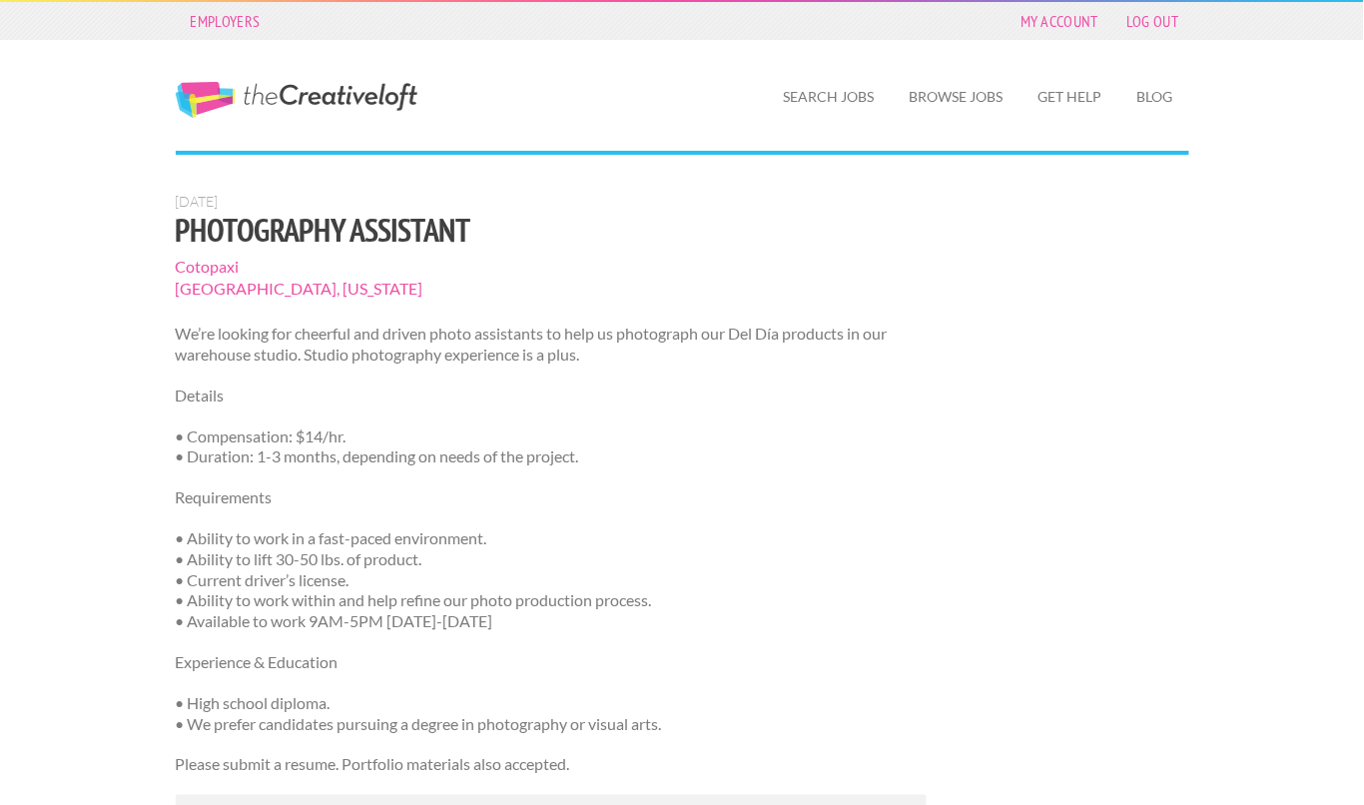
scroll to position [466, 0]
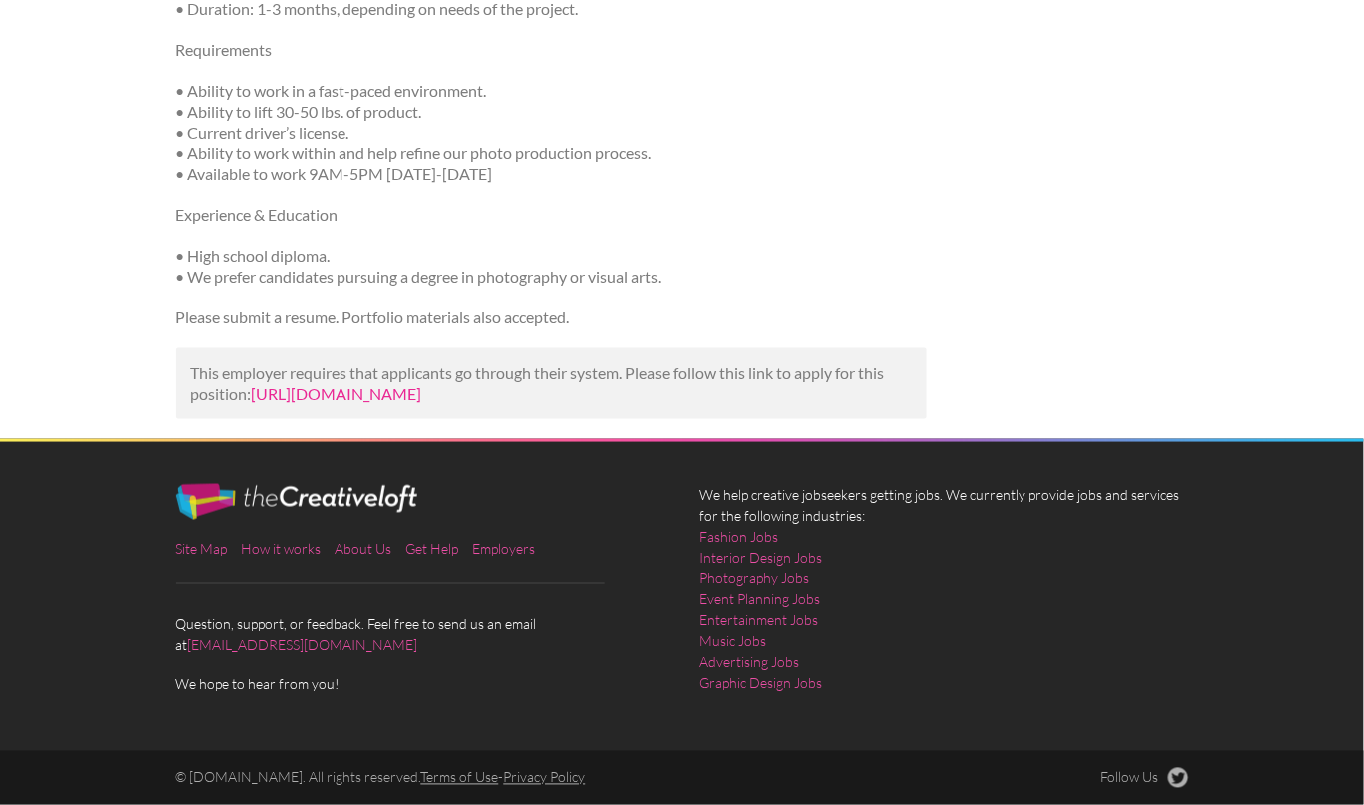
click at [368, 384] on link "[URL][DOMAIN_NAME]" at bounding box center [337, 393] width 171 height 19
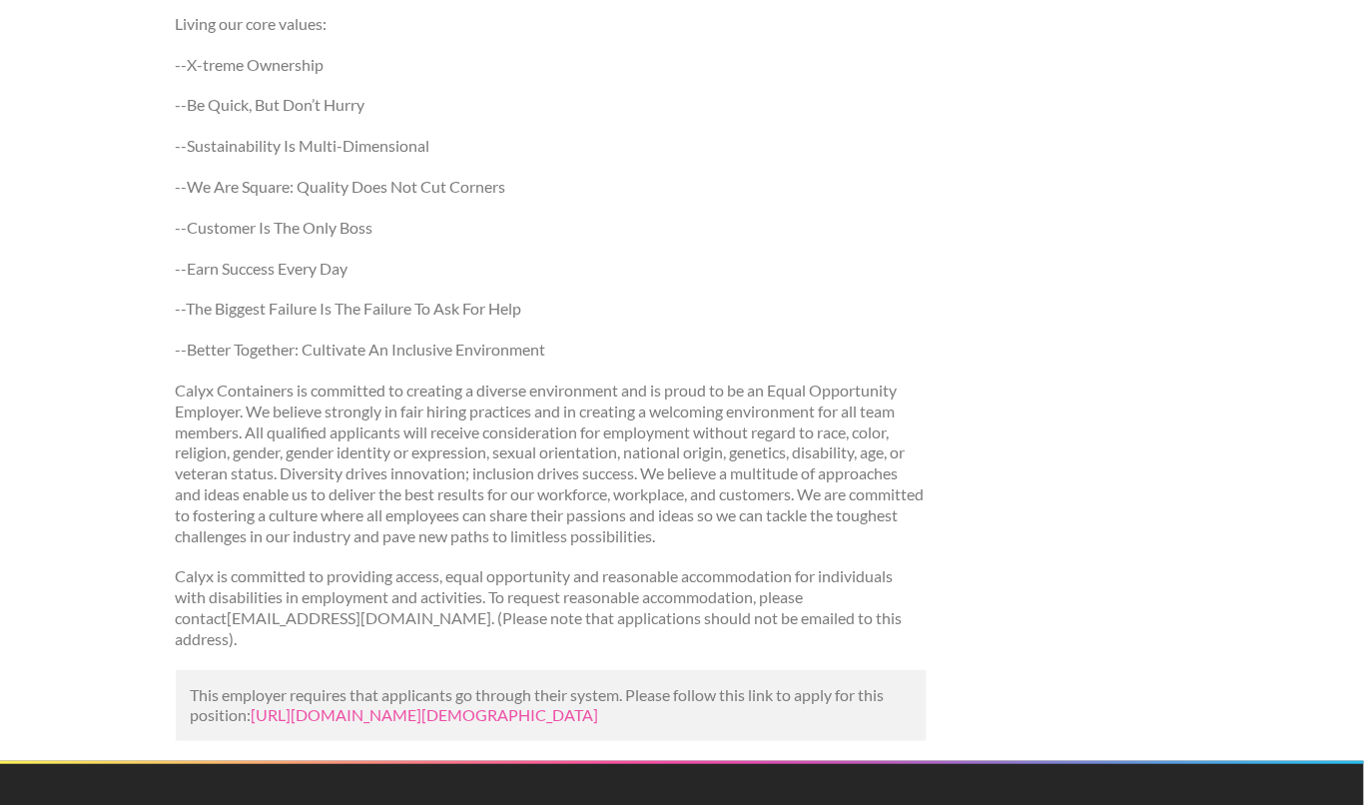
scroll to position [2173, 0]
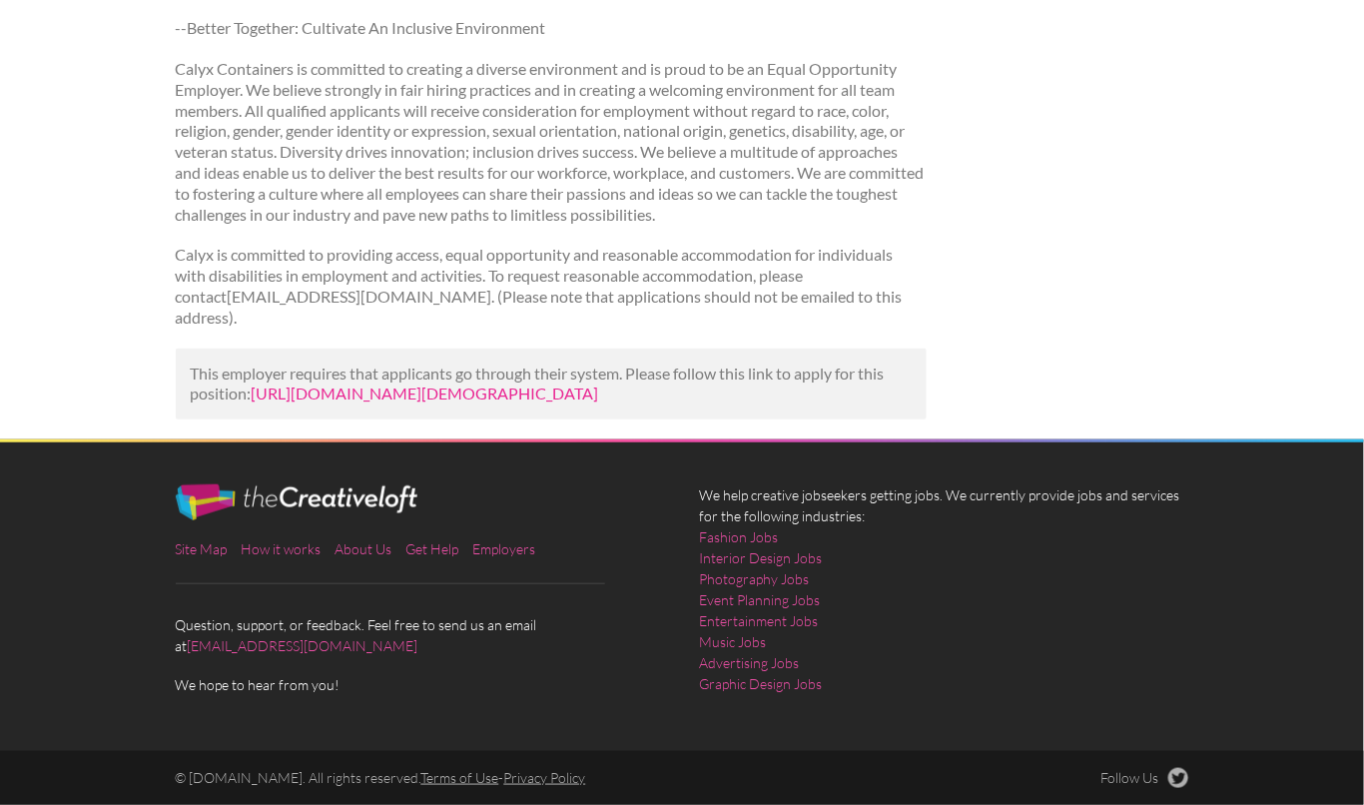
click at [389, 384] on link "[URL][DOMAIN_NAME][DEMOGRAPHIC_DATA]" at bounding box center [426, 393] width 348 height 19
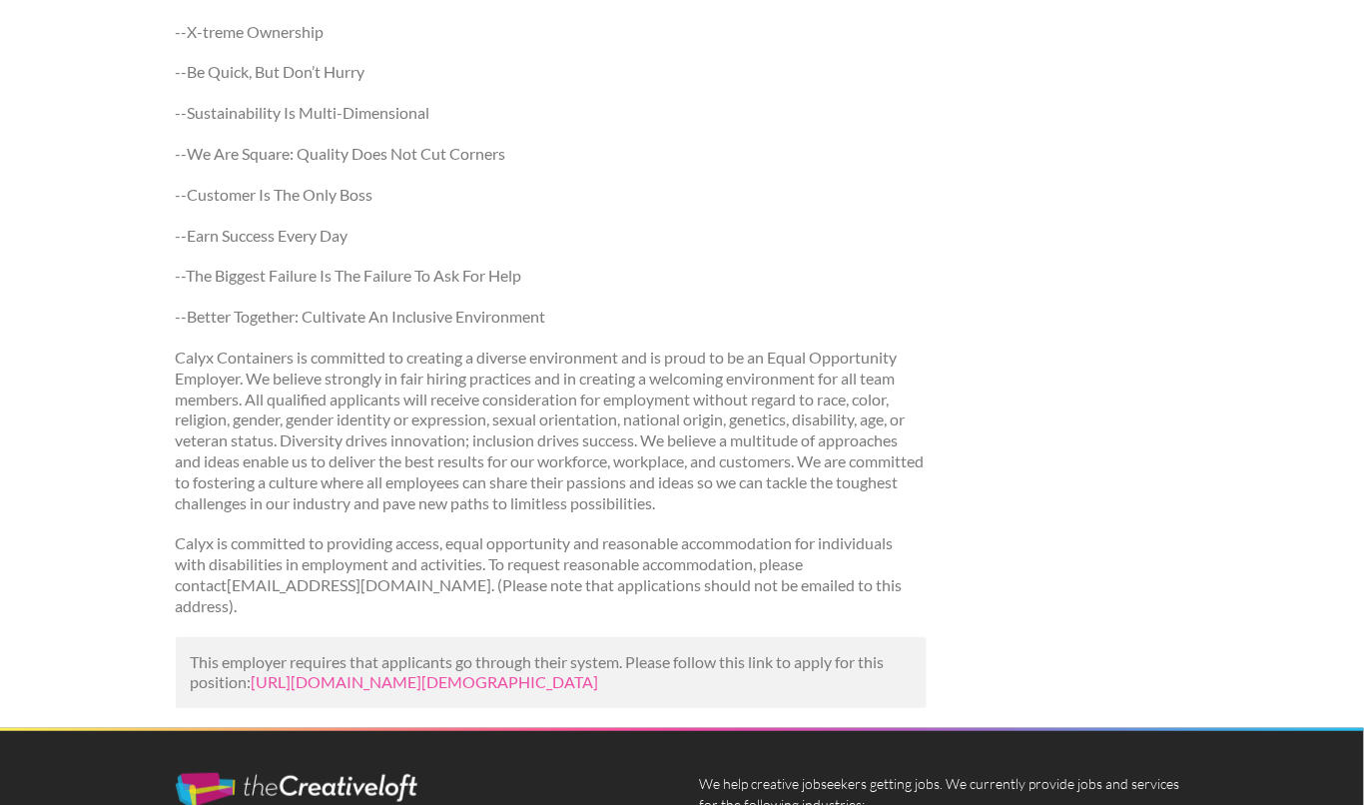
scroll to position [1883, 0]
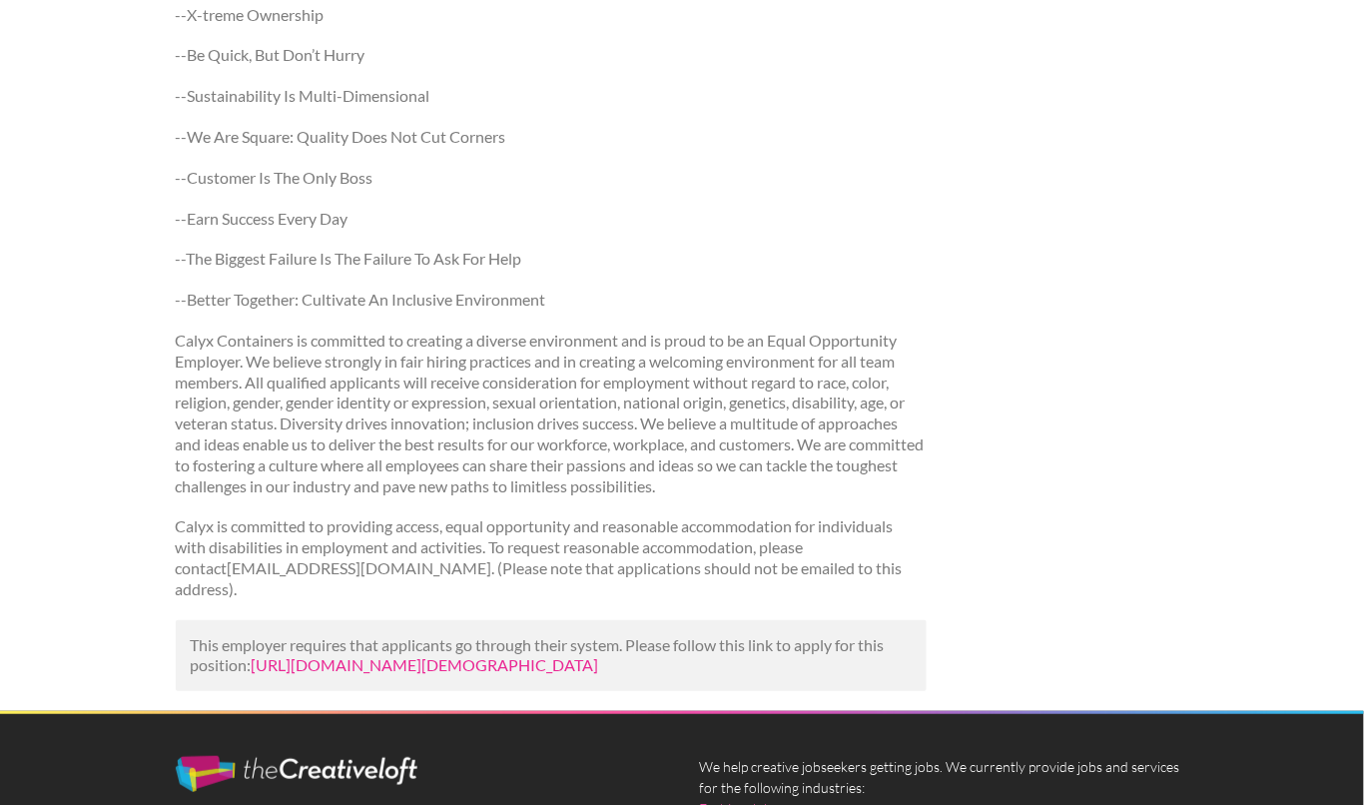
click at [386, 671] on link "https://www.career.com/job/calyx-containers/part-time-videographer-and-photogra…" at bounding box center [426, 664] width 348 height 19
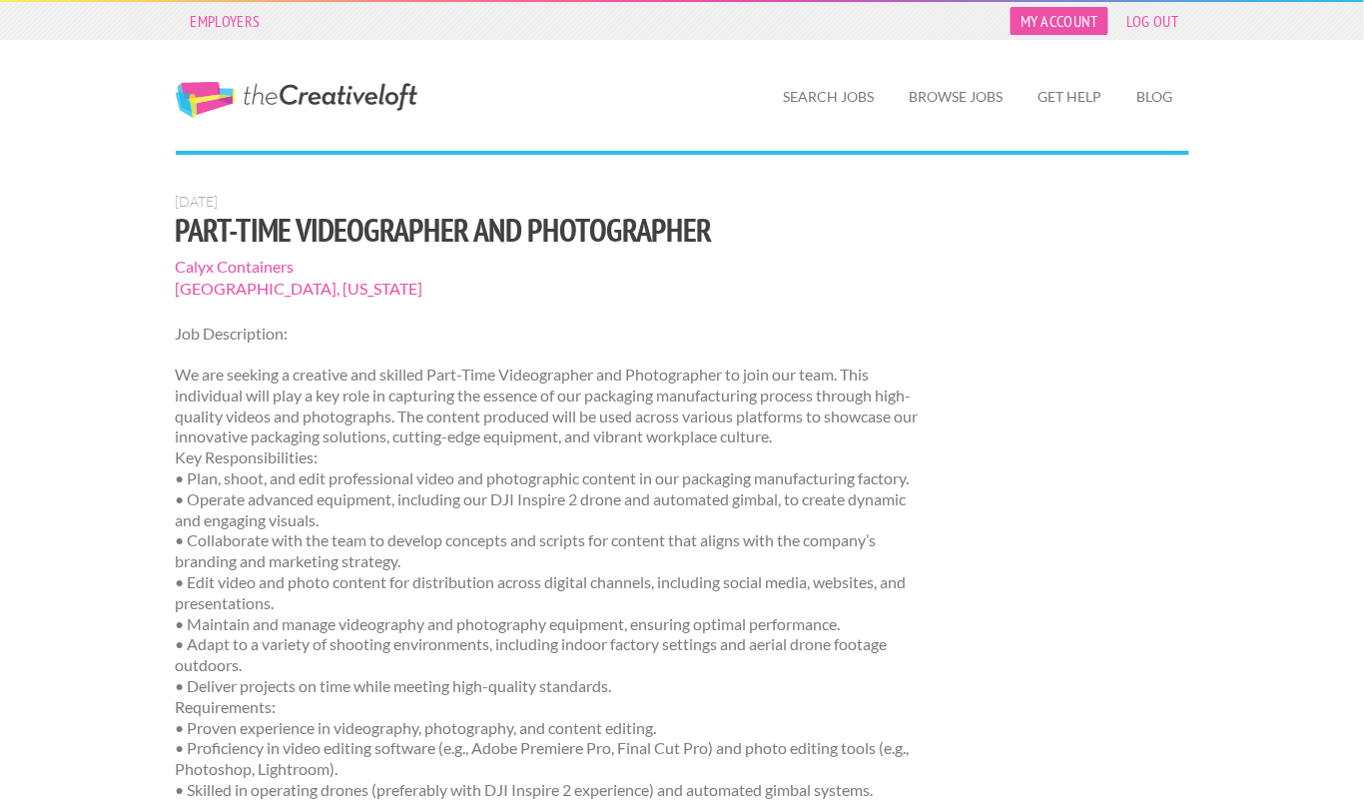
click at [1050, 13] on link "My Account" at bounding box center [1060, 21] width 98 height 28
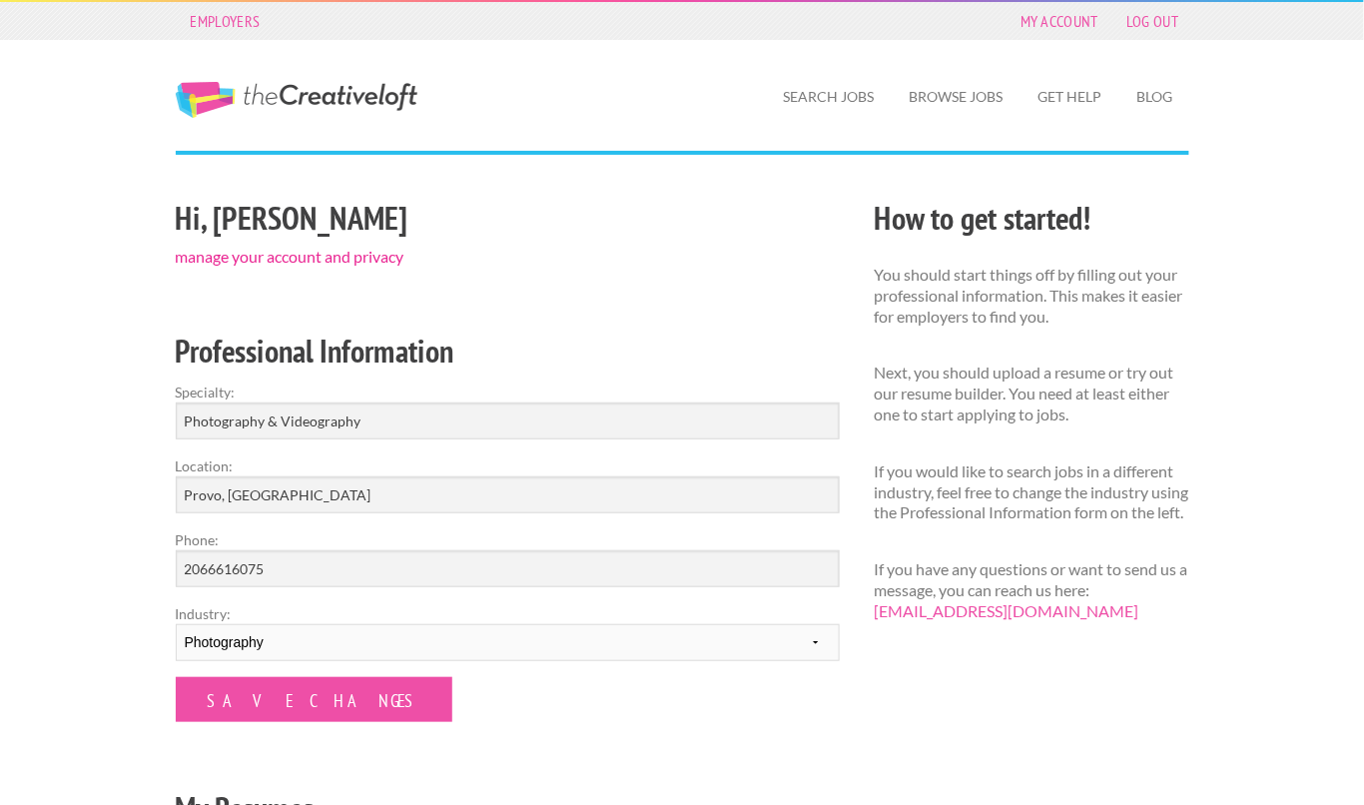
click at [263, 265] on link "manage your account and privacy" at bounding box center [290, 256] width 229 height 19
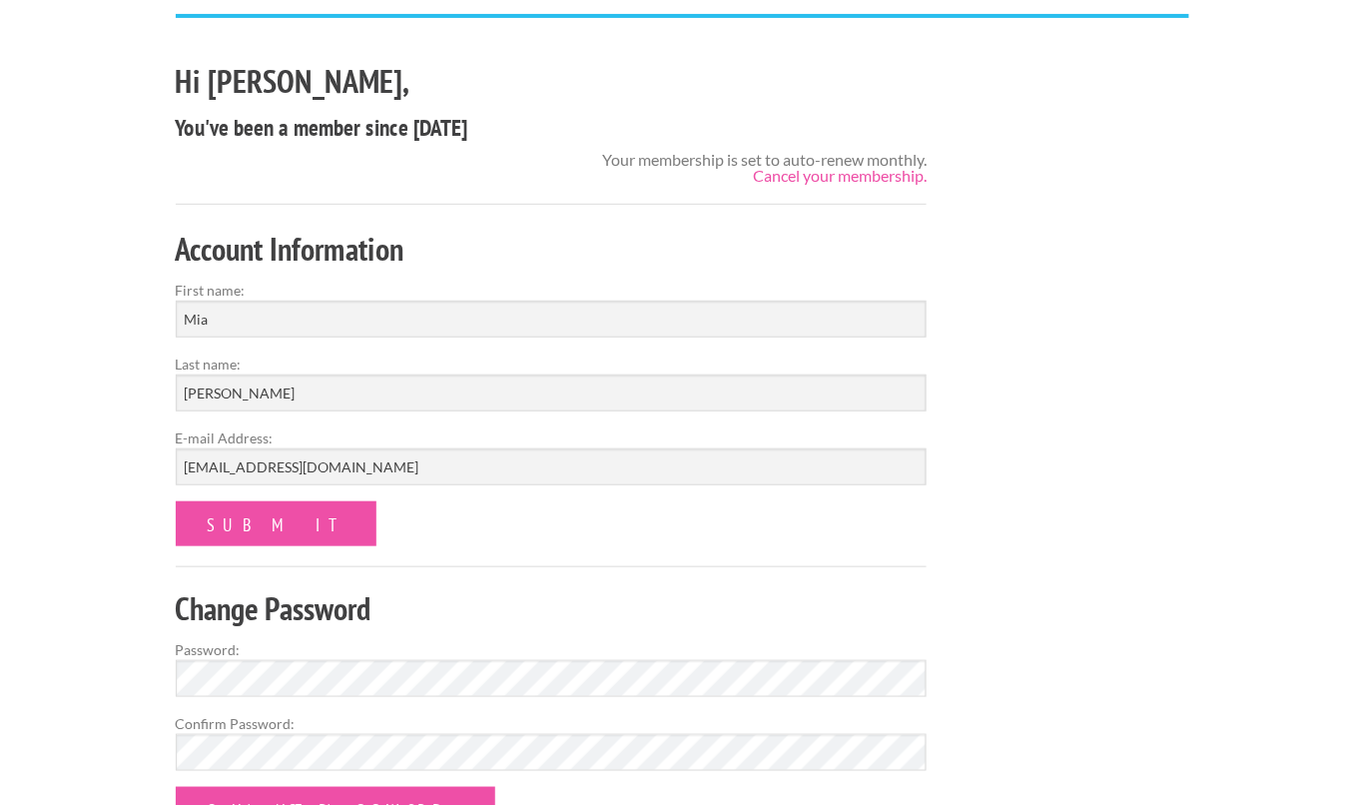
scroll to position [135, 0]
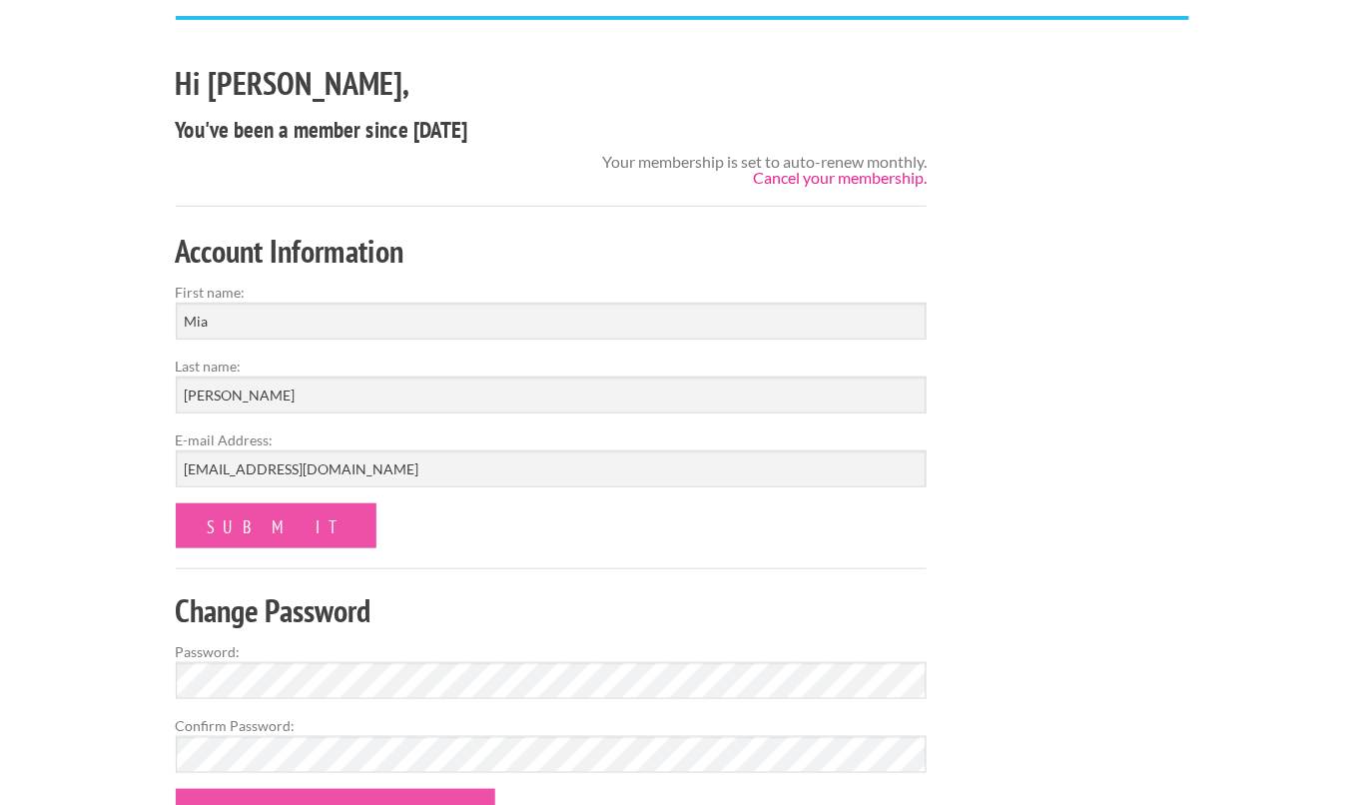
click at [865, 176] on link "Cancel your membership." at bounding box center [840, 177] width 174 height 19
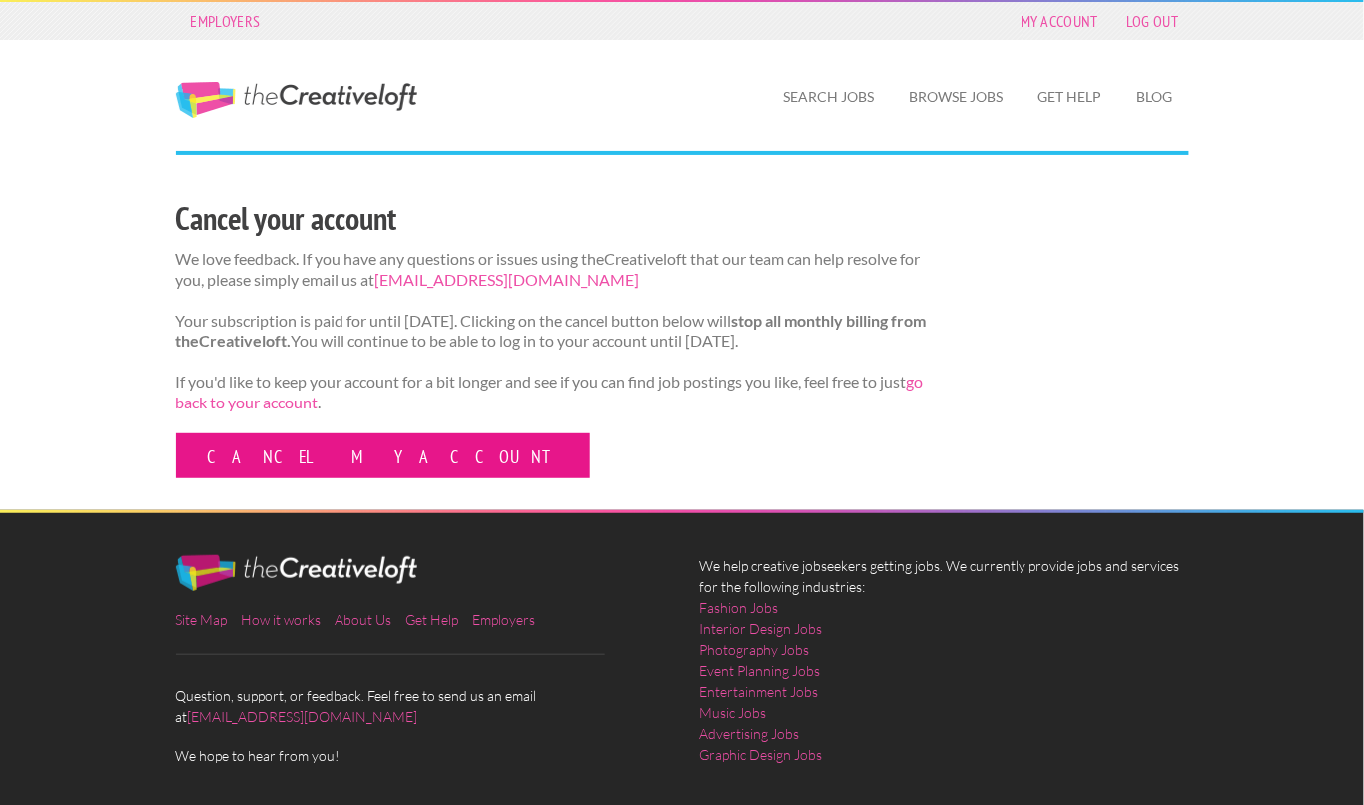
click at [356, 465] on link "Cancel my account" at bounding box center [383, 455] width 415 height 45
